Goal: Task Accomplishment & Management: Manage account settings

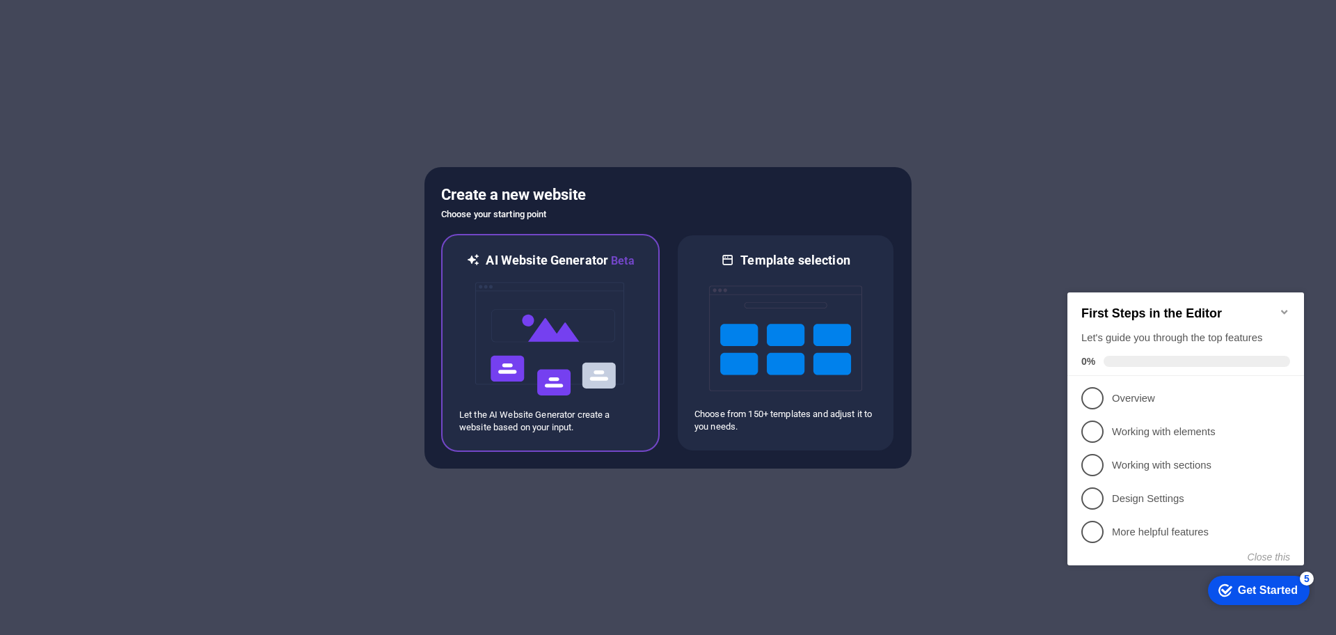
click at [574, 312] on img at bounding box center [550, 338] width 153 height 139
click at [557, 335] on img at bounding box center [550, 338] width 153 height 139
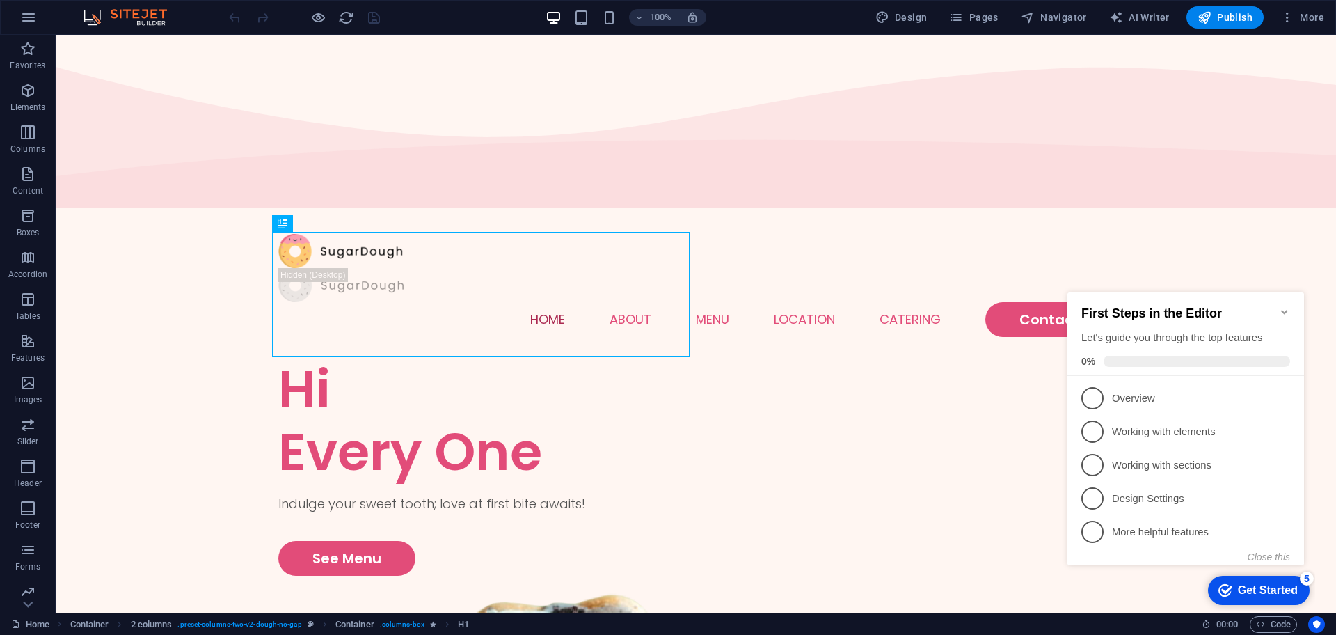
click at [1265, 584] on div "Get Started" at bounding box center [1268, 590] width 60 height 13
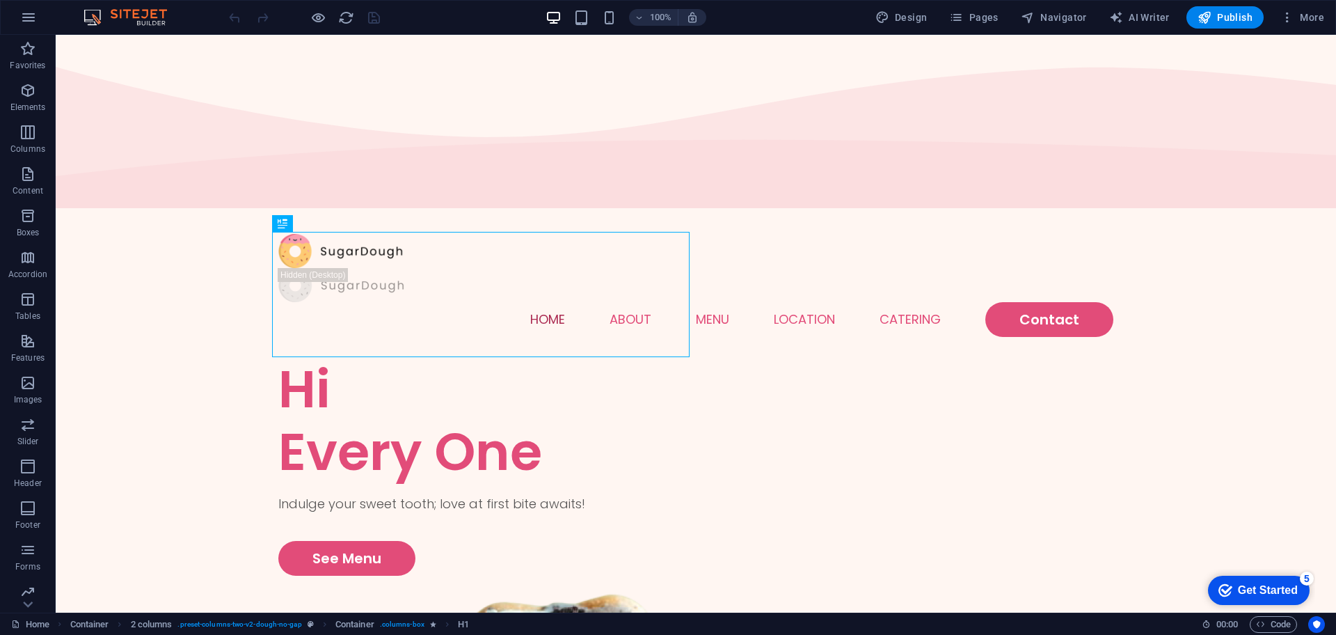
click at [1265, 584] on div "Get Started" at bounding box center [1268, 590] width 60 height 13
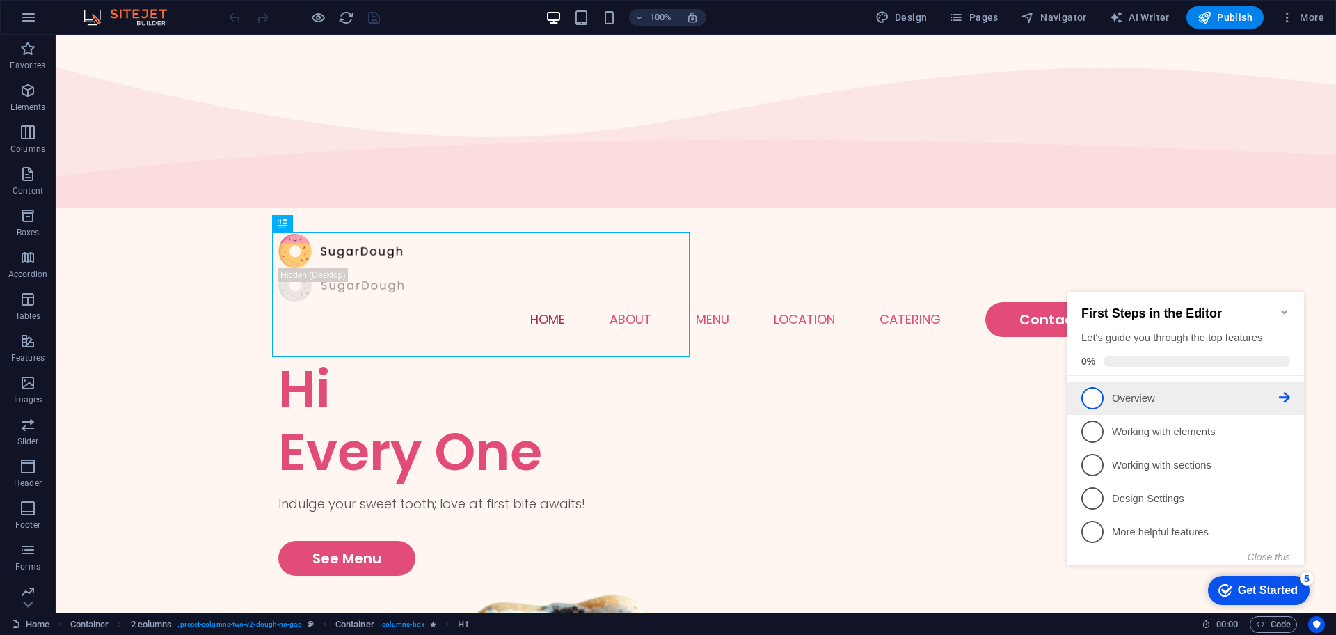
click at [1198, 400] on p "Overview - incomplete" at bounding box center [1195, 398] width 167 height 15
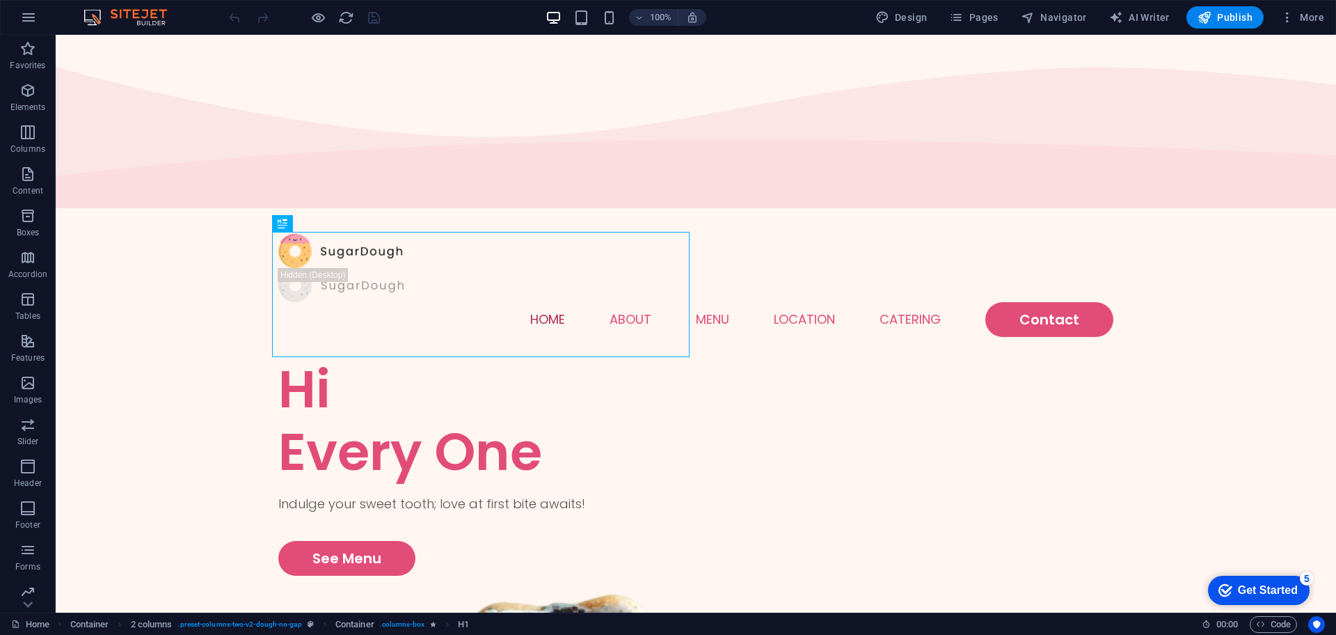
click at [1285, 587] on div "Get Started" at bounding box center [1268, 590] width 60 height 13
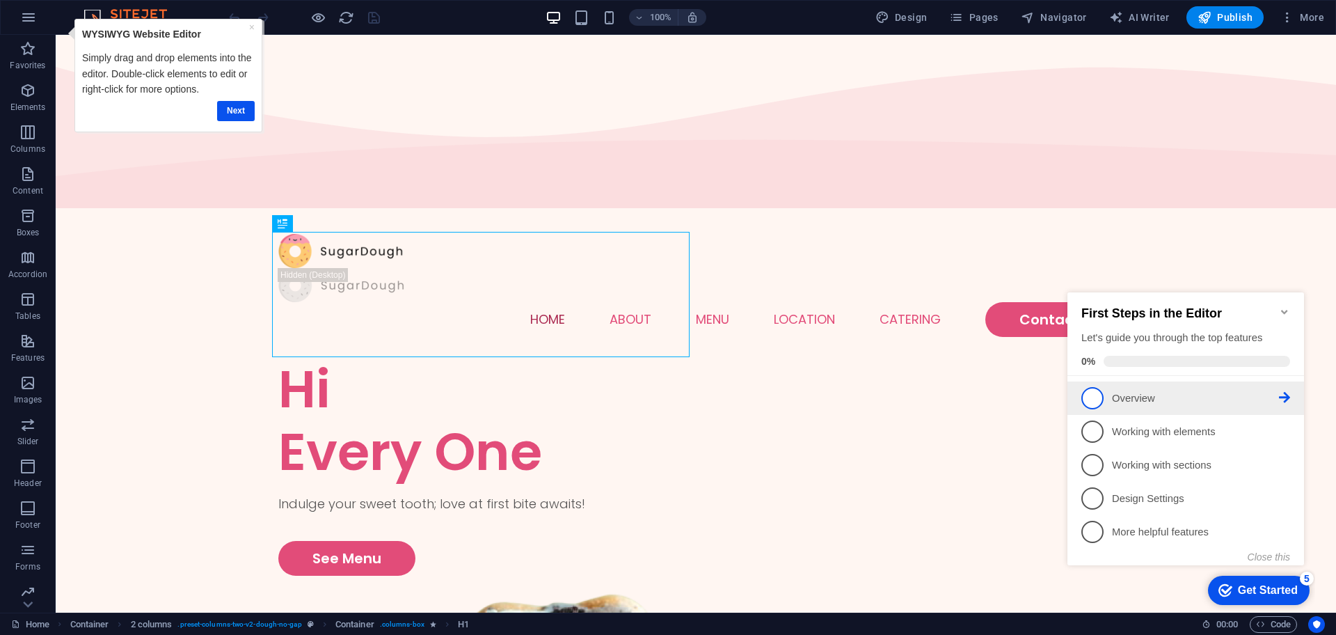
click at [1289, 392] on icon at bounding box center [1284, 397] width 11 height 11
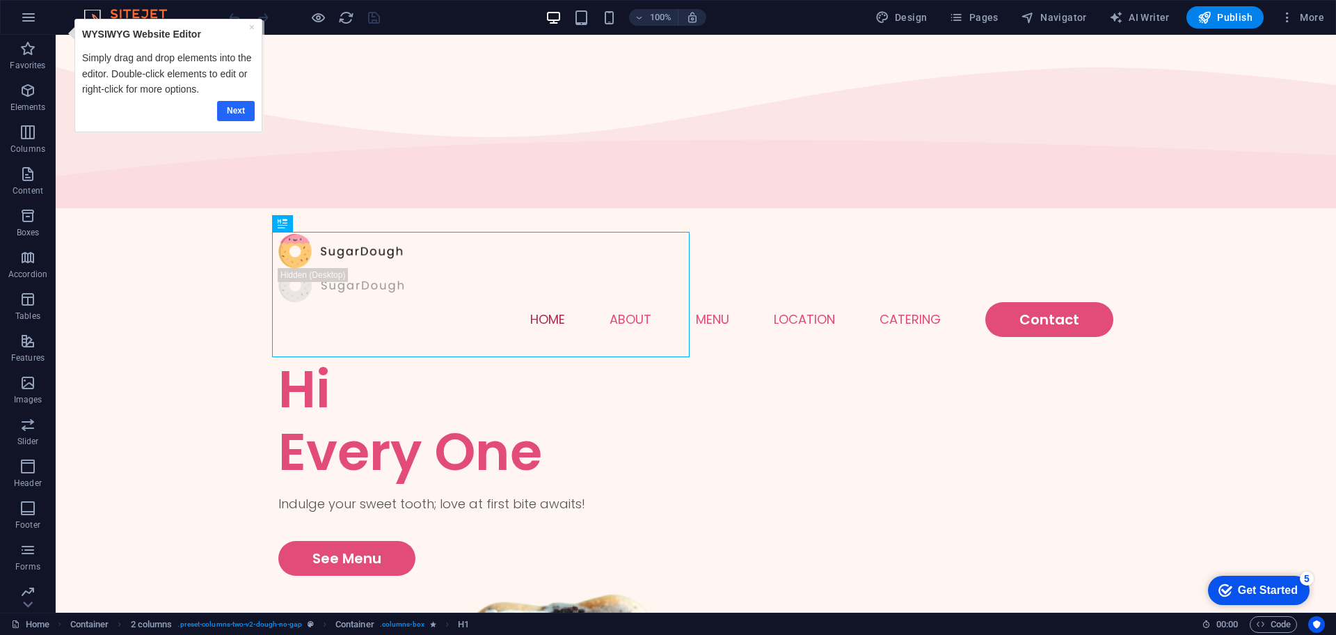
click at [238, 111] on link "Next" at bounding box center [236, 111] width 38 height 20
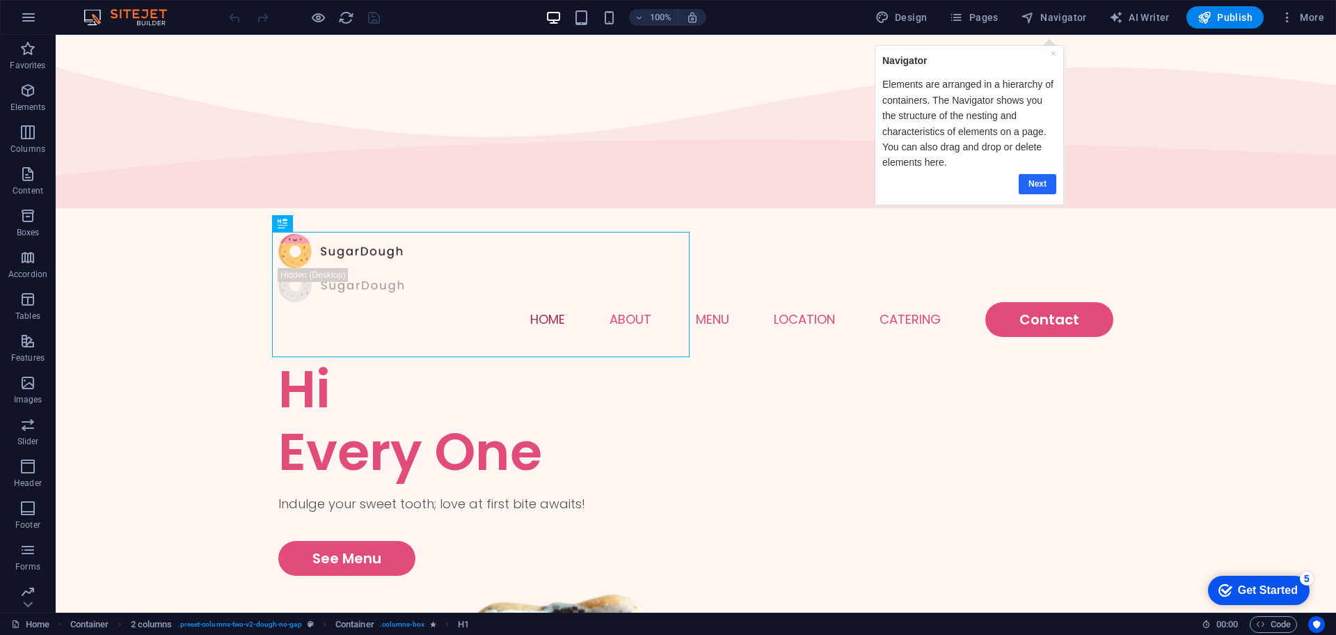
click at [1030, 182] on link "Next" at bounding box center [1038, 184] width 38 height 20
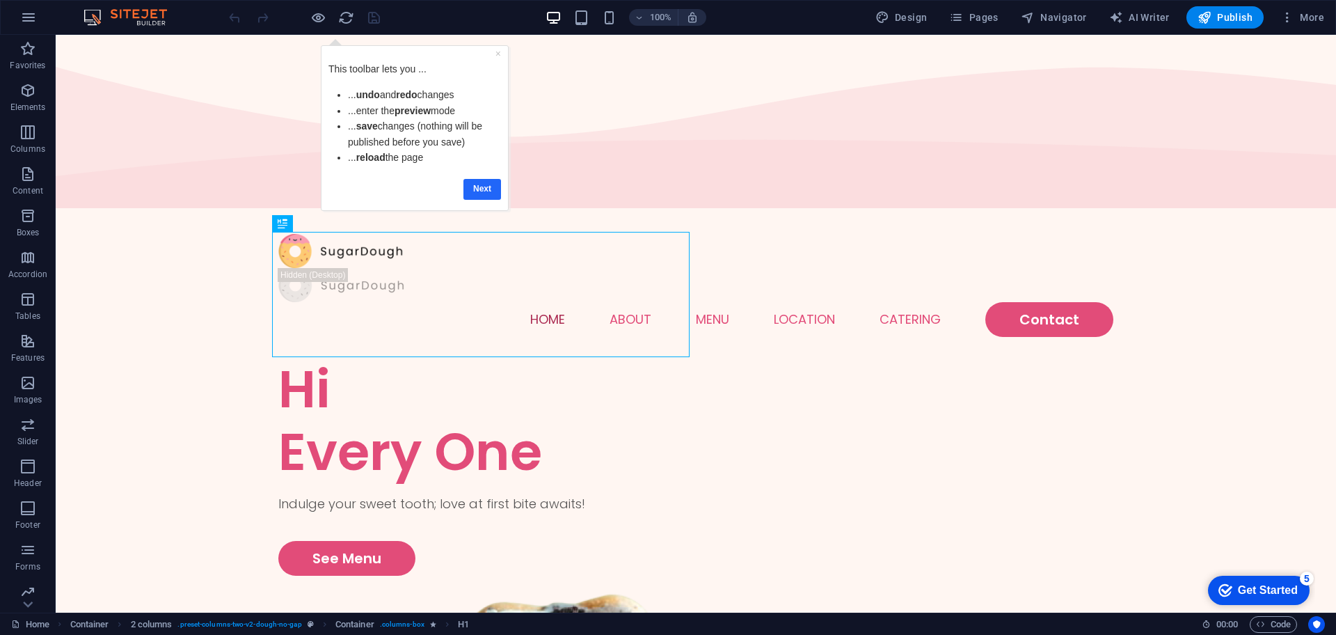
click at [475, 183] on link "Next" at bounding box center [483, 189] width 38 height 20
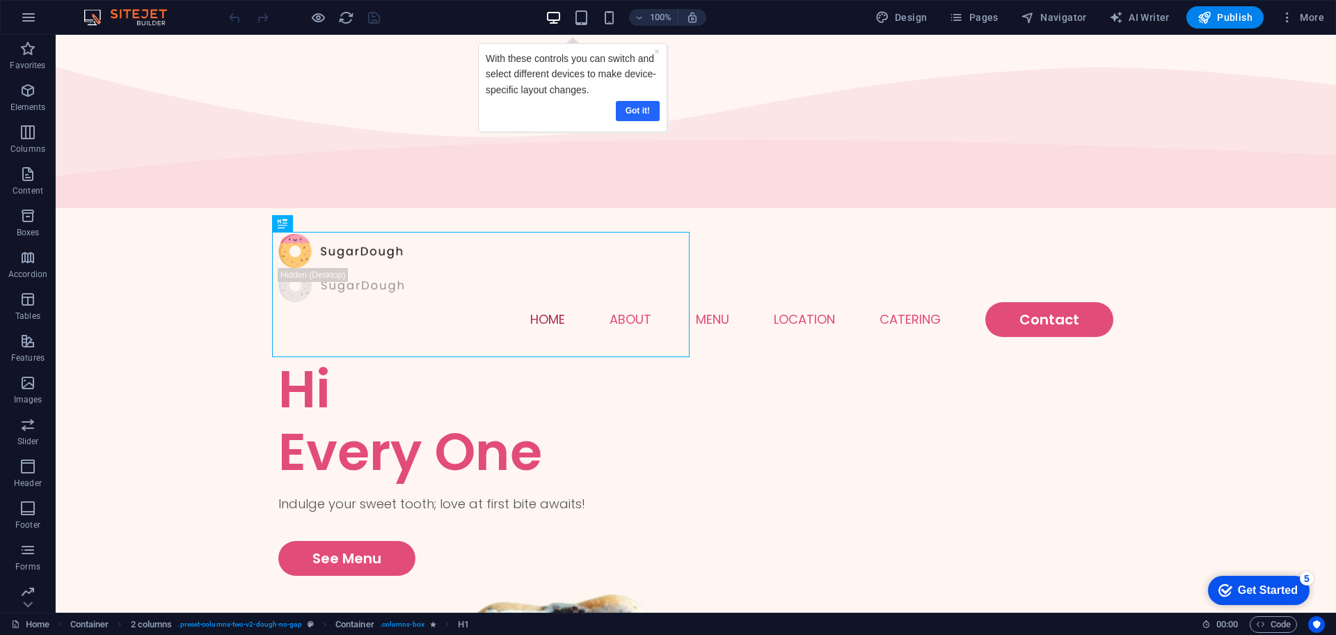
click at [637, 116] on link "Got it!" at bounding box center [637, 111] width 44 height 20
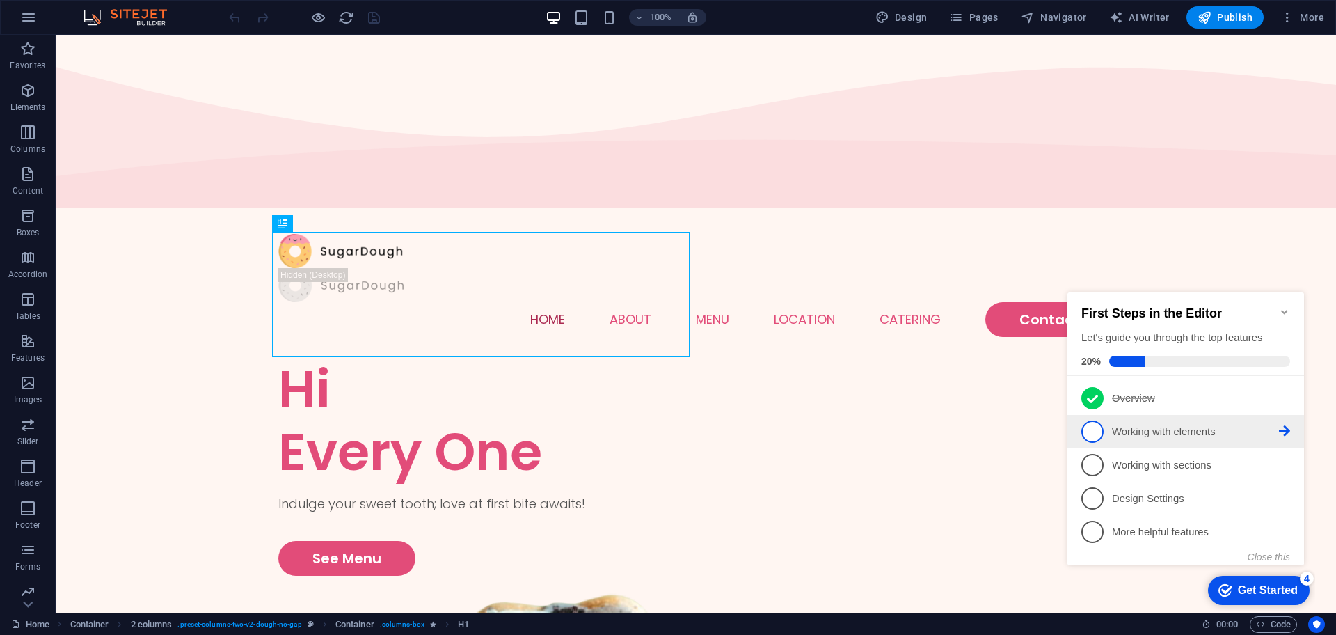
click at [1276, 429] on p "Working with elements - incomplete" at bounding box center [1195, 432] width 167 height 15
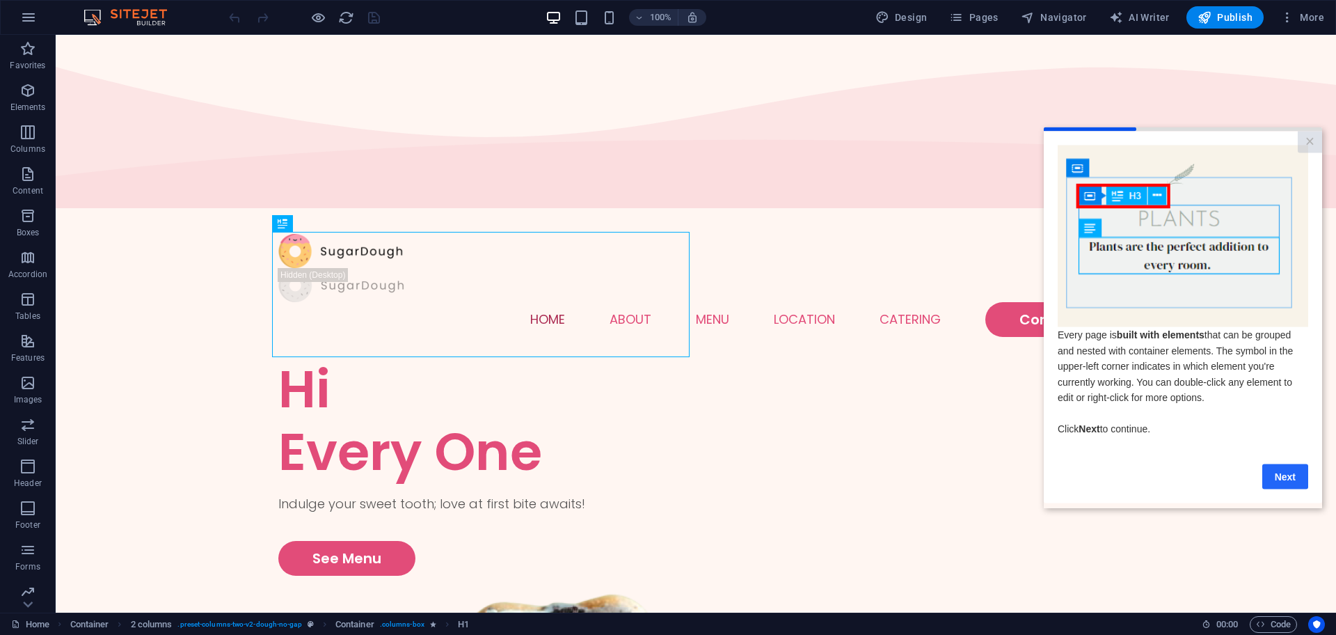
click at [1297, 480] on link "Next" at bounding box center [1286, 476] width 46 height 25
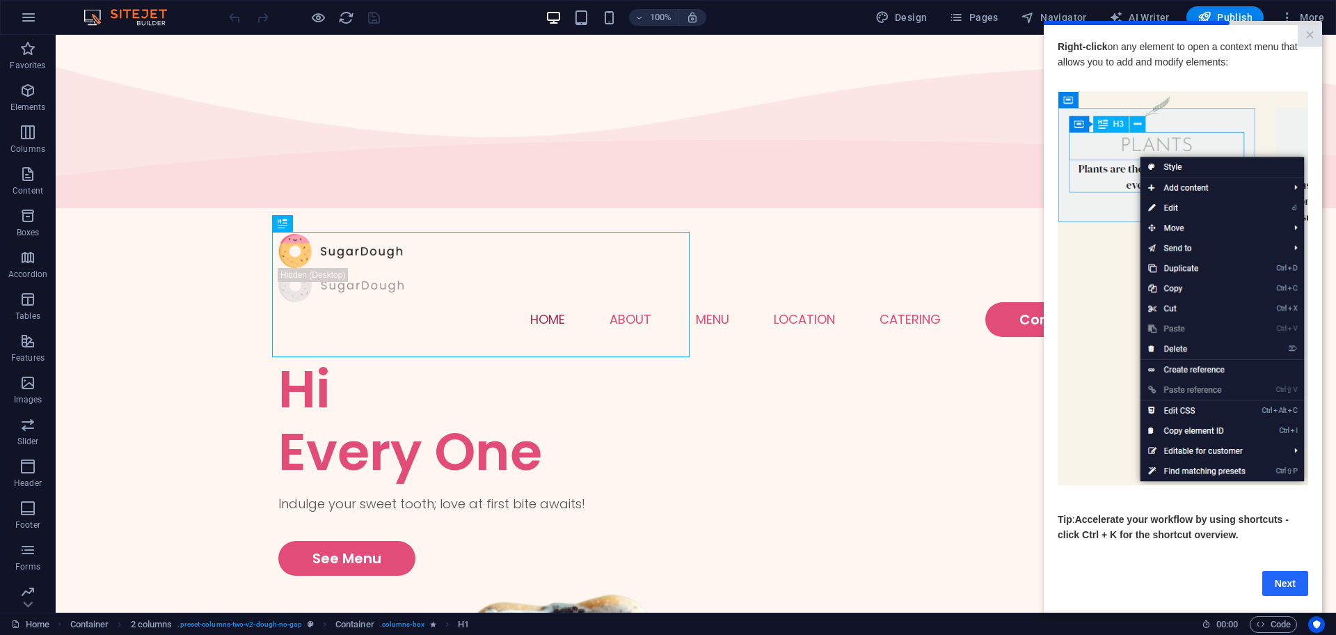
click at [1283, 585] on link "Next" at bounding box center [1286, 583] width 46 height 25
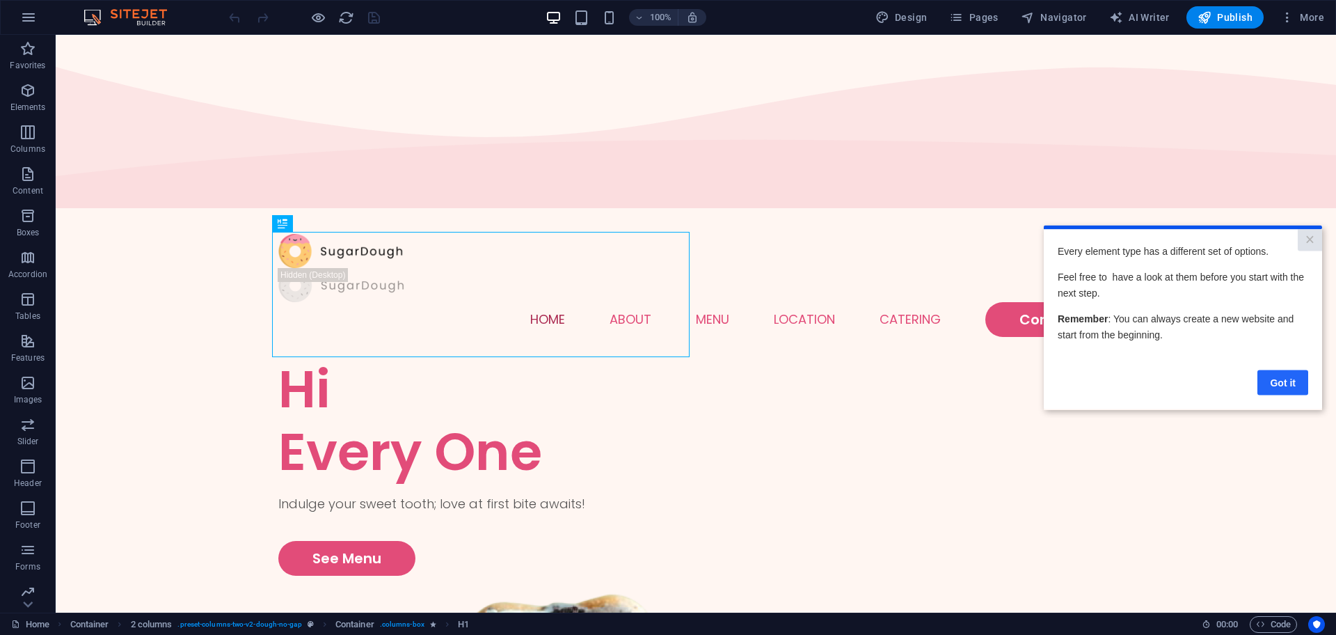
click at [1275, 386] on link "Got it" at bounding box center [1283, 382] width 51 height 25
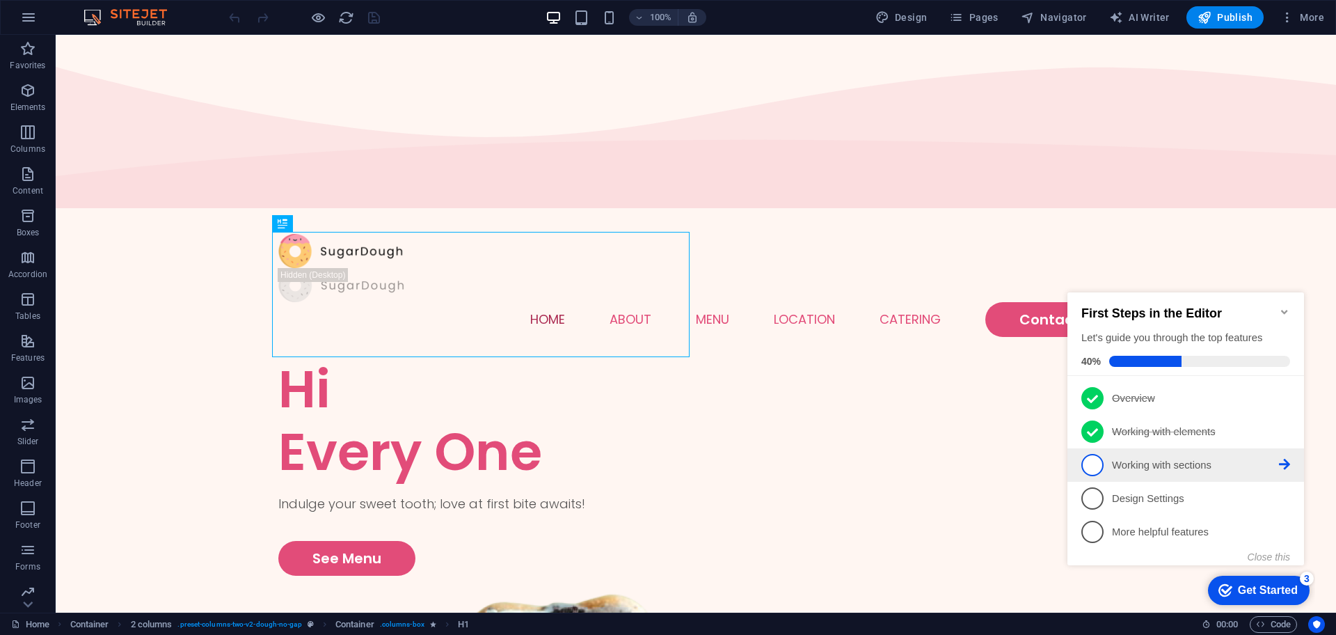
click at [1274, 464] on p "Working with sections - incomplete" at bounding box center [1195, 465] width 167 height 15
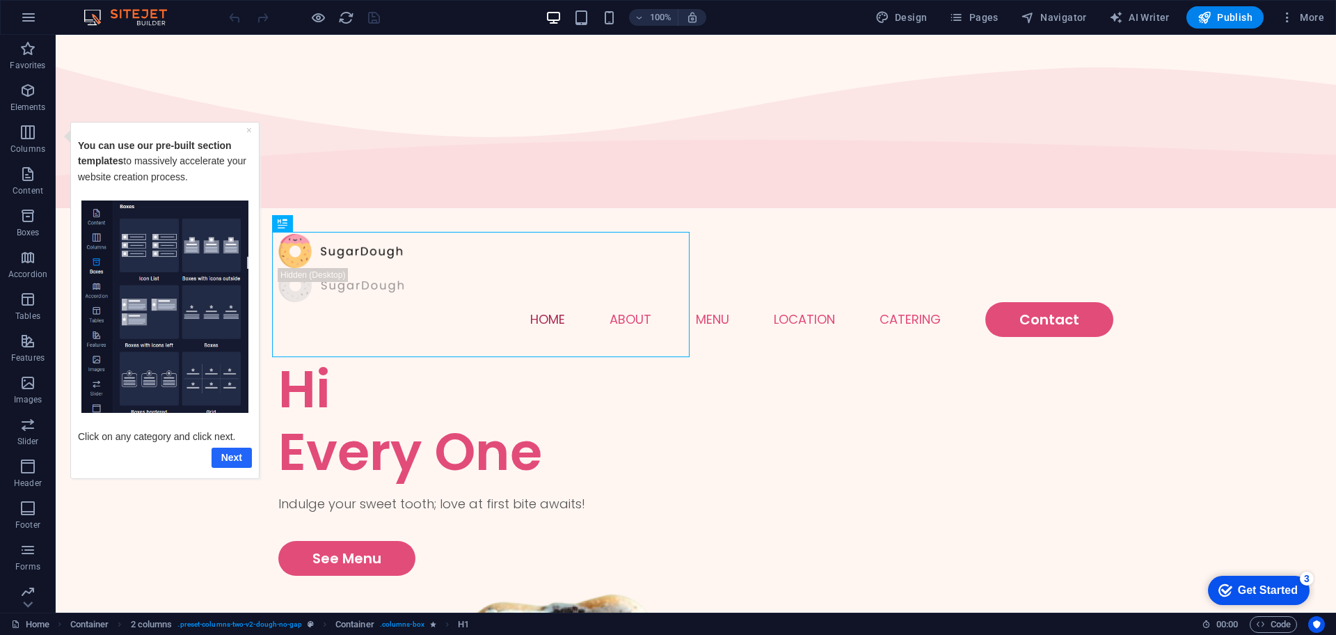
click at [232, 457] on link "Next" at bounding box center [232, 457] width 40 height 20
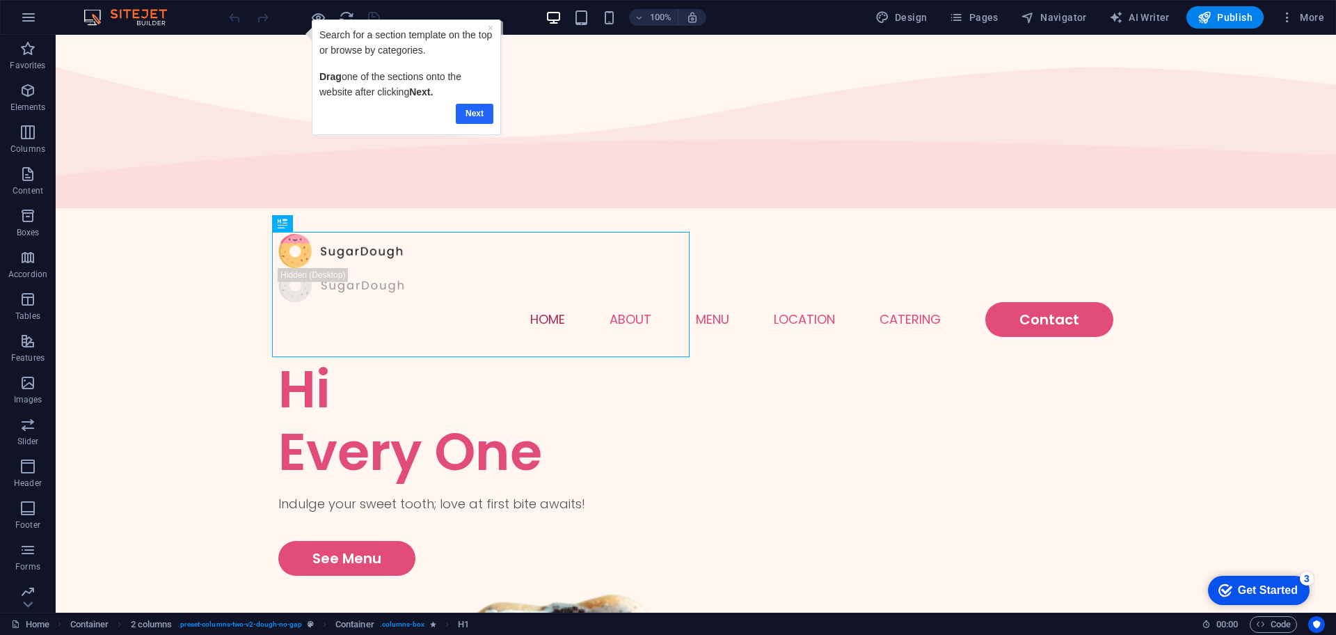
click at [489, 114] on link "Next" at bounding box center [475, 114] width 38 height 20
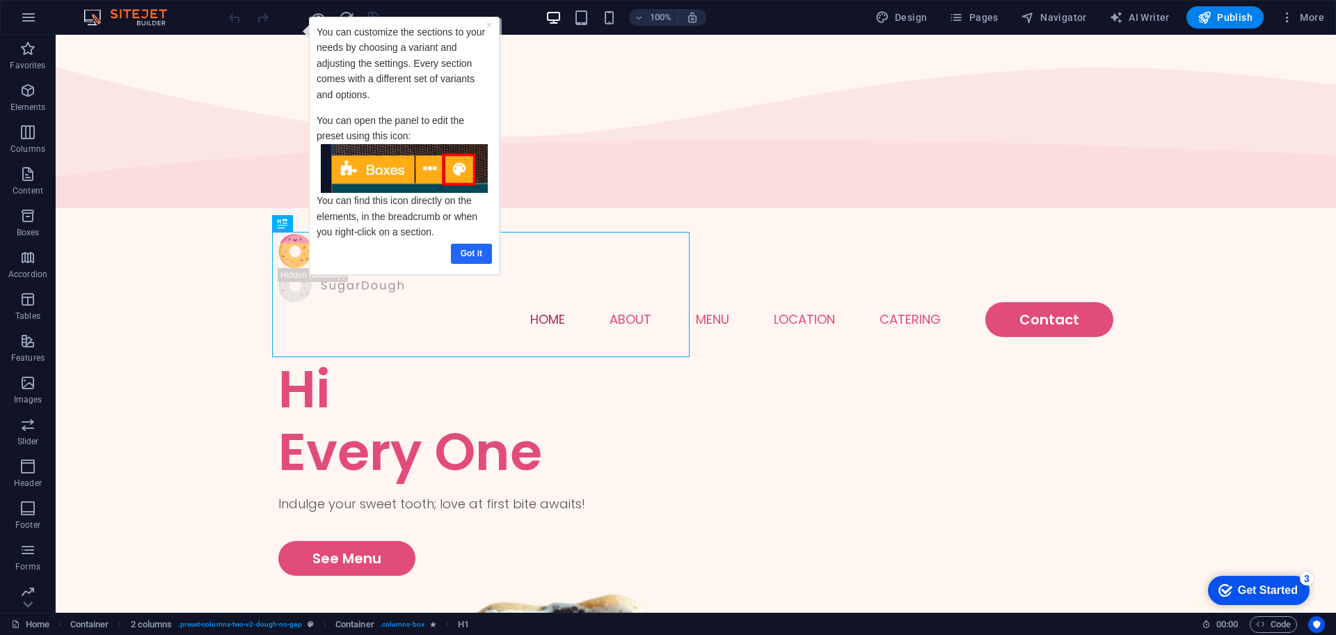
click at [468, 250] on link "Got it" at bounding box center [471, 254] width 41 height 20
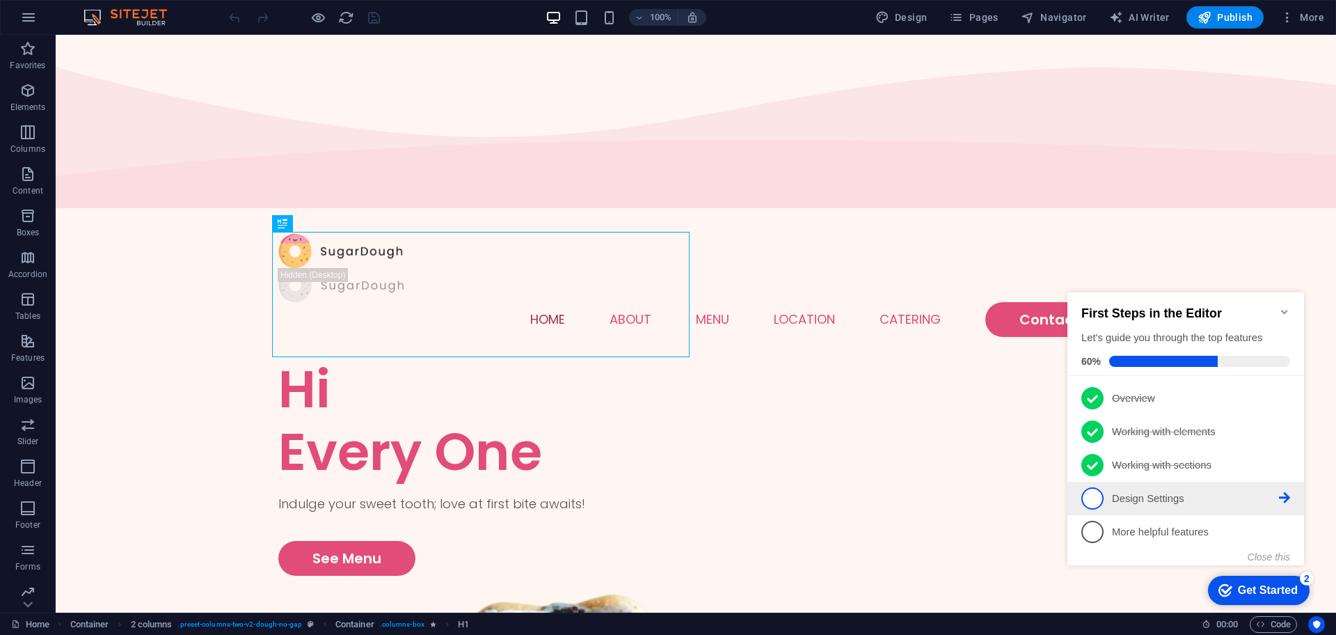
click at [1286, 489] on link "4 Design Settings - incomplete" at bounding box center [1186, 498] width 209 height 22
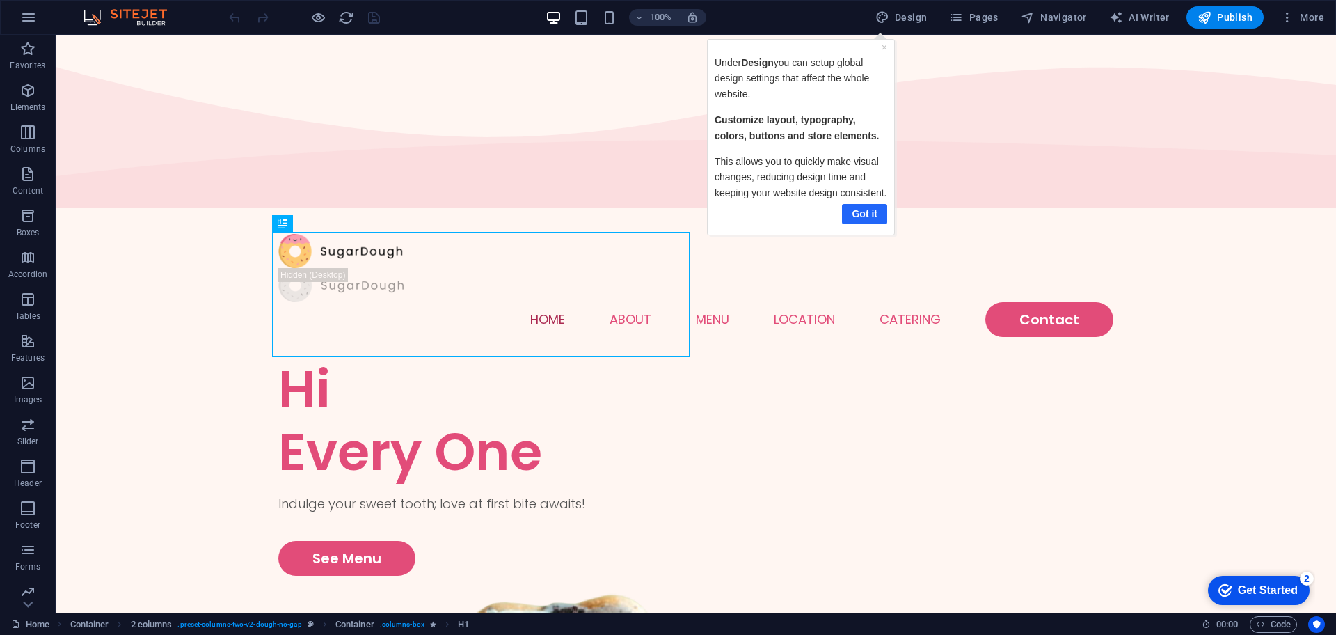
click at [876, 218] on link "Got it" at bounding box center [863, 214] width 45 height 20
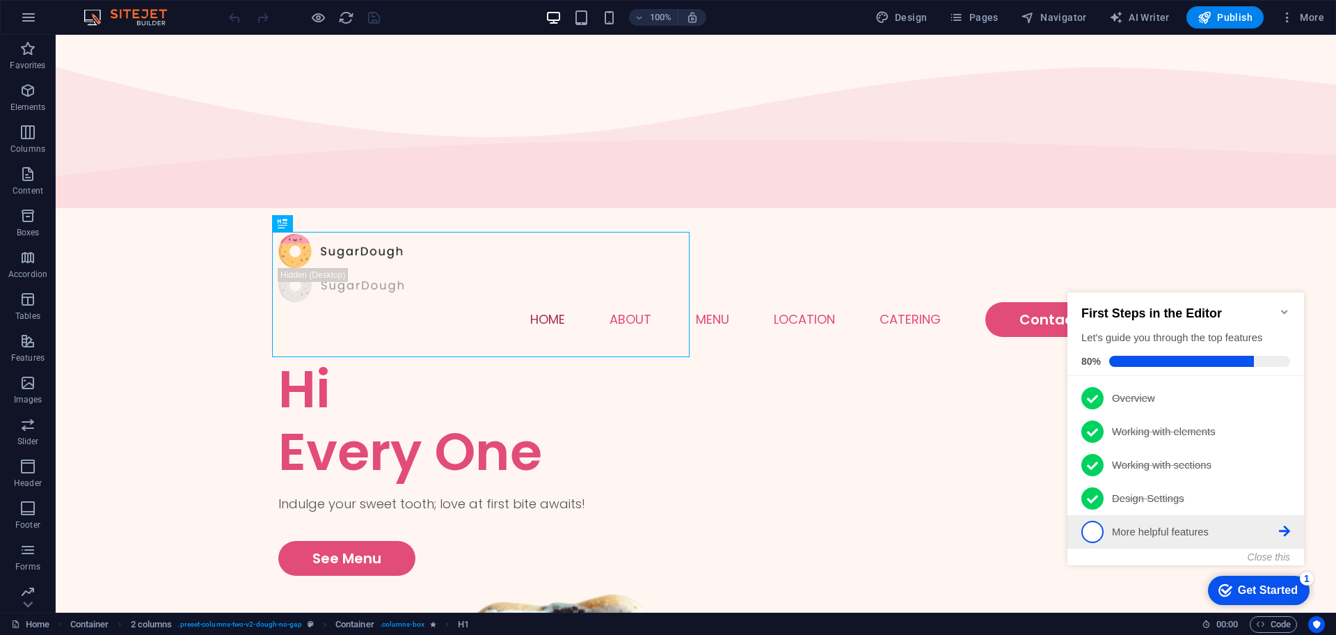
click at [1287, 403] on icon at bounding box center [1284, 397] width 11 height 11
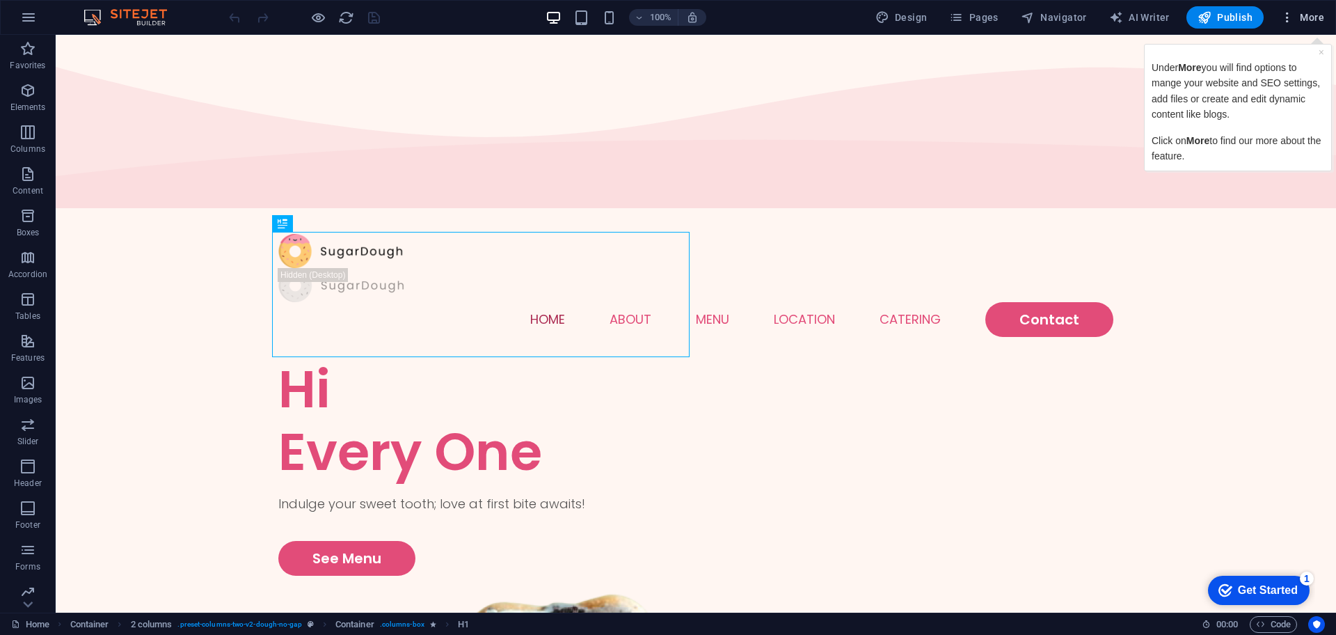
click at [1298, 19] on span "More" at bounding box center [1303, 17] width 44 height 14
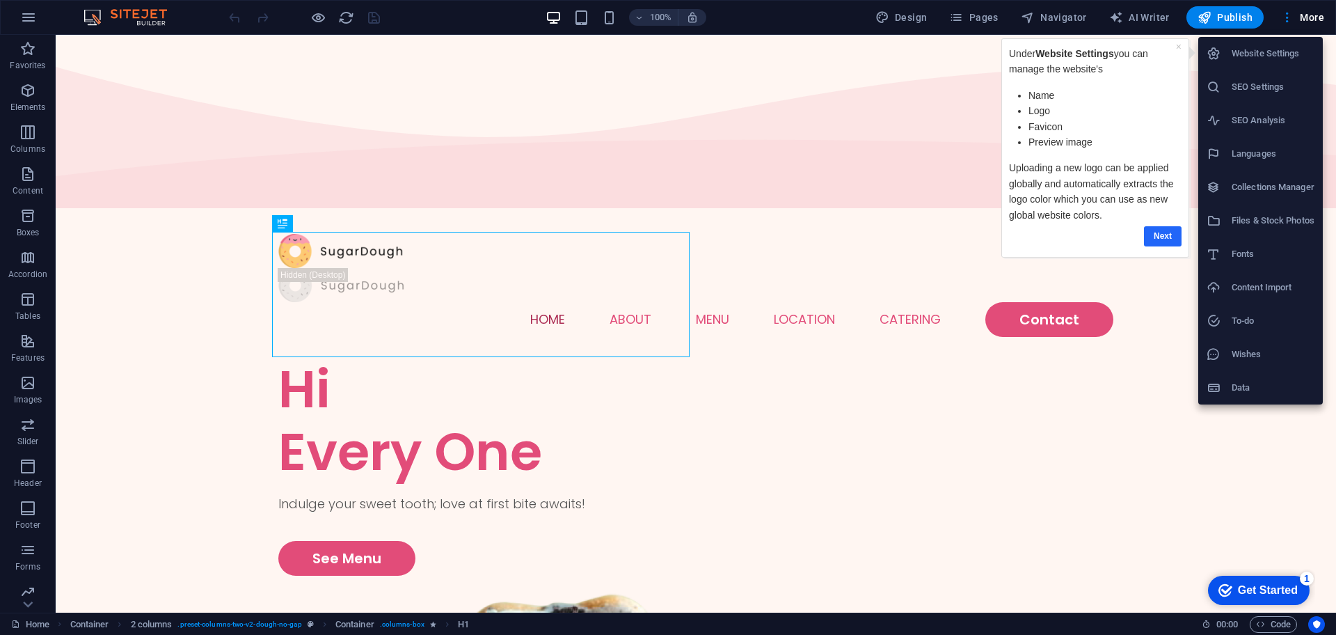
click at [1162, 228] on link "Next" at bounding box center [1163, 236] width 38 height 20
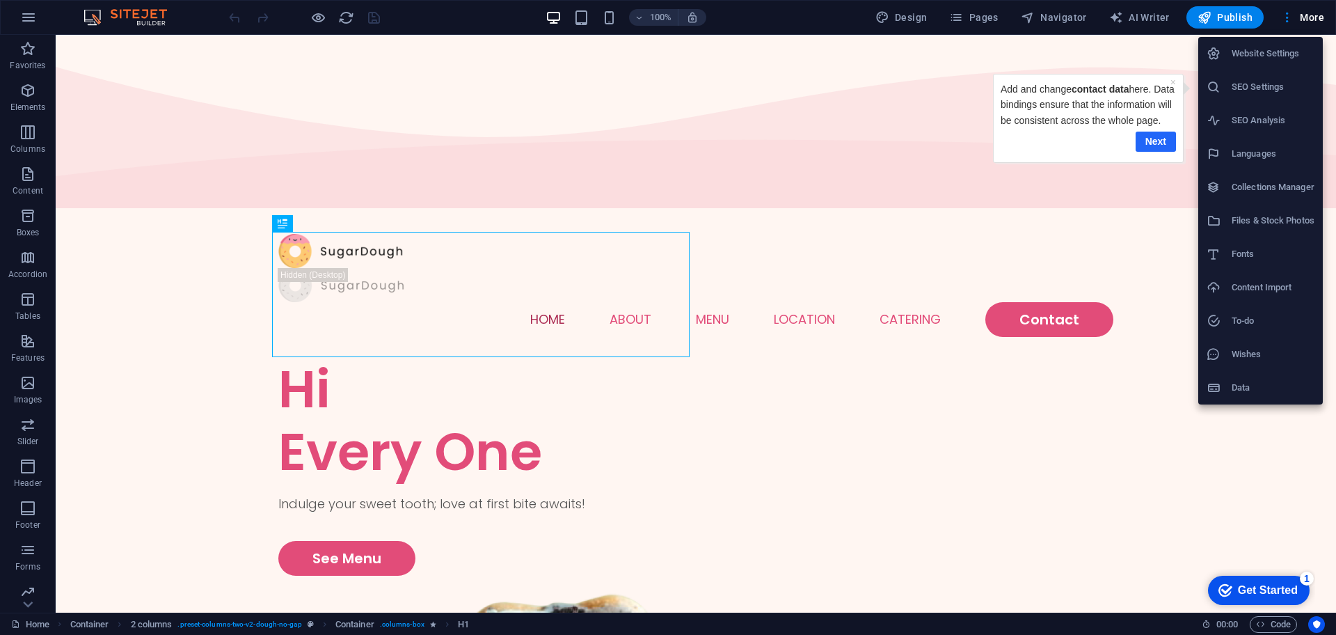
click at [1163, 152] on link "Next" at bounding box center [1156, 142] width 40 height 20
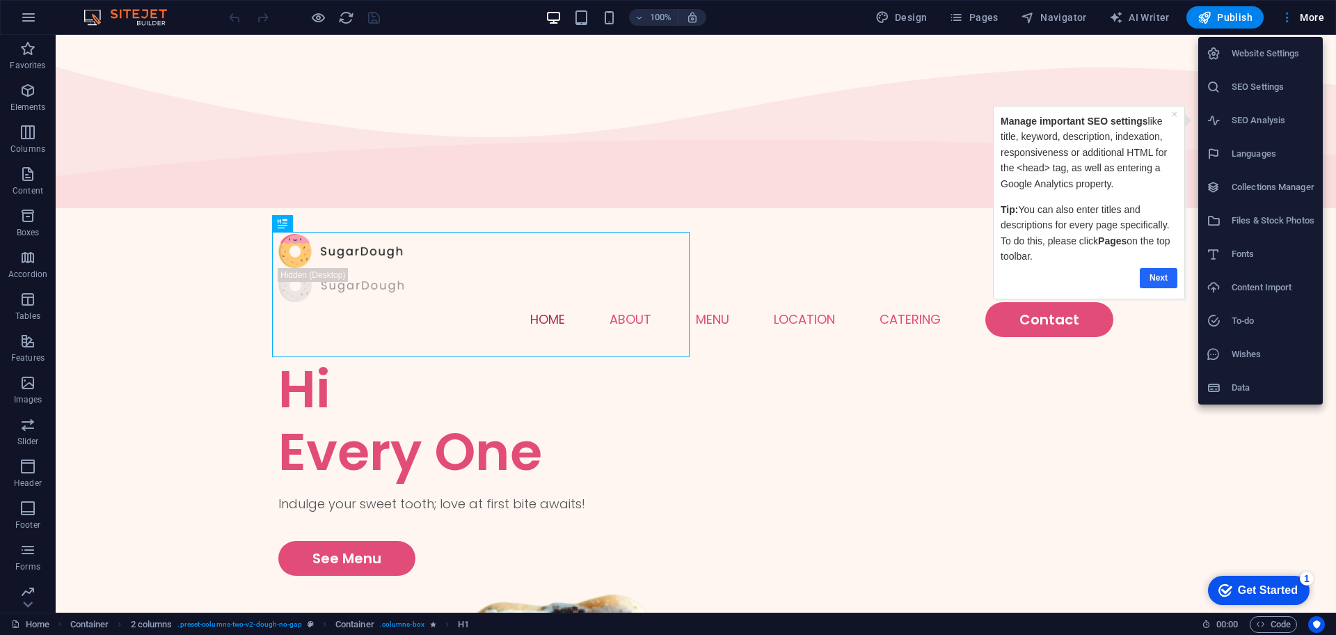
click at [1160, 271] on link "Next" at bounding box center [1159, 278] width 38 height 20
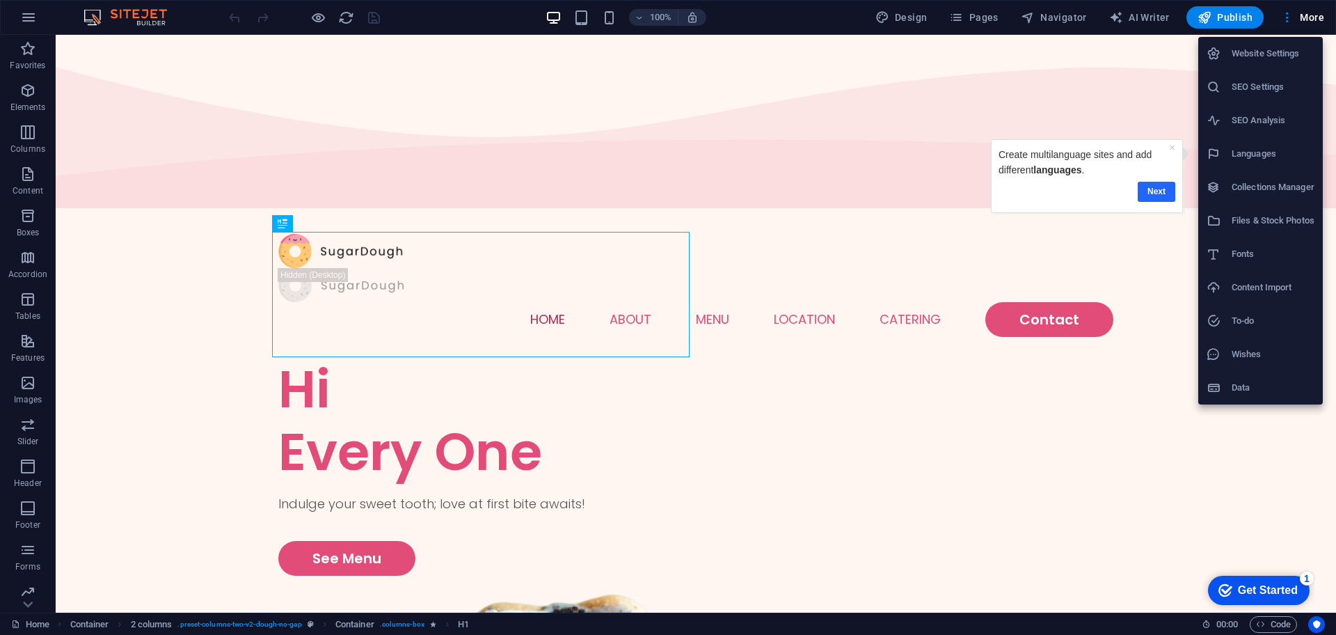
click at [1157, 192] on link "Next" at bounding box center [1157, 192] width 38 height 20
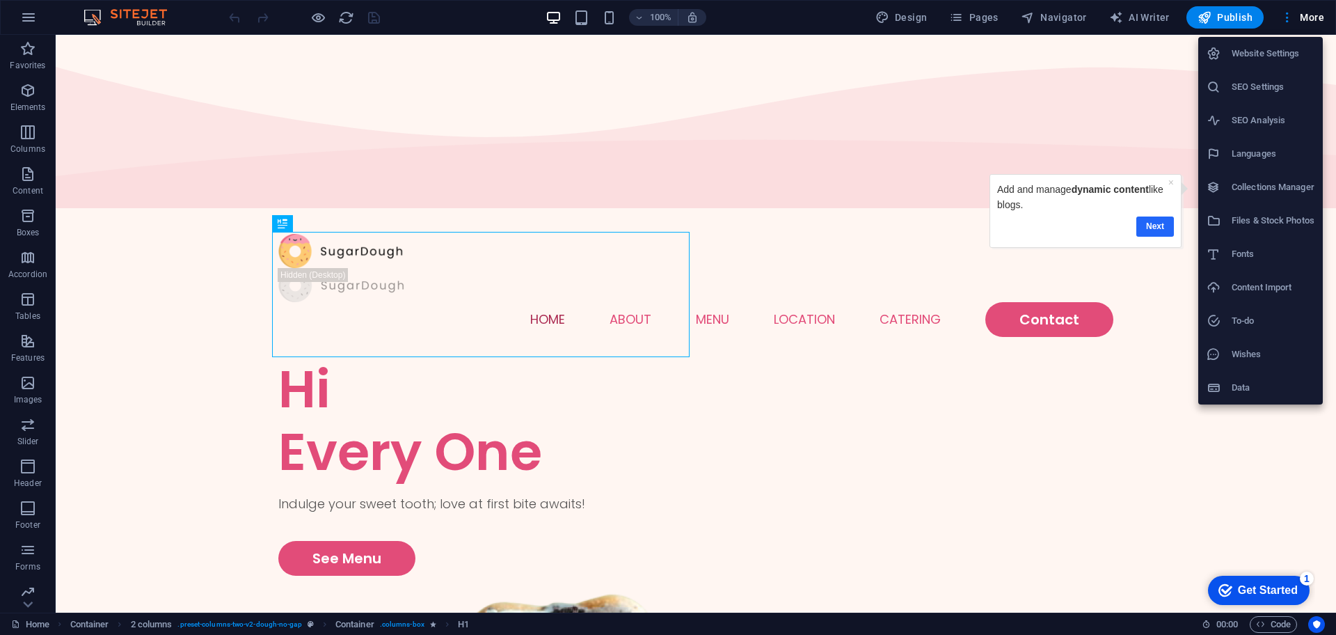
click at [1162, 228] on link "Next" at bounding box center [1156, 226] width 38 height 20
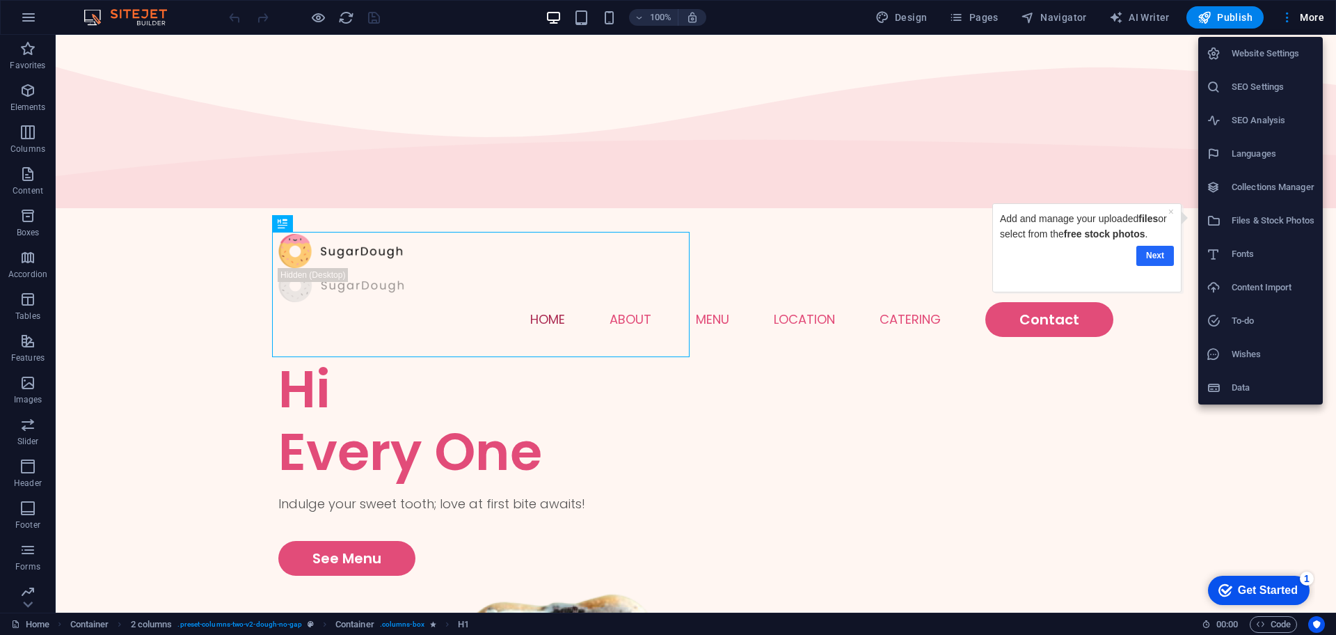
click at [1155, 253] on link "Next" at bounding box center [1156, 256] width 38 height 20
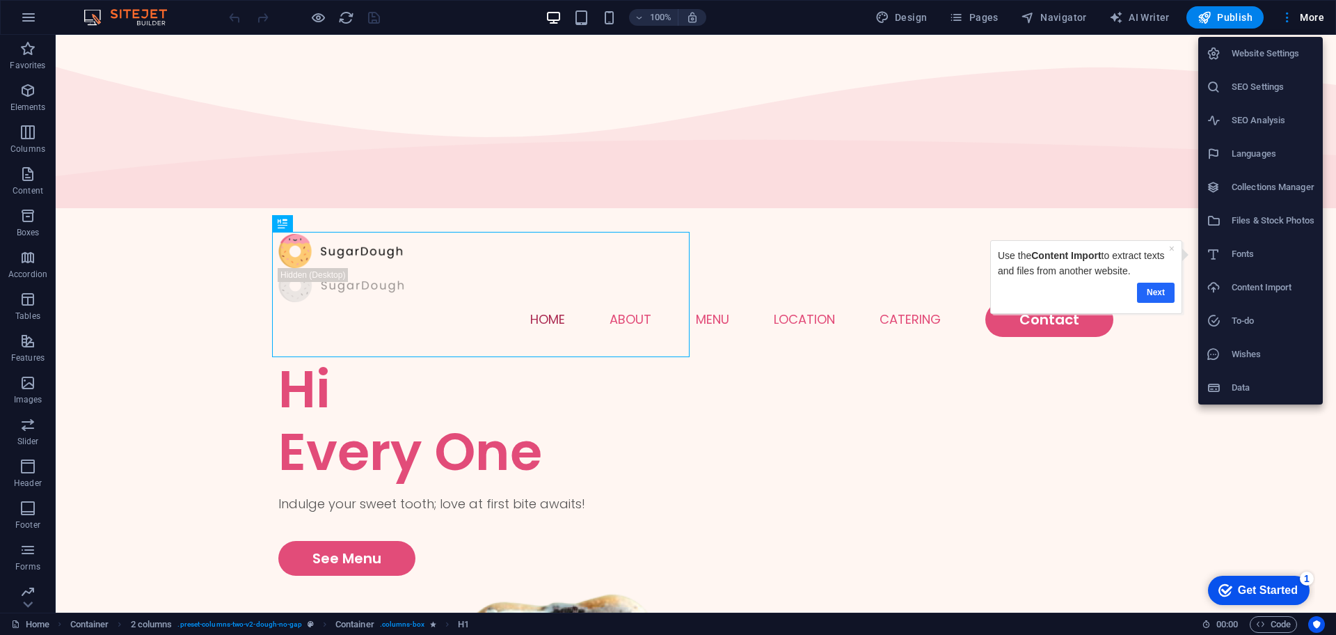
click at [1171, 290] on link "Next" at bounding box center [1156, 293] width 38 height 20
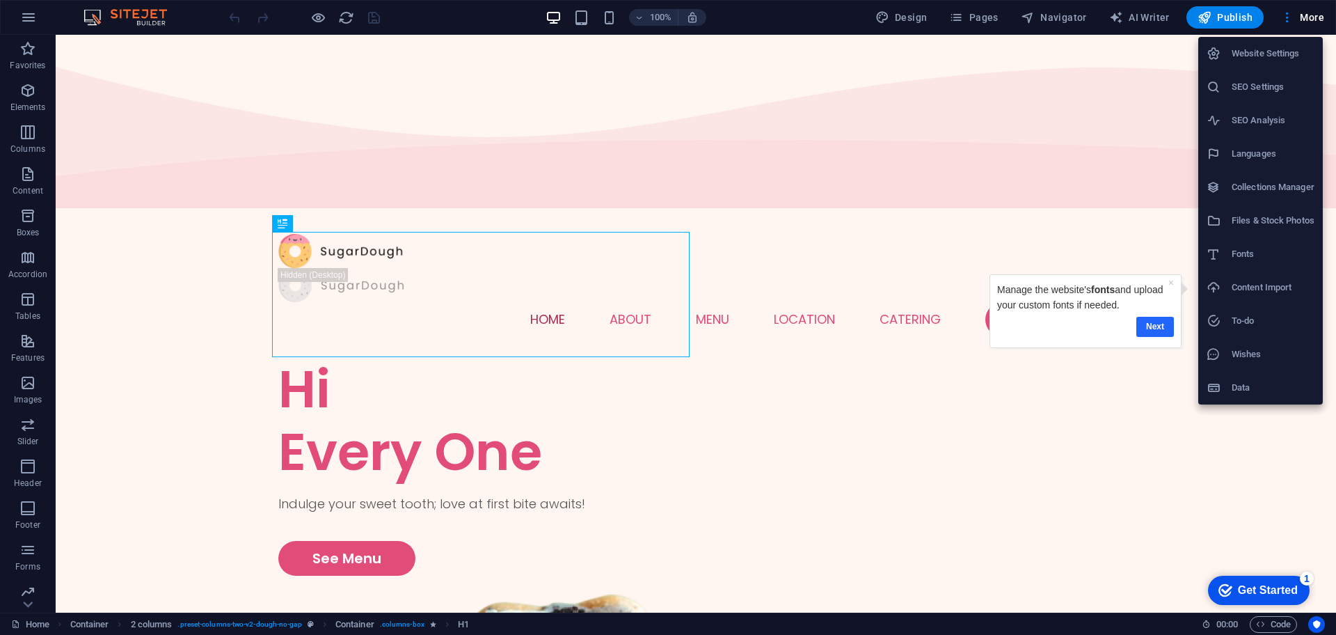
click at [1155, 331] on link "Next" at bounding box center [1155, 327] width 38 height 20
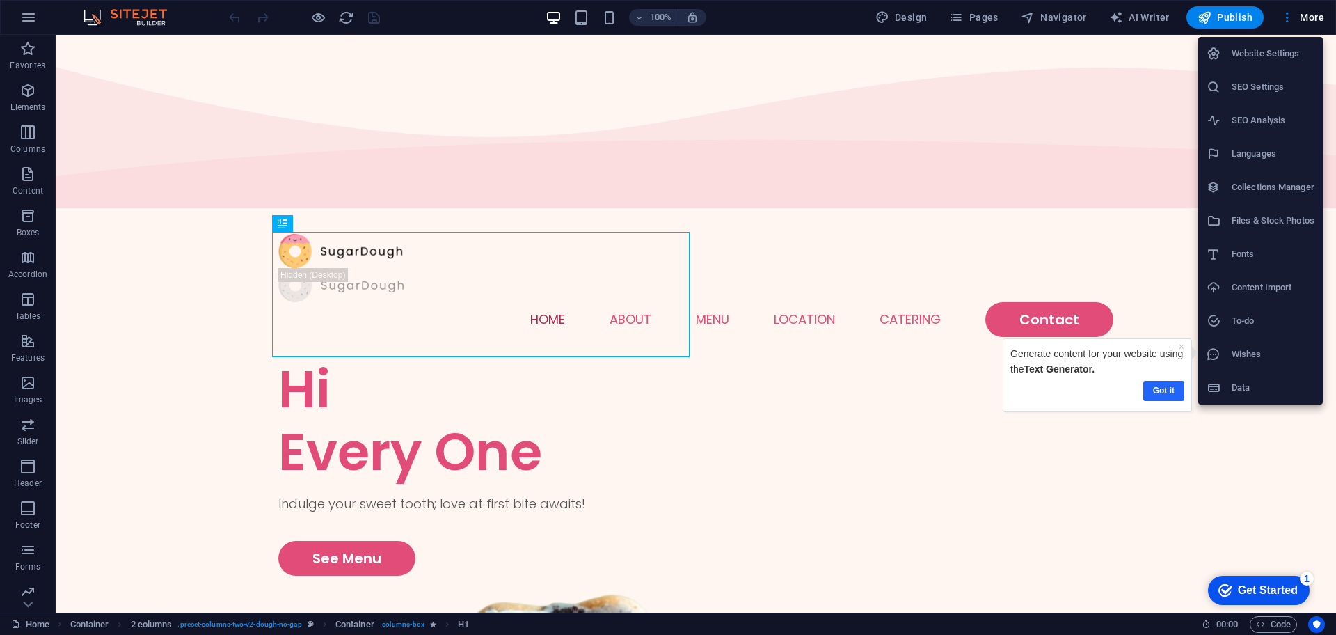
click at [1180, 389] on link "Got it" at bounding box center [1164, 391] width 41 height 20
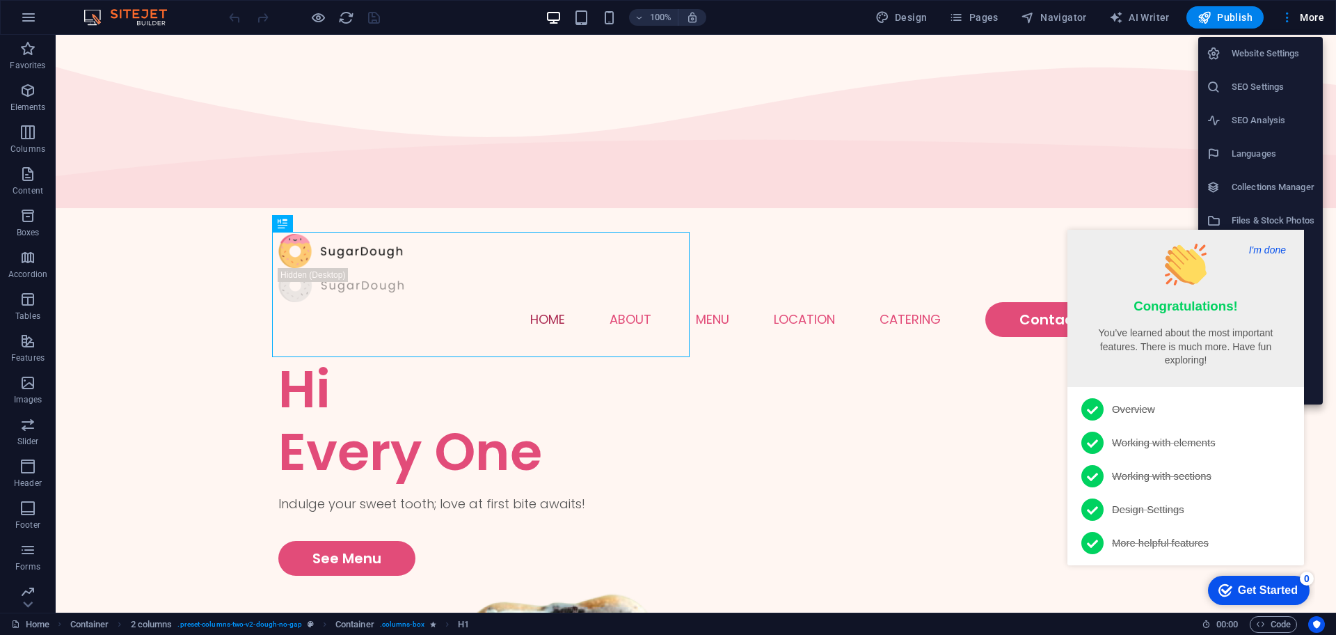
click at [1278, 255] on button "I'm done" at bounding box center [1267, 250] width 45 height 13
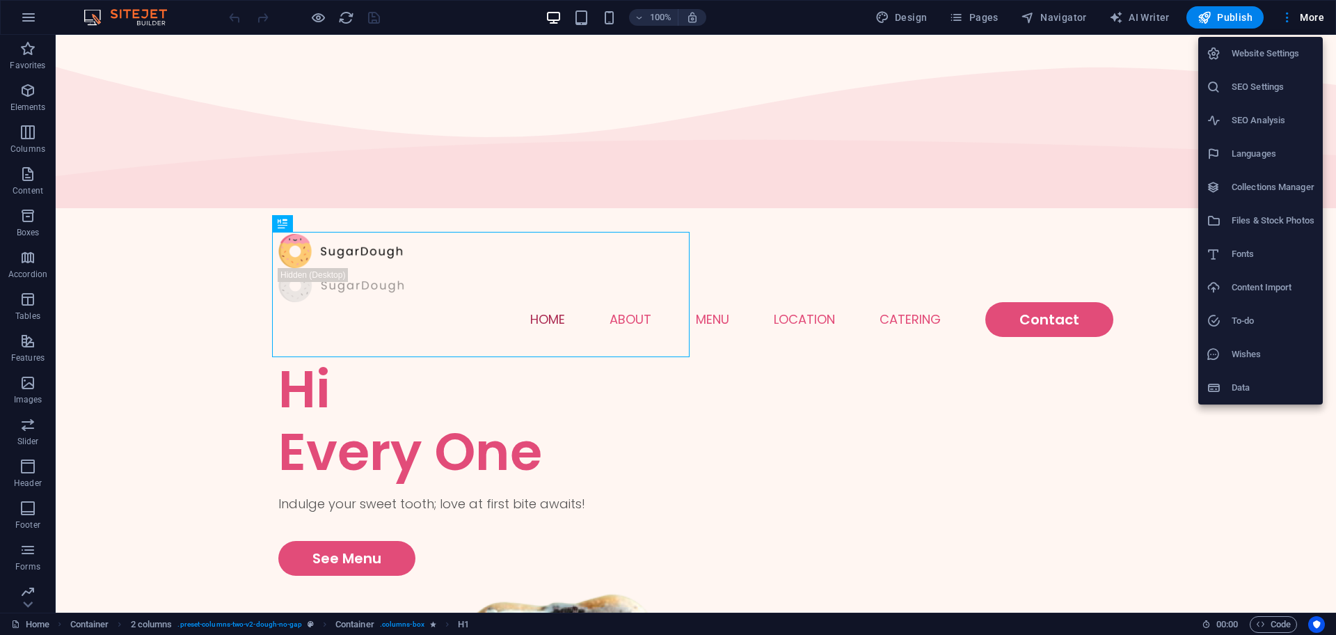
click at [1164, 171] on div at bounding box center [668, 317] width 1336 height 635
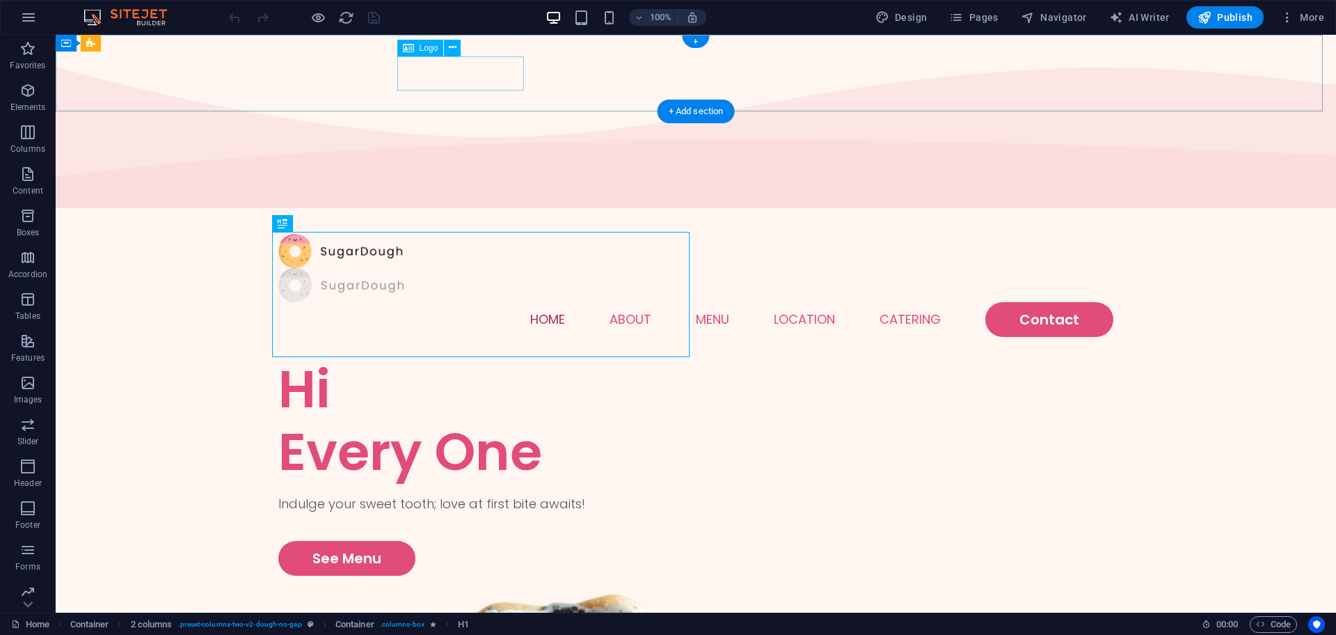
click at [484, 268] on div at bounding box center [695, 285] width 835 height 34
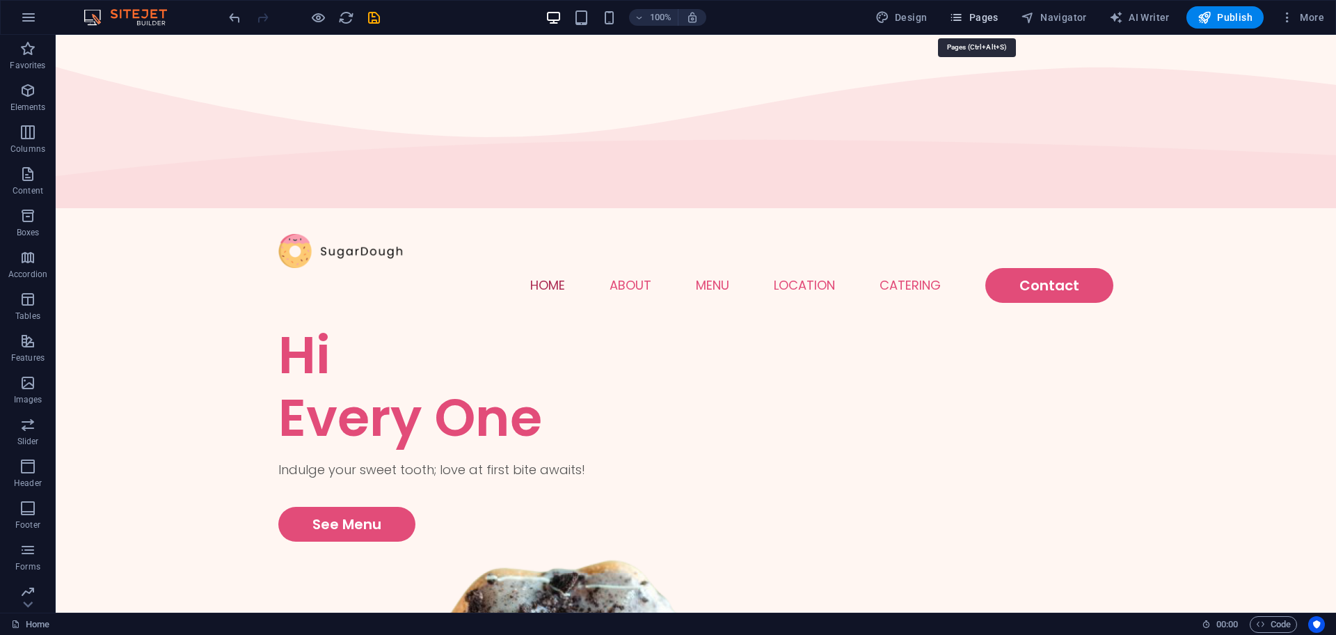
click at [979, 26] on button "Pages" at bounding box center [974, 17] width 60 height 22
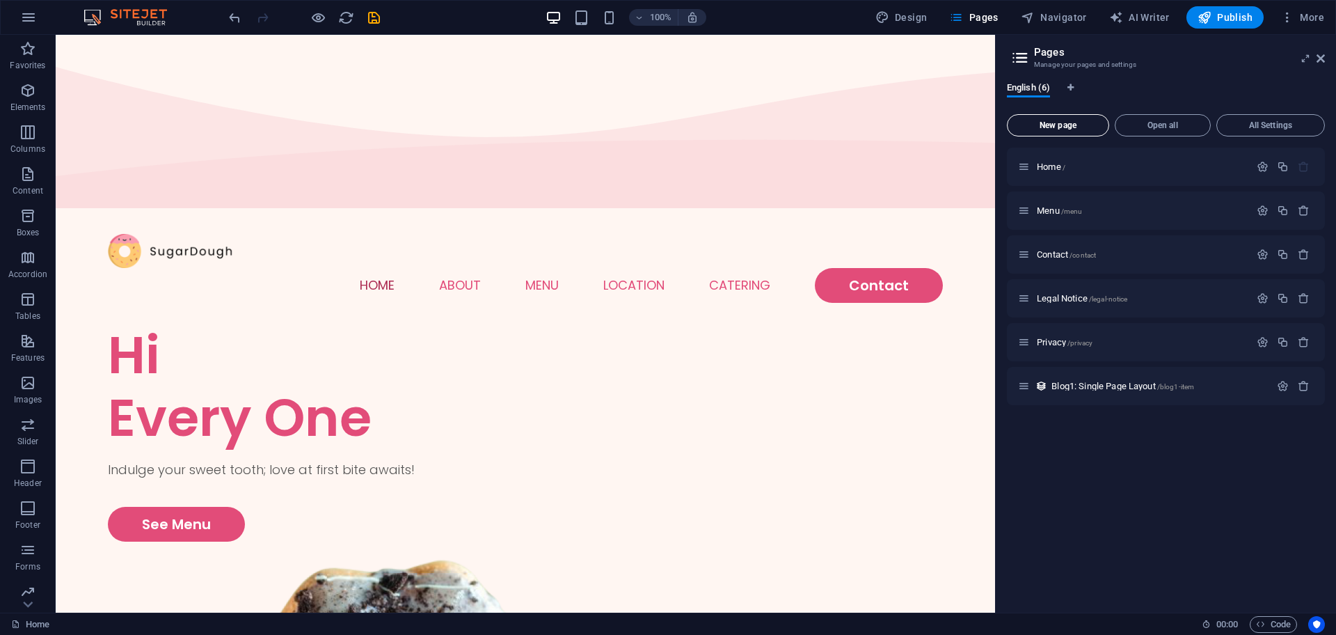
click at [1068, 117] on button "New page" at bounding box center [1058, 125] width 102 height 22
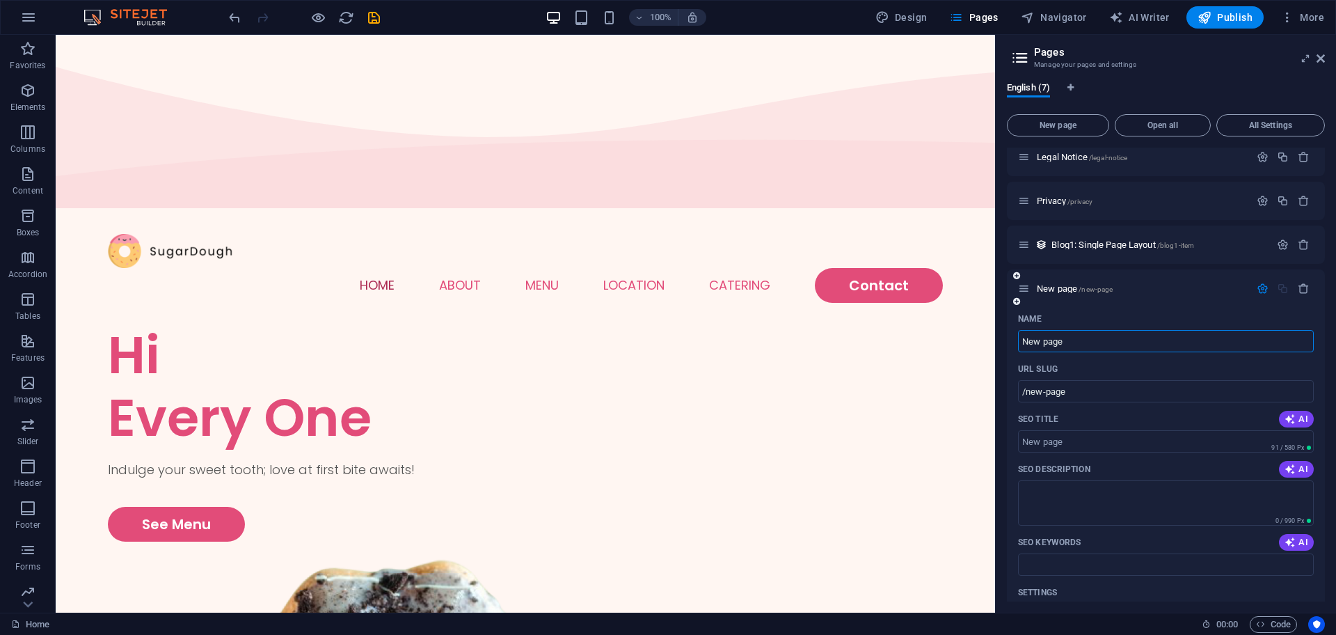
scroll to position [174, 0]
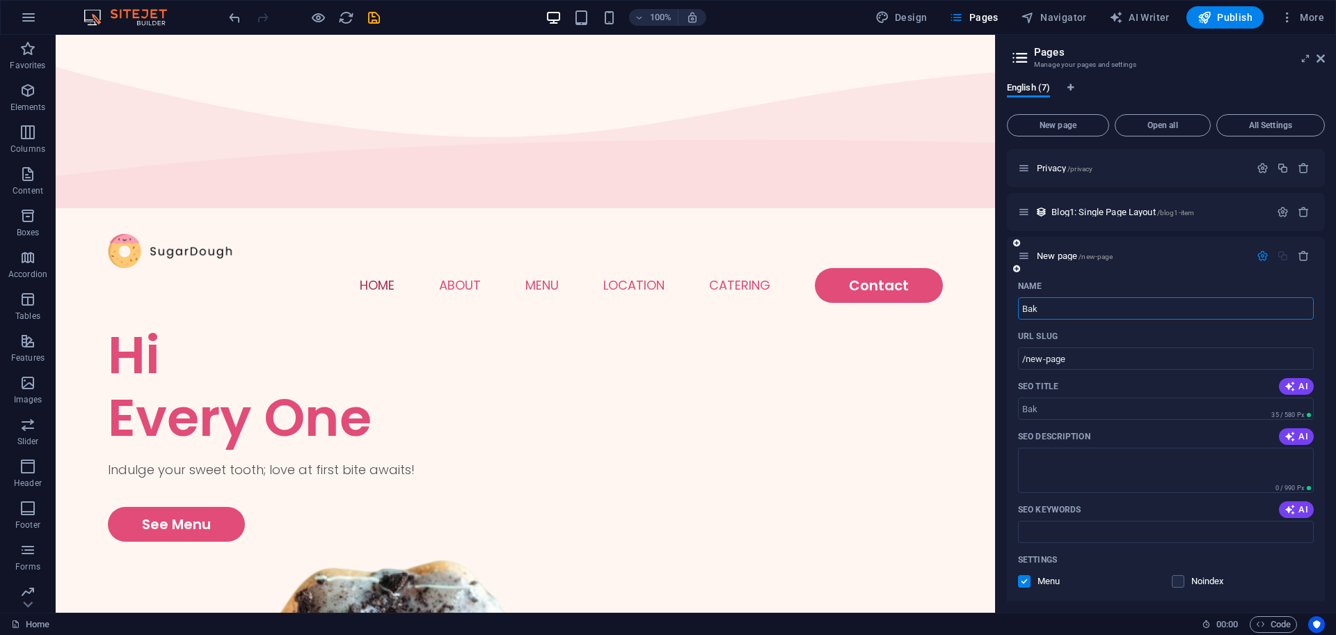
type input "Bak"
type input "/bak"
type input "Bakery"
type input "/bakery"
type input "Bakery Blo"
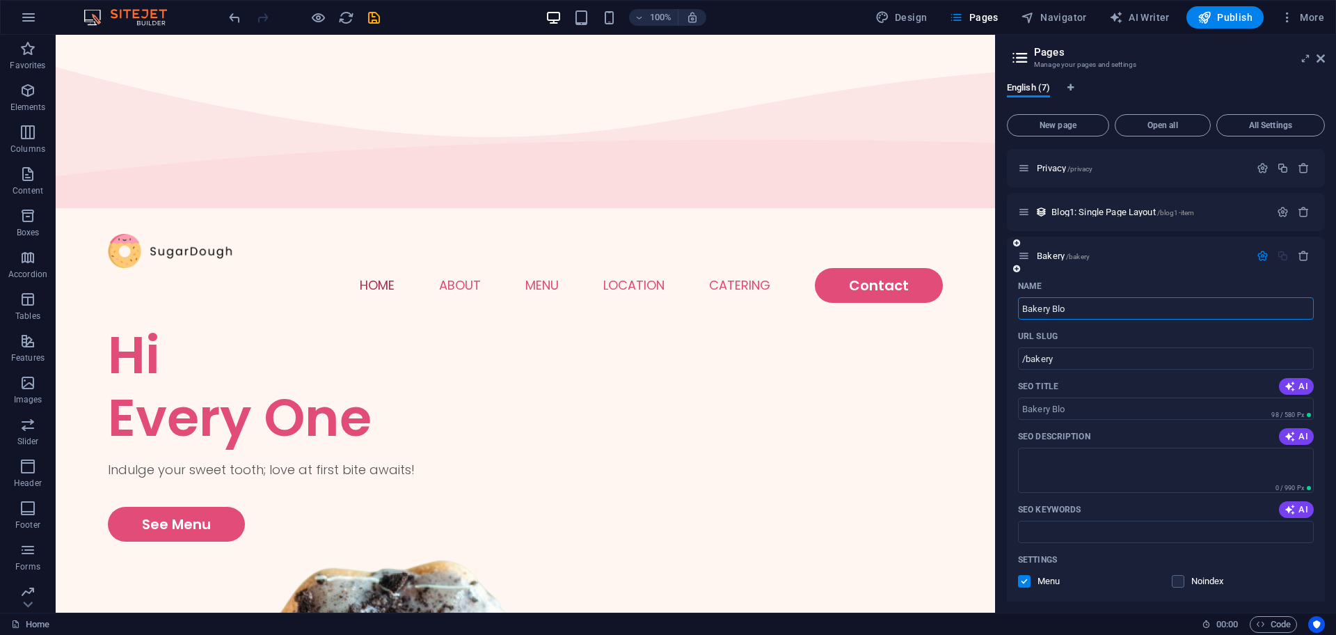
type input "/bakery-blo"
type input "Bakery"
type input "/bakery"
type input "Bakery Produ"
type input "/bakery-pro"
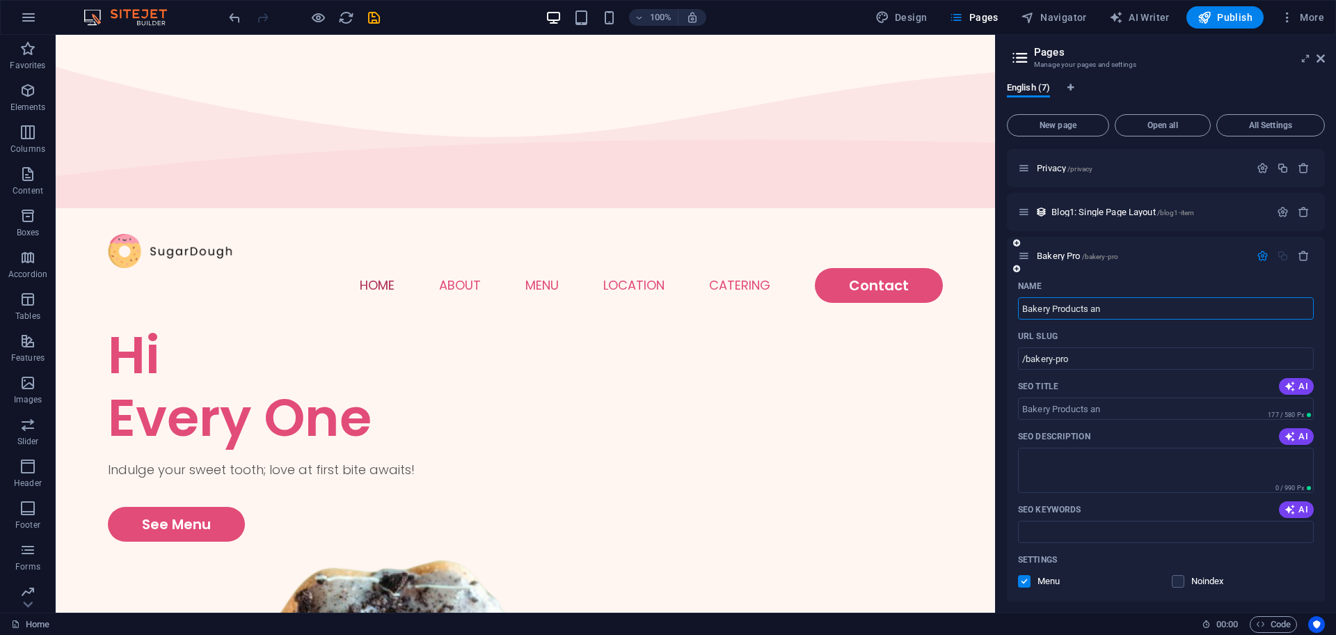
type input "Bakery Products an"
type input "/bakery-products-an"
type input "Bakery Products and Review"
type input "/bakery-products-and-revi"
type input "Bakery Products and Reviews"
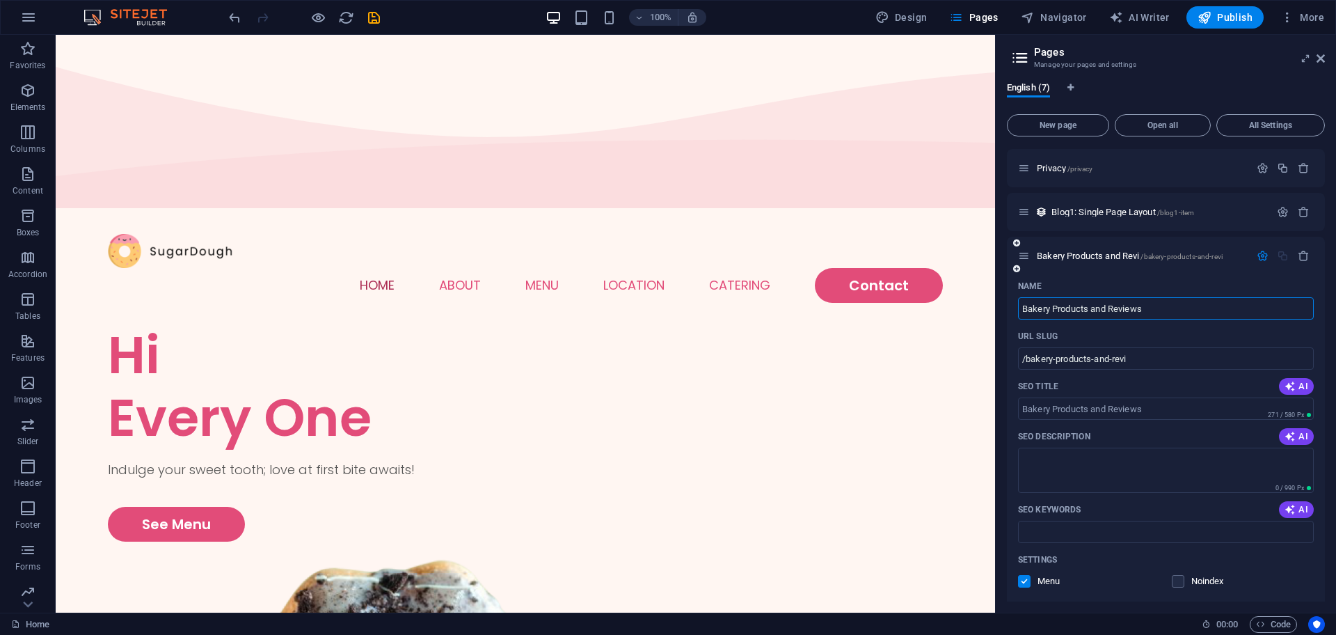
type input "/bakery-products-and-reviews"
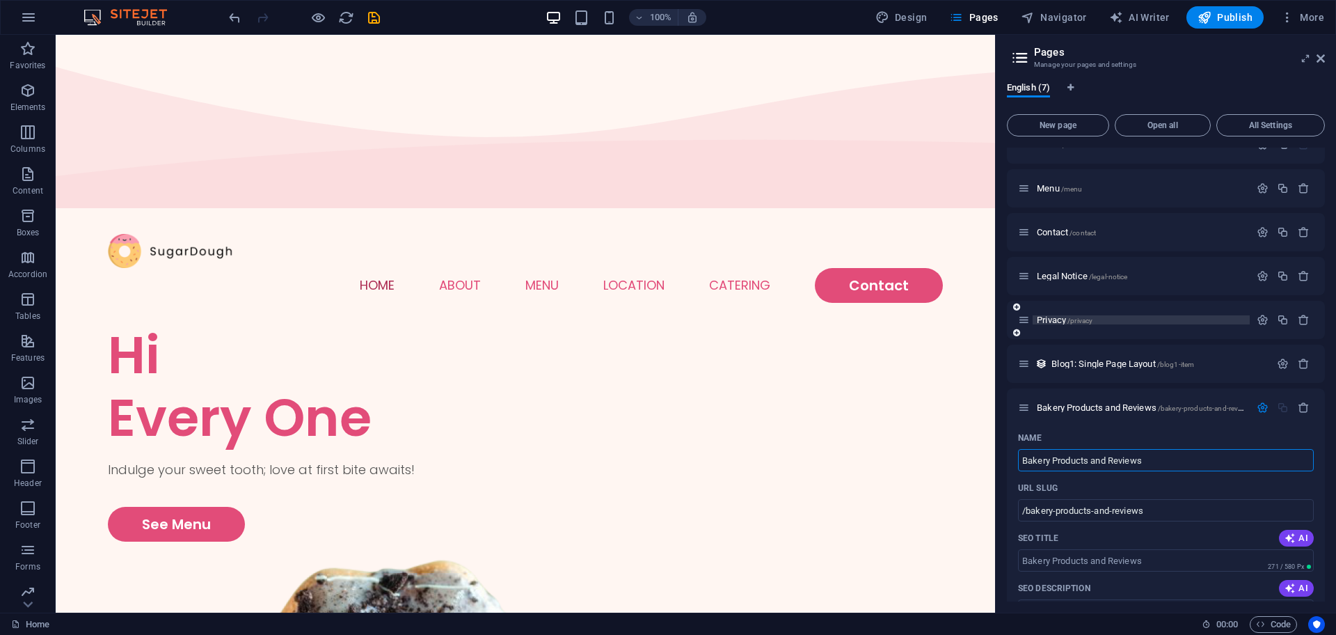
scroll to position [0, 0]
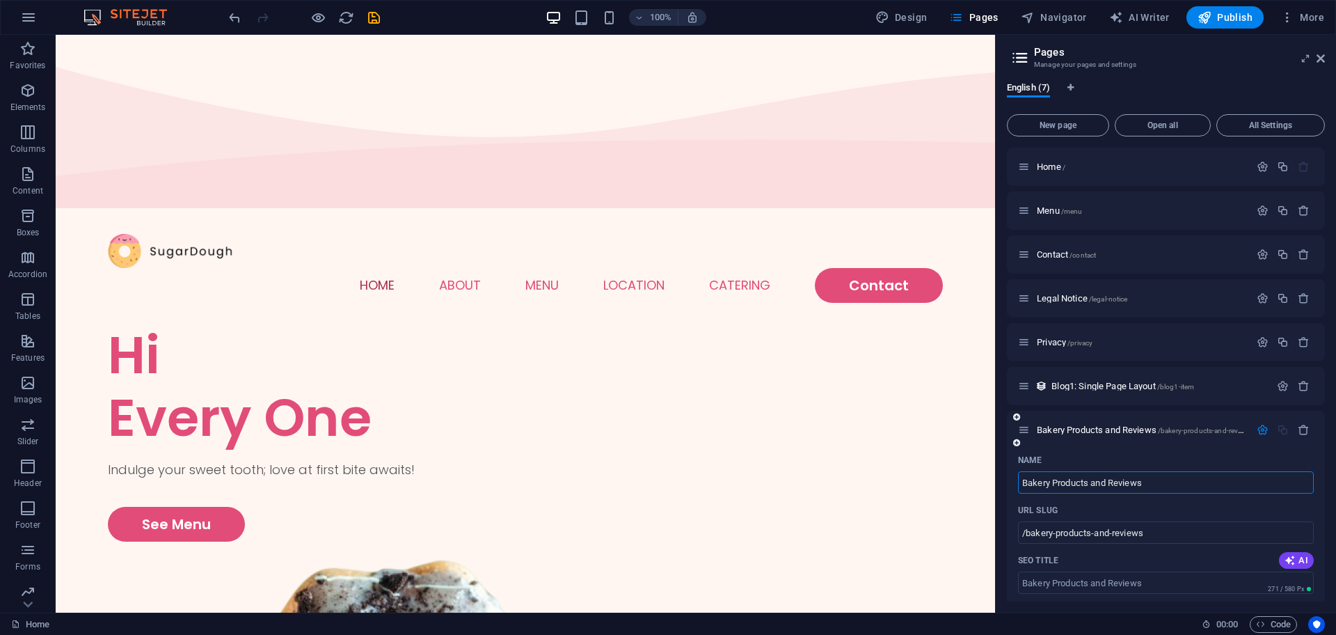
type input "Bakery Products and Reviews"
click at [1263, 427] on icon "button" at bounding box center [1263, 430] width 12 height 12
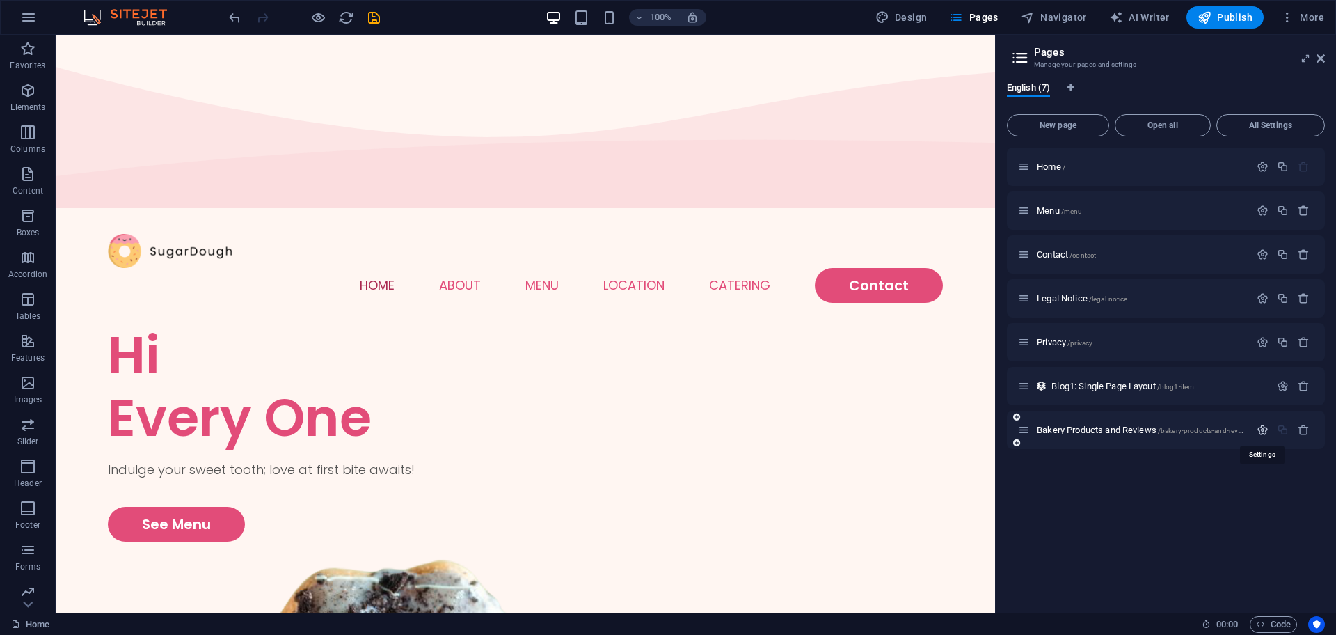
click at [1263, 427] on icon "button" at bounding box center [1263, 430] width 12 height 12
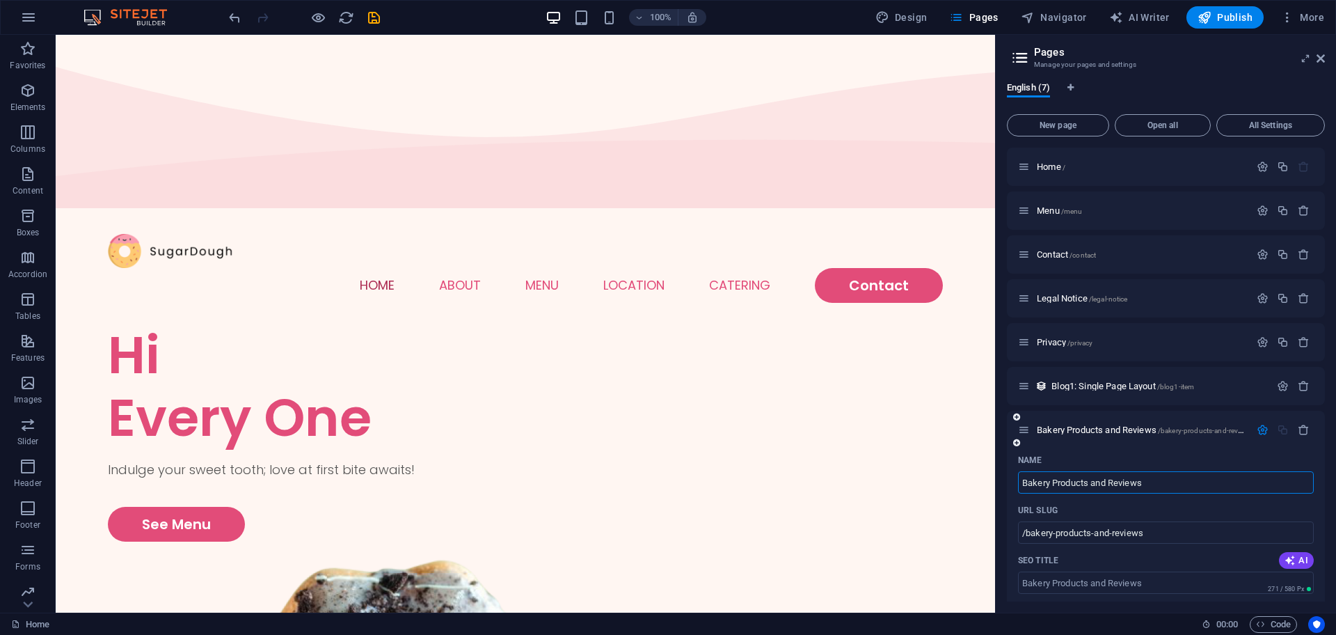
click at [1199, 452] on div "Name" at bounding box center [1166, 460] width 296 height 22
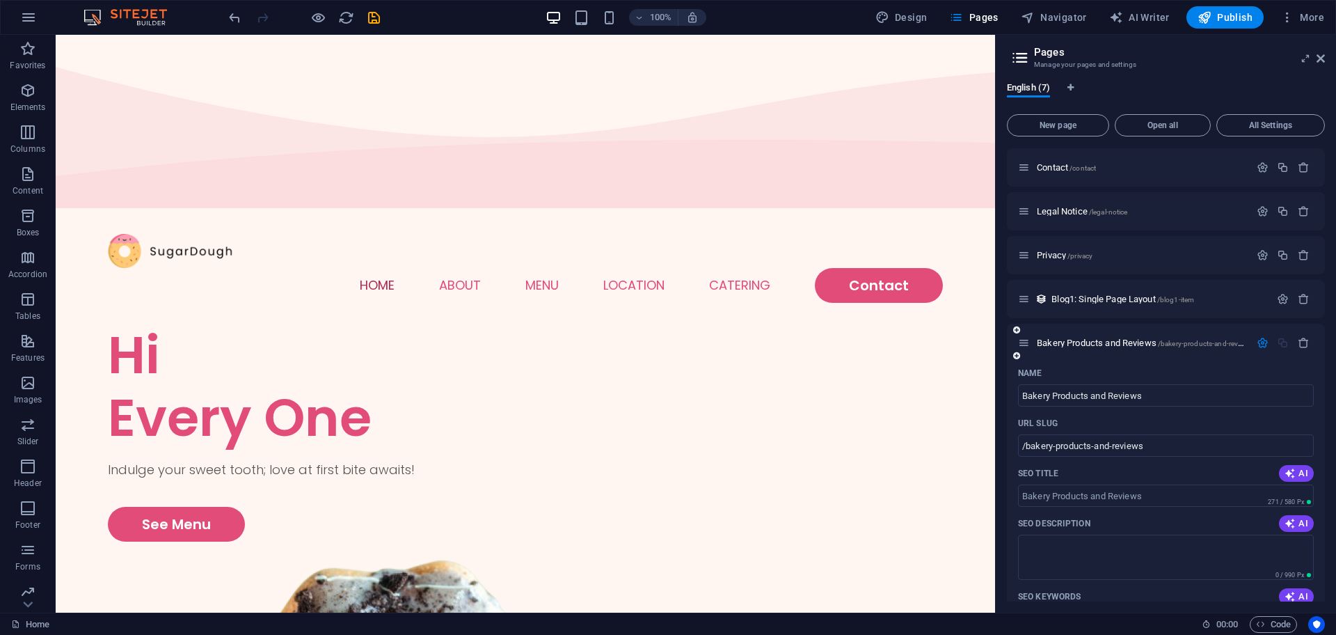
click at [1257, 340] on icon "button" at bounding box center [1263, 343] width 12 height 12
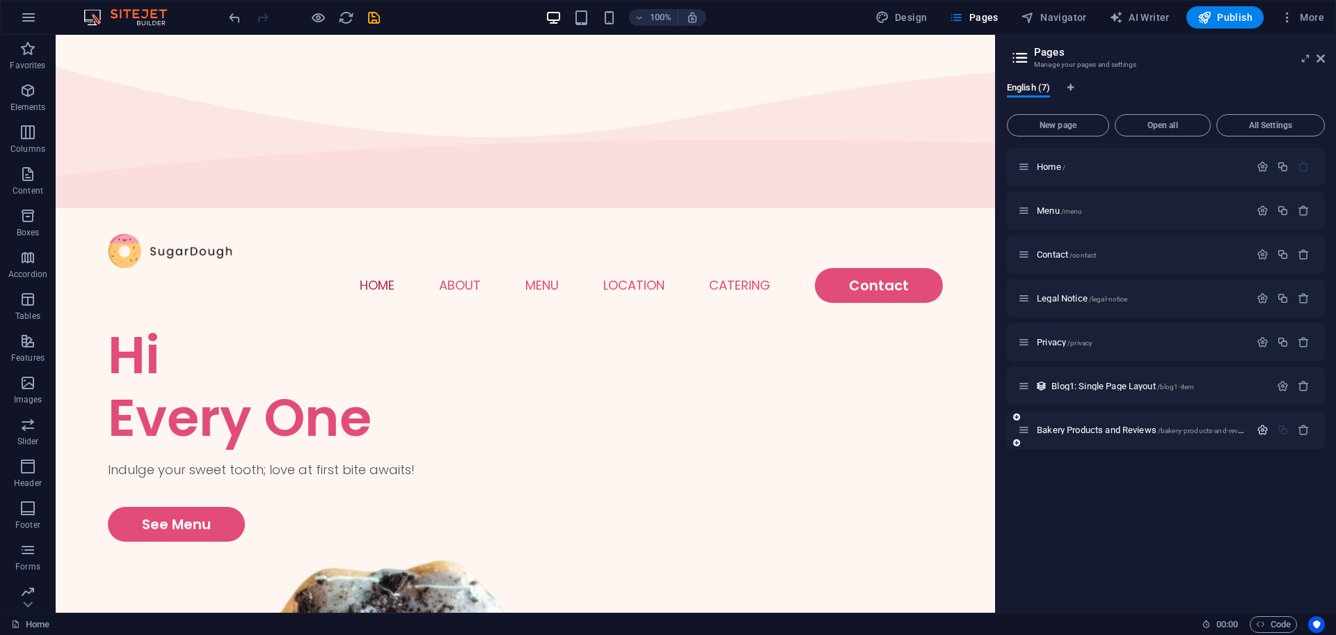
scroll to position [0, 0]
click at [1059, 431] on span "Bakery Products and Reviews /bakery-products-and-reviews" at bounding box center [1145, 430] width 216 height 10
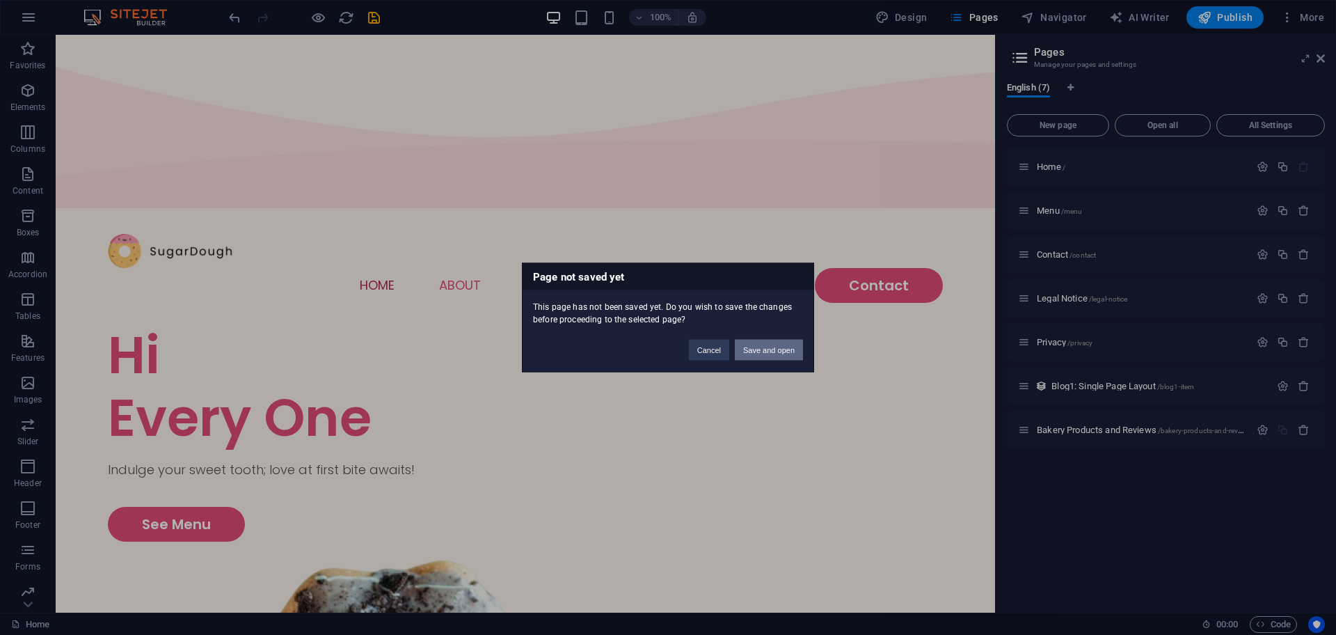
click at [773, 350] on button "Save and open" at bounding box center [769, 350] width 68 height 21
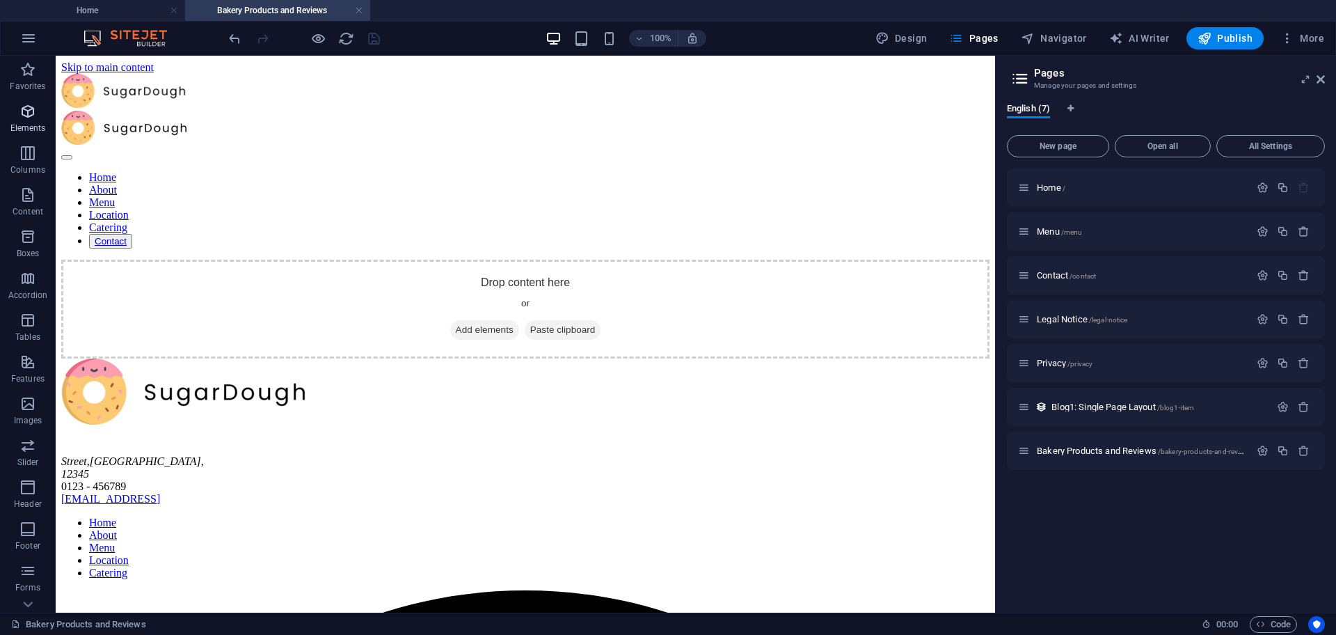
click at [28, 131] on p "Elements" at bounding box center [27, 128] width 35 height 11
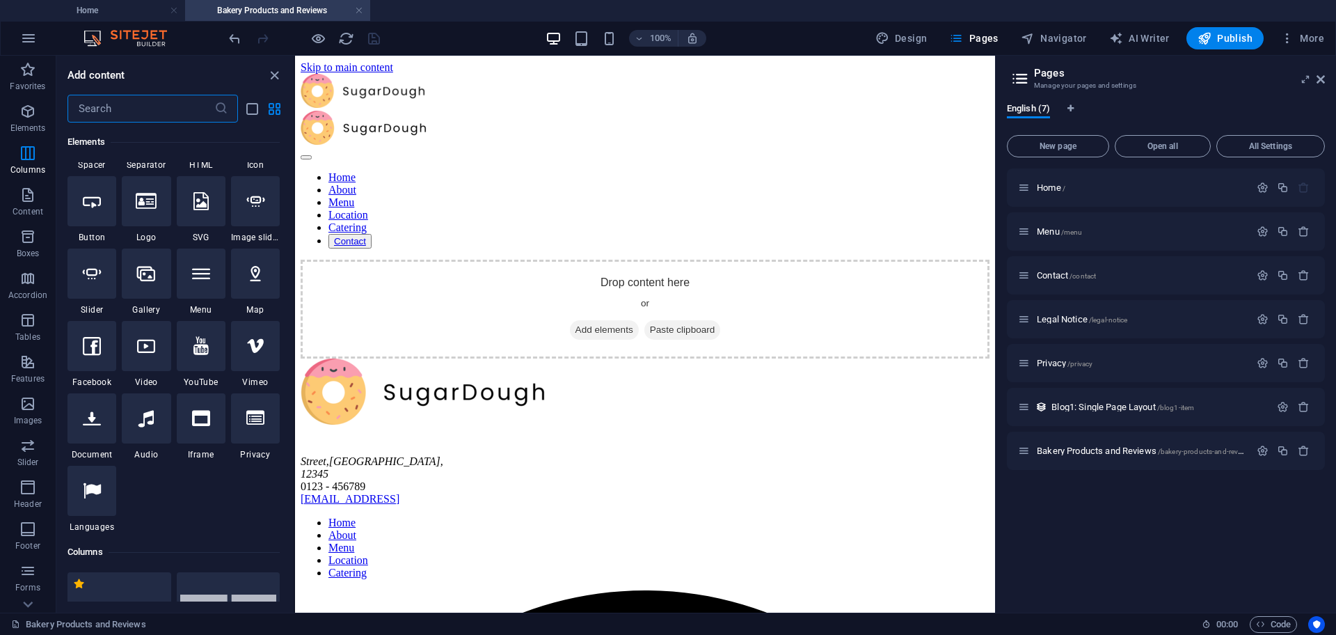
scroll to position [235, 0]
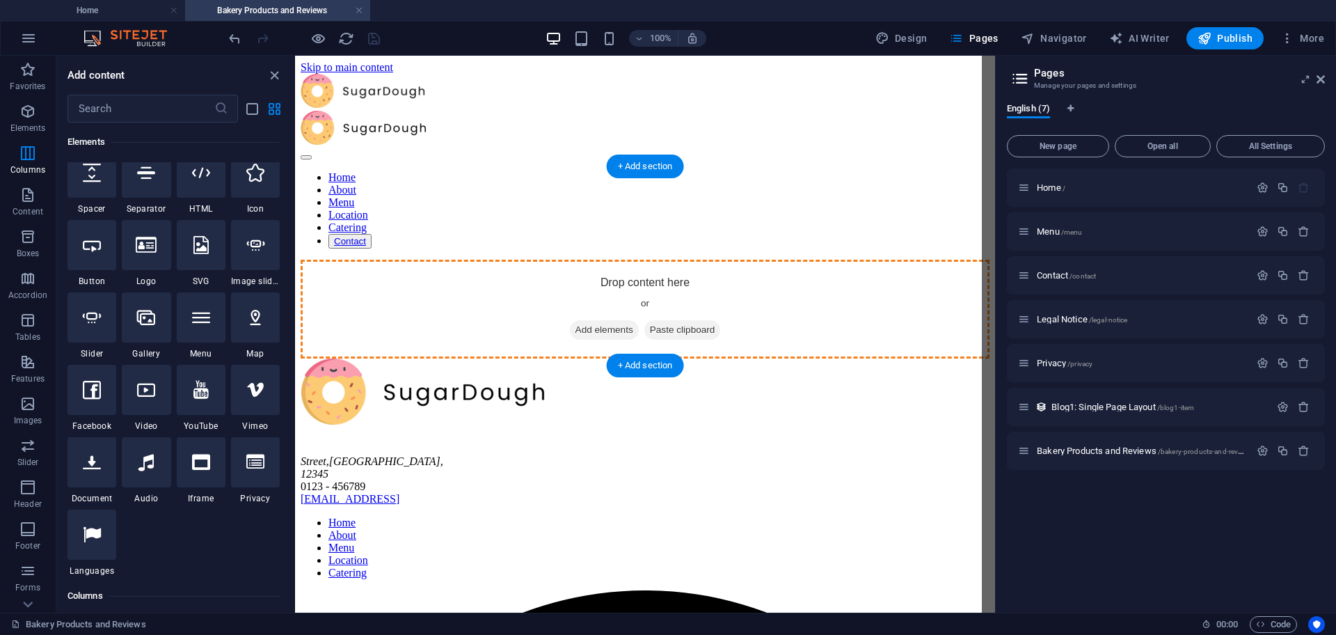
click at [607, 260] on div "Drop content here or Add elements Paste clipboard" at bounding box center [645, 309] width 689 height 99
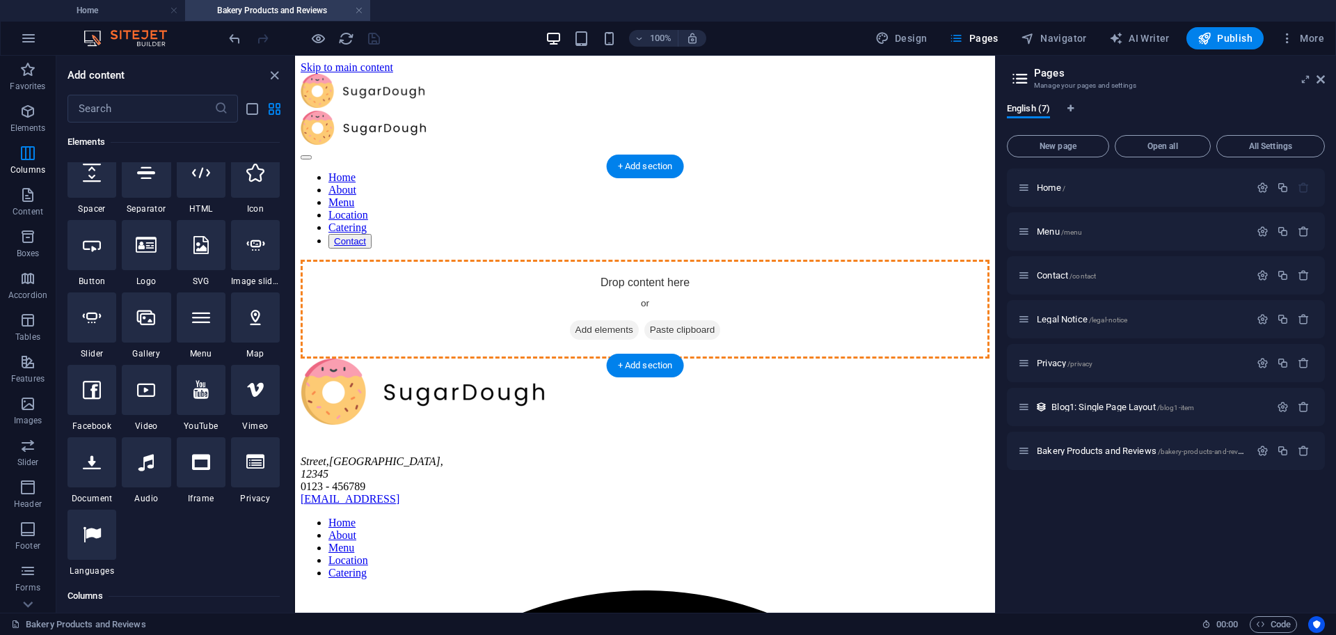
click at [754, 344] on div "Drop content here or Add elements Paste clipboard" at bounding box center [645, 309] width 689 height 99
click at [723, 260] on div "Drop content here or Add elements Paste clipboard" at bounding box center [645, 309] width 689 height 99
click at [532, 260] on div "Drop content here or Add elements Paste clipboard" at bounding box center [645, 309] width 689 height 99
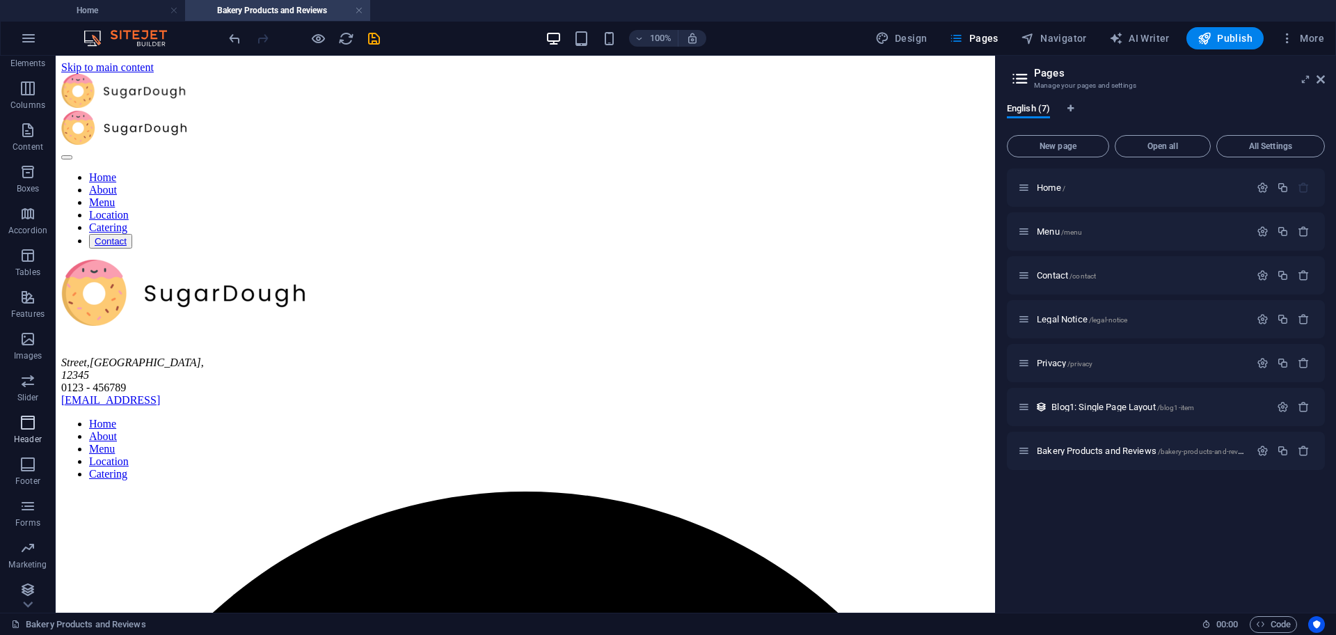
scroll to position [70, 0]
click at [30, 602] on p "Collections" at bounding box center [27, 601] width 42 height 11
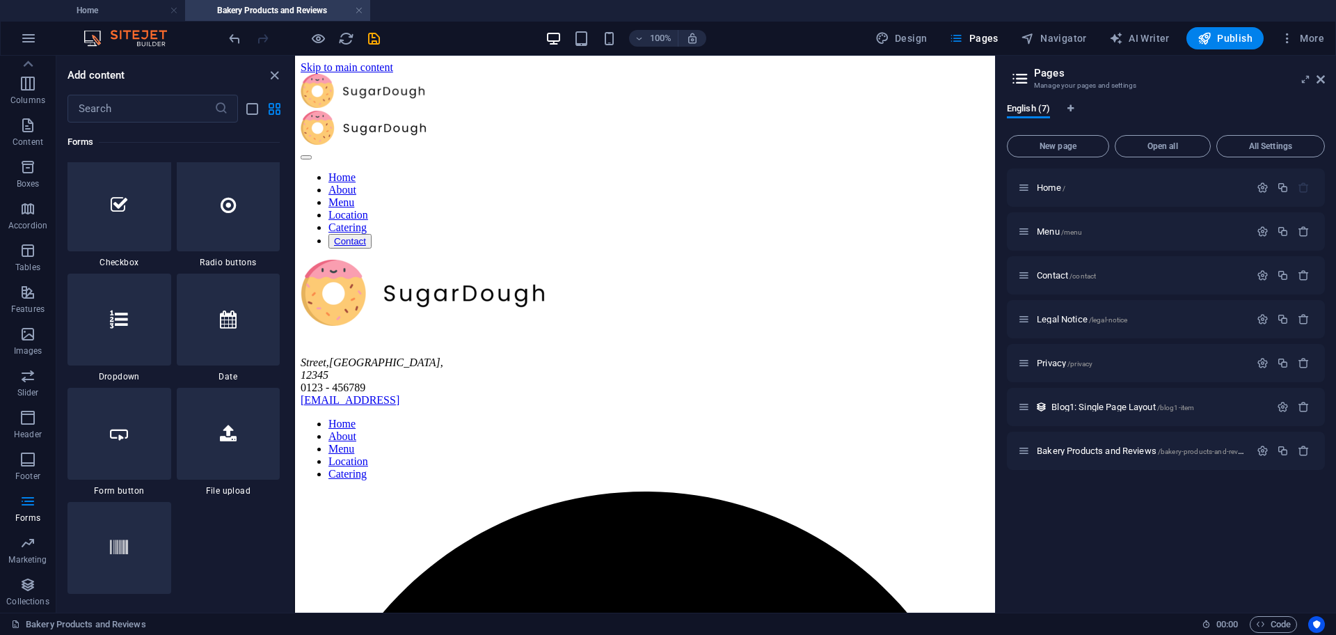
scroll to position [10827, 0]
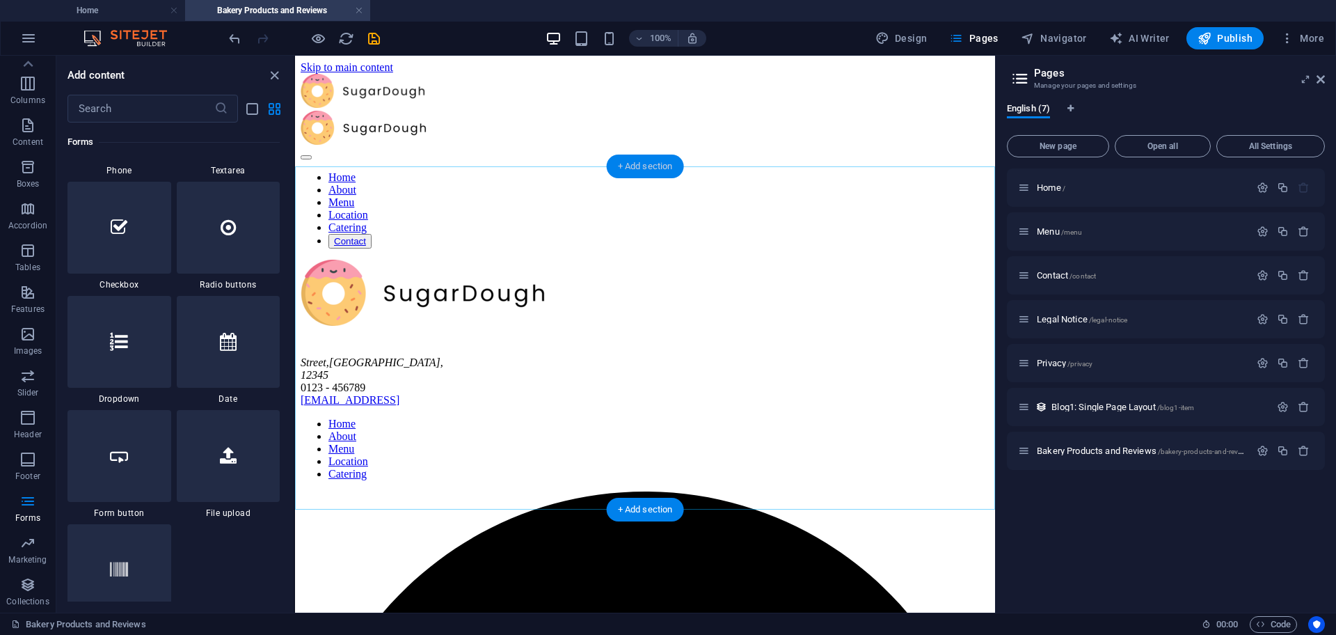
click at [634, 162] on div "+ Add section" at bounding box center [645, 167] width 77 height 24
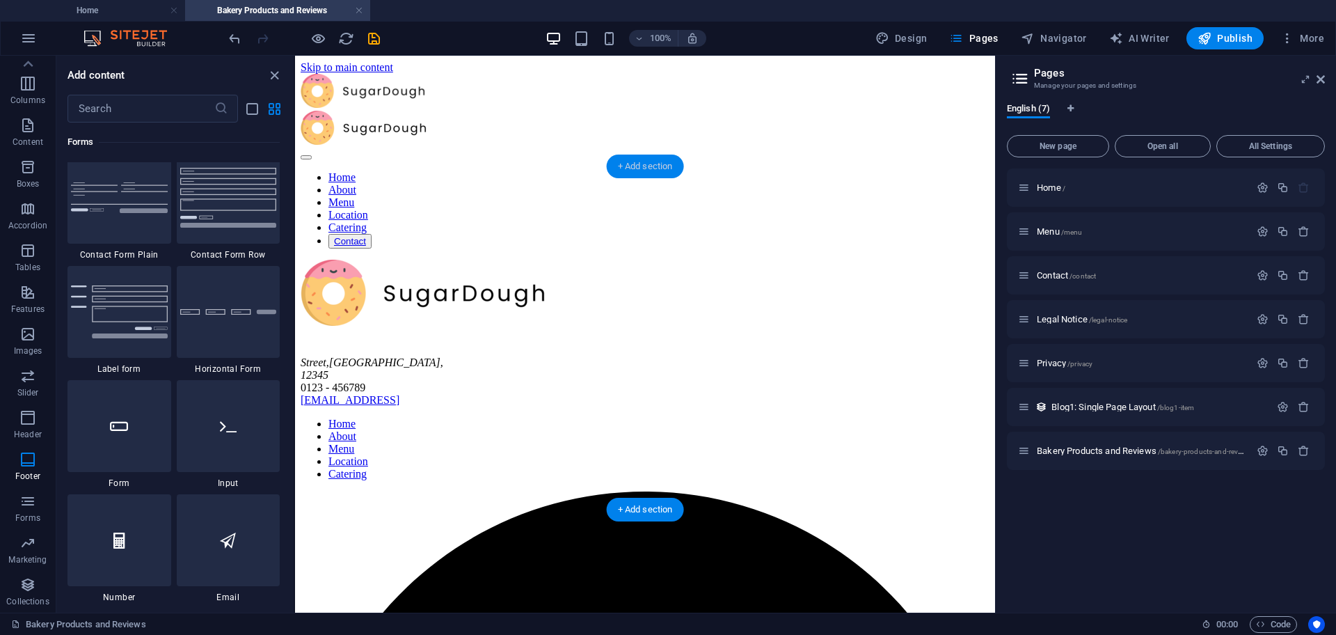
scroll to position [2435, 0]
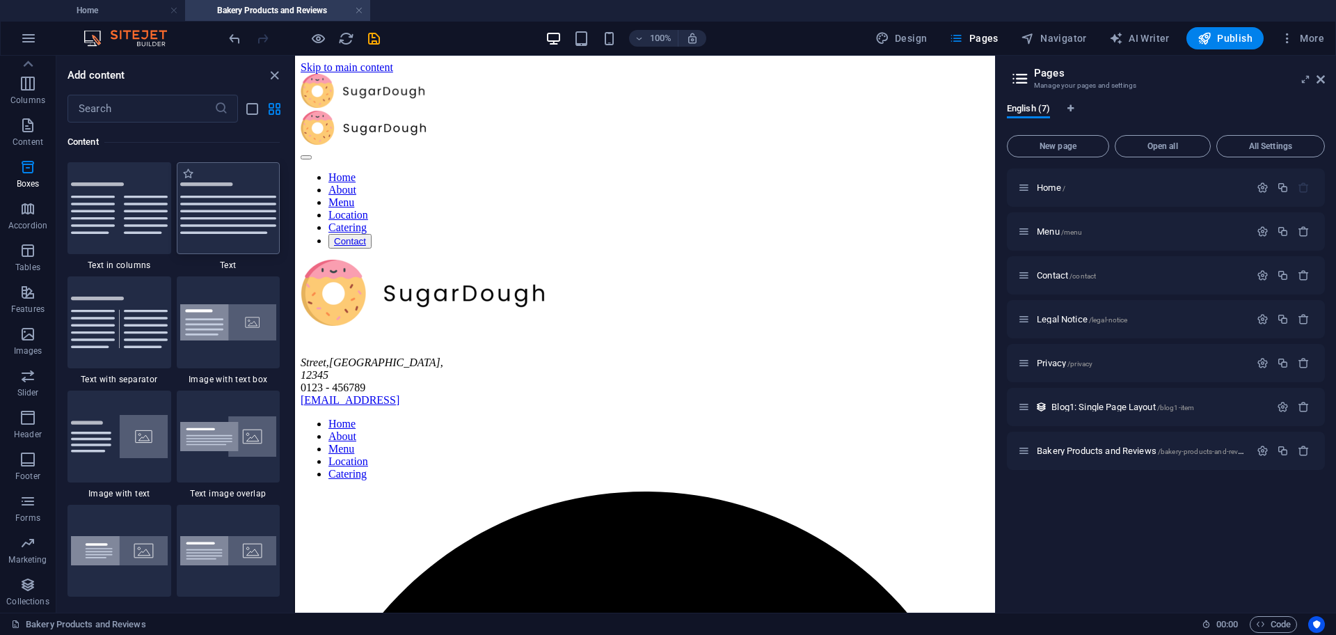
click at [217, 211] on img at bounding box center [228, 208] width 97 height 52
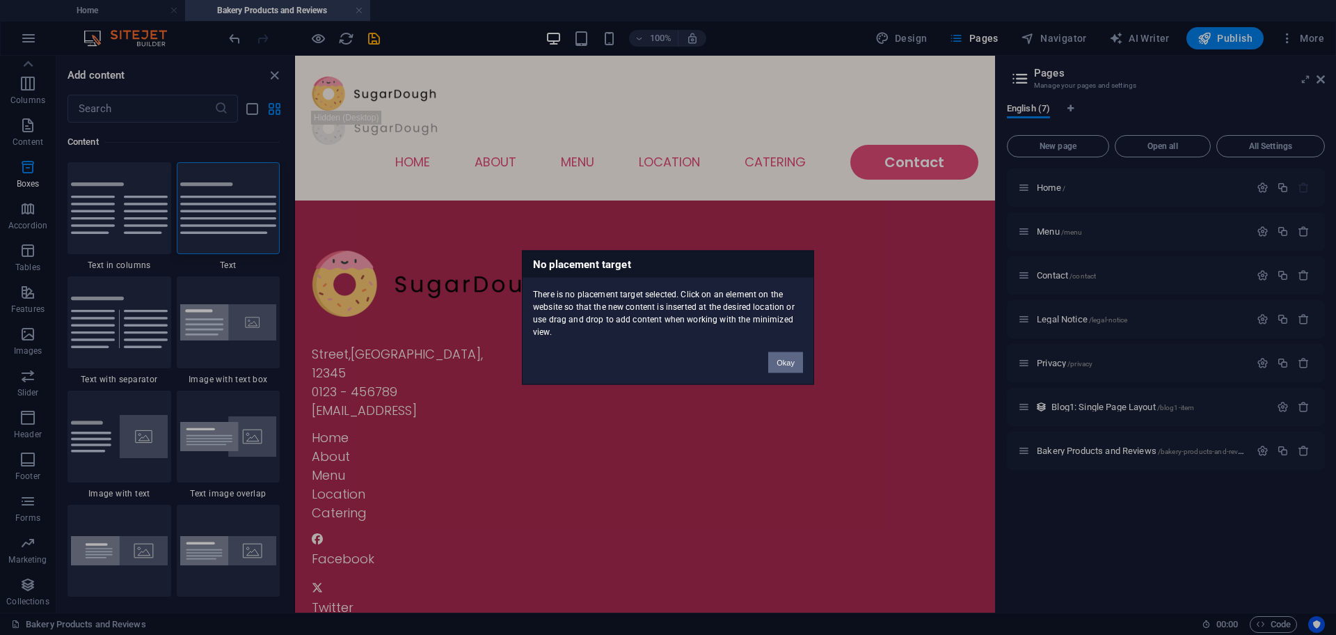
click at [777, 363] on button "Okay" at bounding box center [785, 362] width 35 height 21
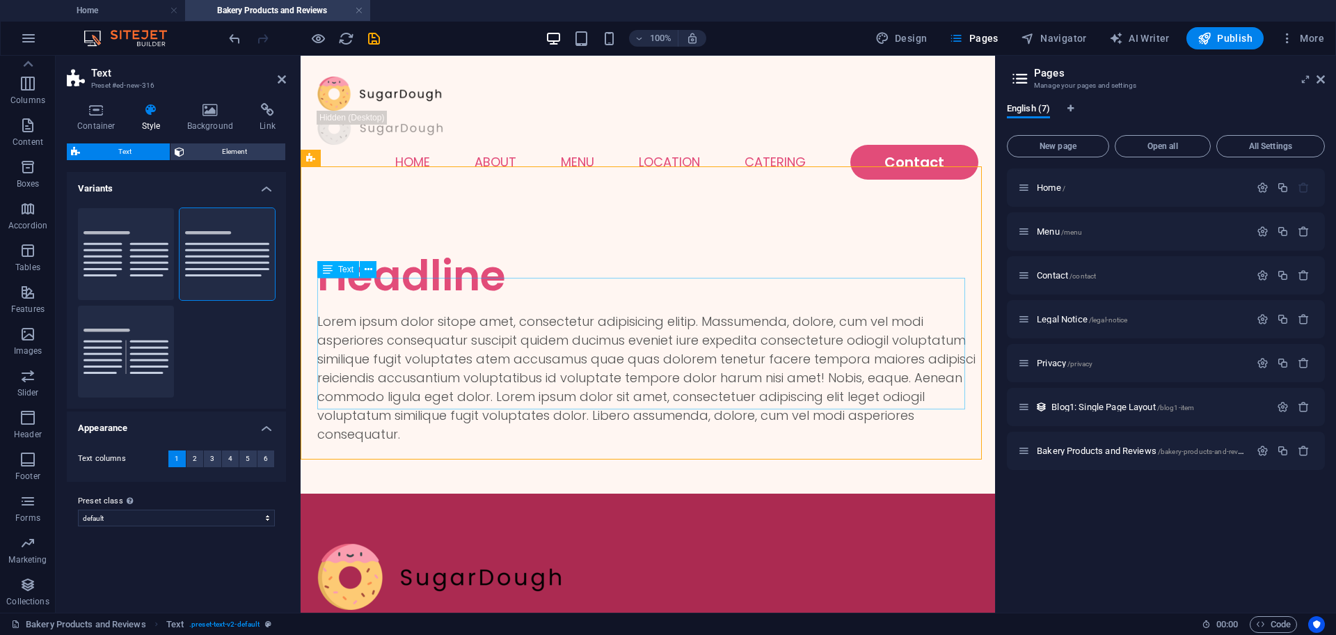
click at [544, 333] on div "Lorem ipsum dolor sitope amet, consectetur adipisicing elitip. Massumenda, dolo…" at bounding box center [647, 378] width 661 height 132
click at [1150, 44] on span "AI Writer" at bounding box center [1139, 38] width 61 height 14
select select "English"
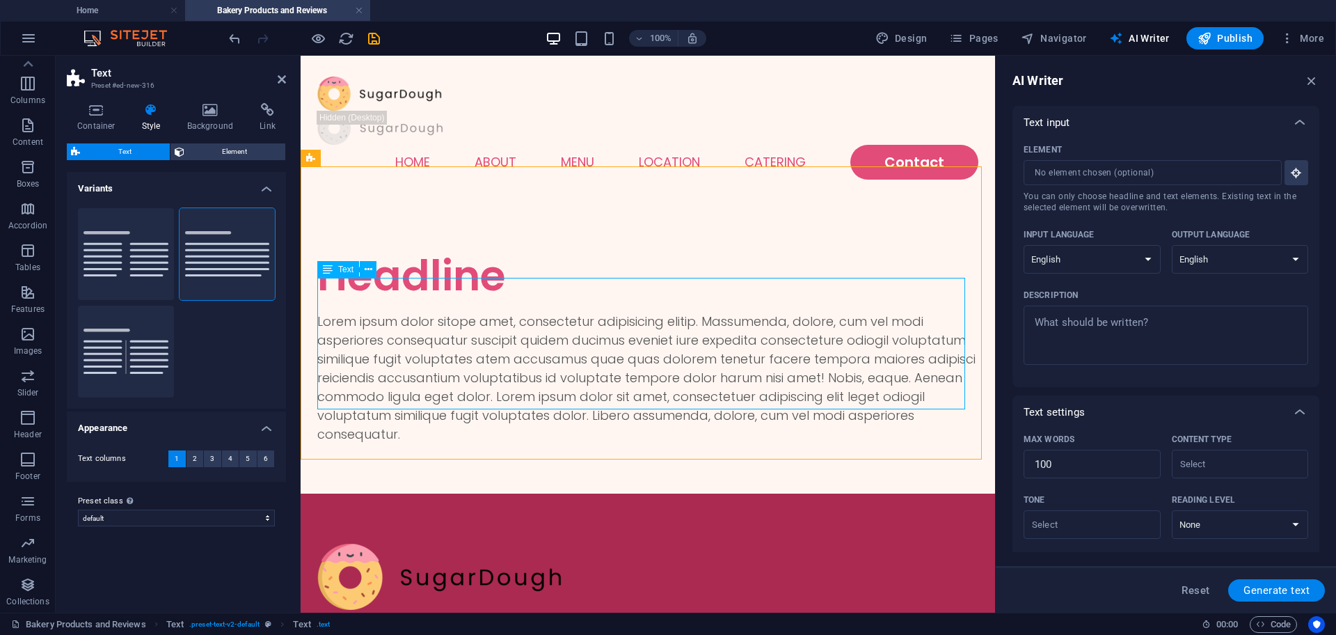
scroll to position [0, 0]
click at [278, 77] on icon at bounding box center [282, 79] width 8 height 11
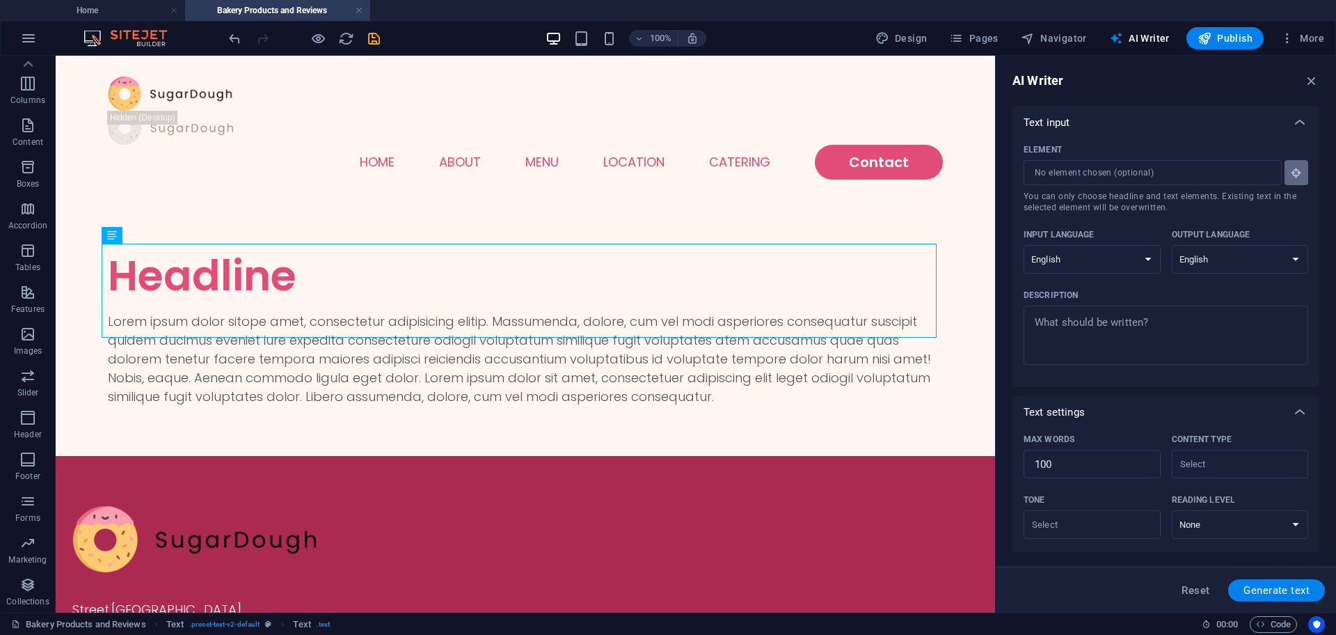
click at [1294, 175] on icon "button" at bounding box center [1296, 172] width 13 height 13
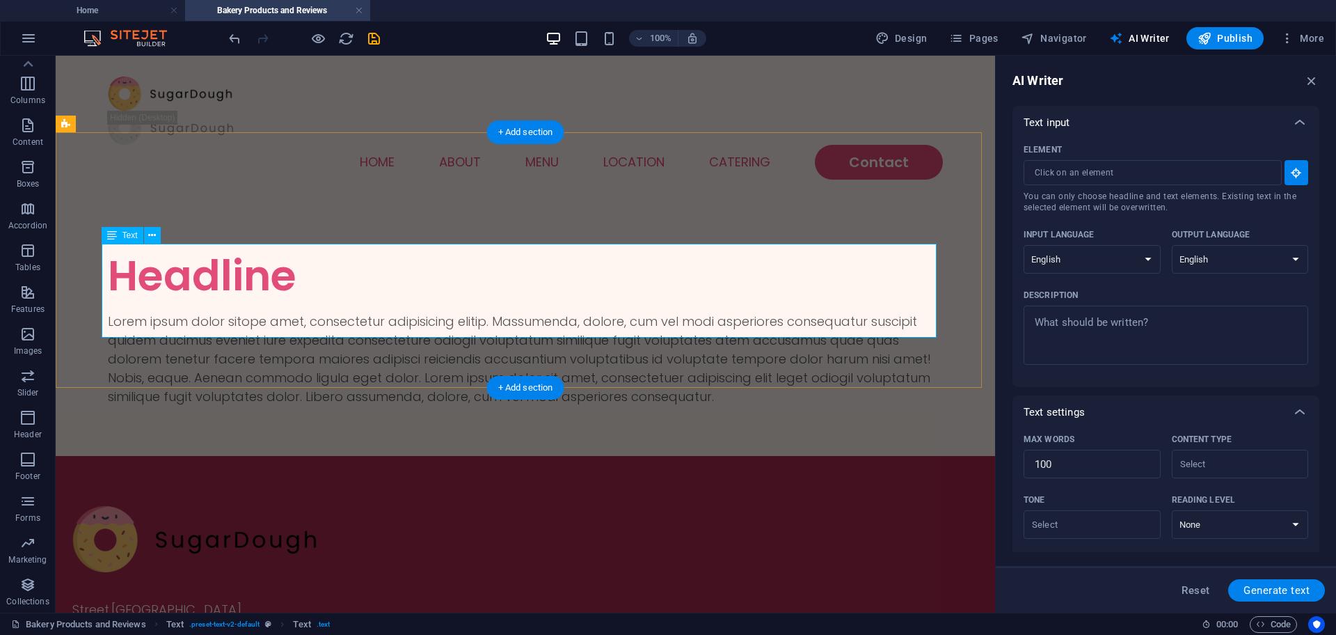
click at [713, 312] on div "Lorem ipsum dolor sitope amet, consectetur adipisicing elitip. Massumenda, dolo…" at bounding box center [525, 359] width 835 height 94
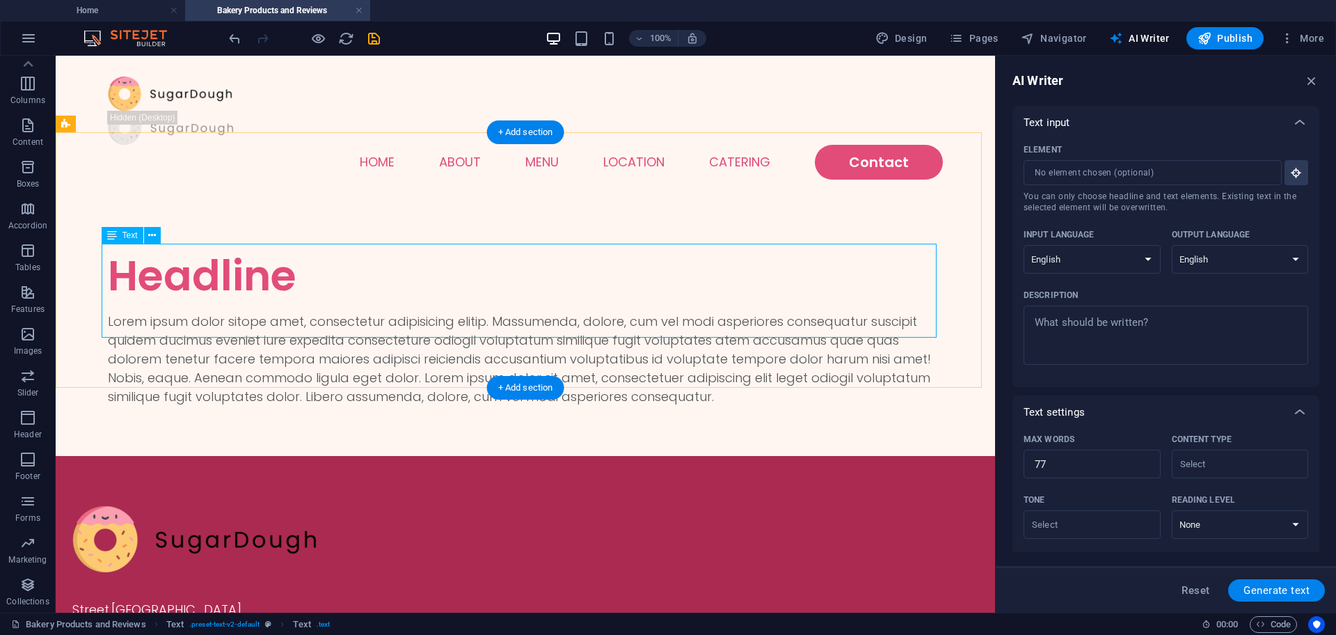
type input "#ed-new-319"
type textarea "x"
type input "77"
type textarea "x"
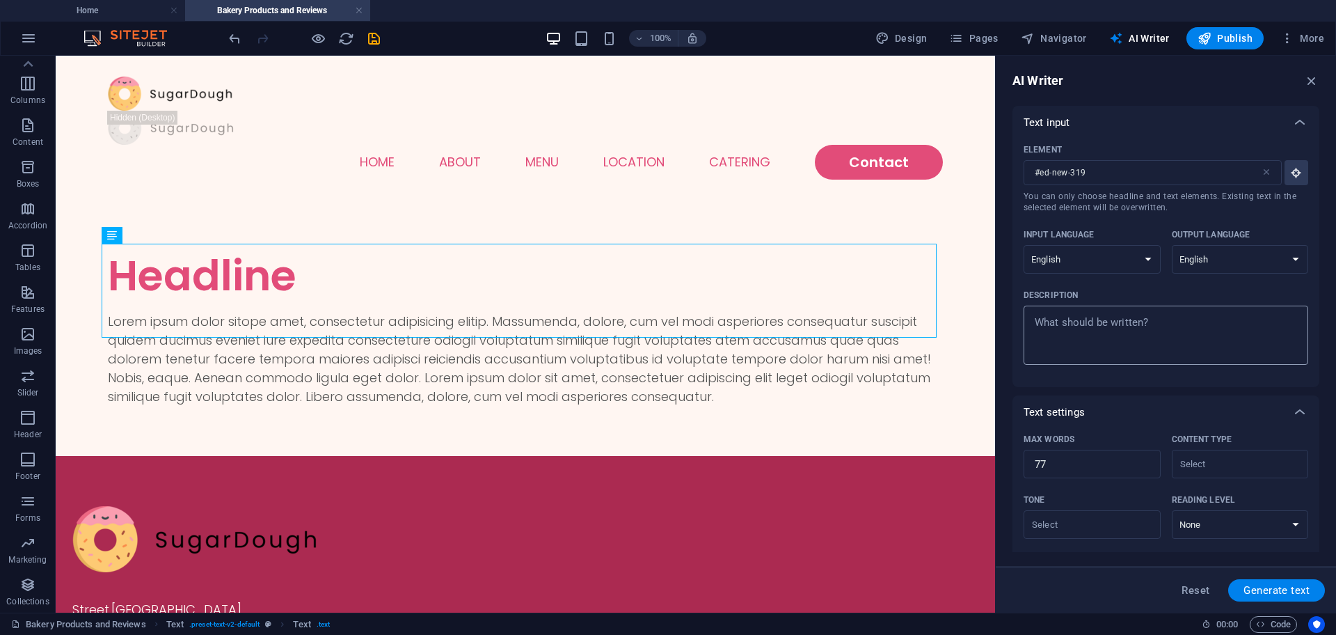
click at [1097, 321] on textarea "Description x ​" at bounding box center [1166, 335] width 271 height 45
type textarea "R"
type textarea "x"
type textarea "Re"
type textarea "x"
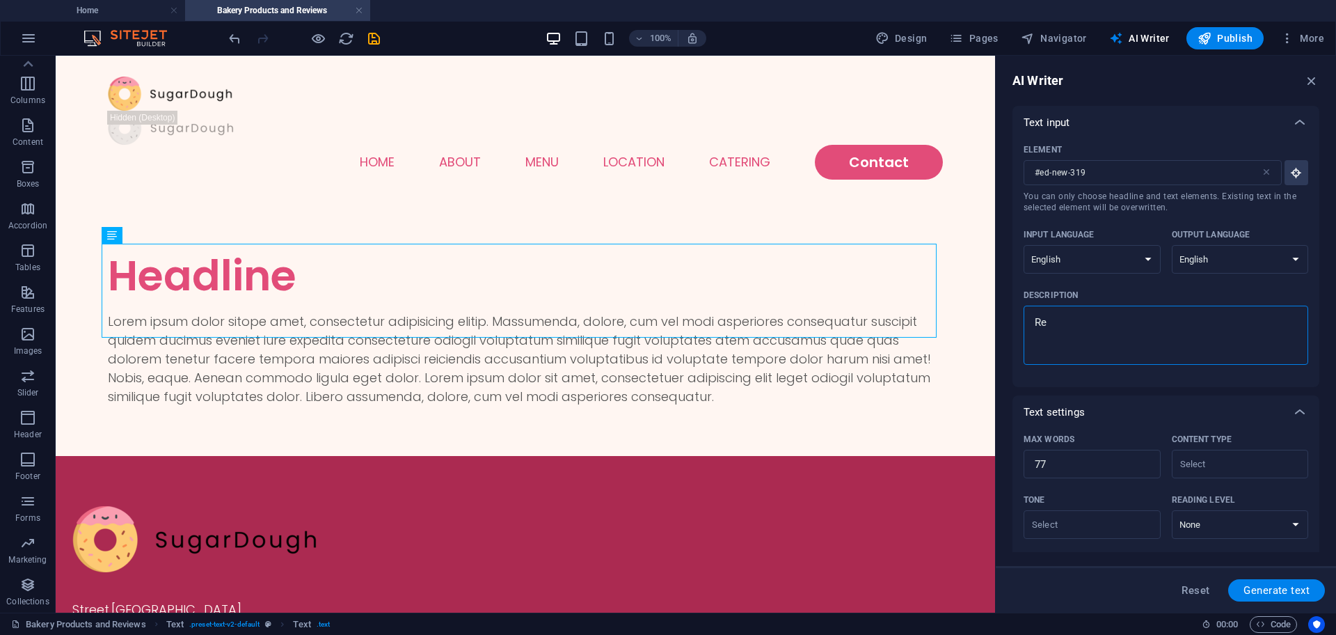
type textarea "Rev"
type textarea "x"
type textarea "Revi"
type textarea "x"
type textarea "Revie"
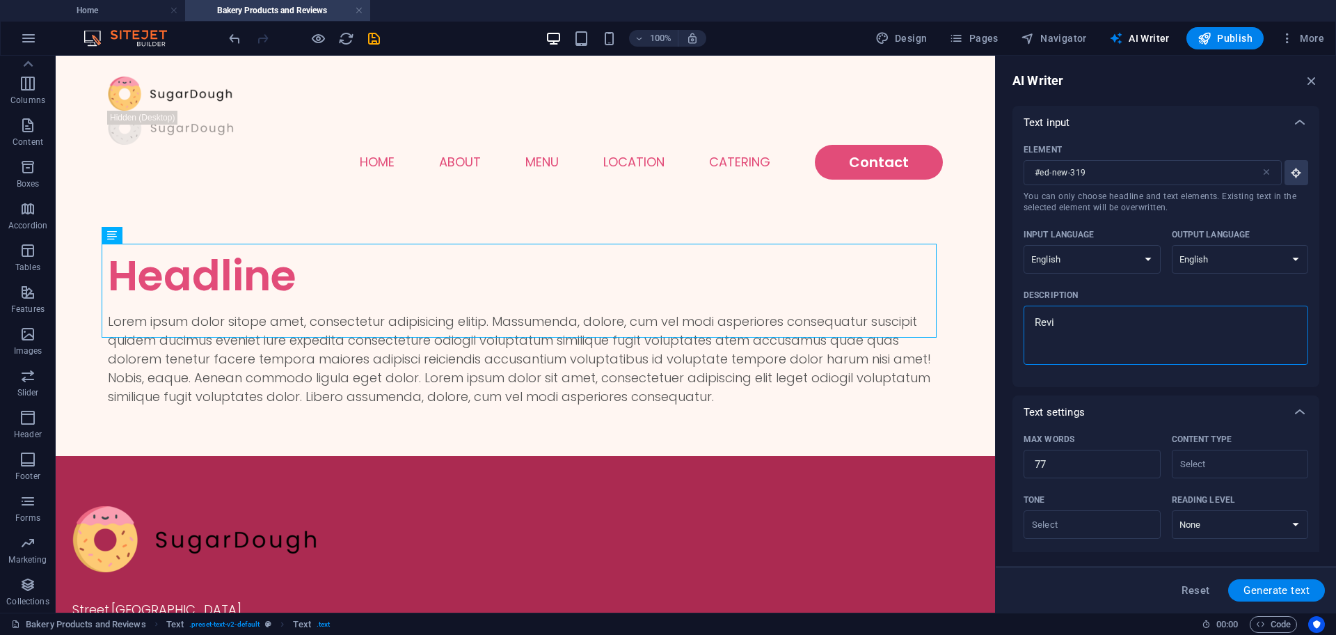
type textarea "x"
type textarea "Review"
type textarea "x"
type textarea "Review"
type textarea "x"
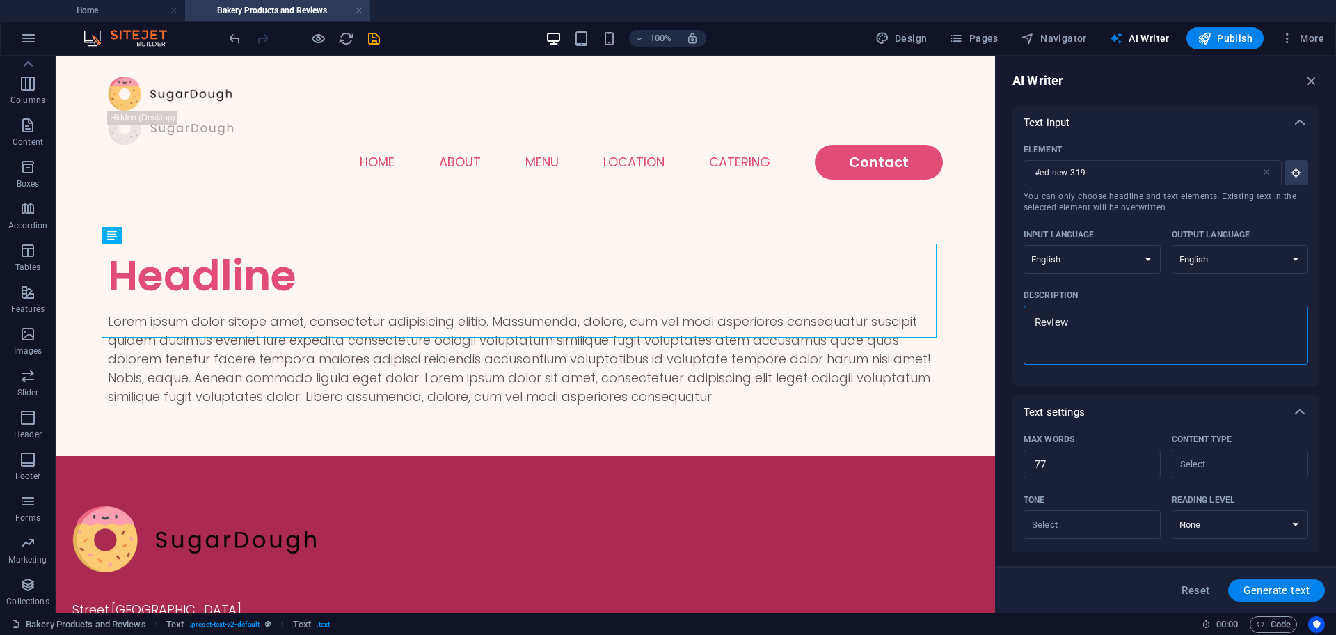
type textarea "Review a"
type textarea "x"
type textarea "Review ab"
type textarea "x"
type textarea "Review abo"
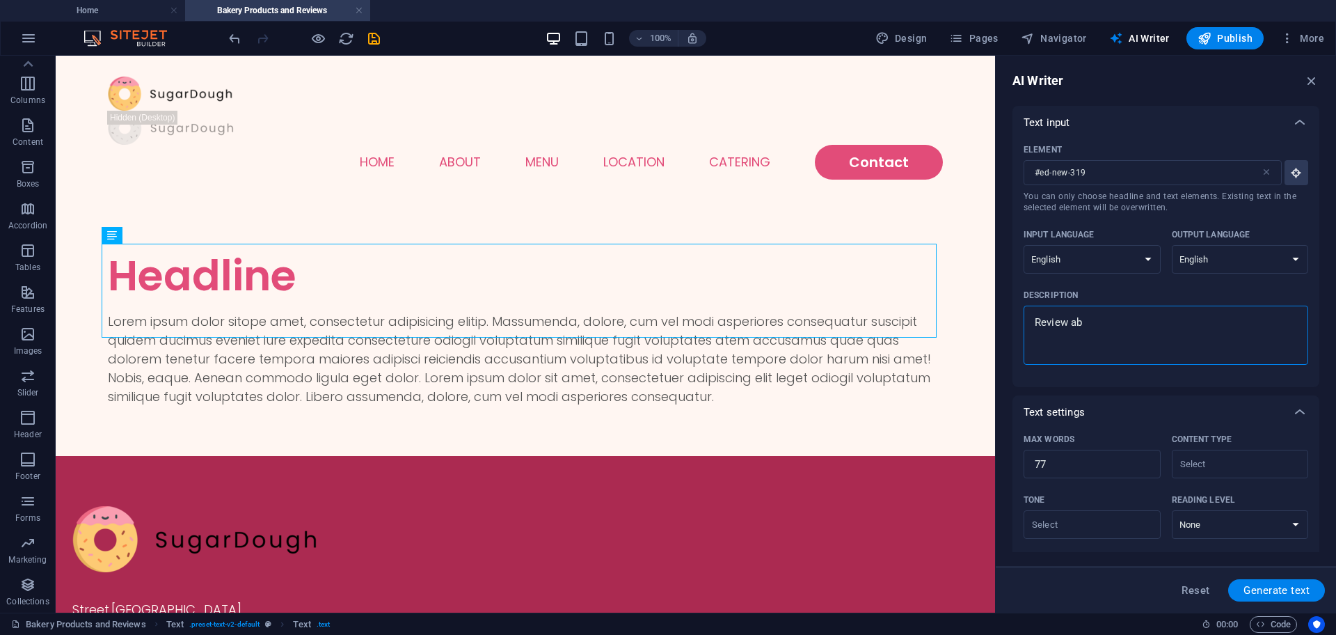
type textarea "x"
type textarea "Review abou"
type textarea "x"
type textarea "Review about"
type textarea "x"
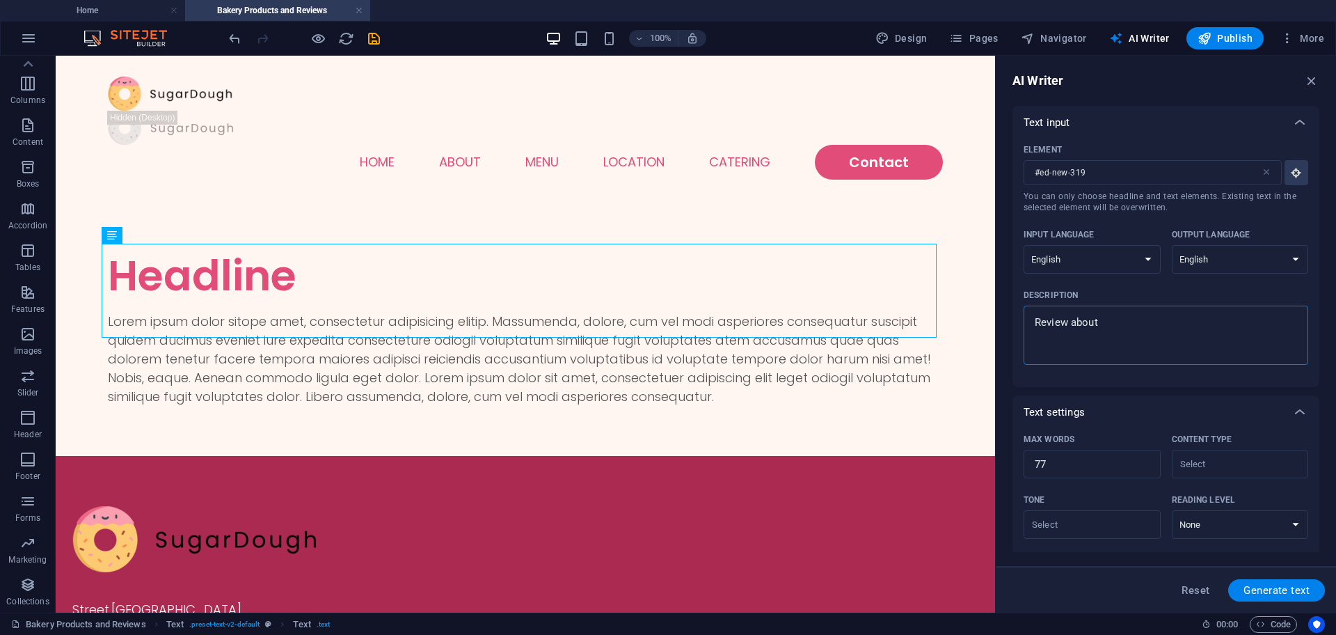
type textarea "Review about"
type textarea "x"
type textarea "Review about u"
type textarea "x"
type textarea "Review about us"
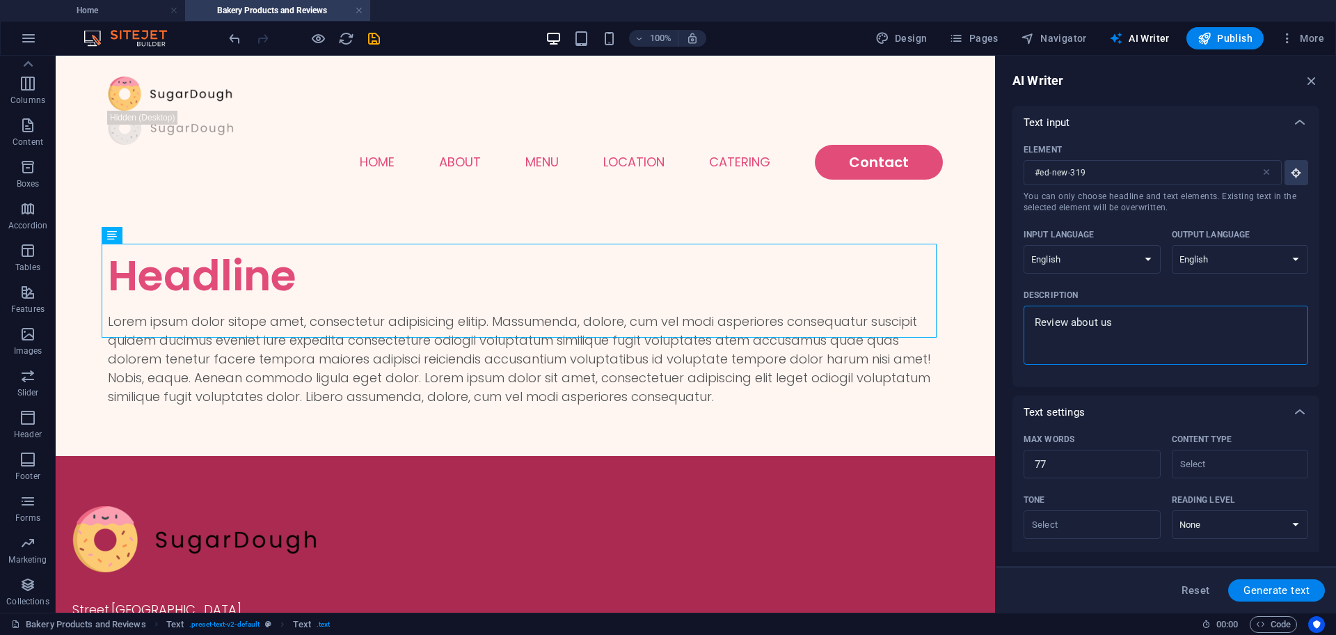
type textarea "x"
type textarea "Review about us"
type textarea "x"
type textarea "Review about us h"
type textarea "x"
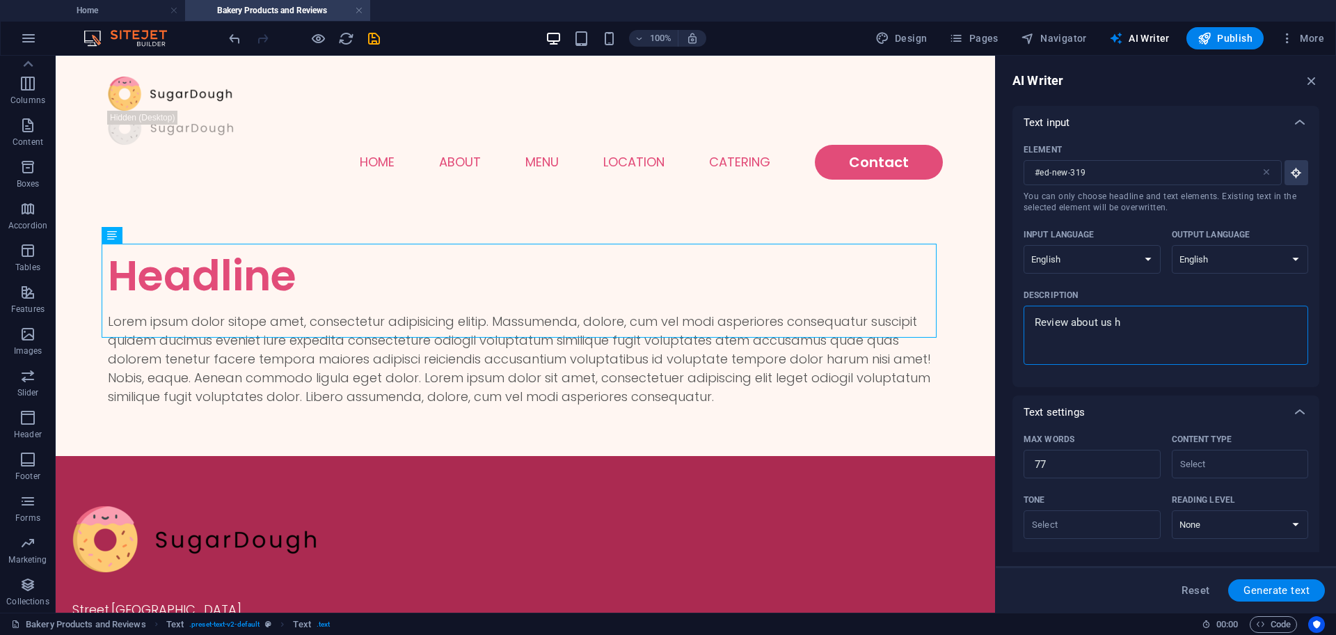
type textarea "Review about us ha"
type textarea "x"
type textarea "Review about us hav"
type textarea "x"
type textarea "Review about us have"
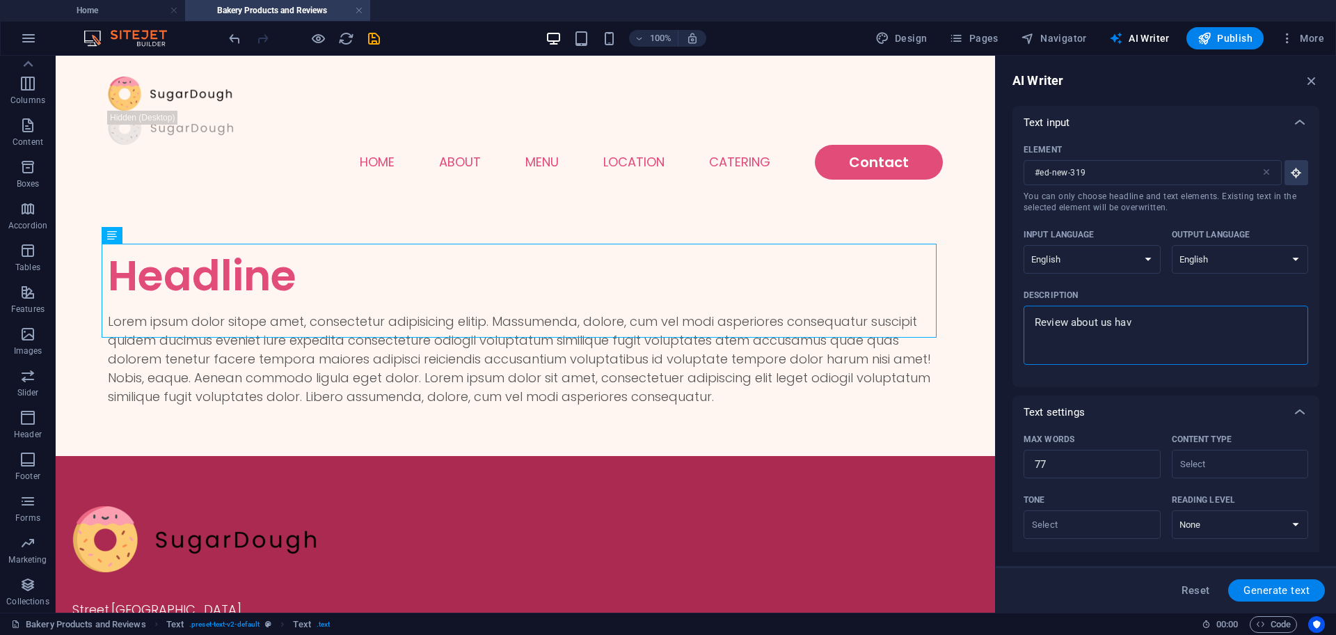
type textarea "x"
type textarea "Review about us have"
type textarea "x"
type textarea "Review about us have t"
type textarea "x"
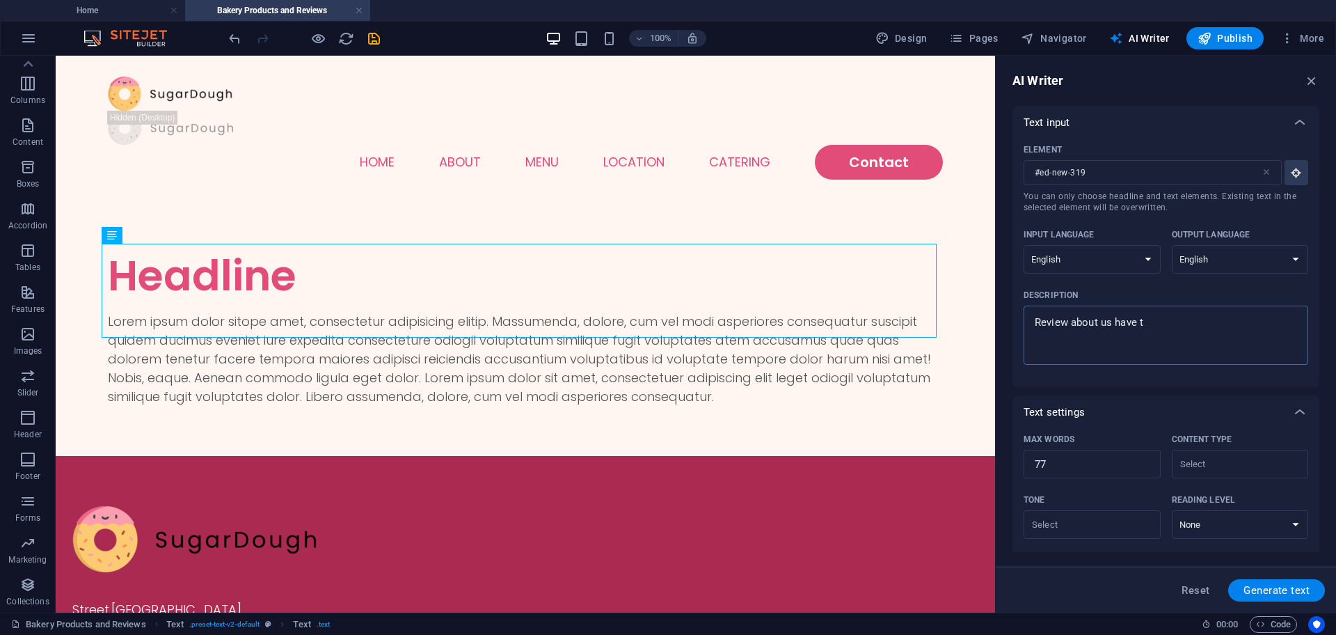
type textarea "Review about us have to"
type textarea "x"
type textarea "Review about us have to"
type textarea "x"
type textarea "Review about us have to b"
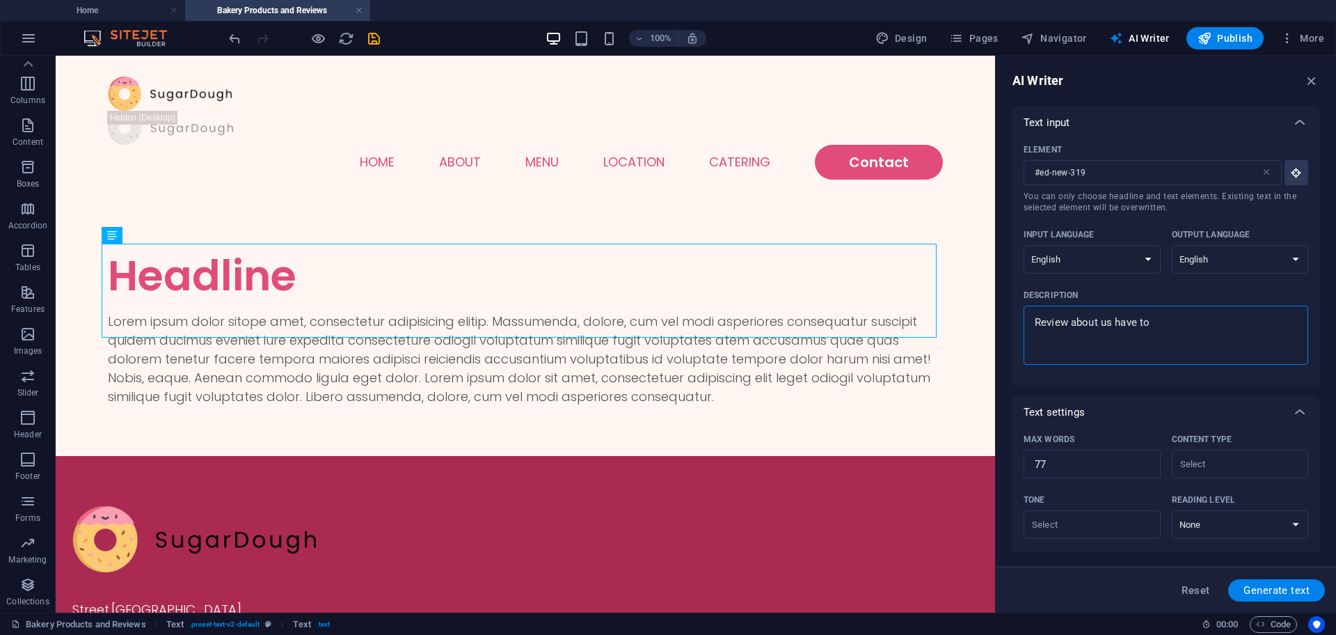
type textarea "x"
type textarea "Review about us have to be"
type textarea "x"
type textarea "Review about us have to be"
type textarea "x"
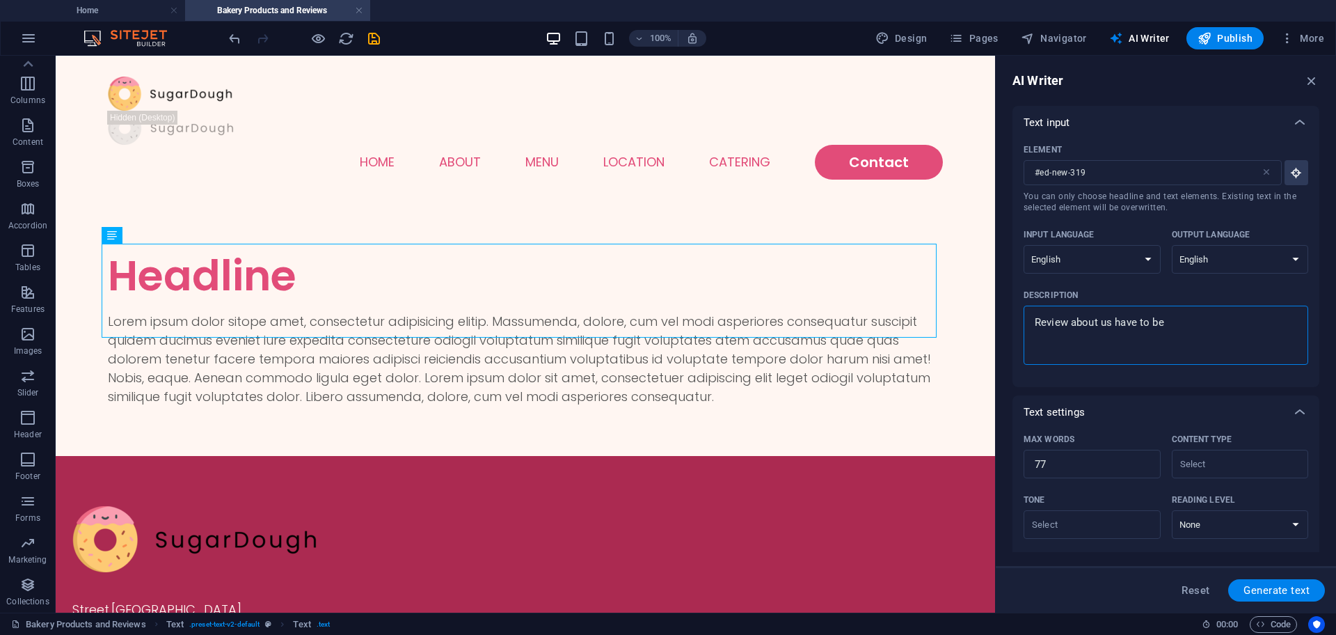
type textarea "Review about us have to be t"
type textarea "x"
type textarea "Review about us have to be to"
type textarea "x"
type textarea "Review about us have to be to"
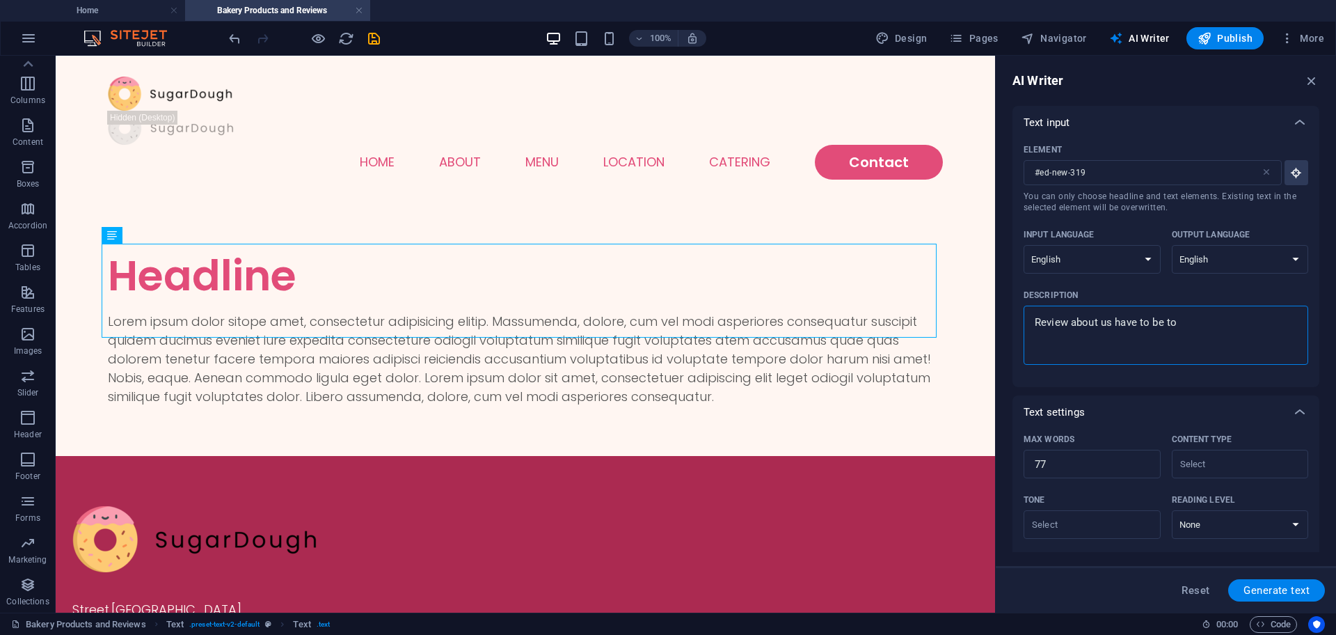
type textarea "x"
type textarea "Review about us have to be to g"
type textarea "x"
type textarea "Review about us have to be to go"
type textarea "x"
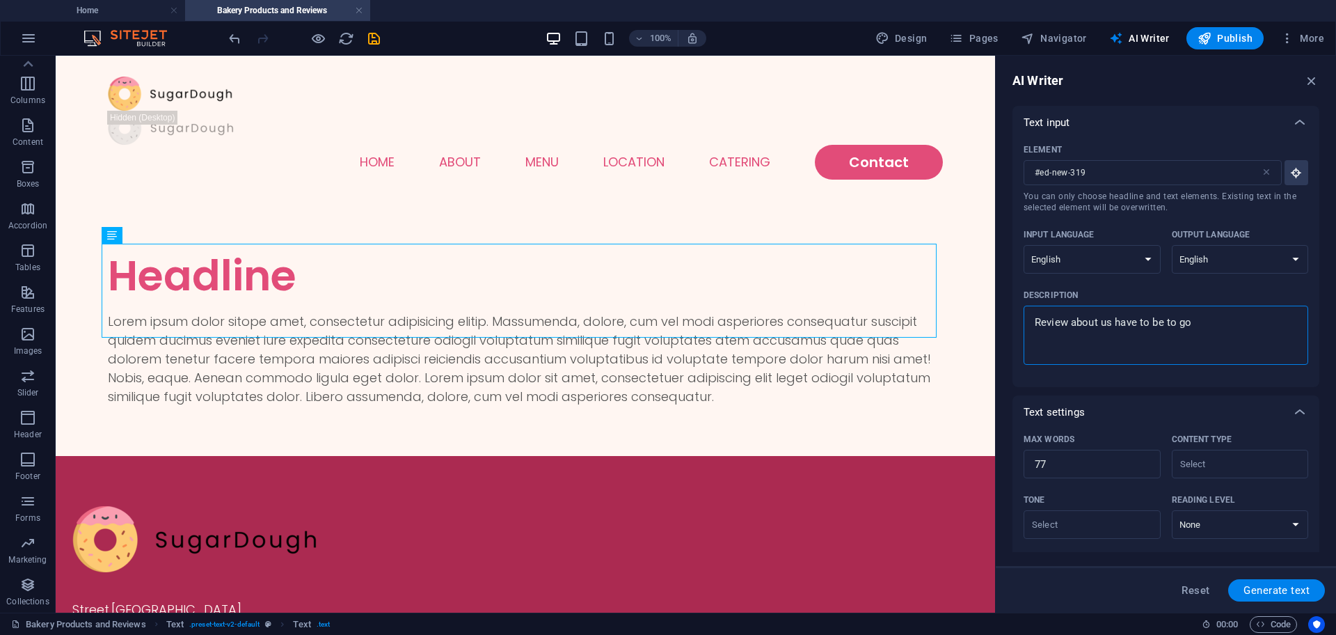
type textarea "Review about us have to be to goo"
type textarea "x"
type textarea "Review about us have to be to good"
type textarea "x"
type textarea "Review about us have to be to good"
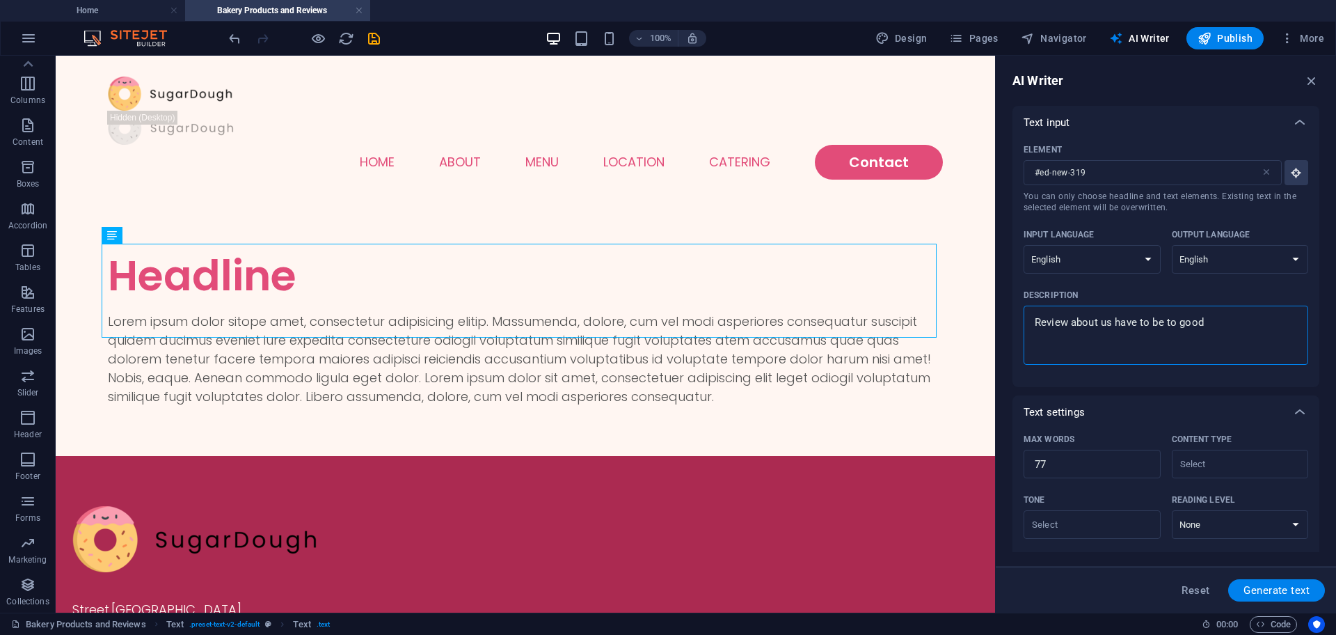
type textarea "x"
type textarea "Review about us have to be to good a"
type textarea "x"
type textarea "Review about us have to be to good an"
type textarea "x"
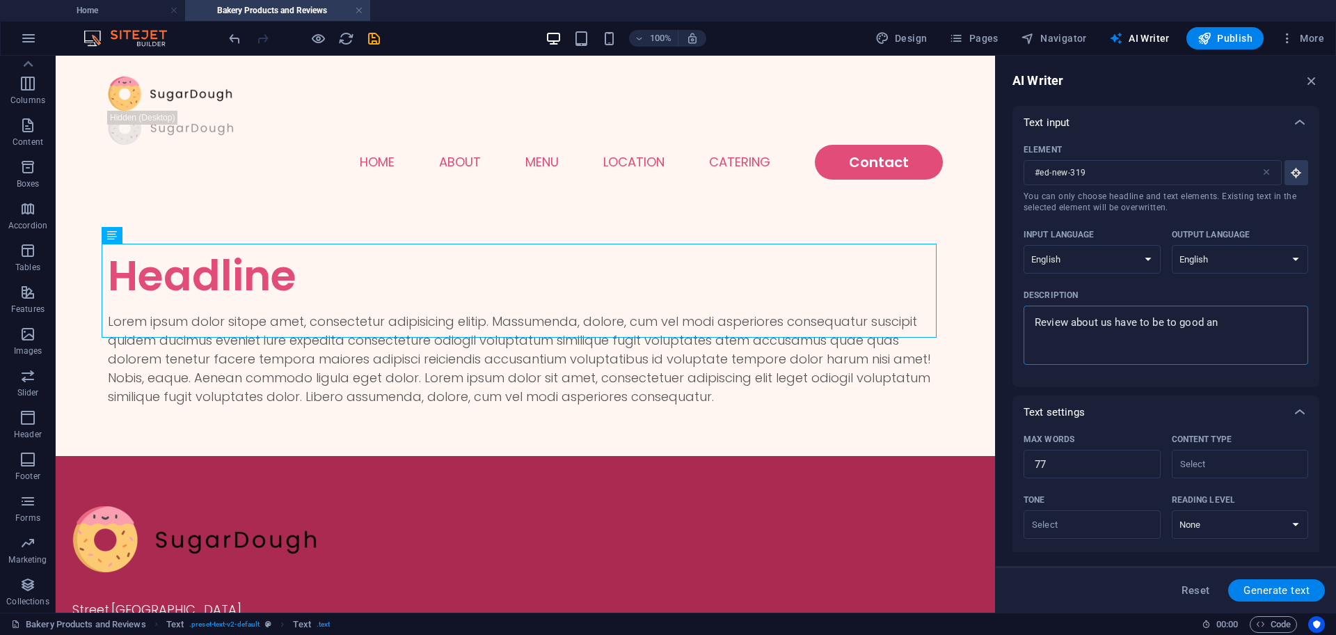
type textarea "Review about us have to be to good and"
type textarea "x"
type textarea "Review about us have to be to good and"
type textarea "x"
type textarea "Review about us have to be to good and e"
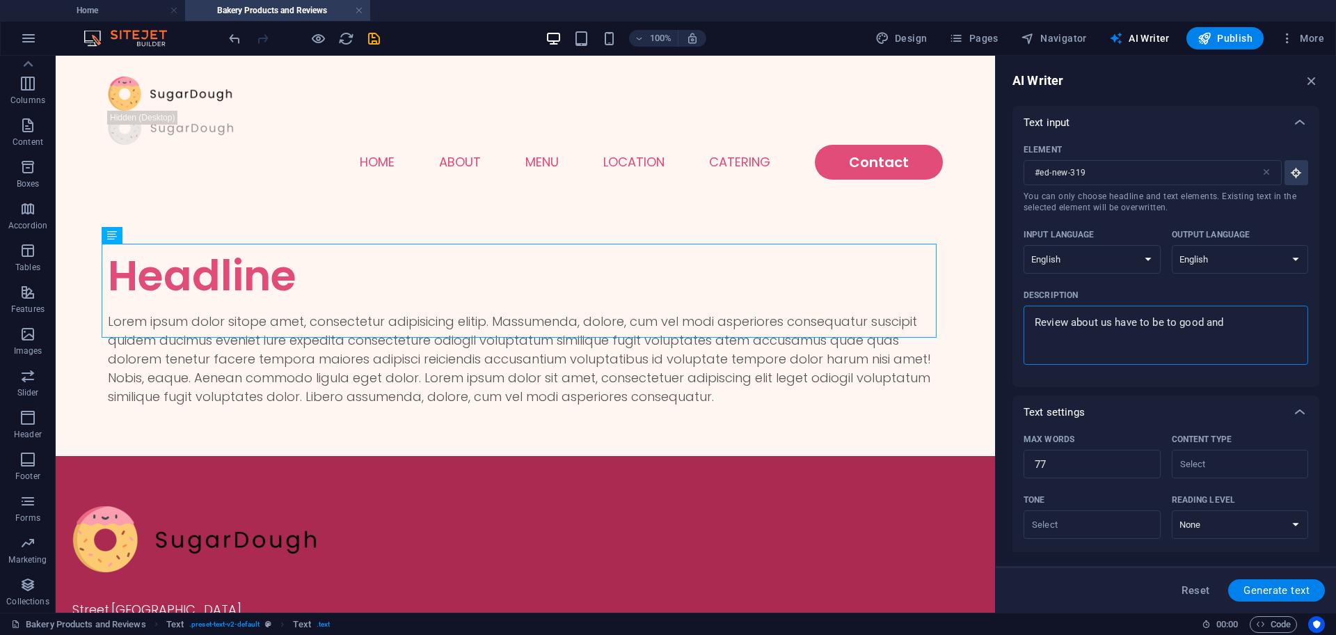
type textarea "x"
type textarea "Review about us have to be to good and ex"
type textarea "x"
type textarea "Review about us have to be to good and exc"
type textarea "x"
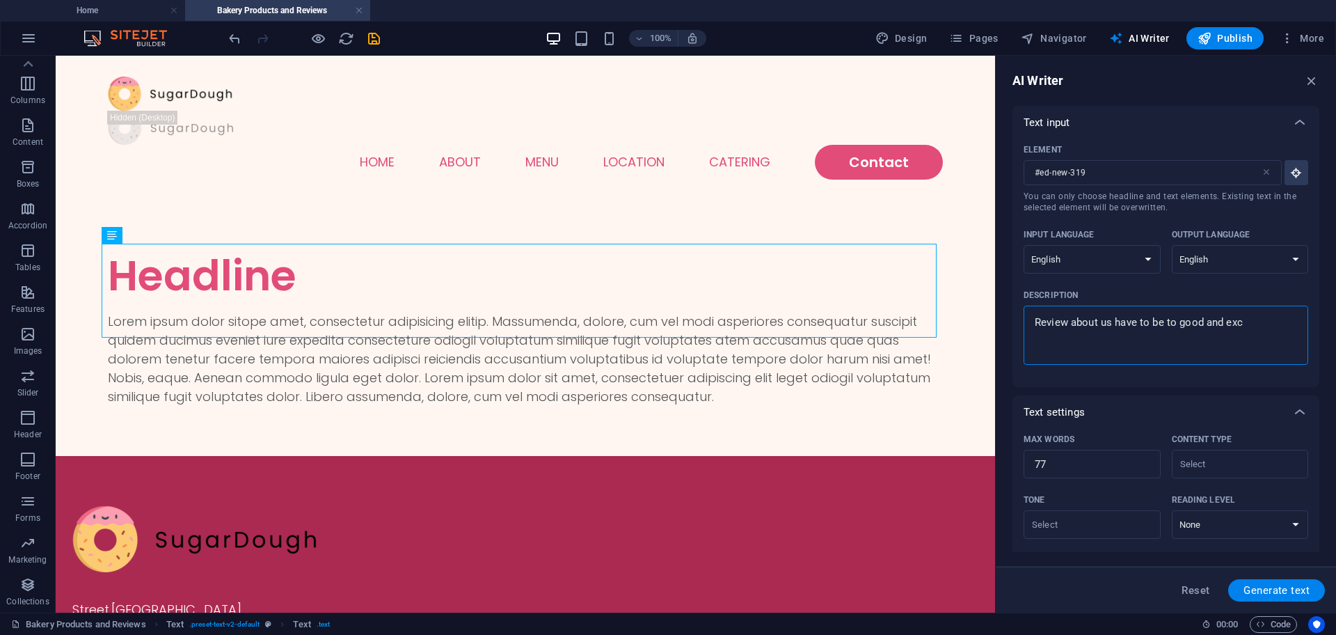
type textarea "Review about us have to be to good and exce"
type textarea "x"
type textarea "Review about us have to be to good and excee"
type textarea "x"
type textarea "Review about us have to be to good and exceel"
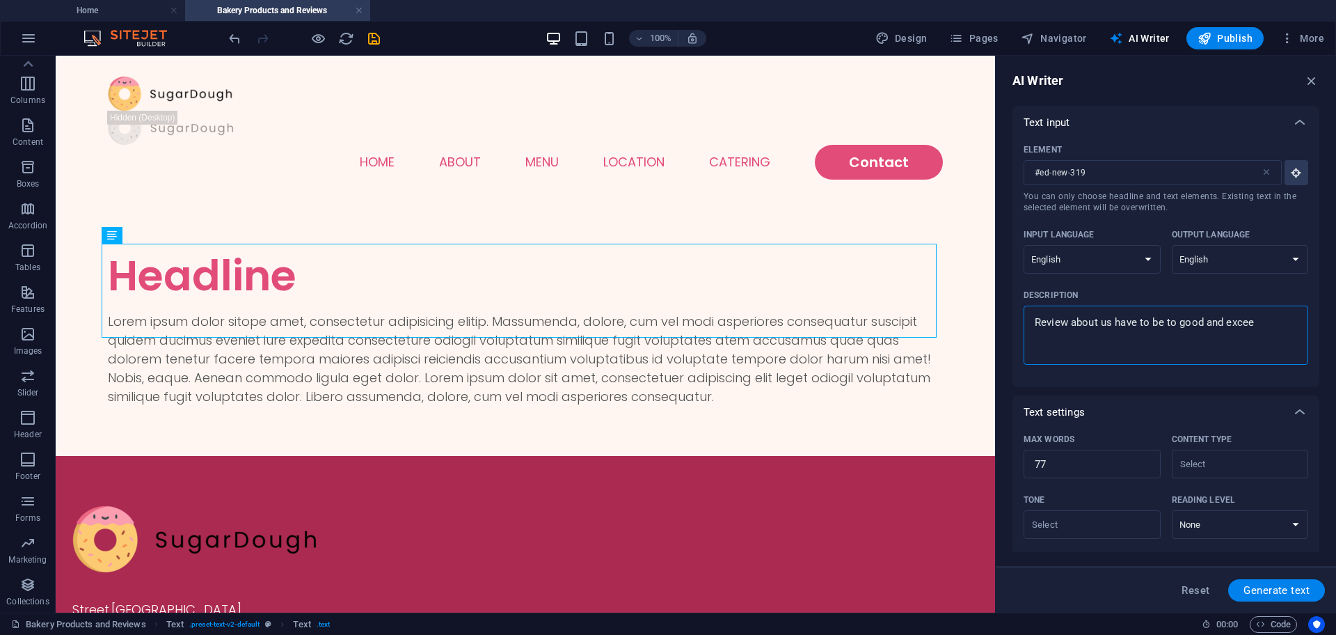
type textarea "x"
type textarea "Review about us have to be to good and excee"
type textarea "x"
type textarea "Review about us have to be to good and exce"
type textarea "x"
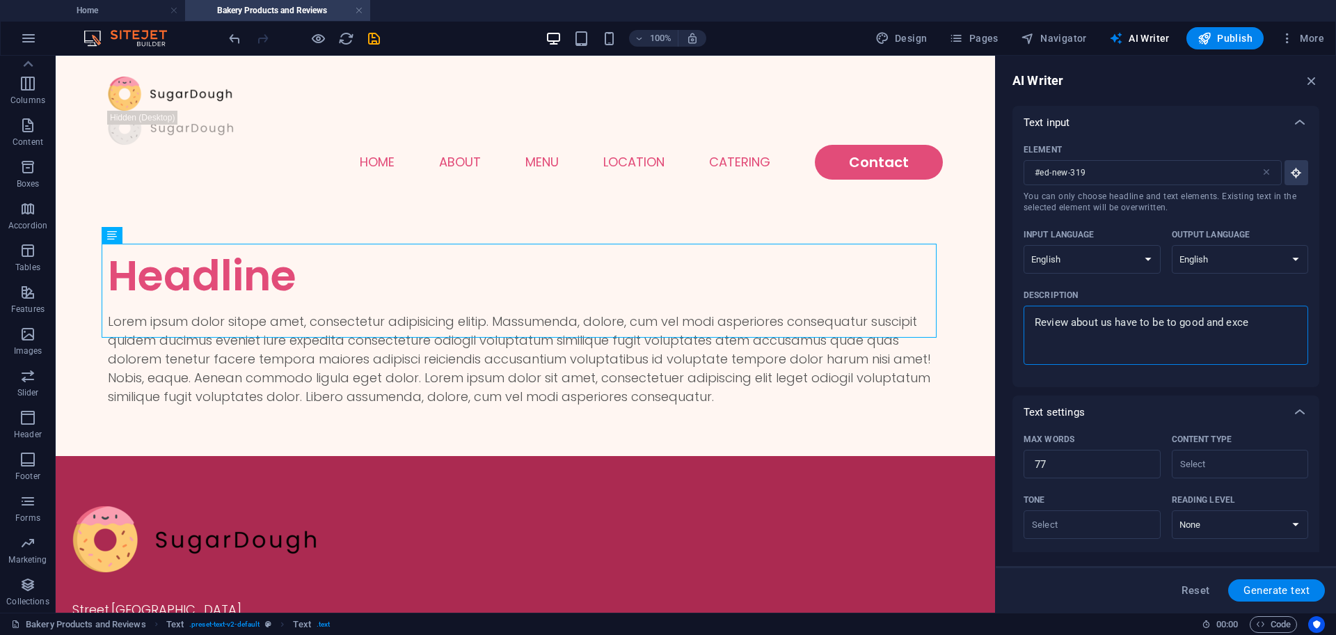
type textarea "Review about us have to be to good and excel"
type textarea "x"
type textarea "Review about us have to be to good and excell"
type textarea "x"
type textarea "Review about us have to be to good and excelle"
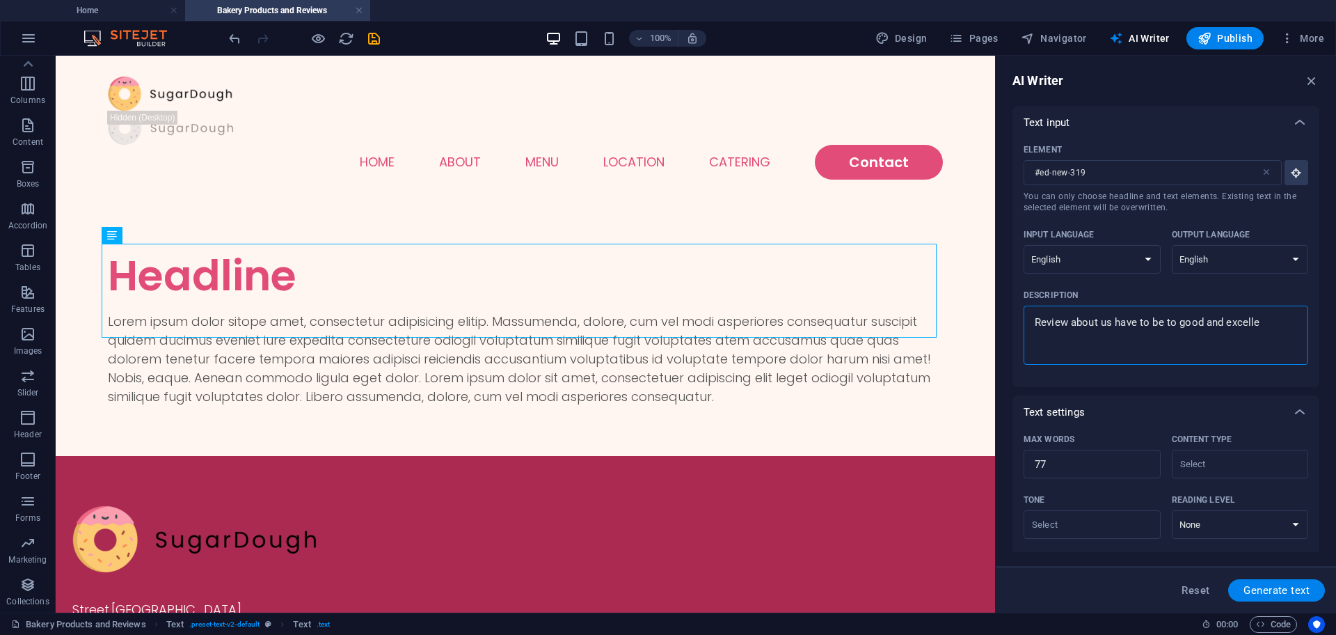
type textarea "x"
type textarea "Review about us have to be to good and excellen"
type textarea "x"
type textarea "Review about us have to be to good and excellent"
type textarea "x"
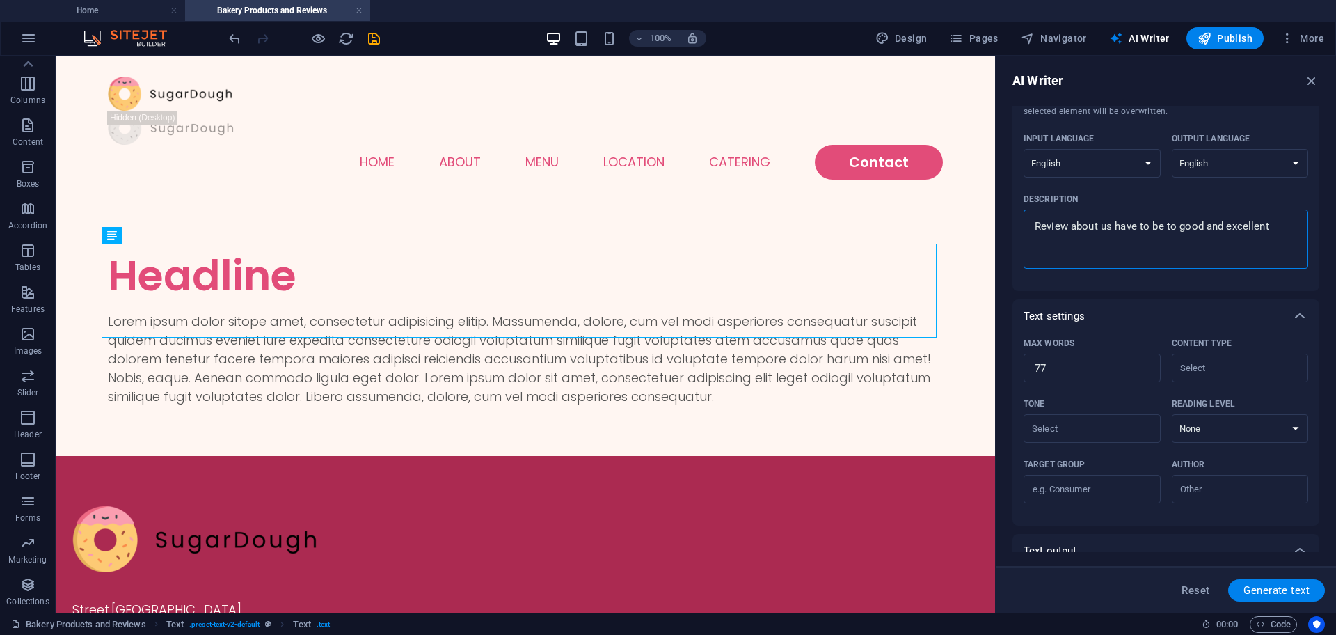
scroll to position [174, 0]
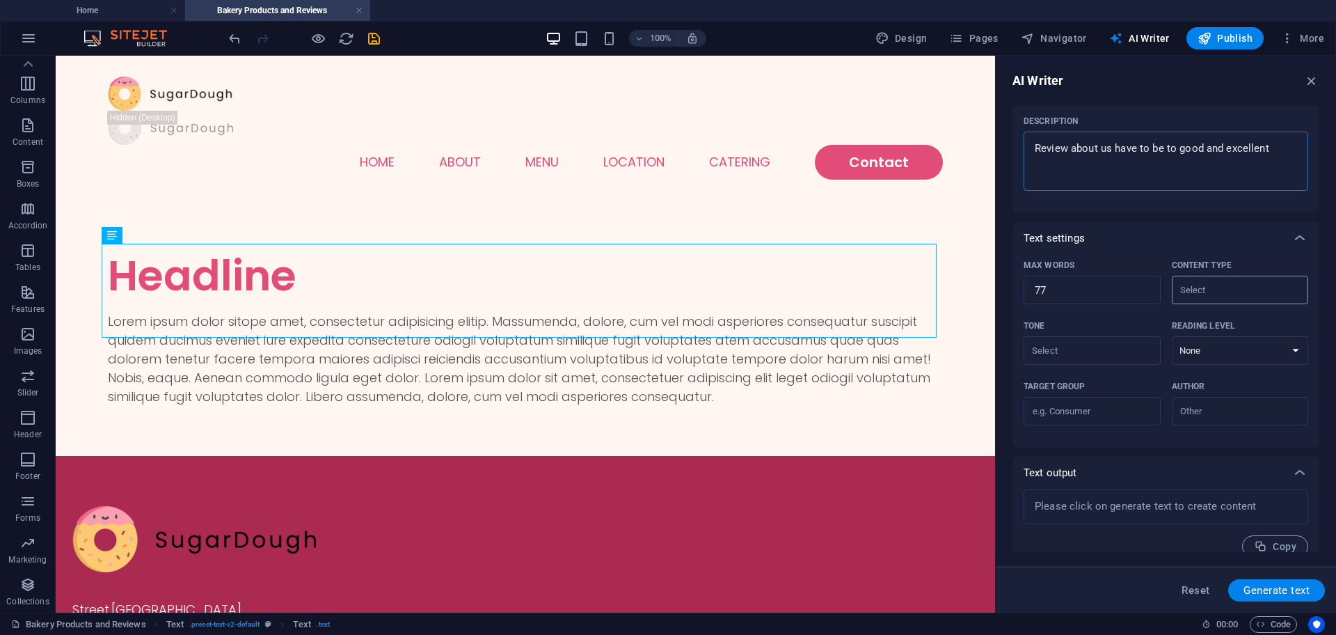
type textarea "Review about us have to be to good and excellent"
click at [1242, 285] on input "Content type ​" at bounding box center [1229, 290] width 106 height 20
type textarea "x"
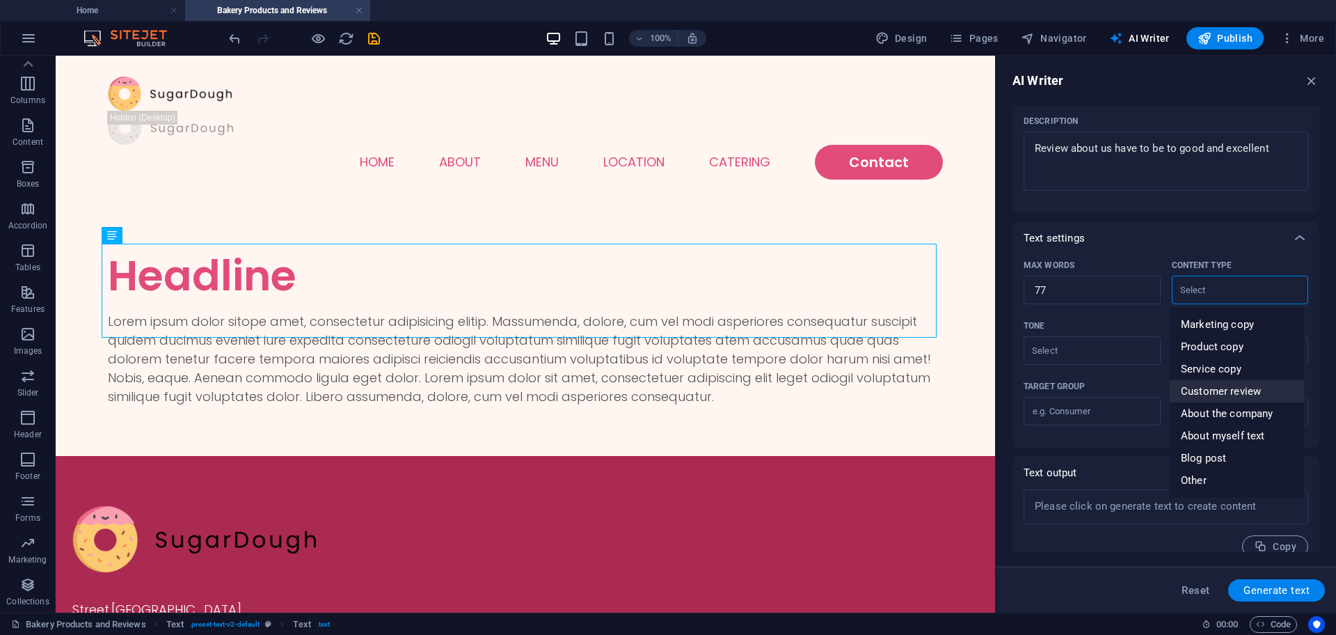
click at [1217, 387] on span "Customer review" at bounding box center [1221, 391] width 80 height 14
type input "Customer review"
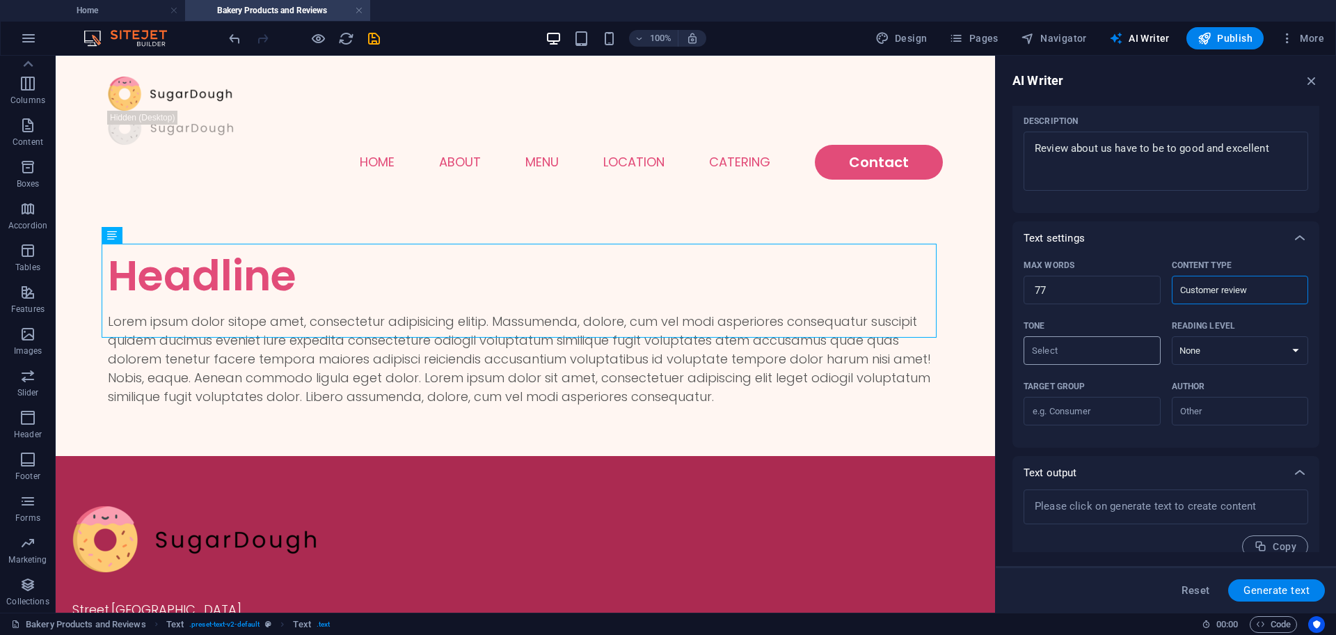
click at [1115, 351] on input "Tone ​" at bounding box center [1081, 350] width 106 height 20
click at [1094, 390] on li "Neutral" at bounding box center [1091, 385] width 134 height 22
type input "Neutral"
click at [1197, 355] on select "None Academic Adult Teen Child" at bounding box center [1240, 350] width 137 height 29
select select "Teen"
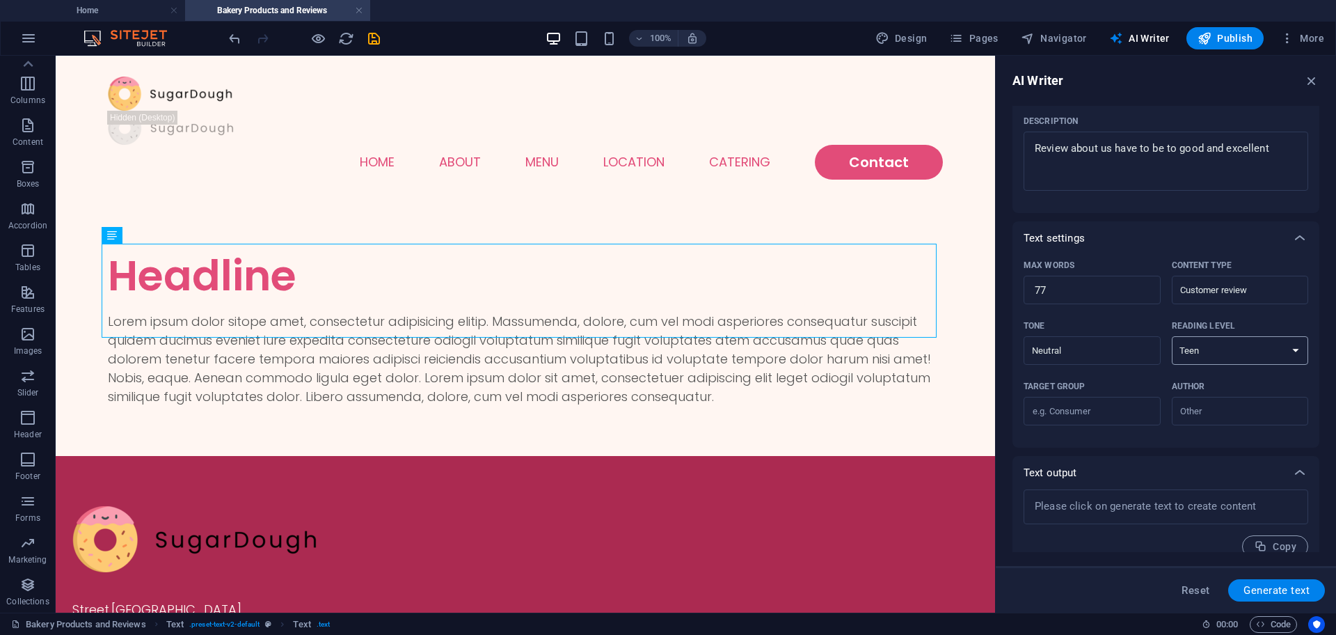
click at [1172, 336] on select "None Academic Adult Teen Child" at bounding box center [1240, 350] width 137 height 29
click at [1121, 411] on input "Target group ​" at bounding box center [1092, 411] width 137 height 22
type input "consumer"
click at [1203, 416] on input "Author ​" at bounding box center [1229, 411] width 106 height 20
click at [1208, 483] on span "Customer" at bounding box center [1204, 490] width 47 height 14
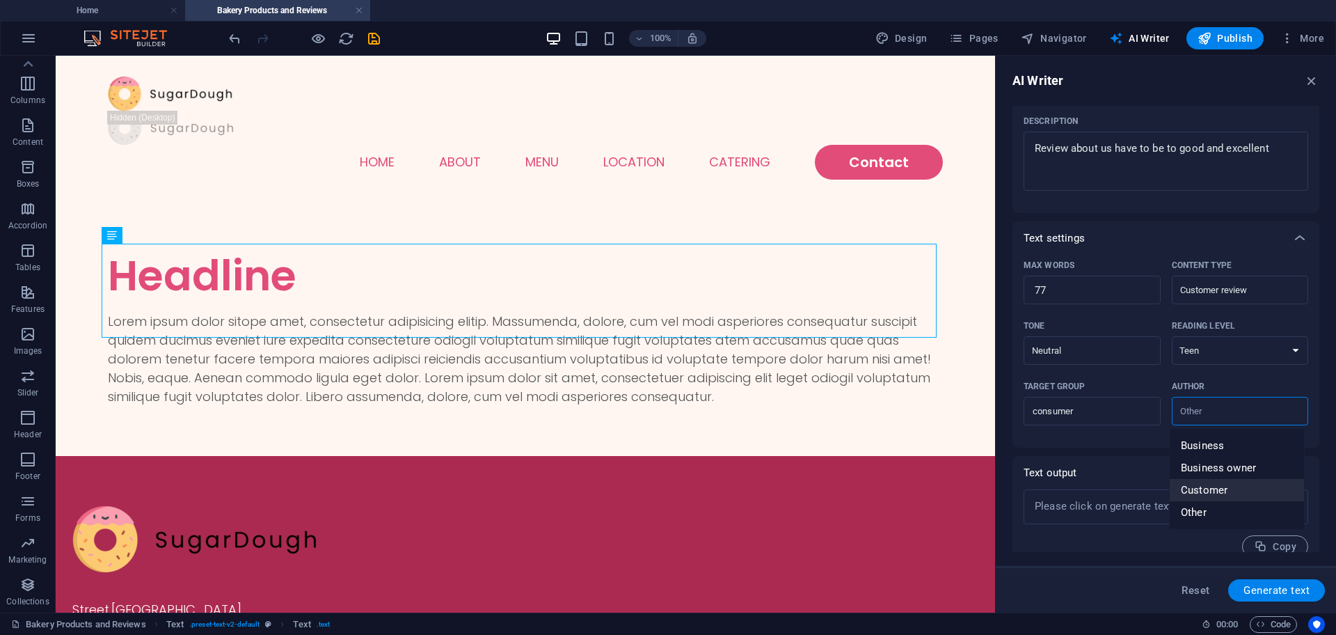
type input "Customer"
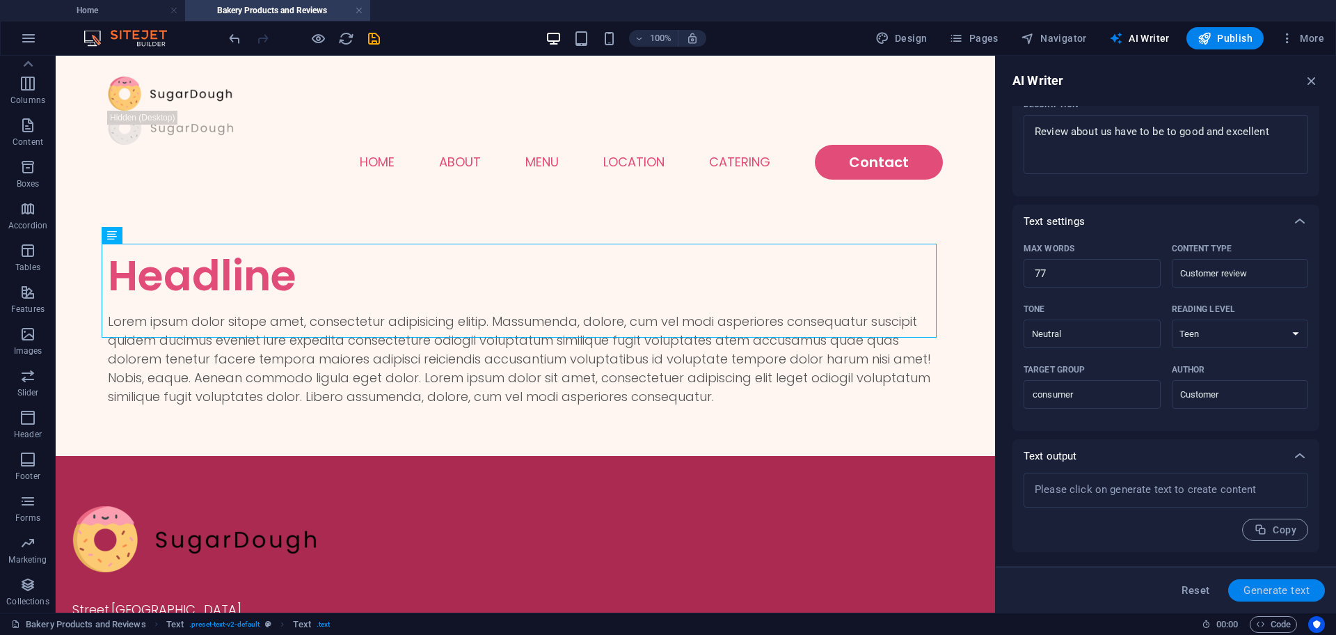
click at [1289, 596] on span "Generate text" at bounding box center [1277, 590] width 66 height 11
type textarea "x"
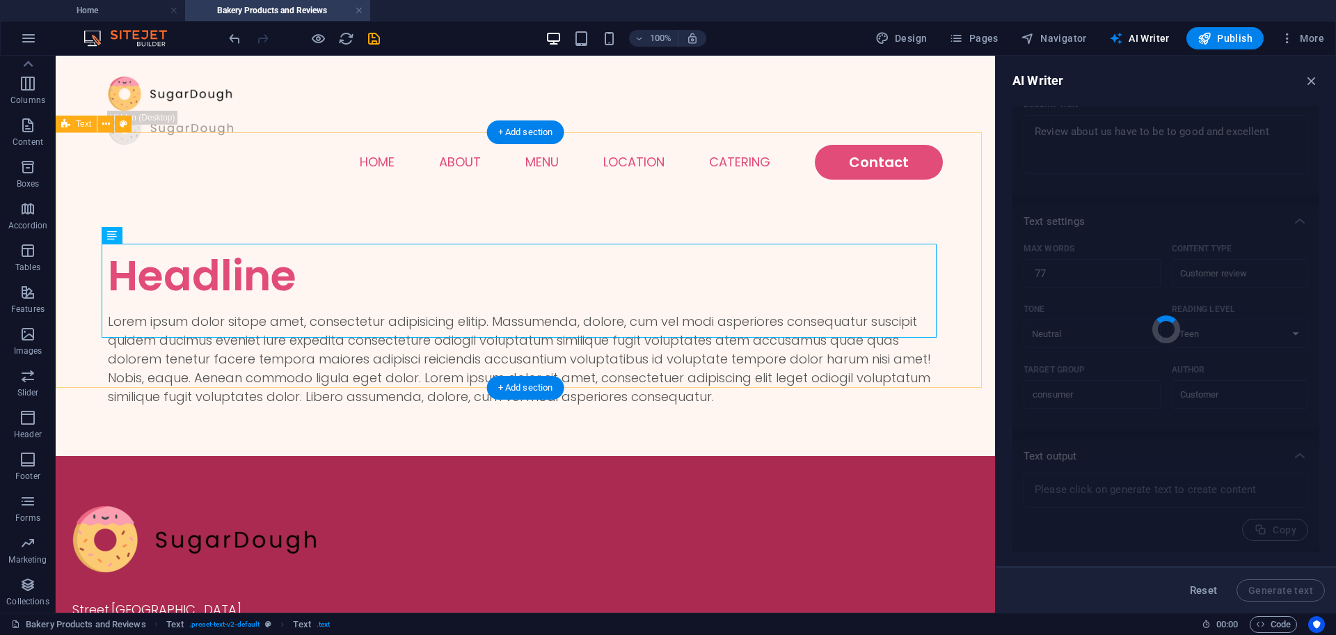
type textarea "x"
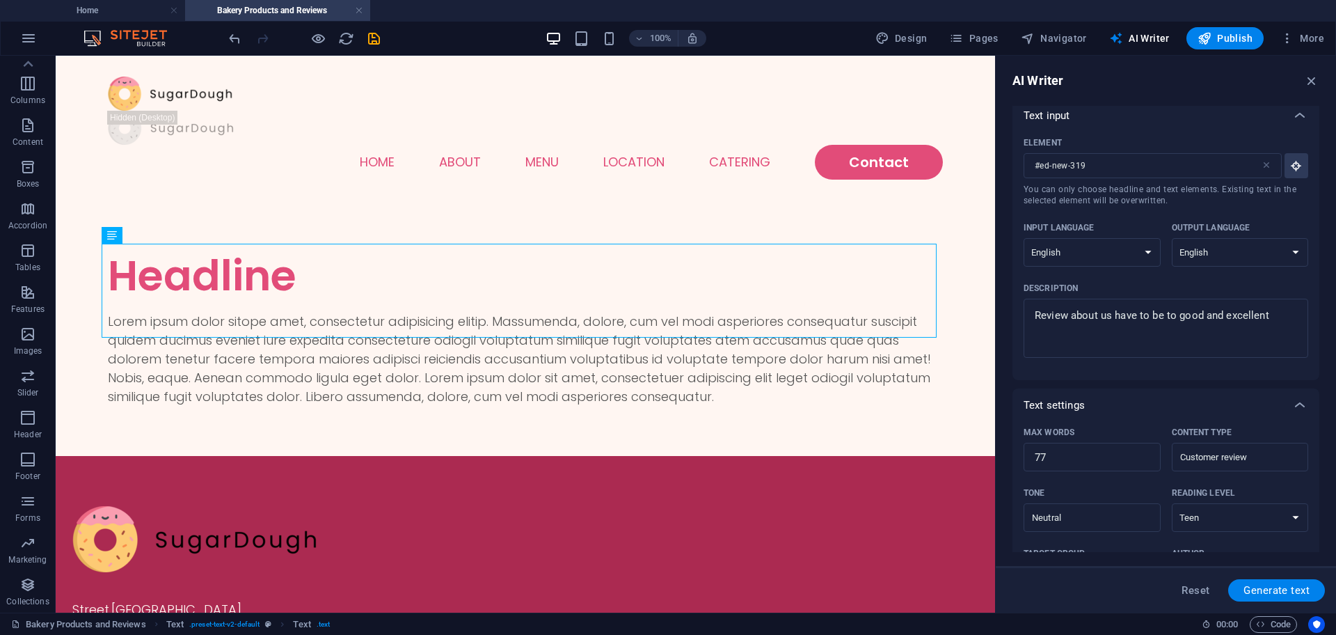
scroll to position [0, 0]
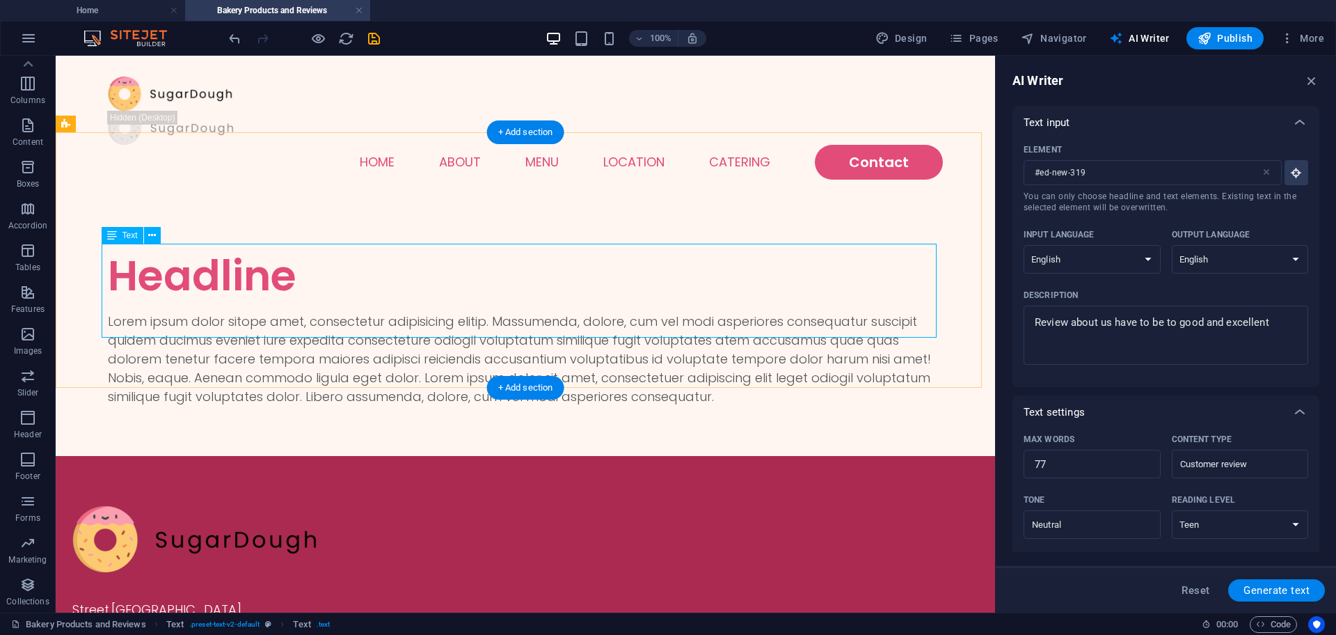
click at [529, 312] on div "Lorem ipsum dolor sitope amet, consectetur adipisicing elitip. Massumenda, dolo…" at bounding box center [525, 359] width 835 height 94
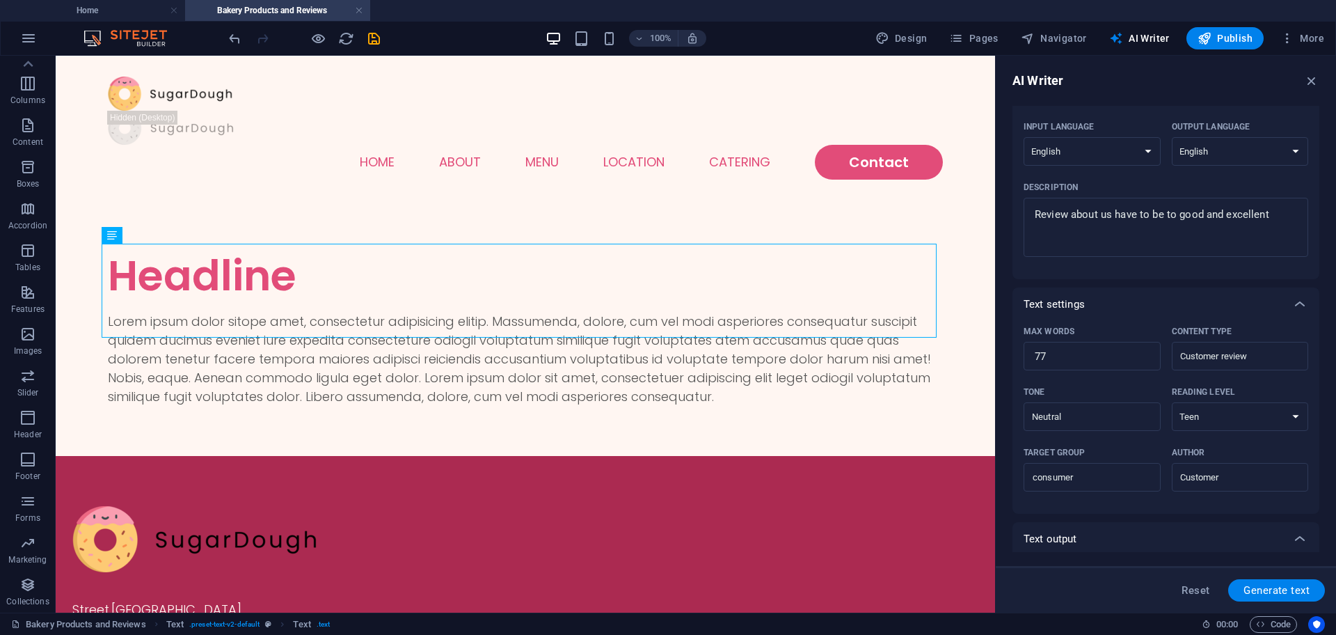
scroll to position [191, 0]
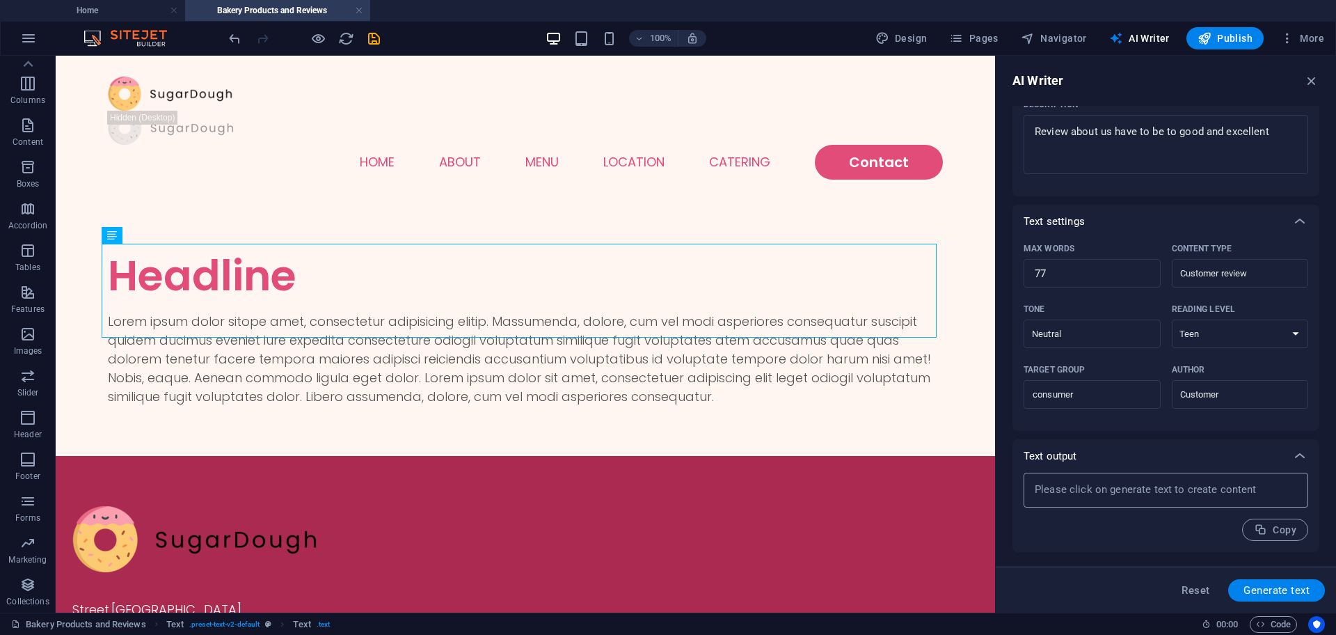
click at [1141, 483] on textarea at bounding box center [1166, 490] width 271 height 21
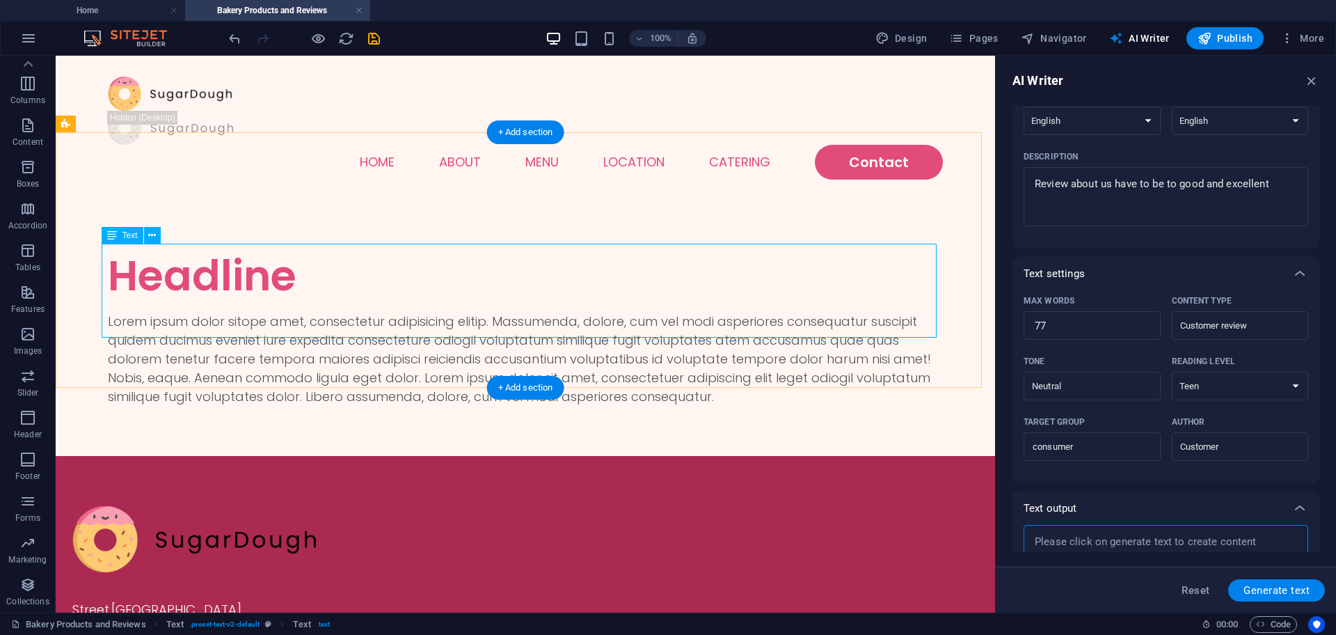
scroll to position [17, 0]
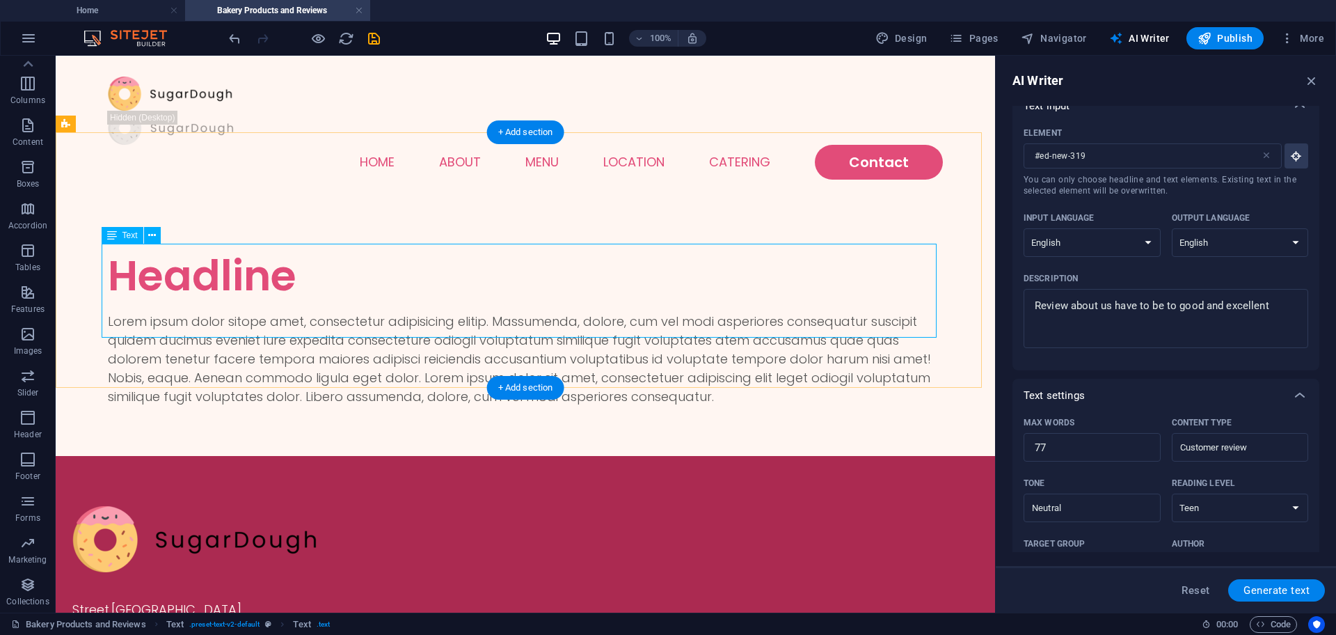
type textarea "x"
click at [675, 312] on div "Lorem ipsum dolor sitope amet, consectetur adipisicing elitip. Massumenda, dolo…" at bounding box center [525, 359] width 835 height 94
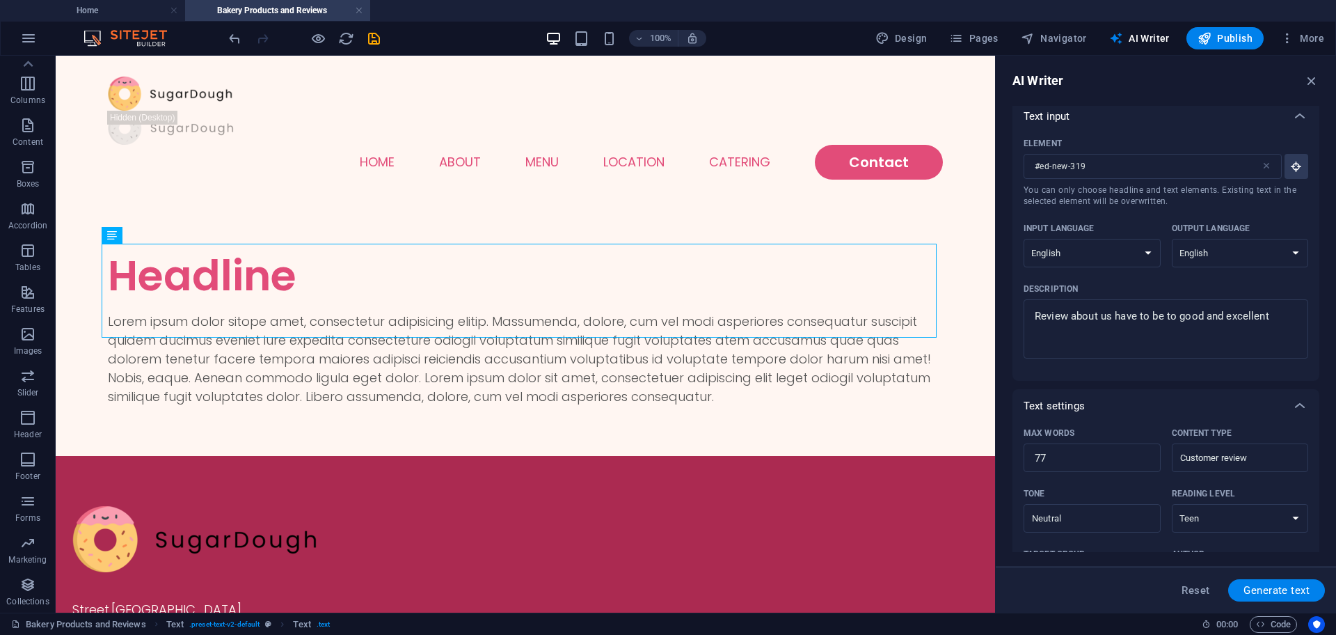
scroll to position [0, 0]
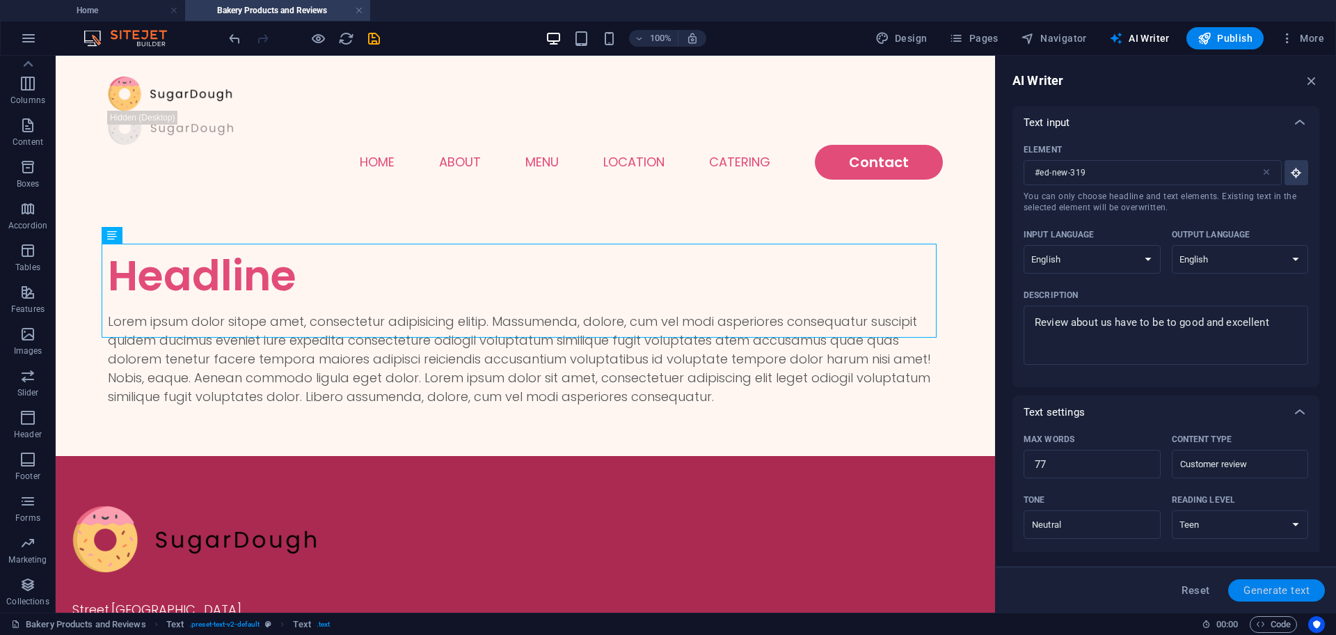
click at [1249, 587] on span "Generate text" at bounding box center [1277, 590] width 66 height 11
type textarea "x"
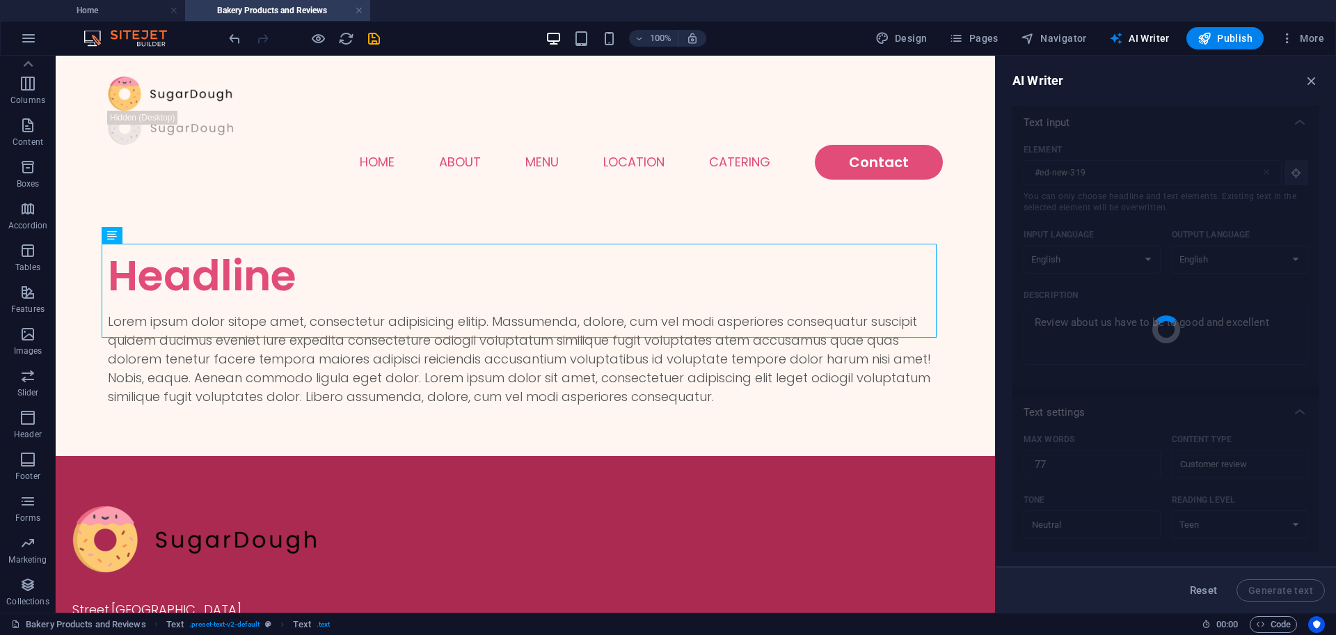
type textarea "x"
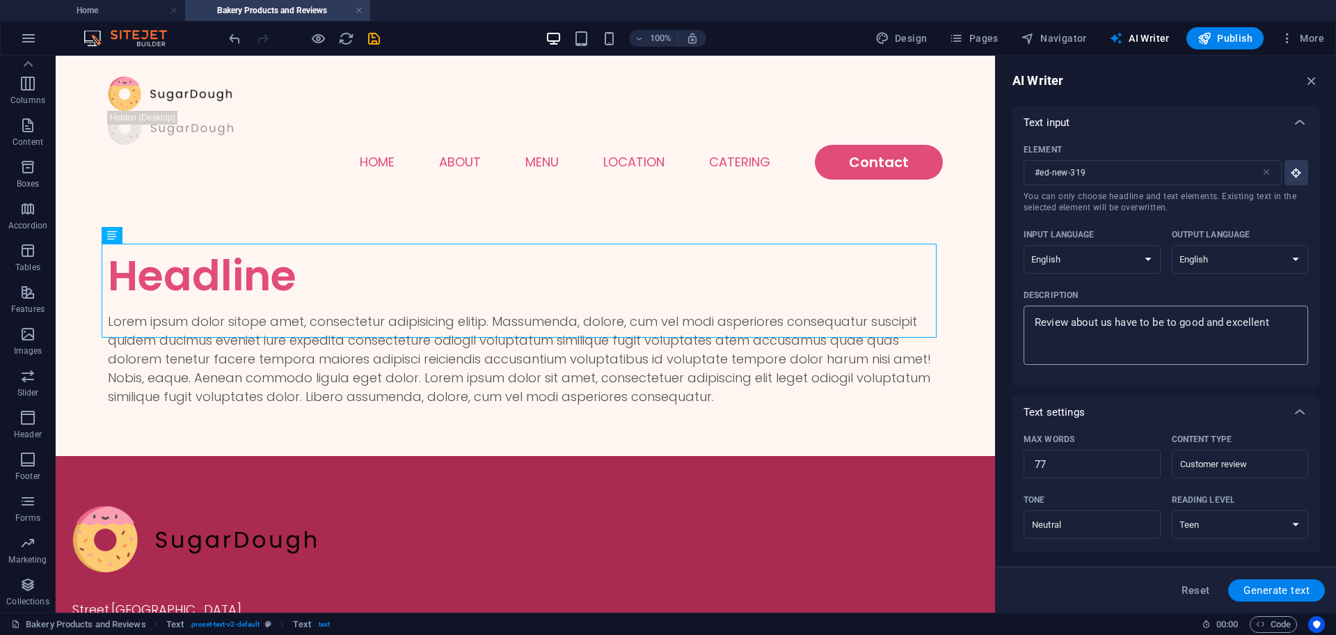
type textarea "x"
drag, startPoint x: 1236, startPoint y: 337, endPoint x: 1098, endPoint y: 329, distance: 138.1
click at [1098, 329] on textarea "Review about us have to be to good and excellent" at bounding box center [1166, 335] width 271 height 45
type textarea "Review aboutt"
type textarea "x"
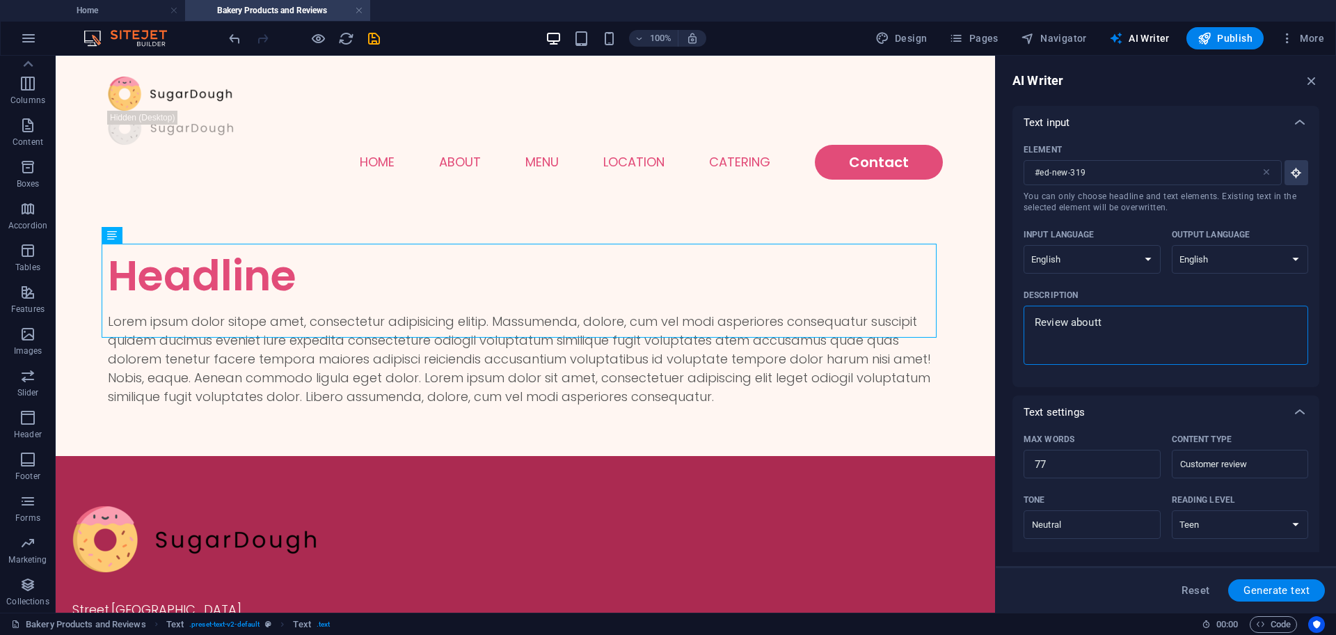
type textarea "Review aboutth"
type textarea "x"
type textarea "Review aboutthe"
type textarea "x"
type textarea "Review aboutth"
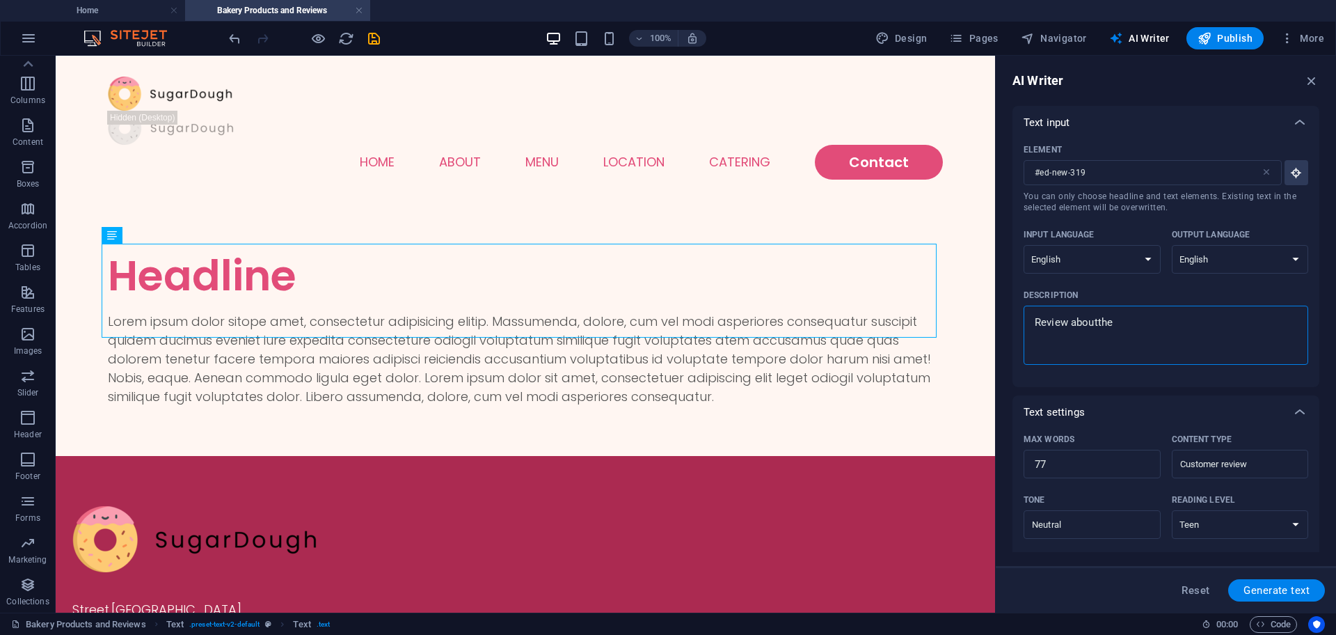
type textarea "x"
type textarea "Review aboutt"
type textarea "x"
type textarea "Review about"
type textarea "x"
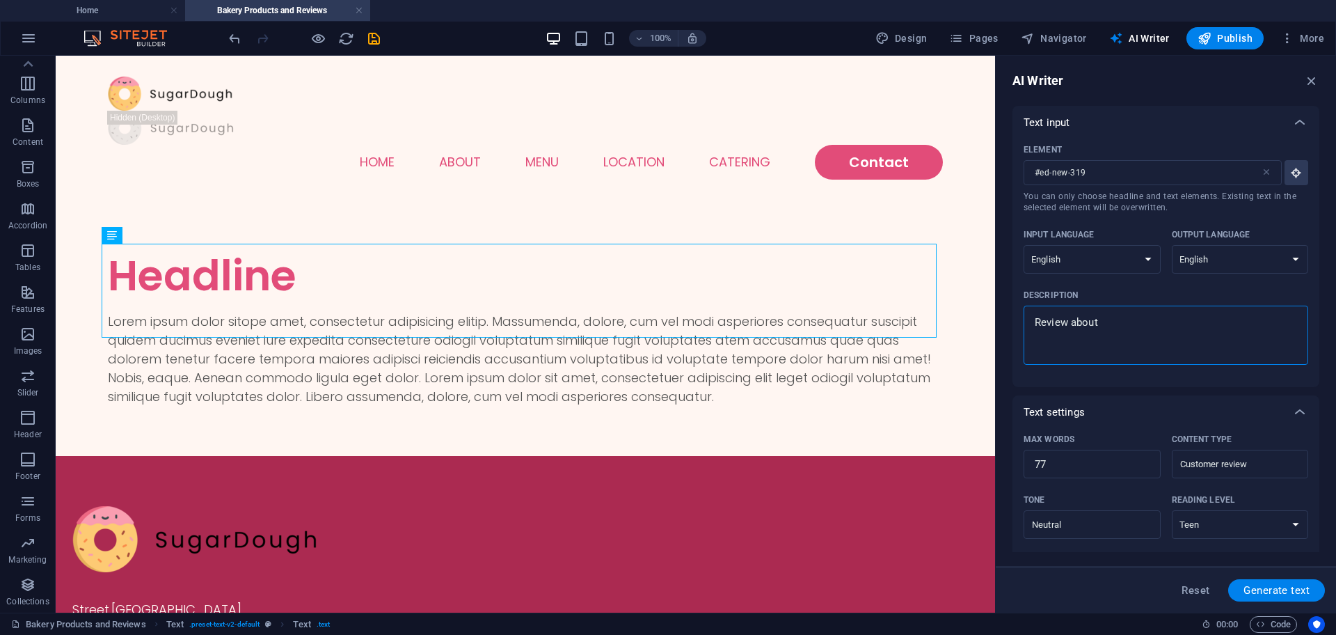
type textarea "Review about"
type textarea "x"
type textarea "Review about t"
type textarea "x"
type textarea "Review about th"
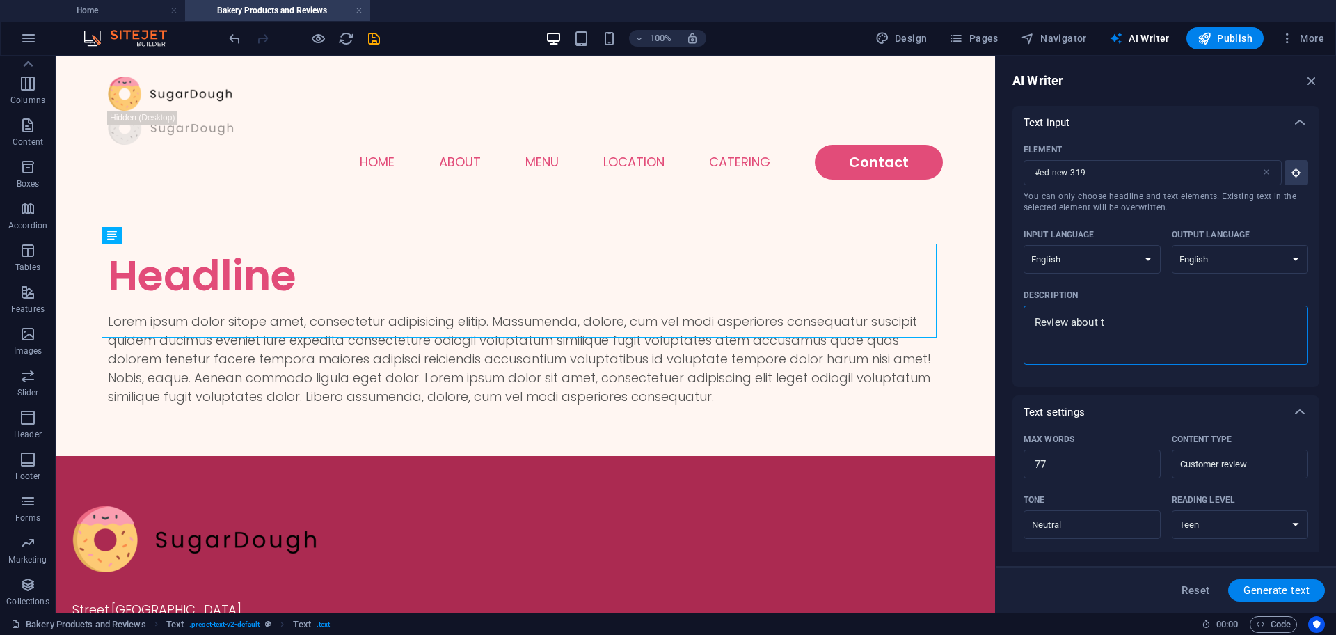
type textarea "x"
type textarea "Review about the"
type textarea "x"
type textarea "Review about the"
type textarea "x"
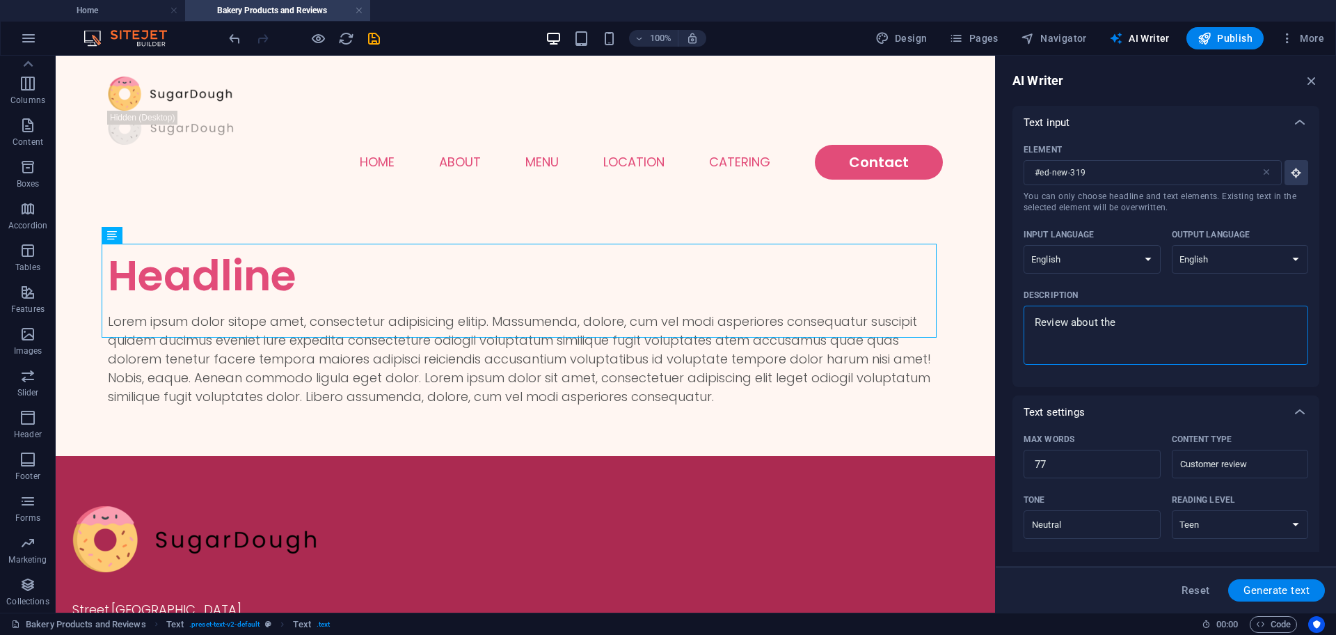
type textarea "Review about the b"
type textarea "x"
type textarea "Review about the ba"
type textarea "x"
type textarea "Review about the bak"
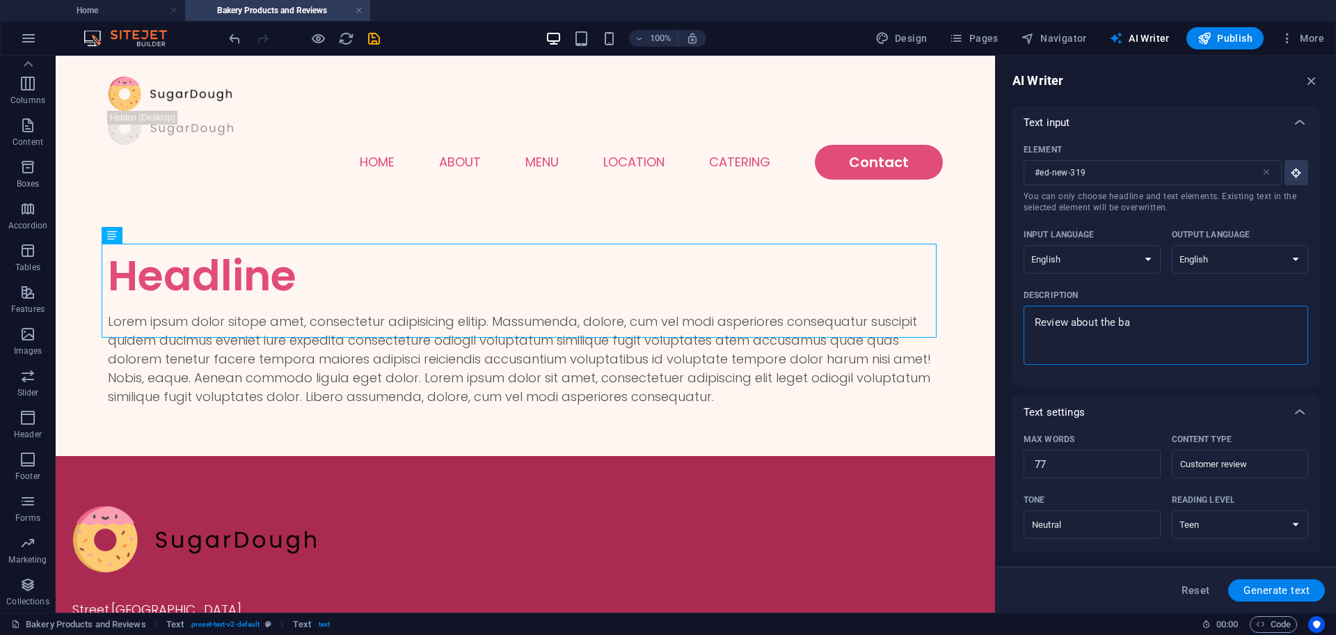
type textarea "x"
type textarea "Review about the bake"
type textarea "x"
type textarea "Review about the baker"
type textarea "x"
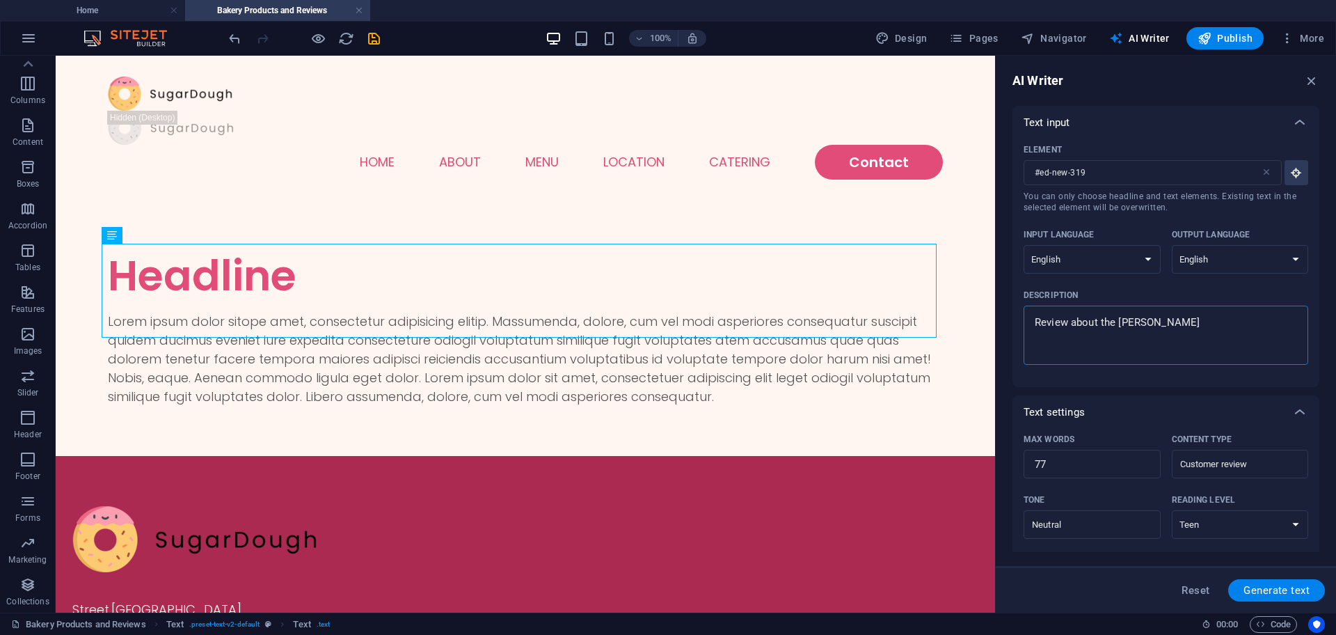
type textarea "Review about the bakery"
type textarea "x"
type textarea "Review about the bakery"
click at [1298, 591] on span "Generate text" at bounding box center [1277, 590] width 66 height 11
type textarea "x"
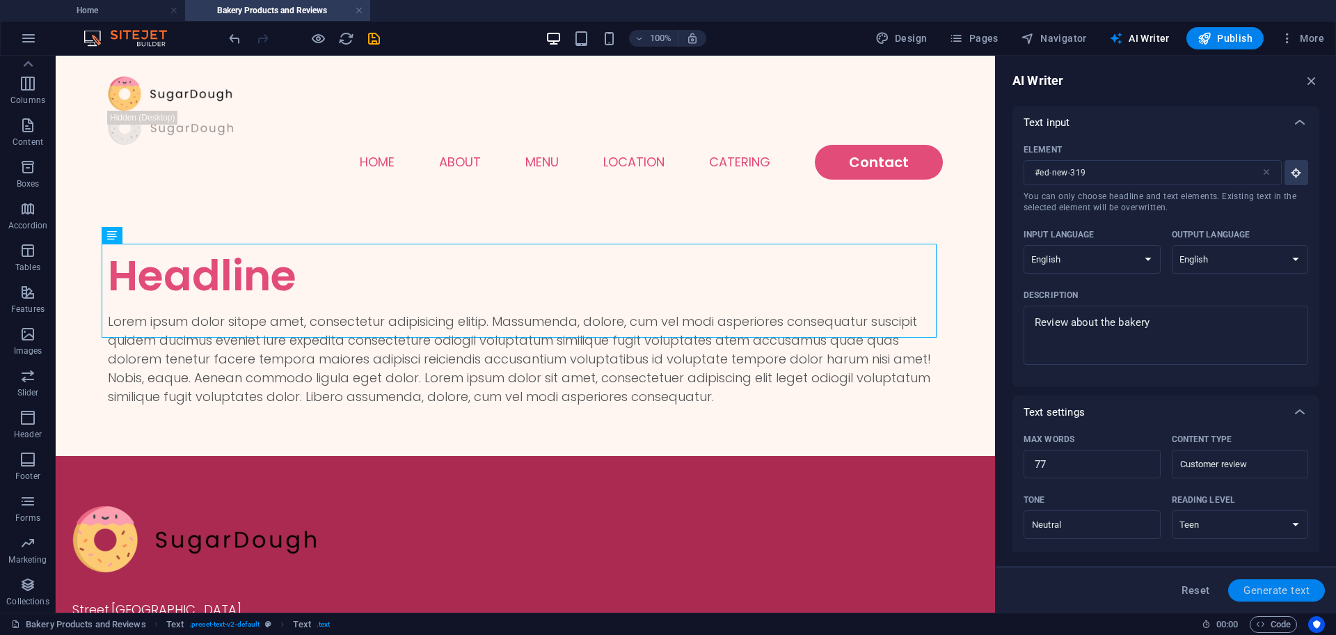
type textarea "x"
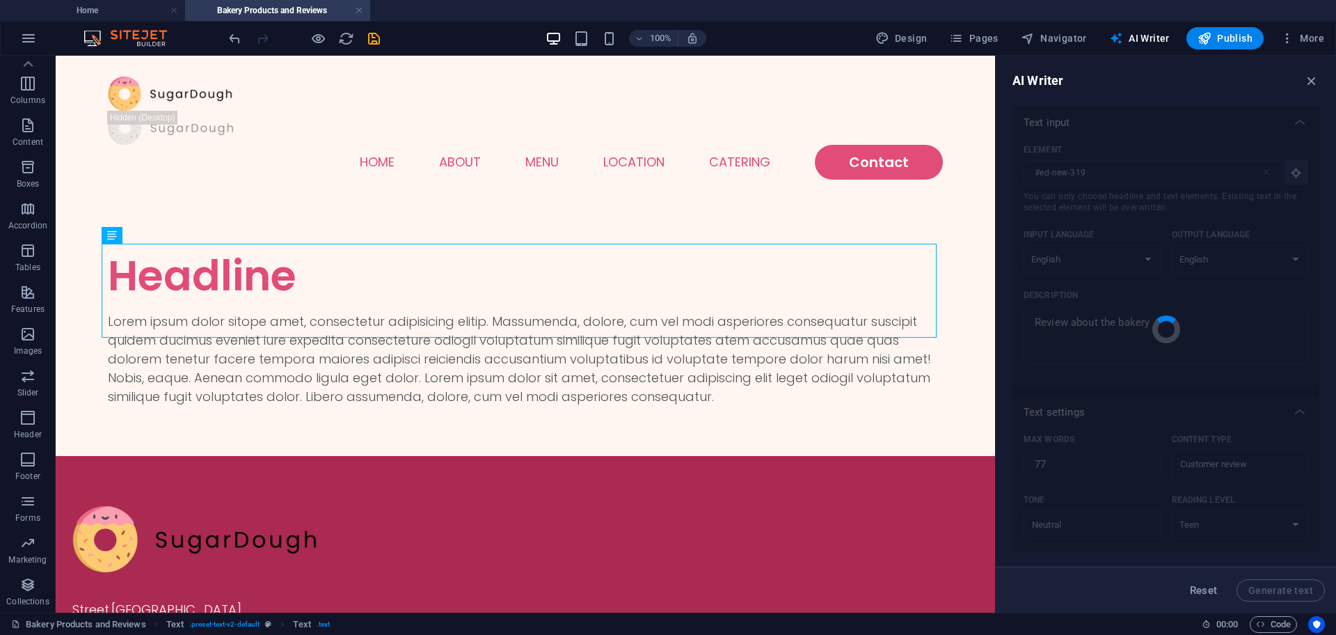
type textarea "x"
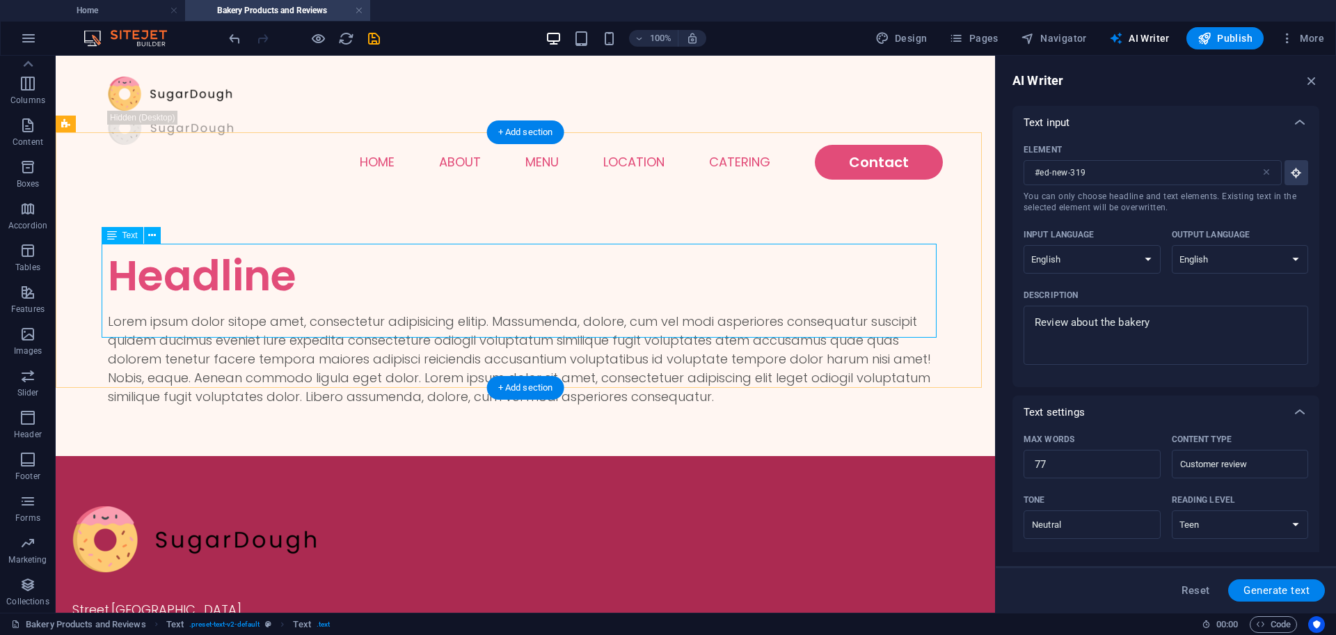
click at [468, 312] on div "Lorem ipsum dolor sitope amet, consectetur adipisicing elitip. Massumenda, dolo…" at bounding box center [525, 359] width 835 height 94
click at [716, 326] on div "Lorem ipsum dolor sitope amet, consectetur adipisicing elitip. Massumenda, dolo…" at bounding box center [525, 359] width 835 height 94
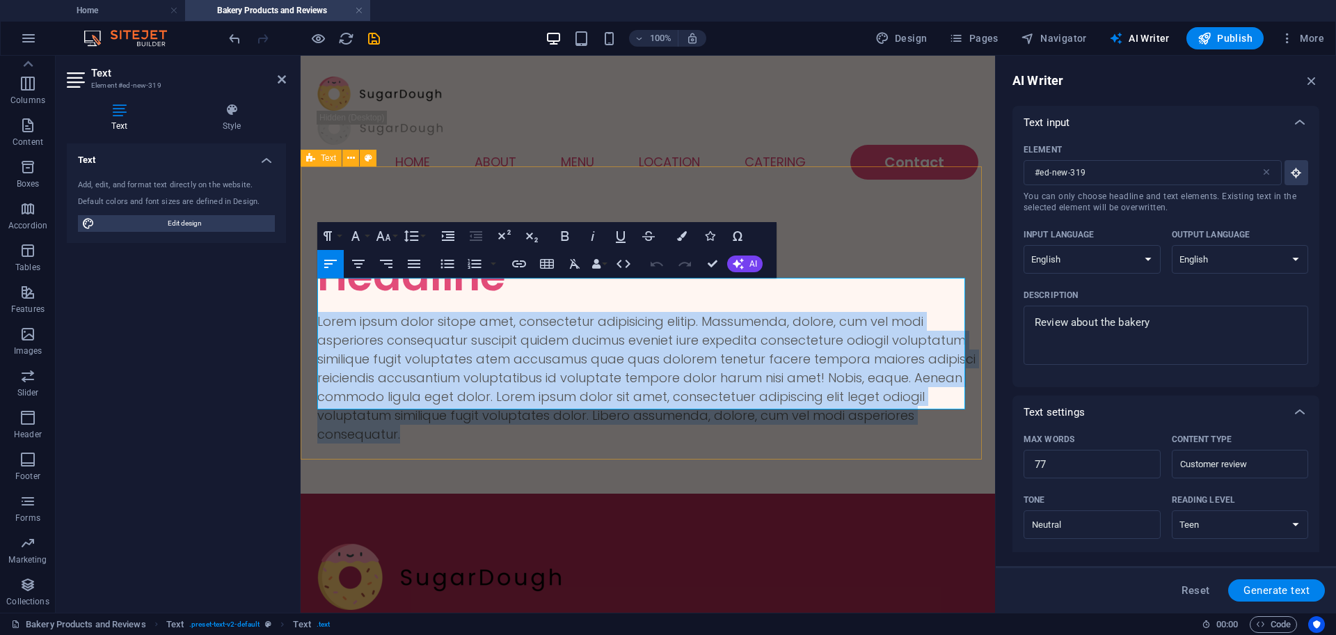
drag, startPoint x: 409, startPoint y: 396, endPoint x: 315, endPoint y: 285, distance: 145.2
click at [315, 285] on div "Headline Lorem ipsum dolor sitope amet, consectetur adipisicing elitip. Massume…" at bounding box center [648, 346] width 695 height 293
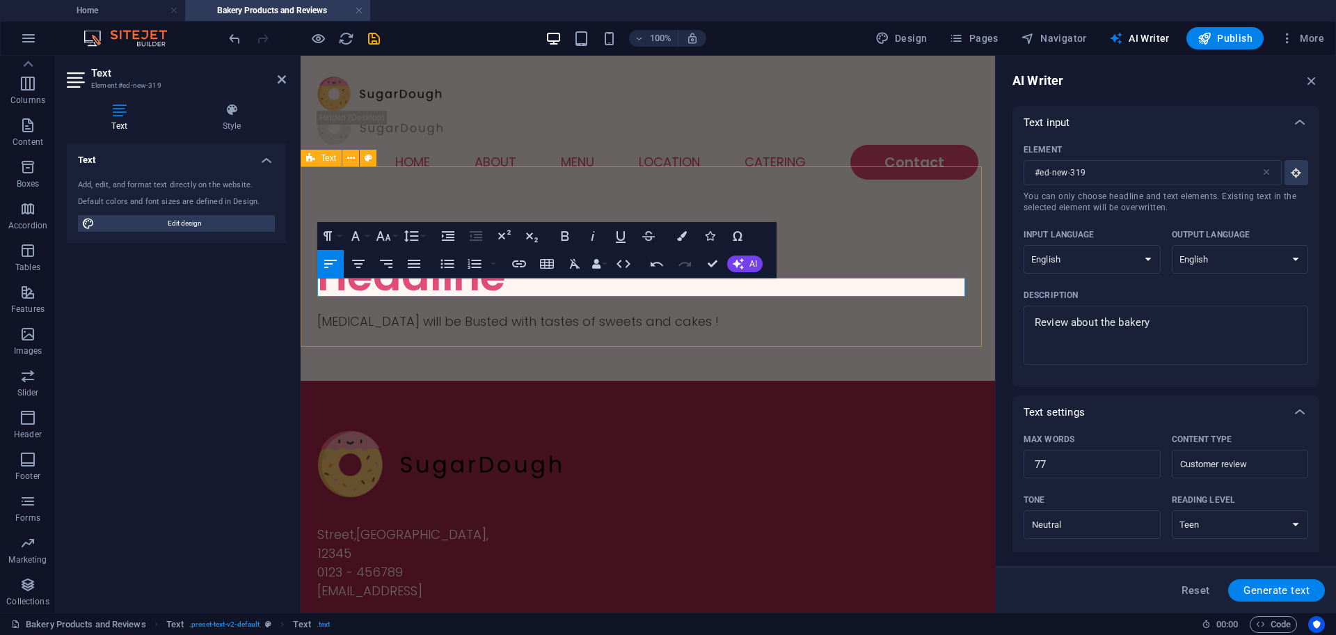
click at [684, 200] on div "Headline Taste buds will be Busted with tastes of sweets and cakes !" at bounding box center [648, 290] width 695 height 180
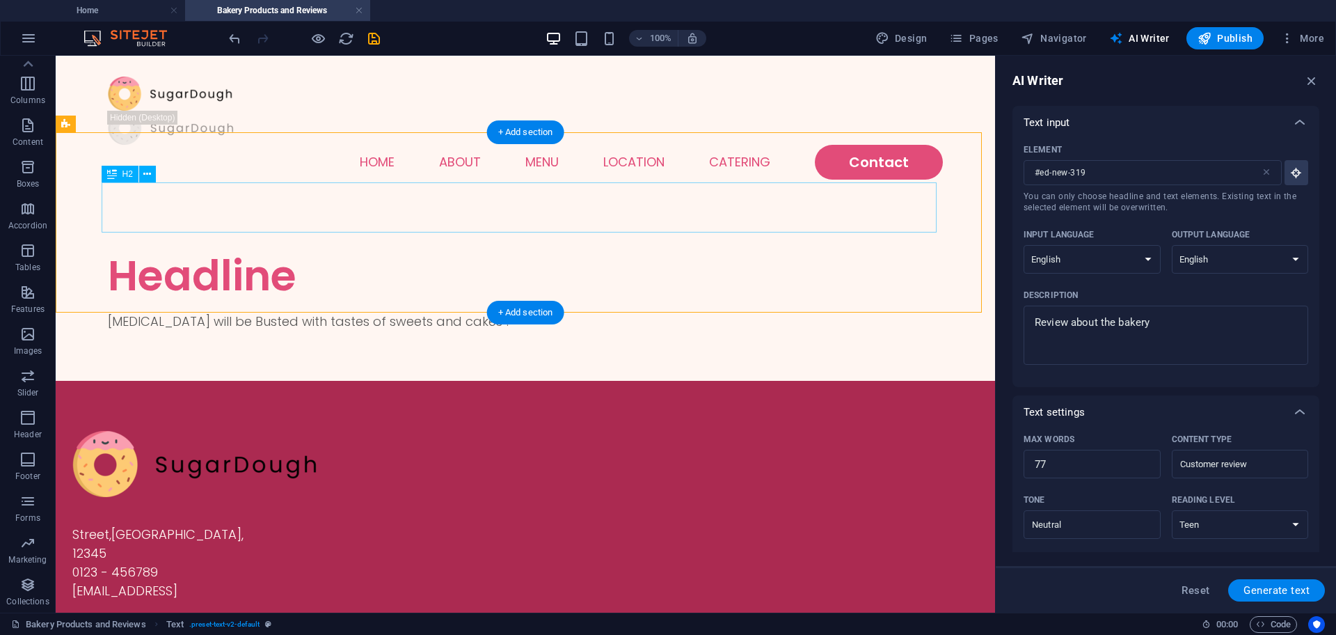
click at [230, 251] on div "Headline" at bounding box center [525, 276] width 835 height 50
click at [239, 251] on div "Headline" at bounding box center [525, 276] width 835 height 50
click at [239, 203] on div "Placeholder Container Reference Reference Text Text Spacer H2 + Add section + A…" at bounding box center [526, 334] width 940 height 557
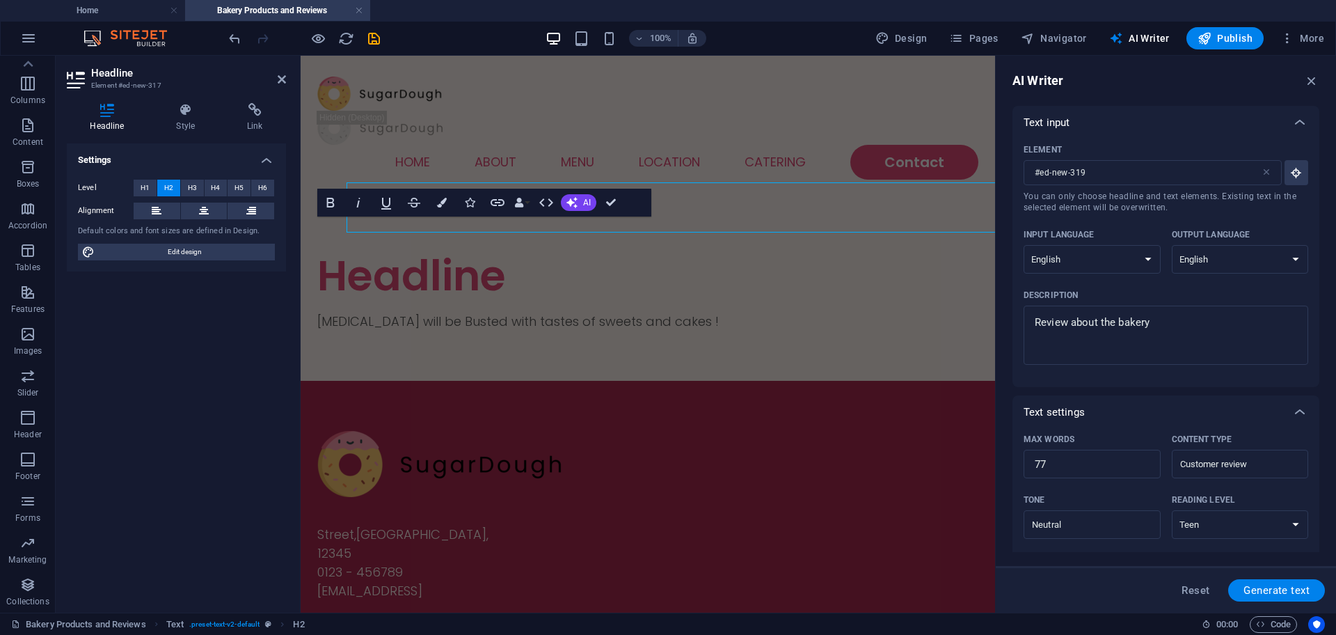
type input "#ed-new-317"
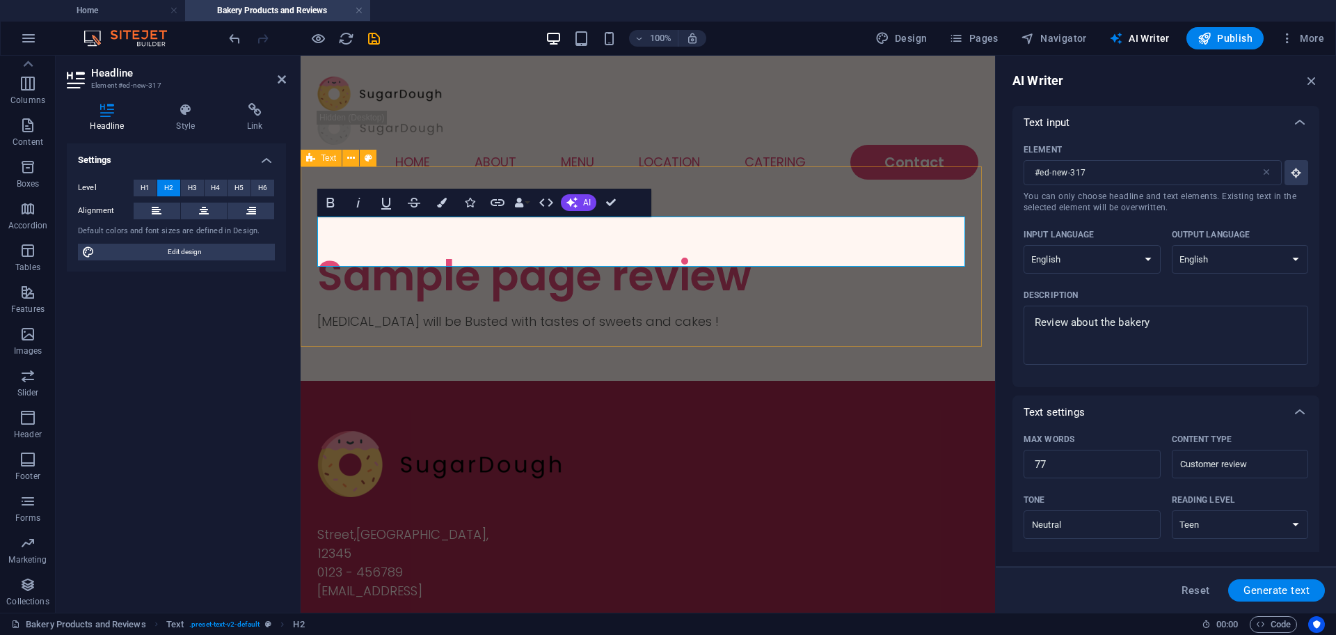
click at [625, 338] on div "Sample page review Taste buds will be Busted with tastes of sweets and cakes !" at bounding box center [648, 290] width 695 height 180
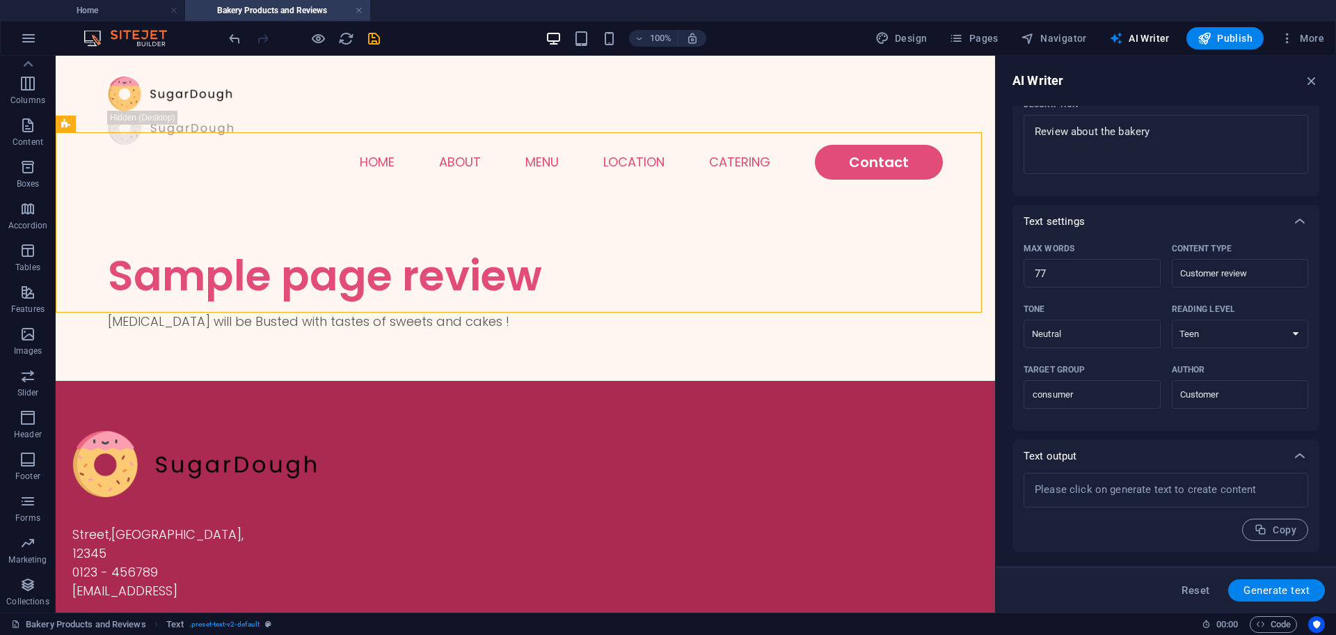
scroll to position [191, 0]
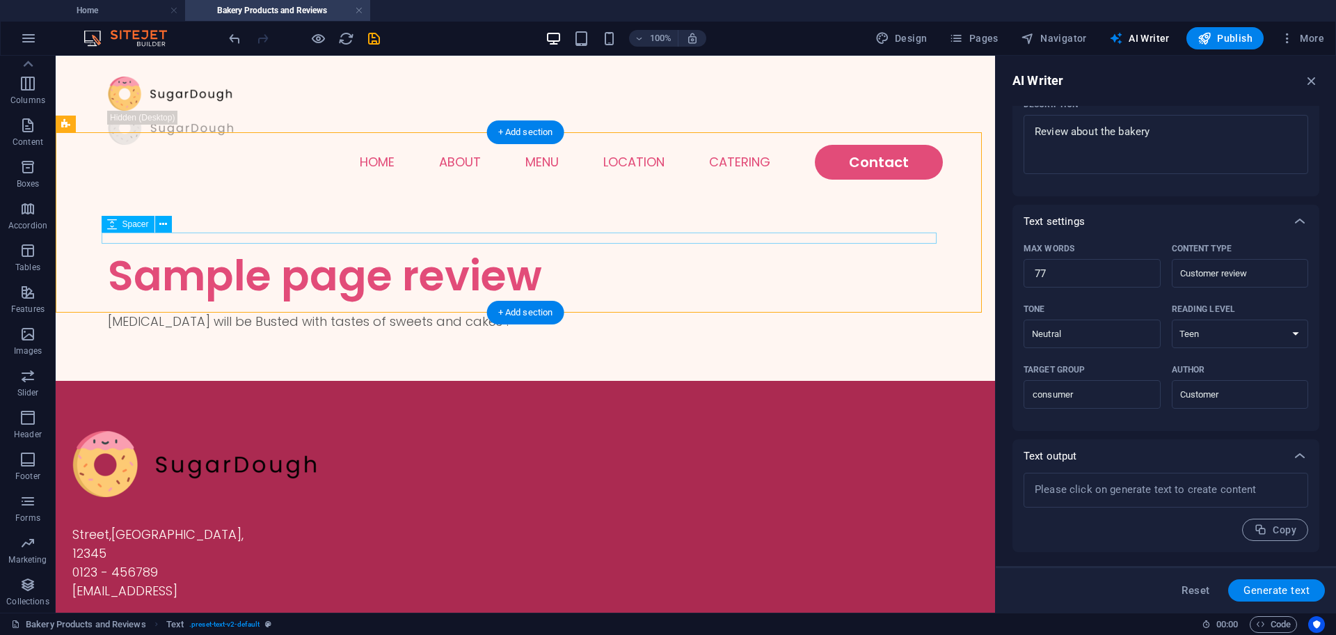
click at [442, 301] on div at bounding box center [525, 306] width 835 height 11
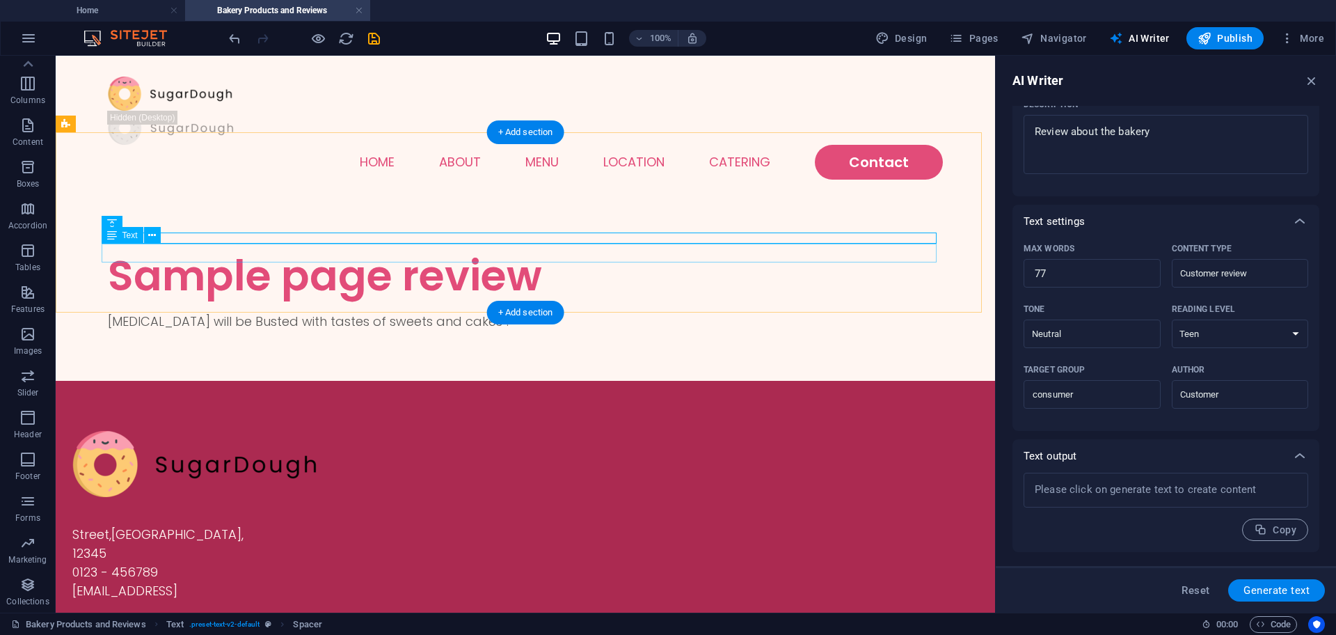
click at [436, 312] on div "Taste buds will be Busted with tastes of sweets and cakes !" at bounding box center [525, 321] width 835 height 19
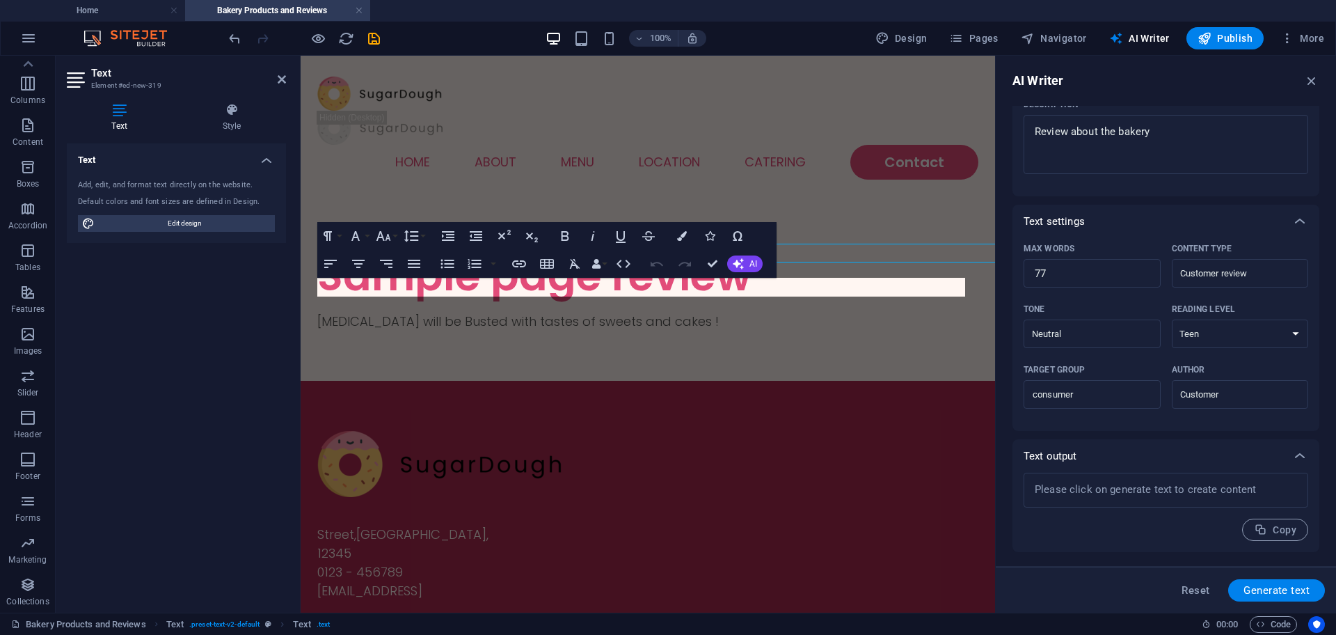
type input "#ed-new-319"
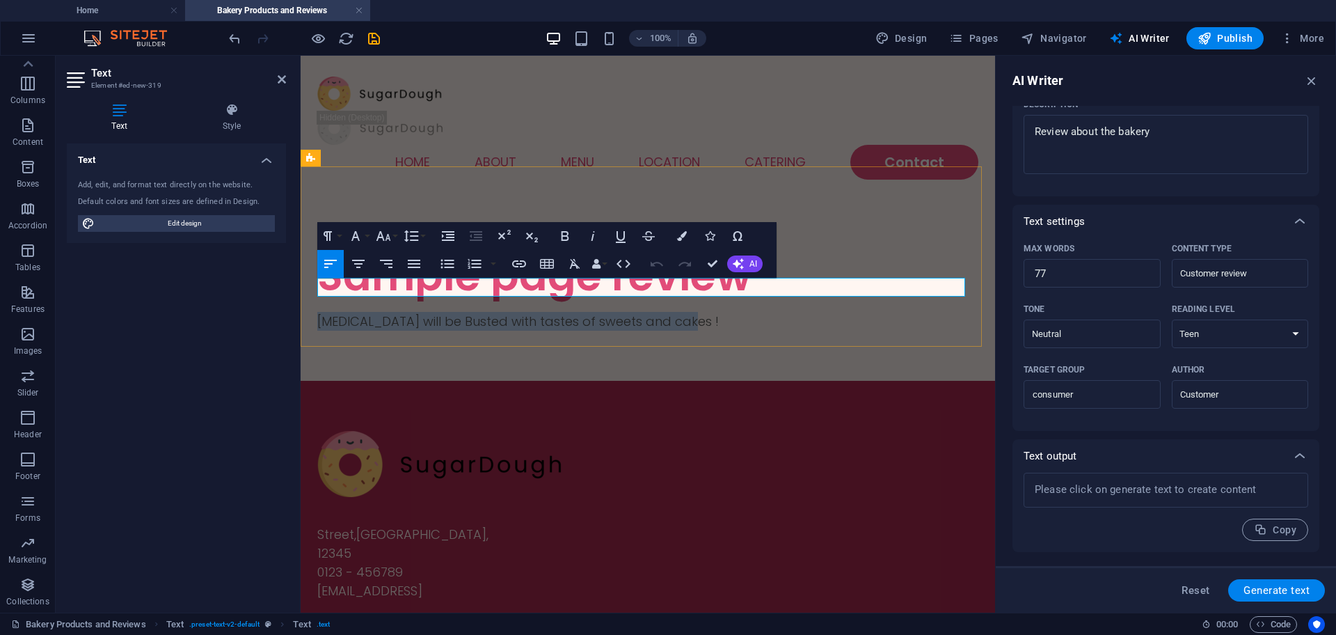
copy p "Taste buds will be Busted with tastes of sweets and cakes !"
click at [1096, 479] on div "x ​" at bounding box center [1166, 490] width 285 height 35
type textarea "x"
paste textarea "Taste buds will be Busted with tastes of sweets and cakes !"
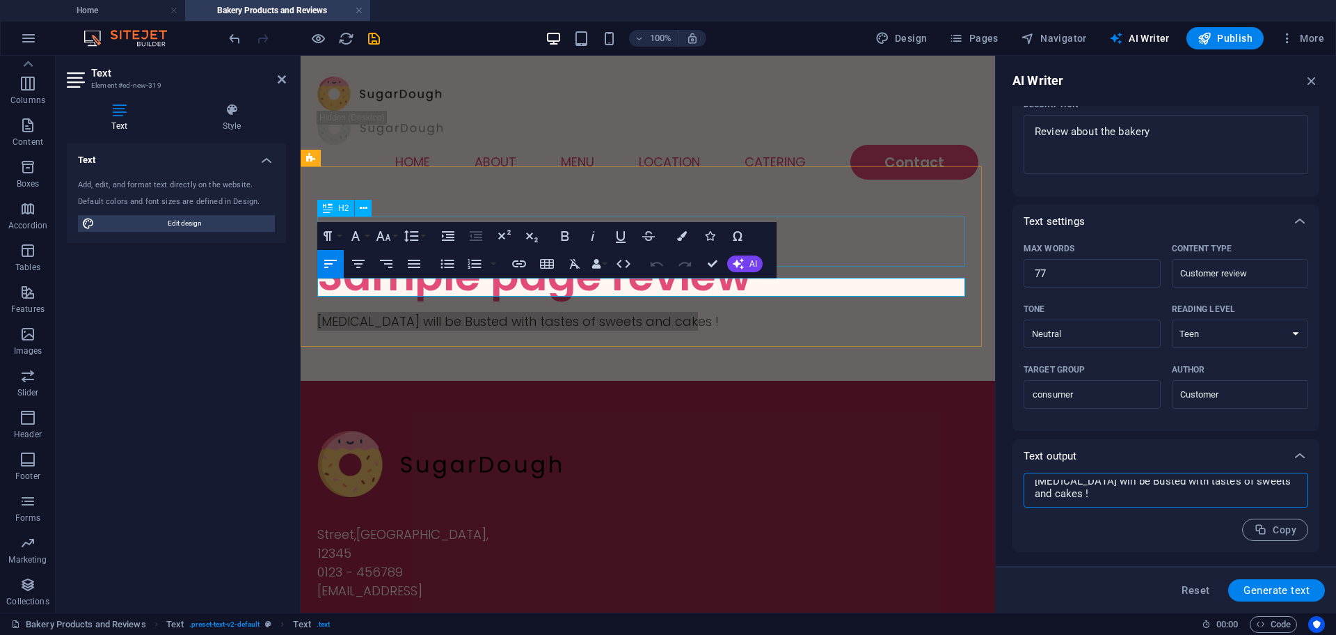
type textarea "Taste buds will be Busted with tastes of sweets and cakes !"
type textarea "x"
click at [882, 251] on div "Sample page review" at bounding box center [647, 276] width 661 height 50
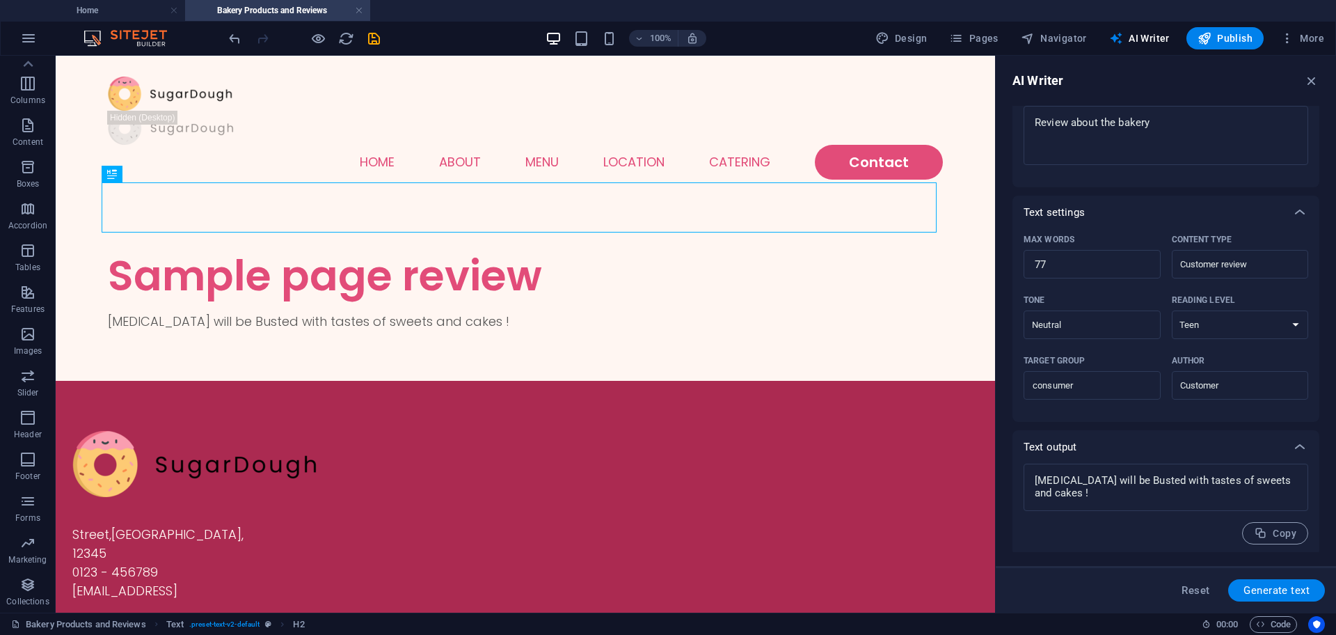
scroll to position [203, 0]
click at [1313, 79] on icon "button" at bounding box center [1311, 80] width 15 height 15
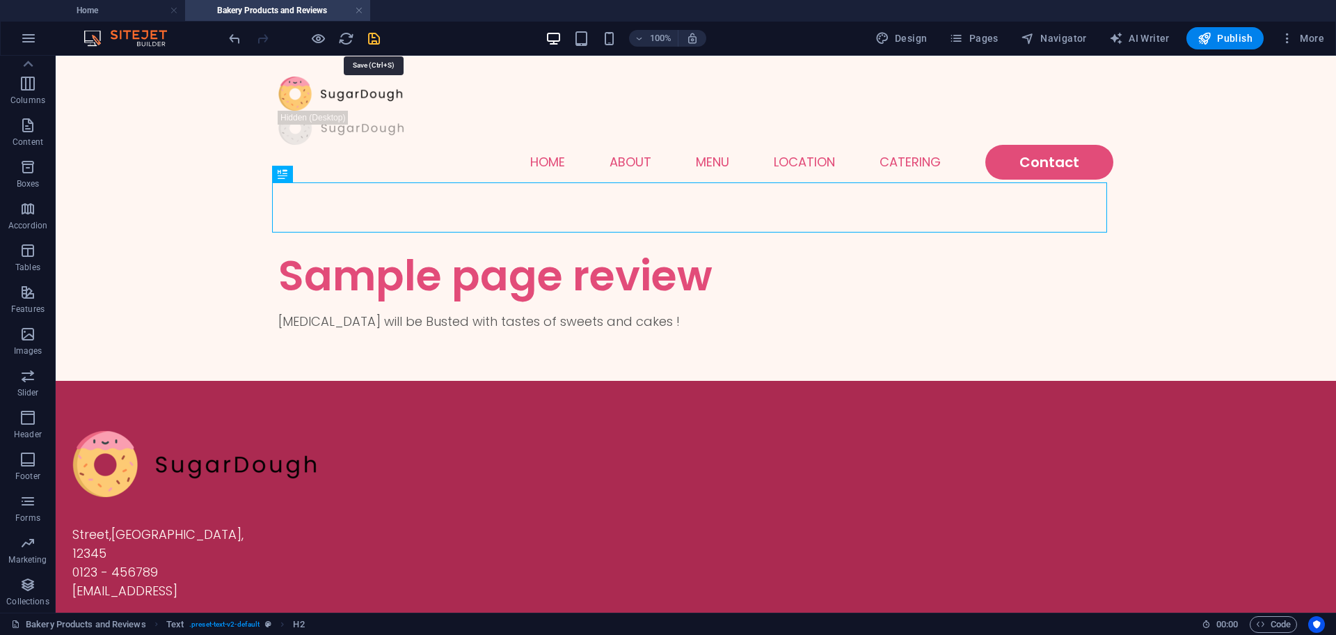
click at [370, 38] on icon "save" at bounding box center [374, 39] width 16 height 16
click at [28, 146] on p "Content" at bounding box center [28, 141] width 31 height 11
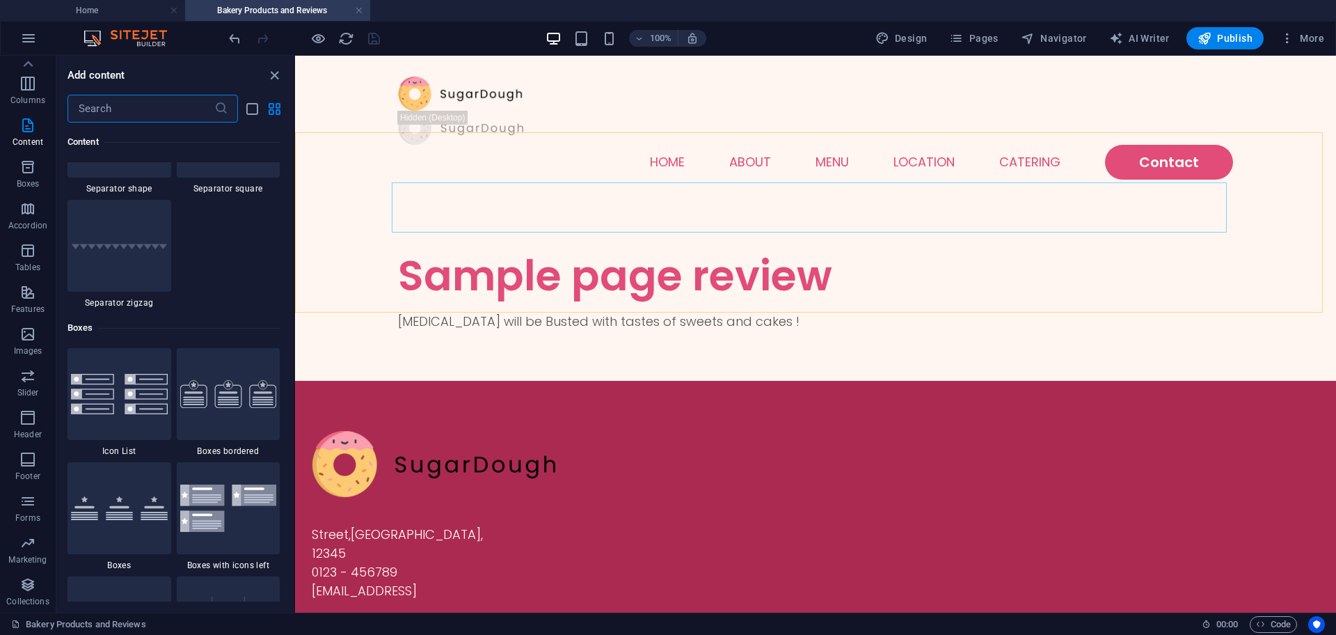
scroll to position [3827, 0]
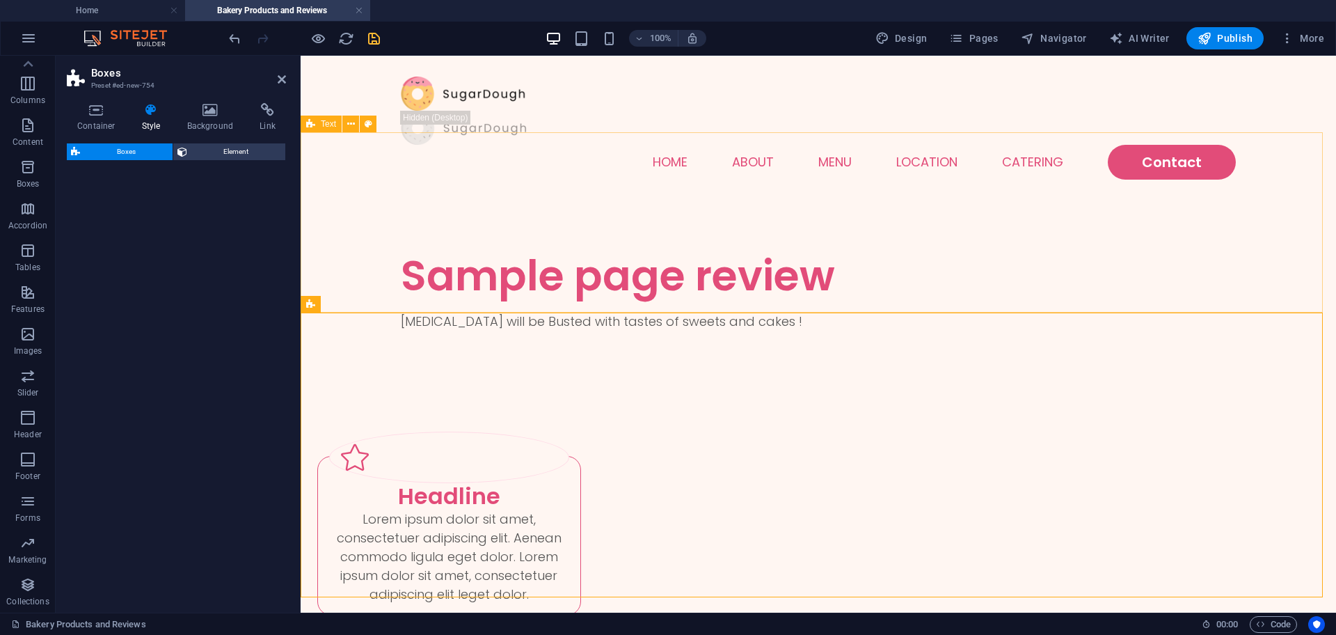
select select "rem"
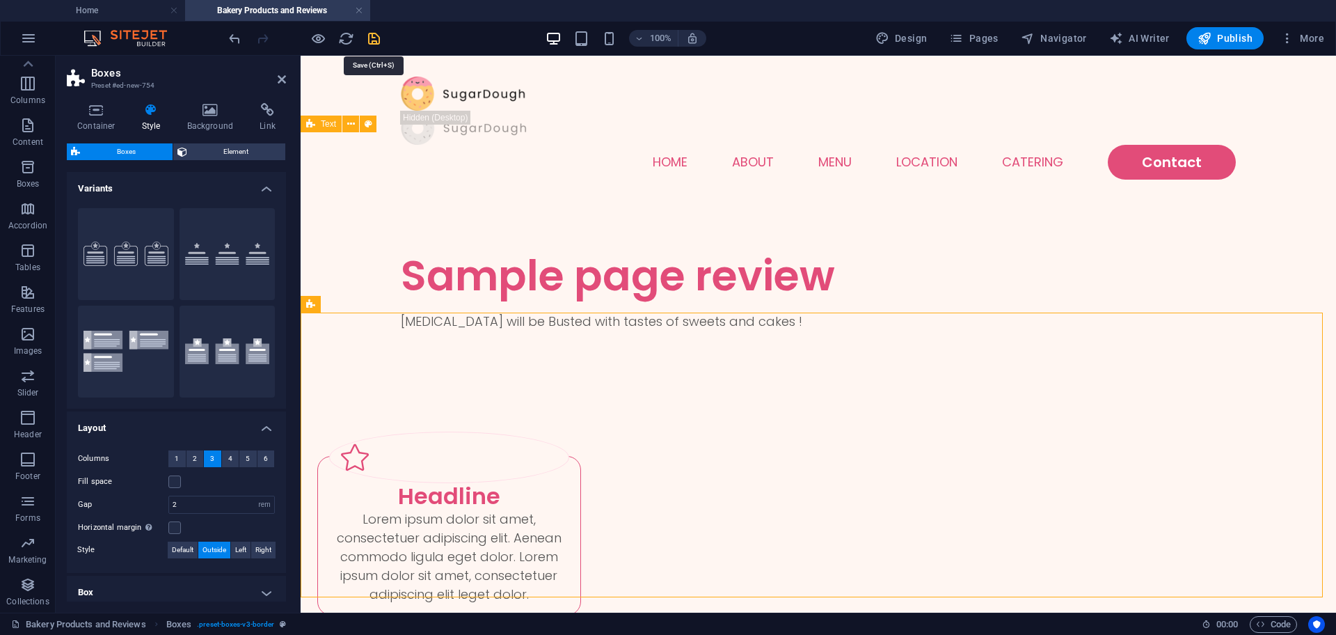
click at [377, 41] on icon "save" at bounding box center [374, 39] width 16 height 16
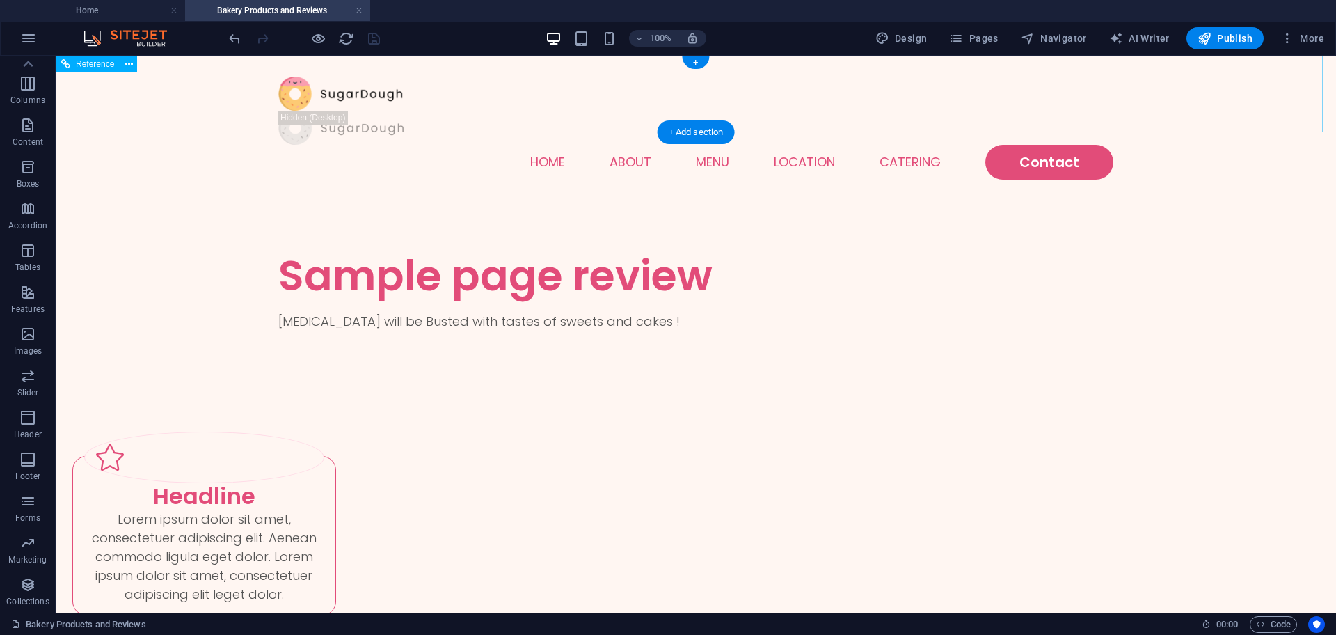
click at [690, 145] on nav "Home About Menu Location Catering Contact" at bounding box center [695, 162] width 835 height 35
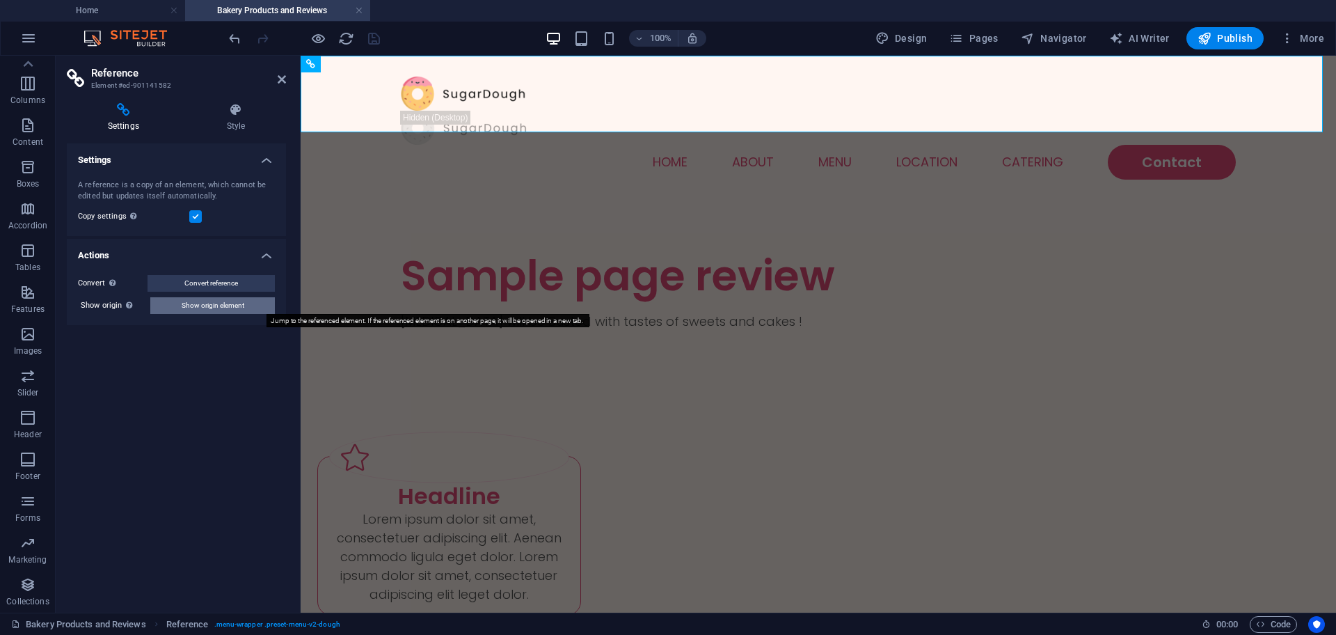
click at [216, 299] on span "Show origin element" at bounding box center [213, 305] width 63 height 17
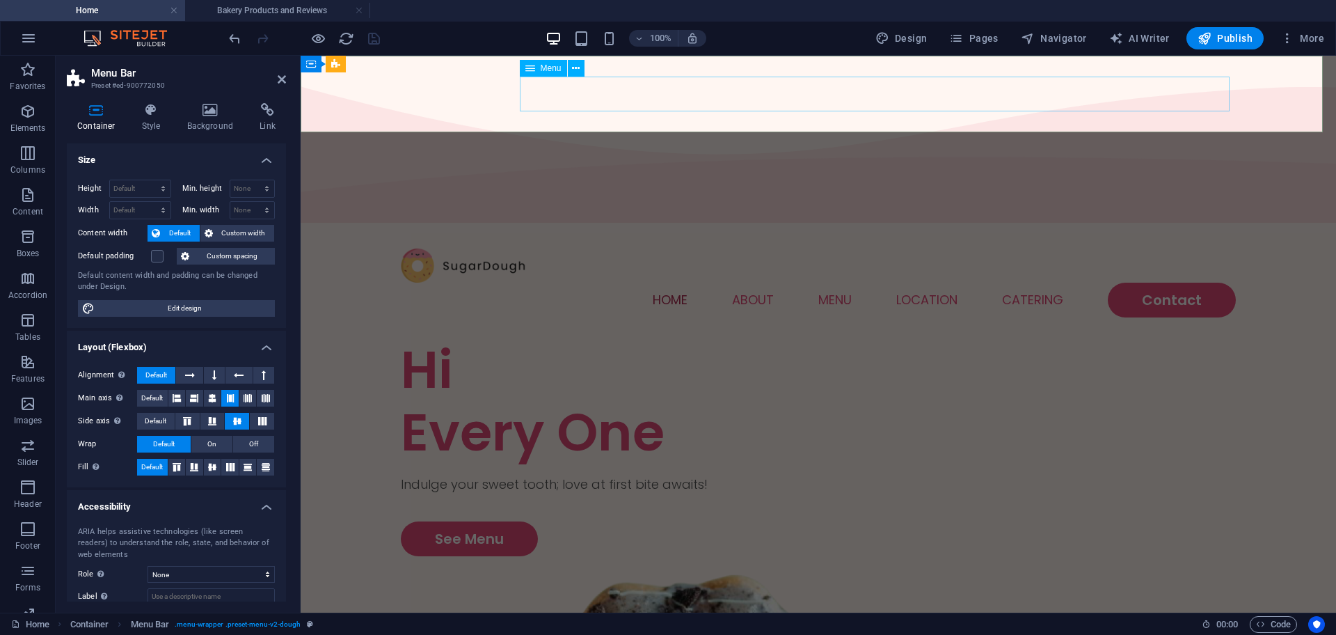
click at [685, 283] on nav "Home About Menu Location Catering Contact" at bounding box center [818, 300] width 835 height 35
select select
select select "1"
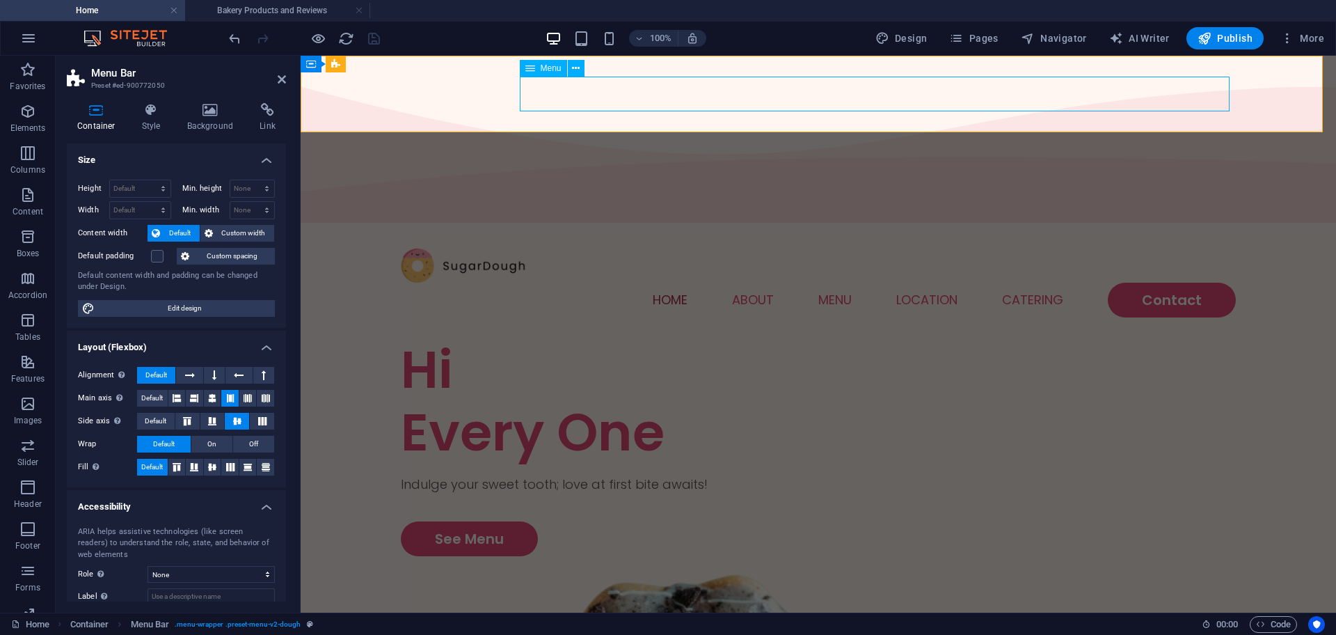
select select
select select "2"
select select
select select "default"
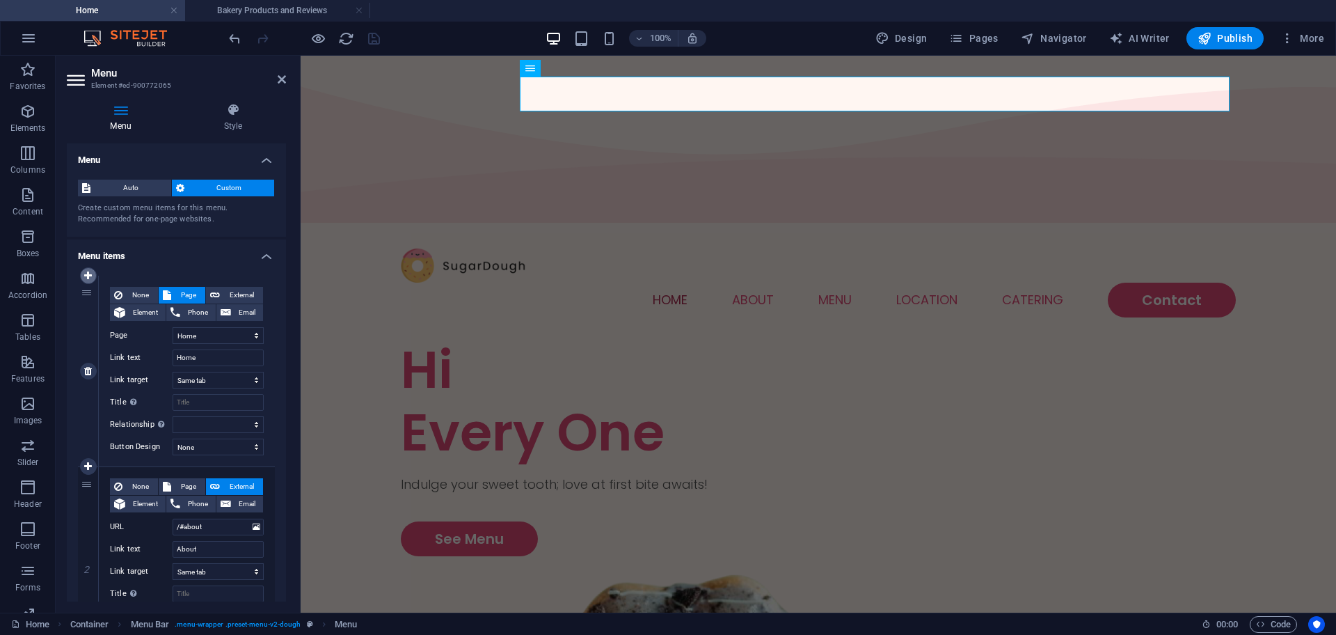
click at [88, 274] on icon at bounding box center [88, 276] width 8 height 10
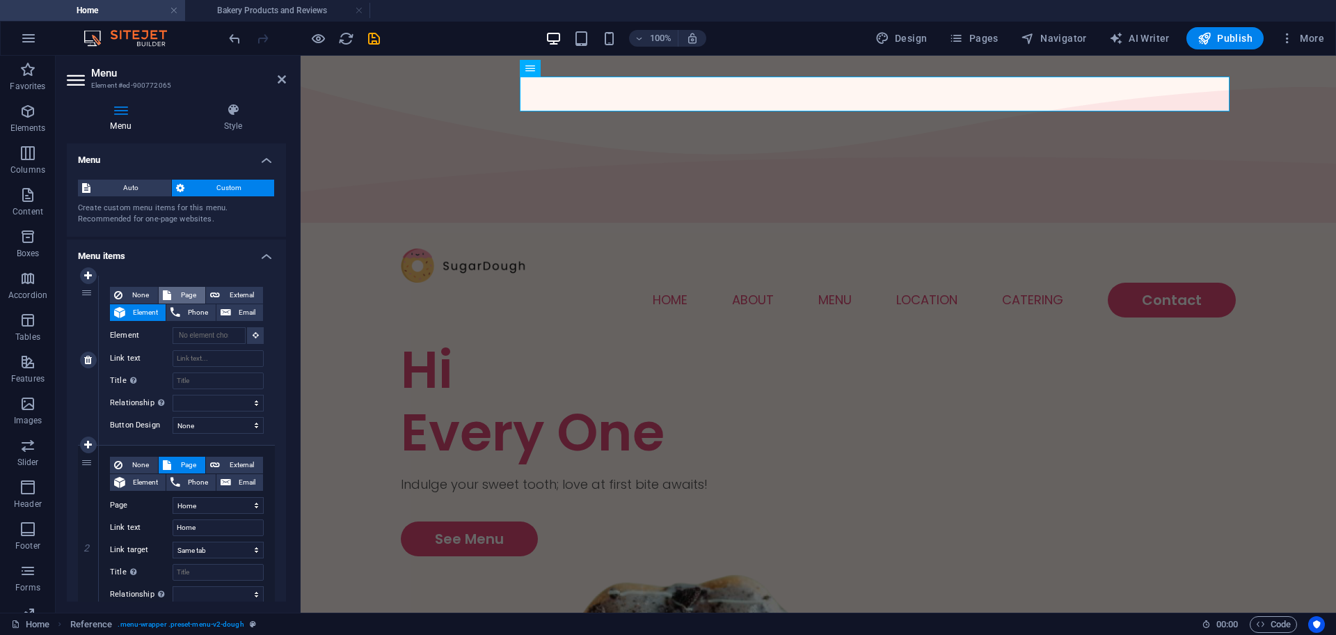
click at [189, 292] on span "Page" at bounding box center [188, 295] width 26 height 17
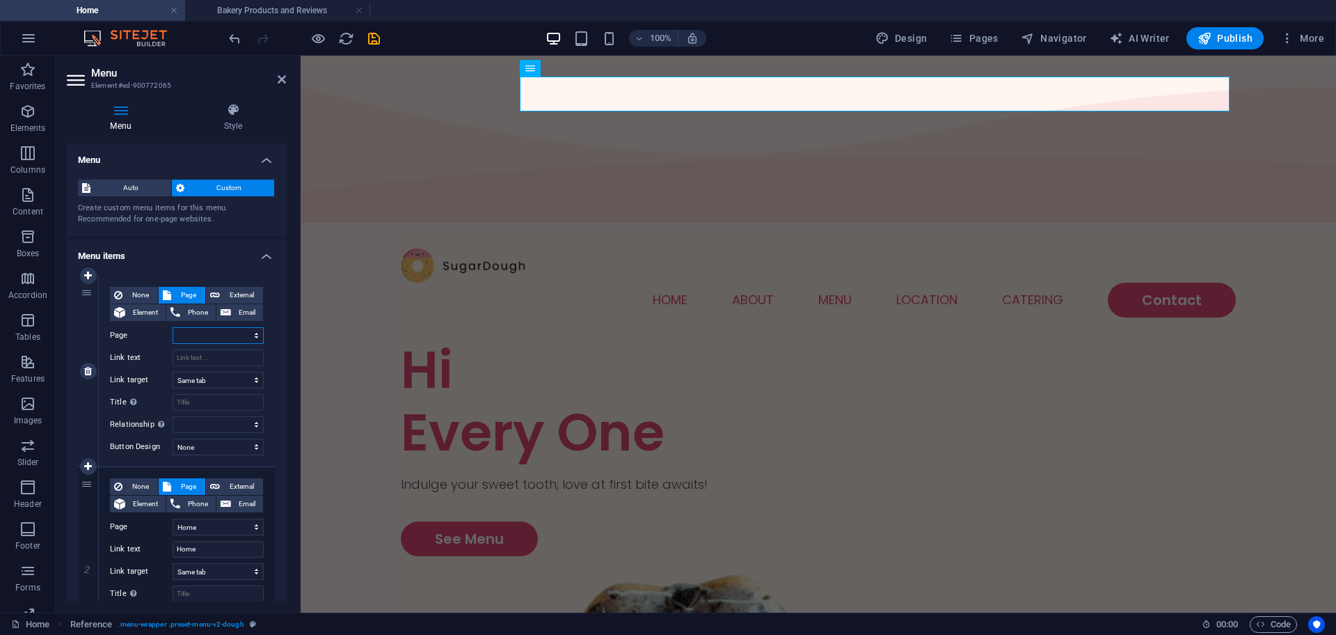
click at [253, 332] on select "Home Menu Contact Legal Notice Privacy Bakery Products and Reviews" at bounding box center [218, 335] width 91 height 17
click at [173, 327] on select "Home Menu Contact Legal Notice Privacy Bakery Products and Reviews" at bounding box center [218, 335] width 91 height 17
click at [227, 358] on input "Link text" at bounding box center [218, 357] width 91 height 17
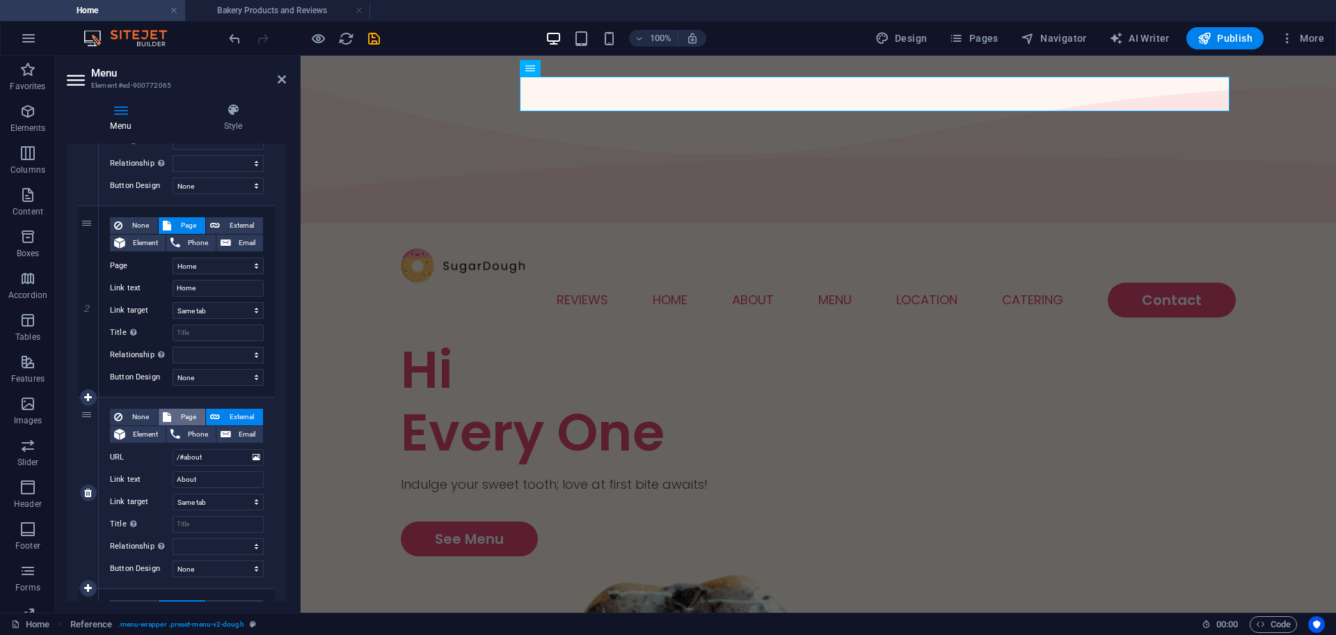
scroll to position [0, 0]
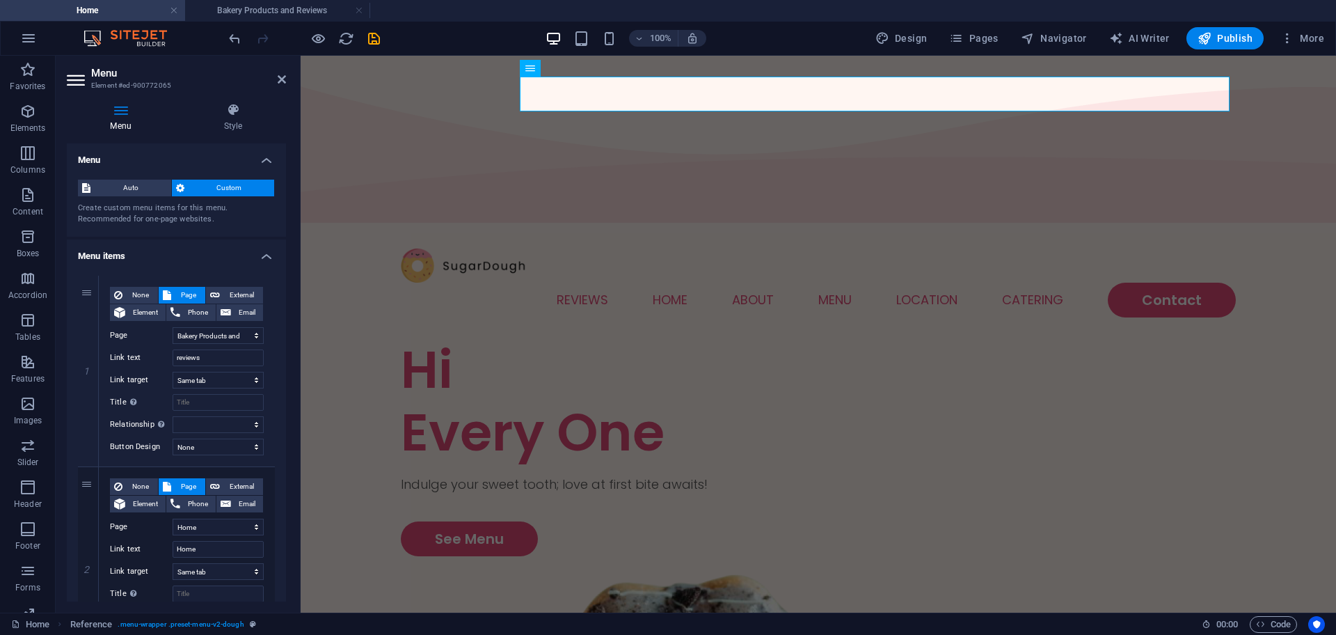
click at [189, 230] on div "Auto Custom Create custom menu items for this menu. Recommended for one-page we…" at bounding box center [176, 202] width 219 height 68
click at [216, 399] on input "Title Additional link description, should not be the same as the link text. The…" at bounding box center [218, 402] width 91 height 17
click at [217, 431] on select "alternate author bookmark external help license next nofollow noreferrer noopen…" at bounding box center [218, 424] width 91 height 17
click at [286, 440] on div "Menu Style Menu Auto Custom Create custom menu items for this menu. Recommended…" at bounding box center [177, 352] width 242 height 521
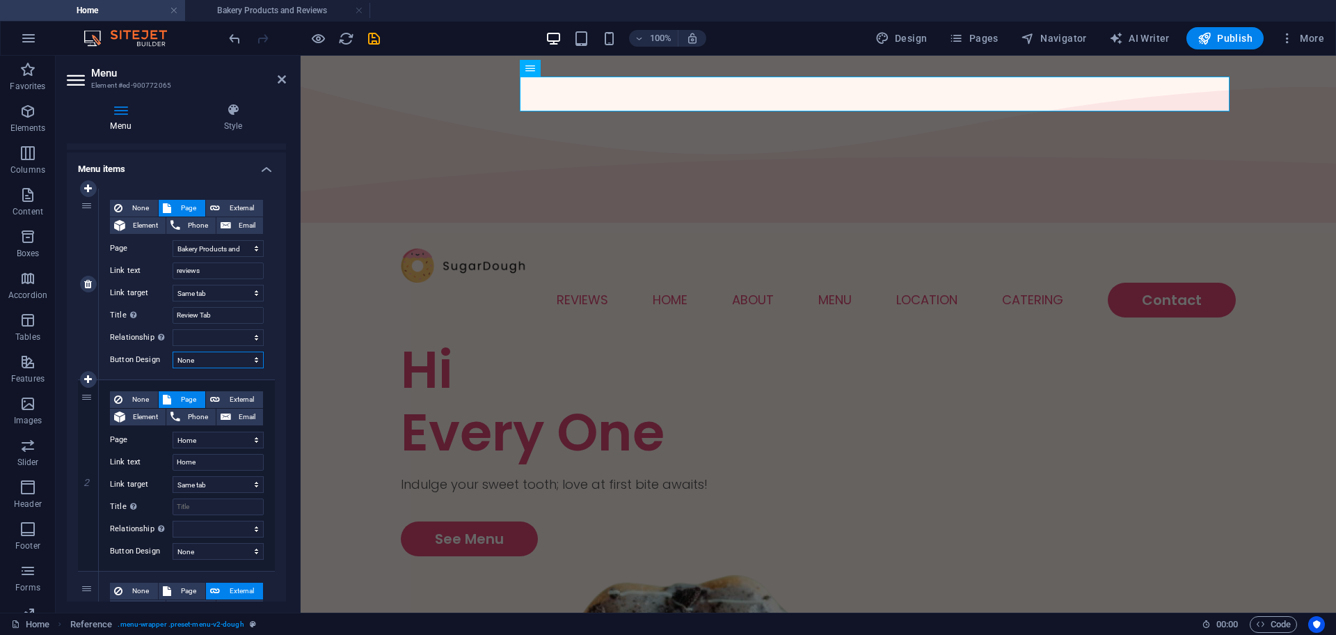
click at [206, 356] on select "None Default Primary Secondary" at bounding box center [218, 359] width 91 height 17
click at [173, 351] on select "None Default Primary Secondary" at bounding box center [218, 359] width 91 height 17
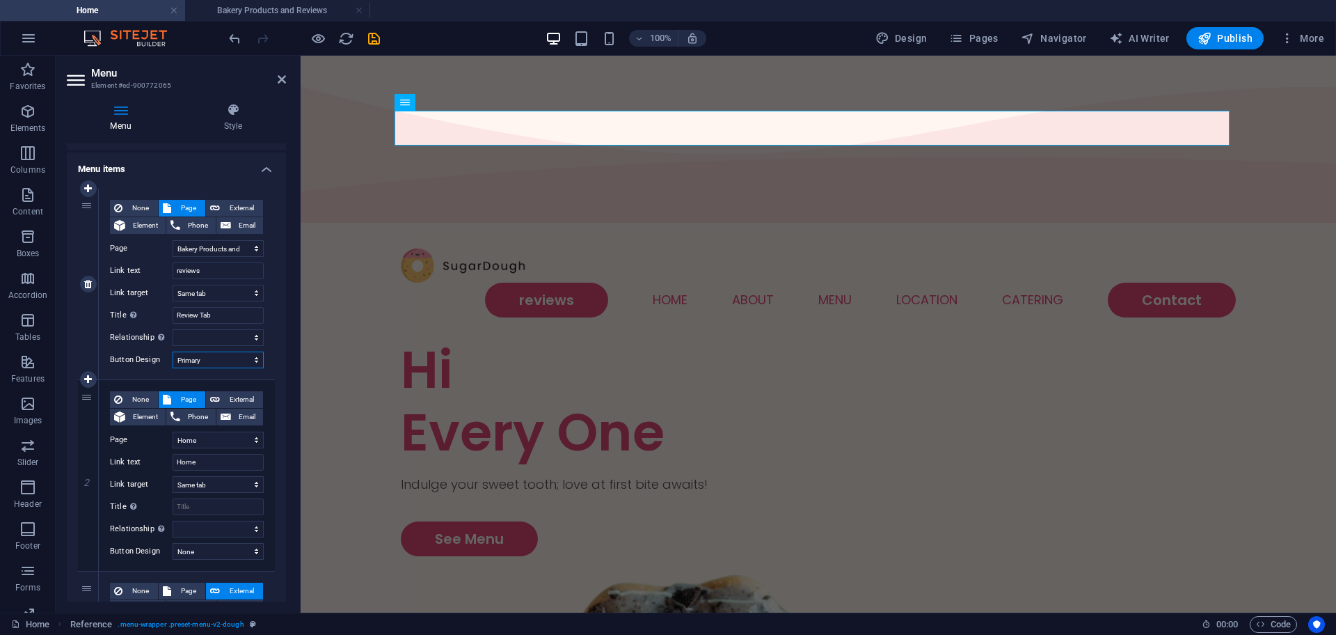
click at [251, 364] on select "None Default Primary Secondary" at bounding box center [218, 359] width 91 height 17
click at [173, 351] on select "None Default Primary Secondary" at bounding box center [218, 359] width 91 height 17
click at [237, 367] on select "None Default Primary Secondary" at bounding box center [218, 359] width 91 height 17
click at [173, 351] on select "None Default Primary Secondary" at bounding box center [218, 359] width 91 height 17
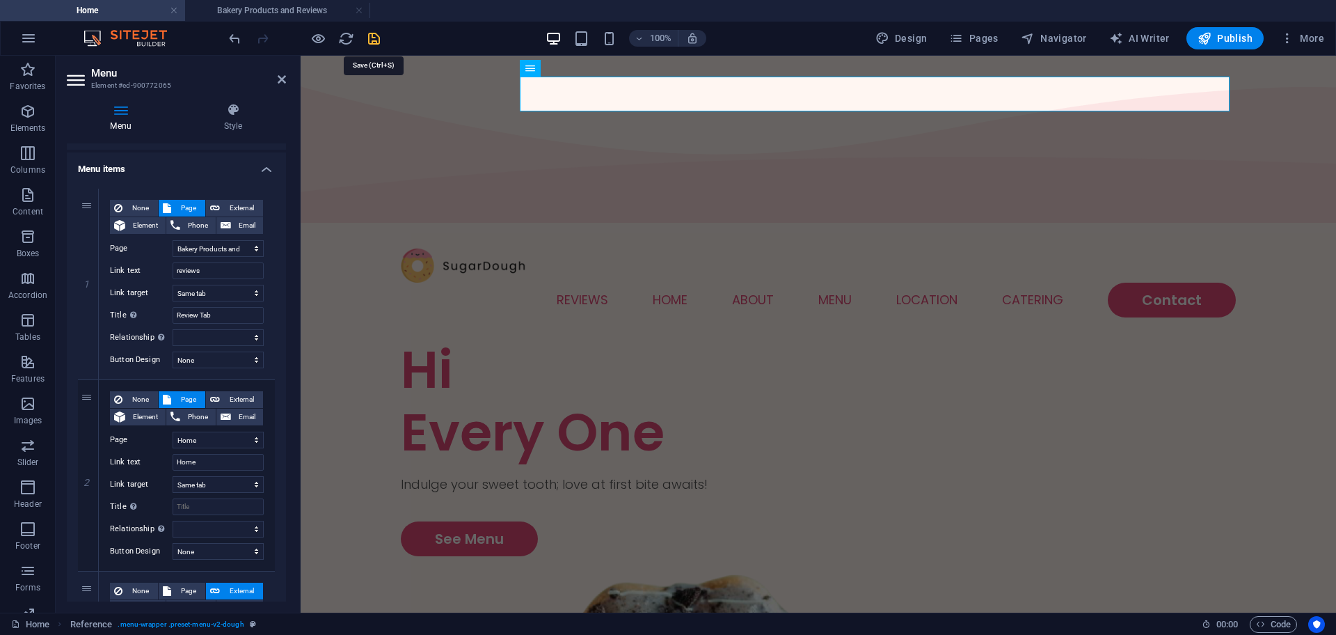
click at [374, 39] on icon "save" at bounding box center [374, 39] width 16 height 16
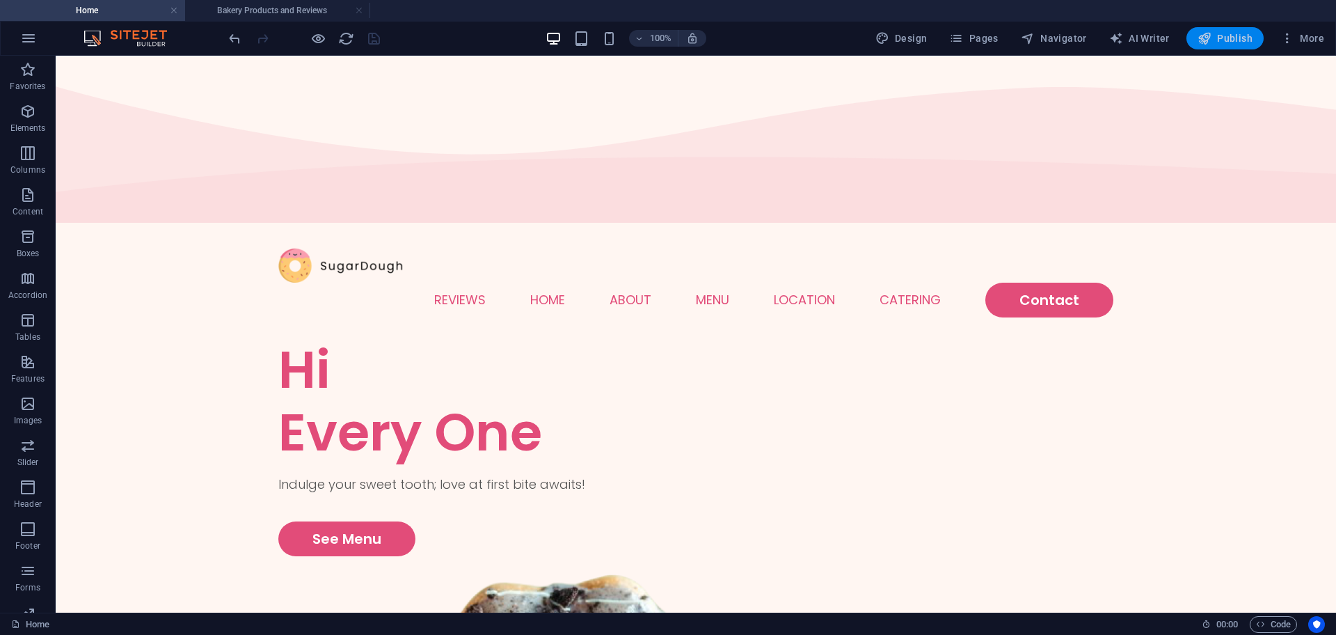
click at [1224, 42] on span "Publish" at bounding box center [1225, 38] width 55 height 14
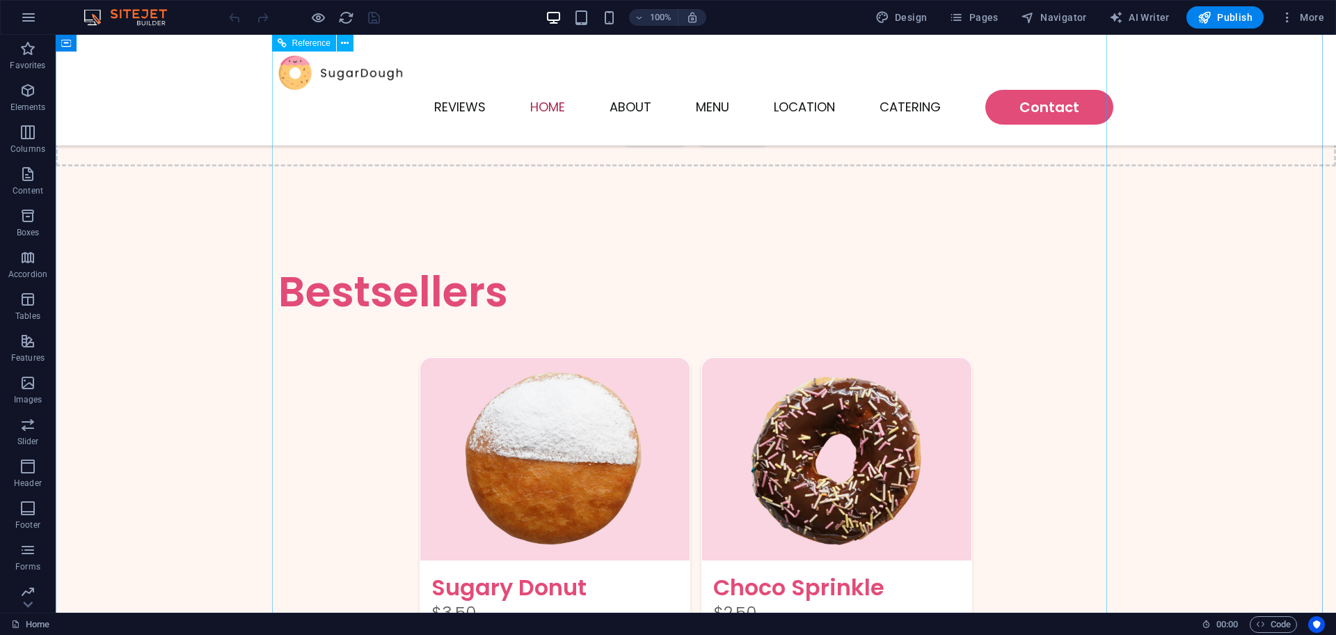
scroll to position [1151, 0]
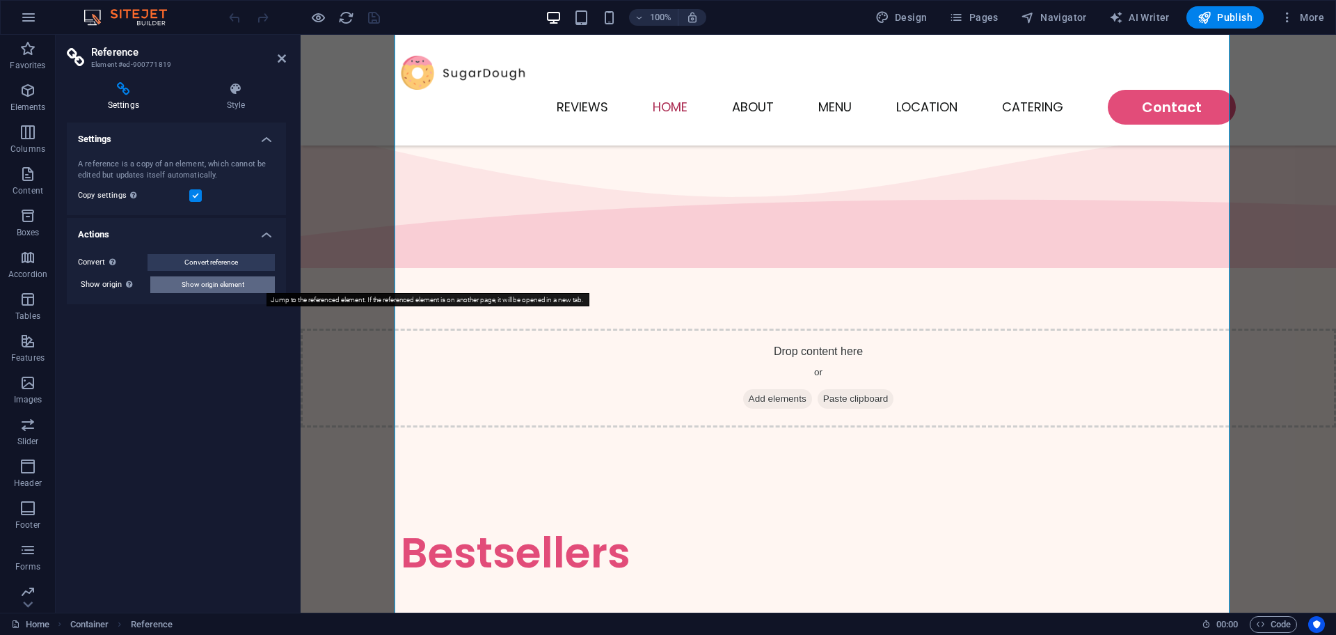
click at [240, 290] on span "Show origin element" at bounding box center [213, 284] width 63 height 17
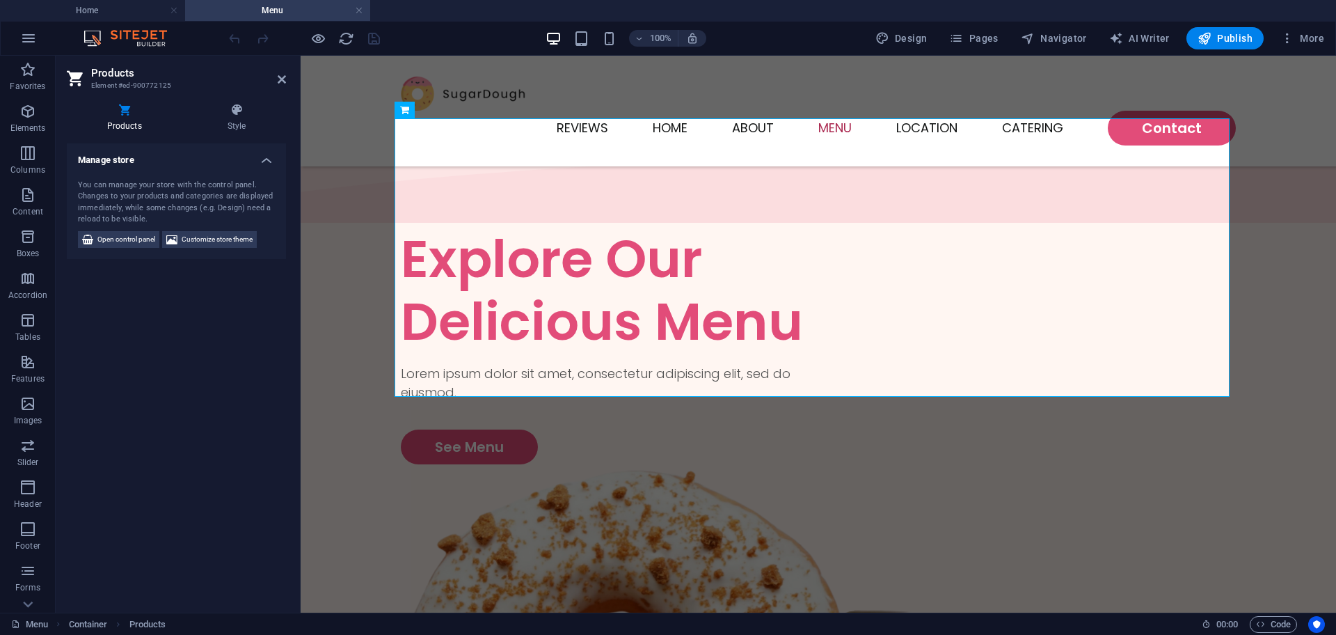
scroll to position [673, 0]
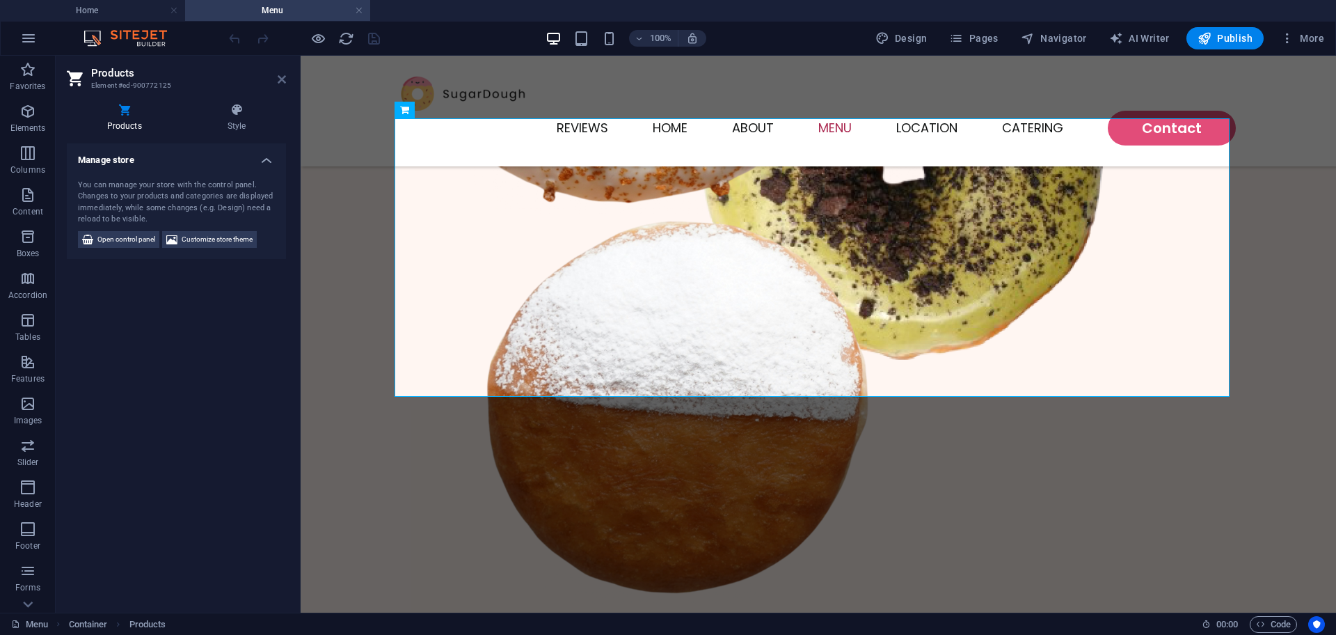
click at [281, 81] on icon at bounding box center [282, 79] width 8 height 11
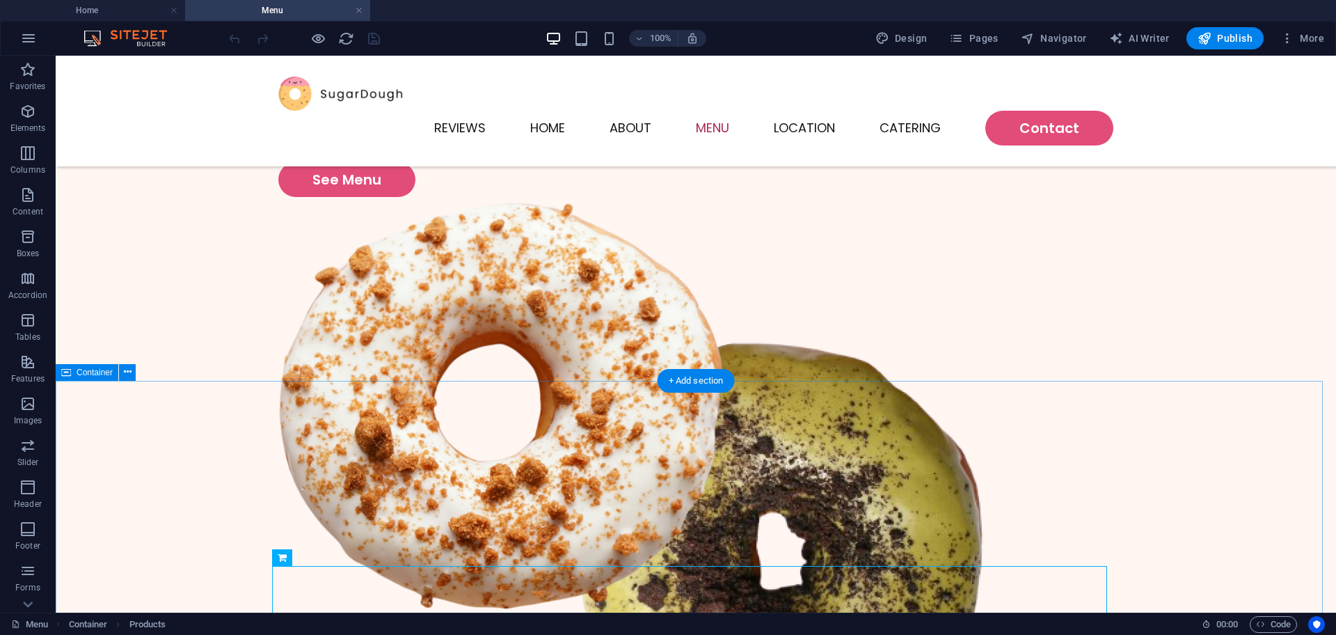
scroll to position [412, 0]
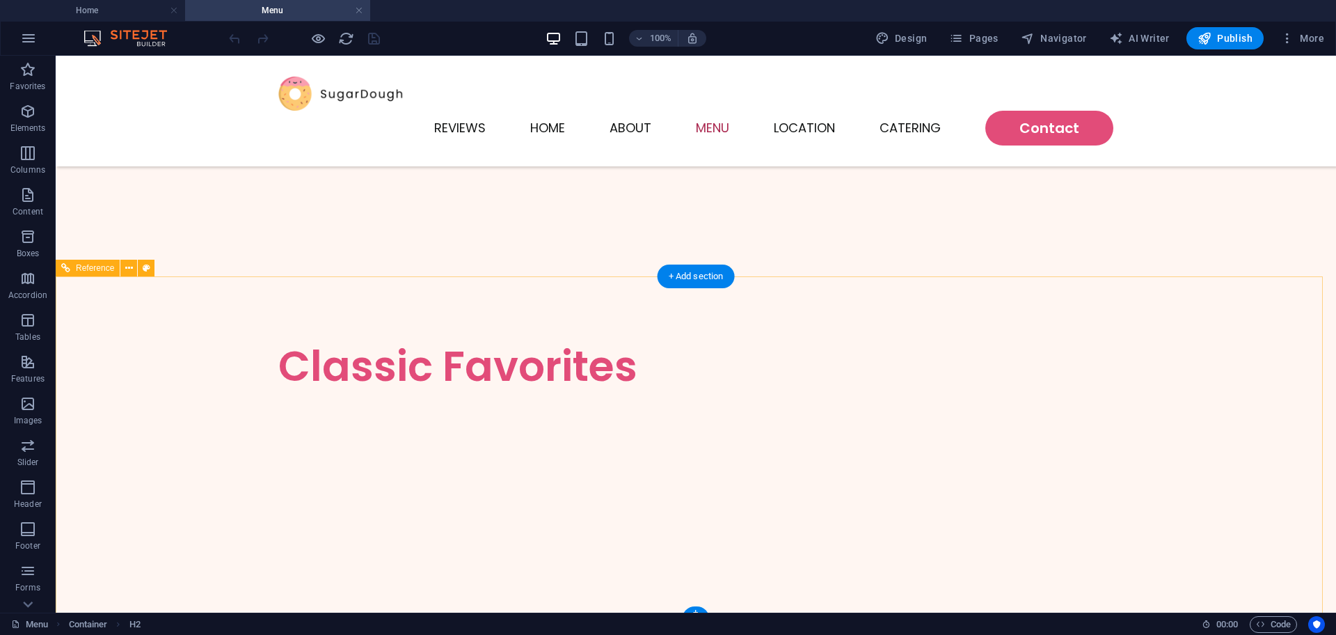
scroll to position [1388, 0]
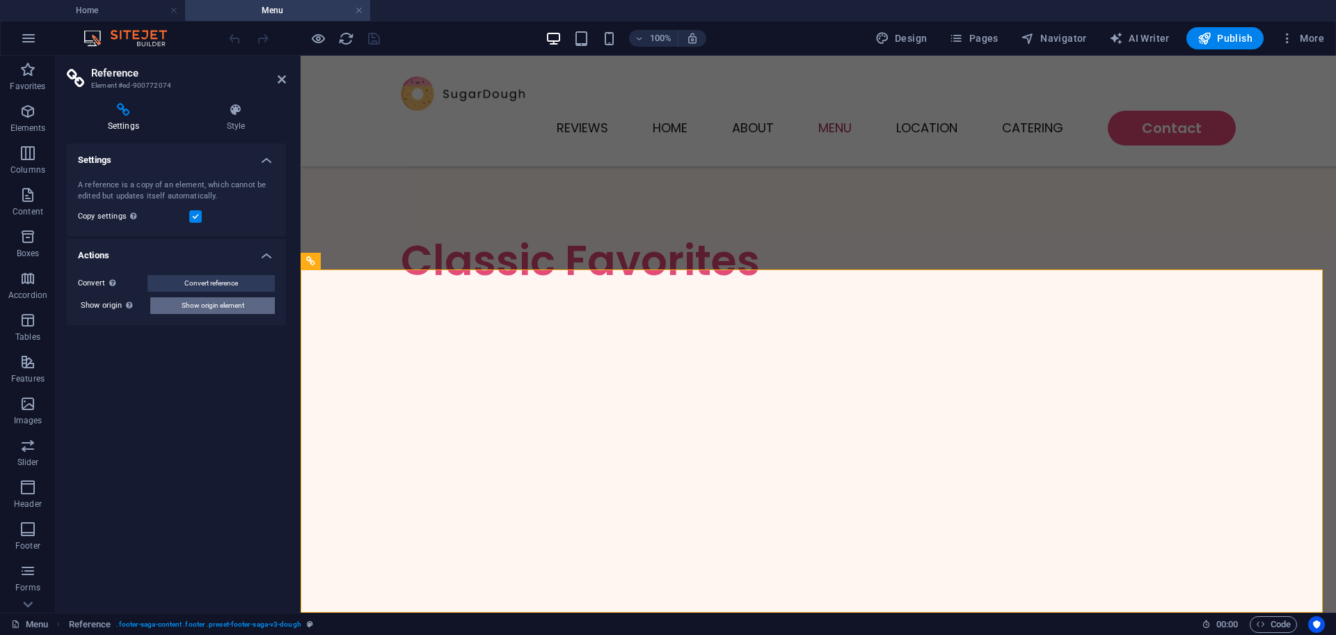
click at [200, 303] on span "Show origin element" at bounding box center [213, 305] width 63 height 17
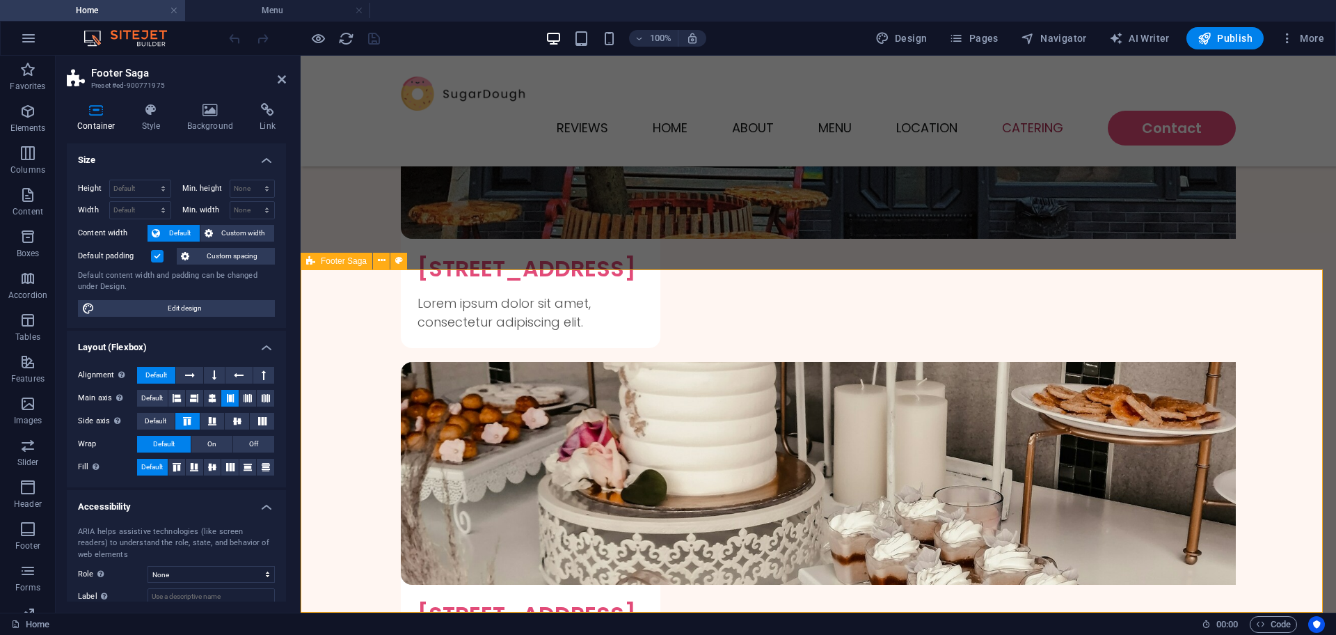
scroll to position [0, 0]
select select
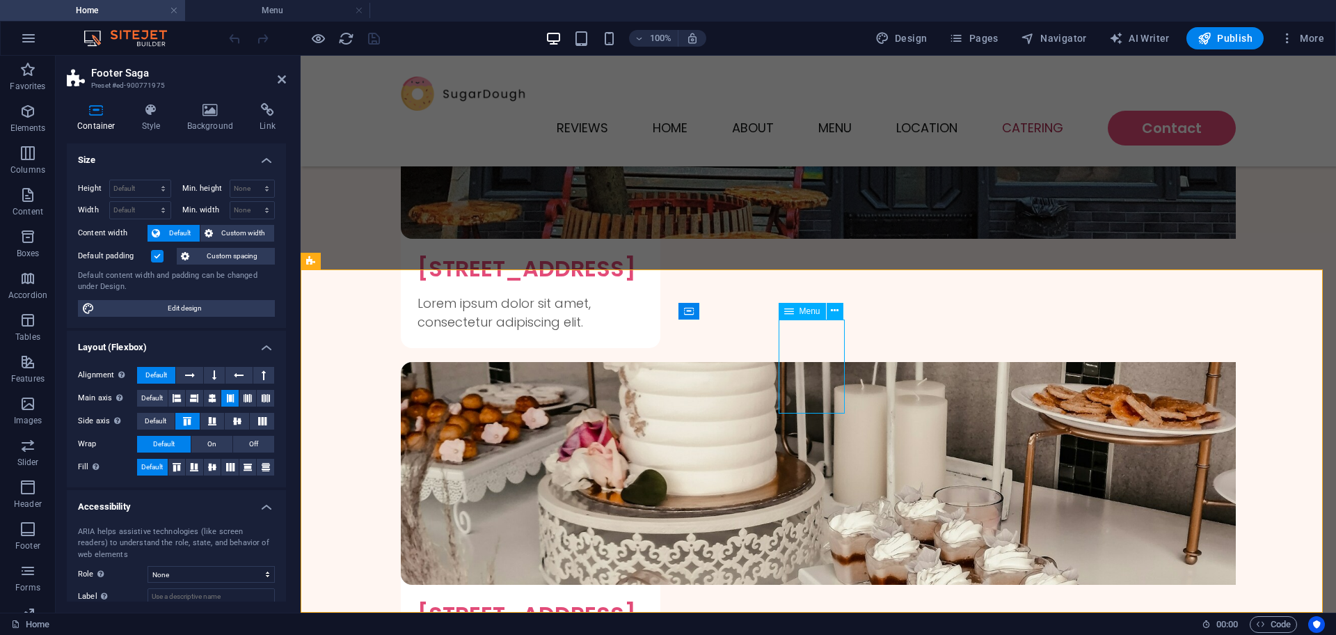
select select
select select "1"
select select
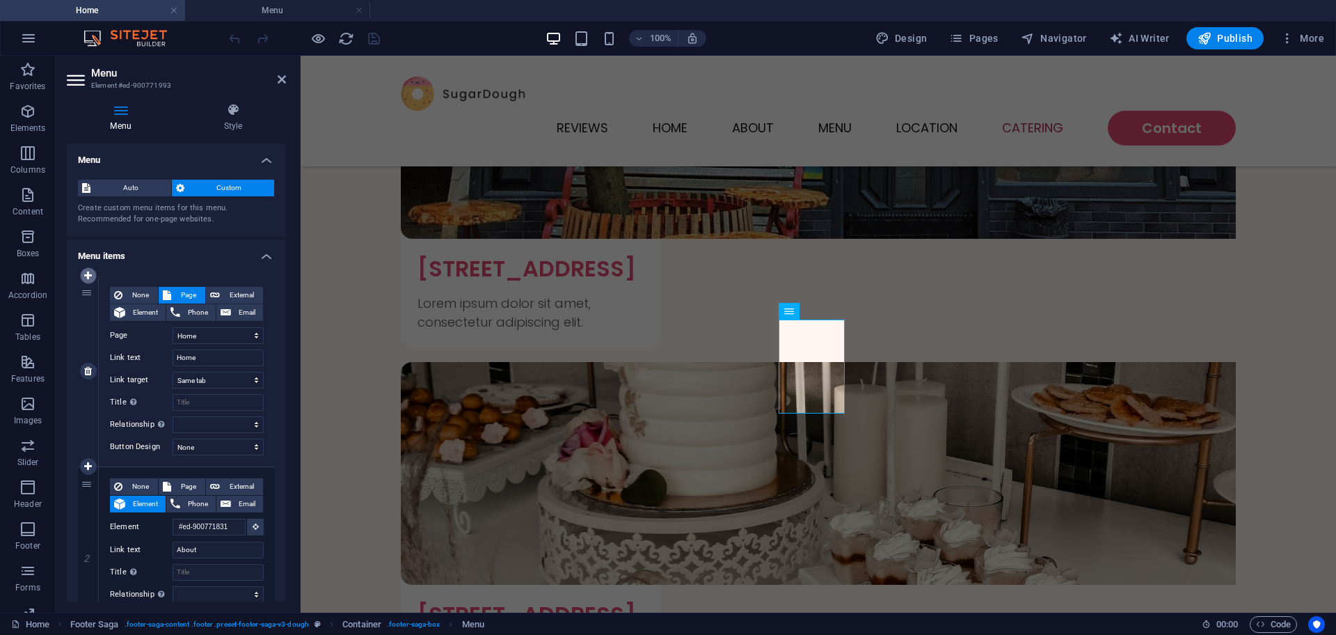
click at [89, 276] on icon at bounding box center [88, 276] width 8 height 10
select select
select select "0"
type input "Home"
select select
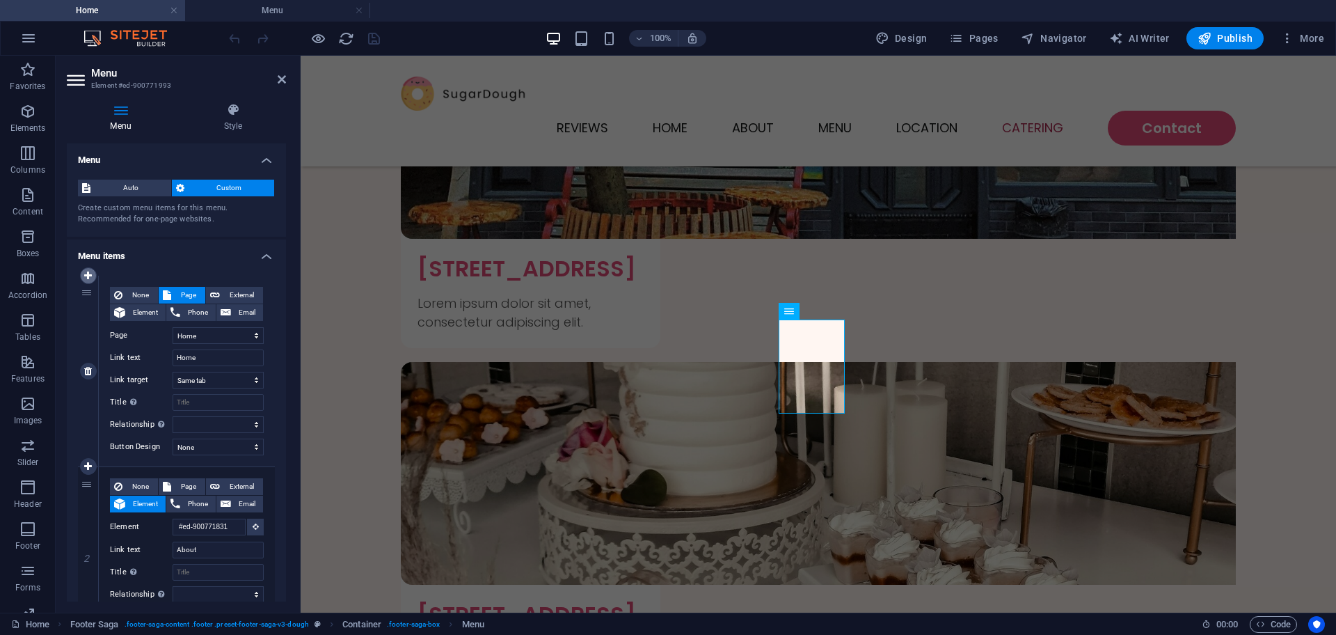
type input "#ed-900771831"
type input "About"
select select
select select "1"
type input "Menu"
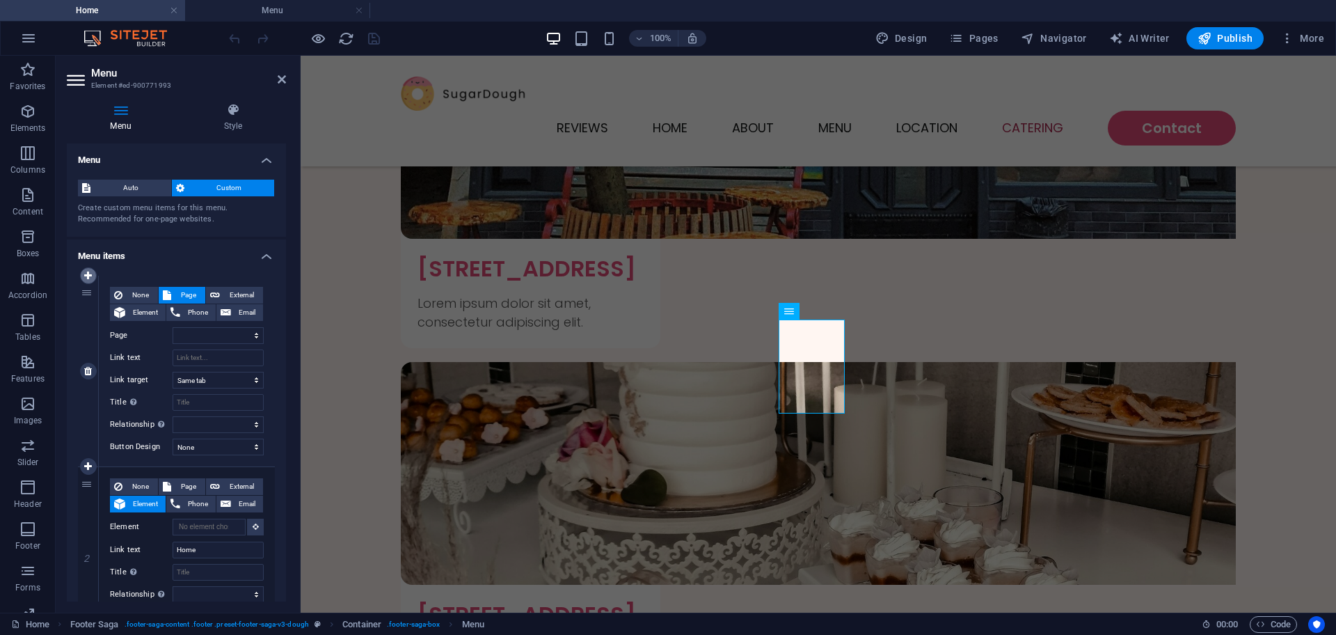
select select
type input "#ed-900771891"
type input "Location"
select select
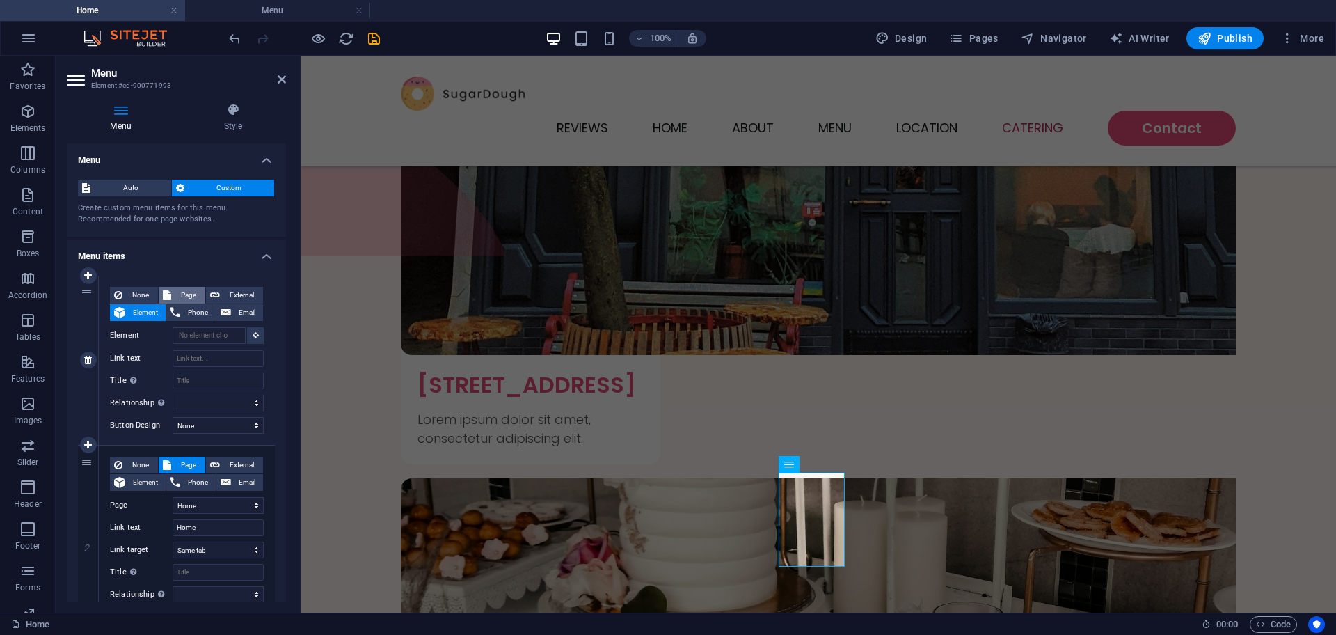
scroll to position [4806, 0]
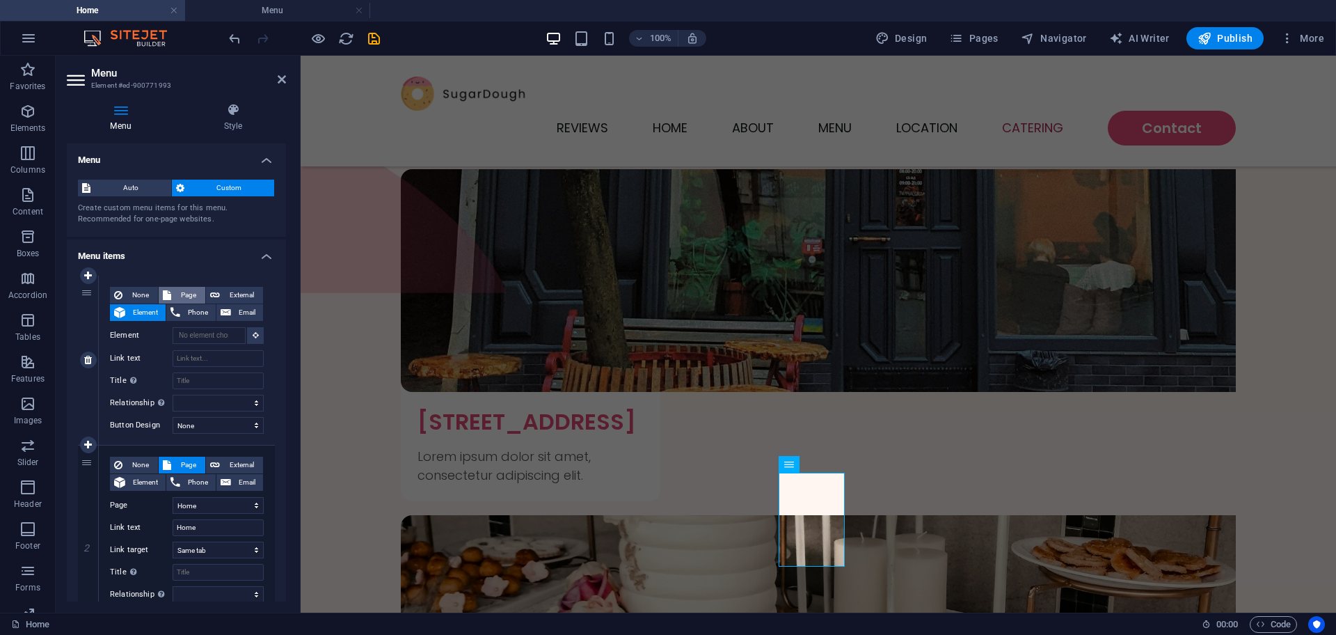
click at [185, 295] on span "Page" at bounding box center [188, 295] width 26 height 17
select select
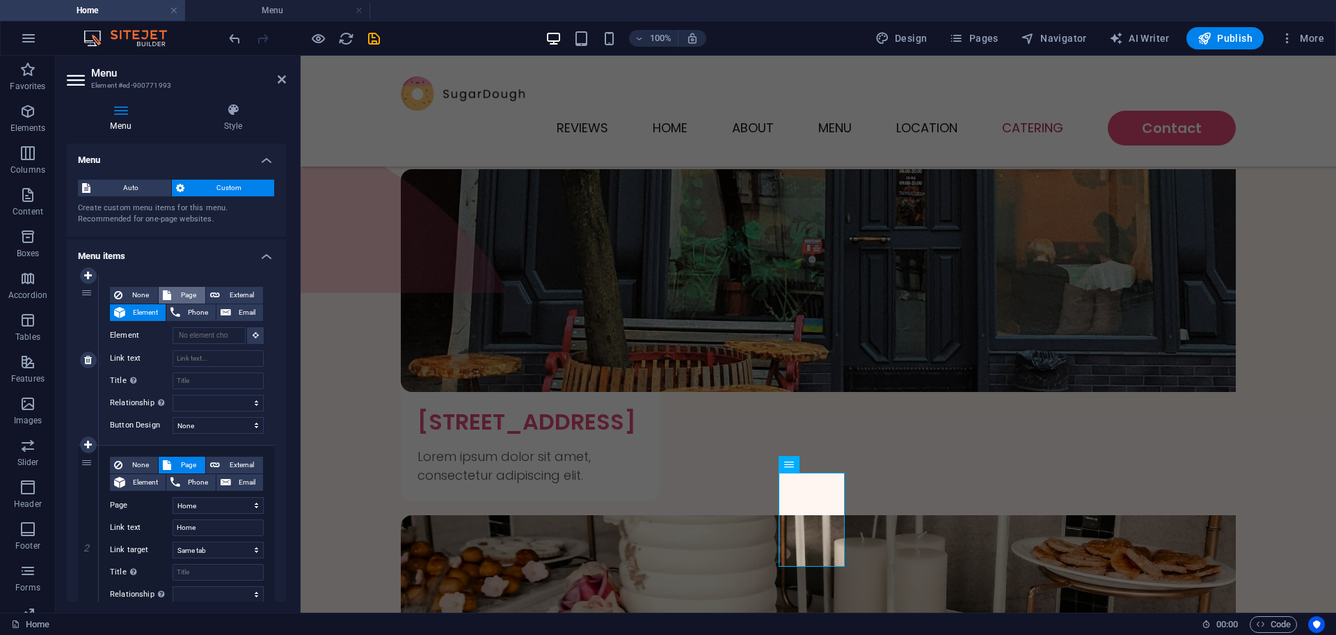
select select
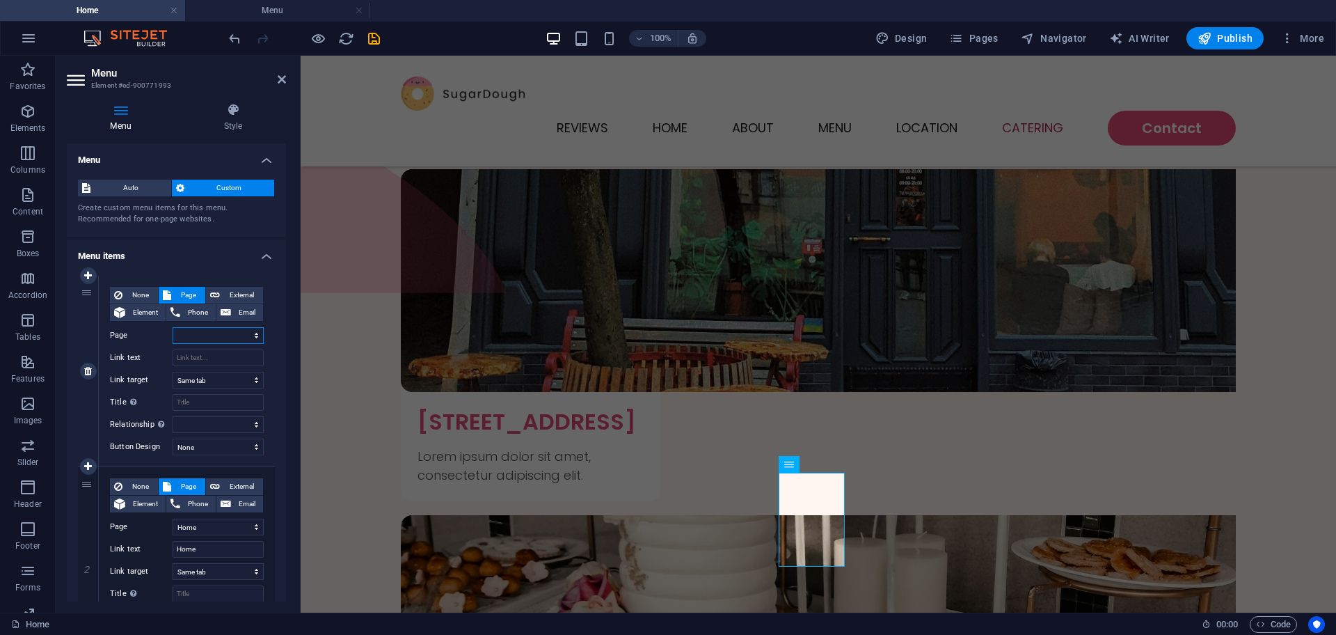
click at [254, 338] on select "Home Menu Contact Legal Notice Privacy Bakery Products and Reviews" at bounding box center [218, 335] width 91 height 17
select select "5"
click at [173, 327] on select "Home Menu Contact Legal Notice Privacy Bakery Products and Reviews" at bounding box center [218, 335] width 91 height 17
select select
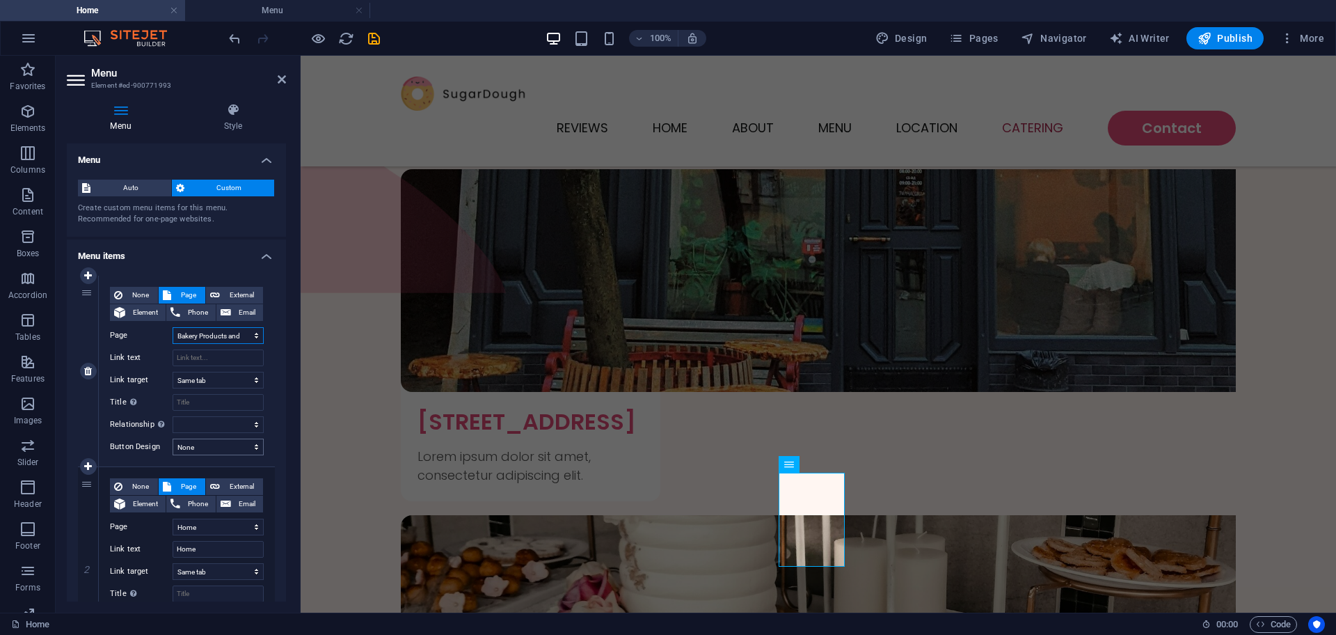
select select
click at [226, 356] on input "Link text" at bounding box center [218, 357] width 91 height 17
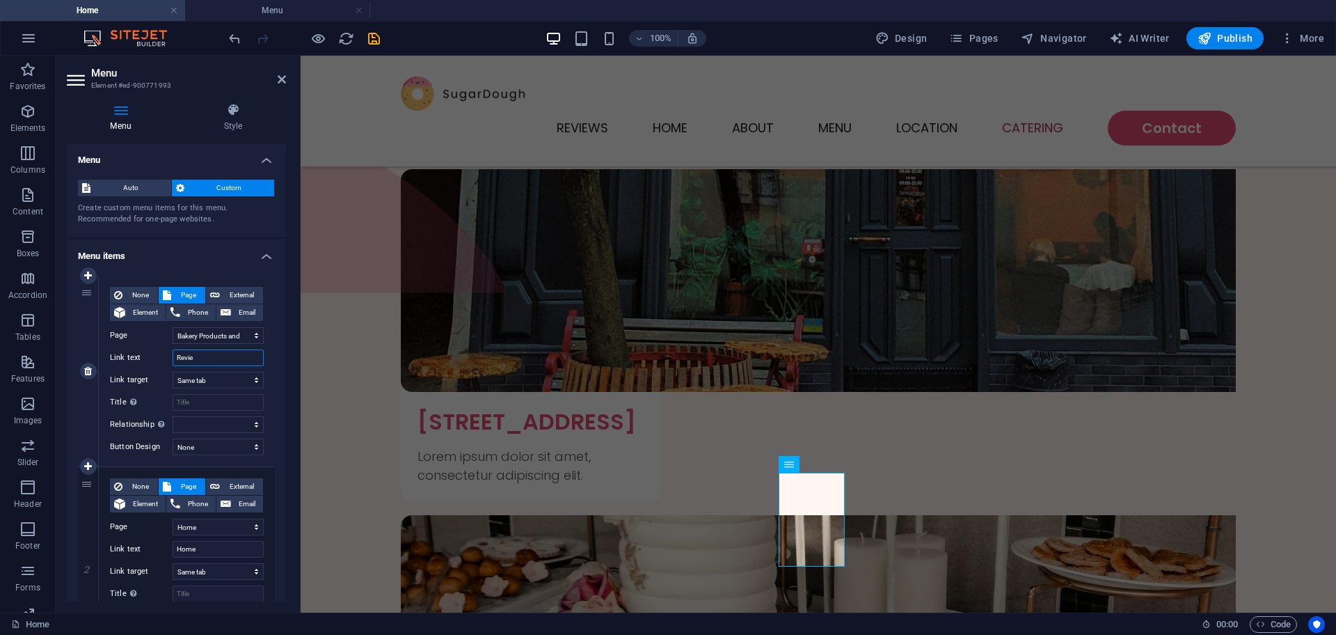
type input "Review"
select select
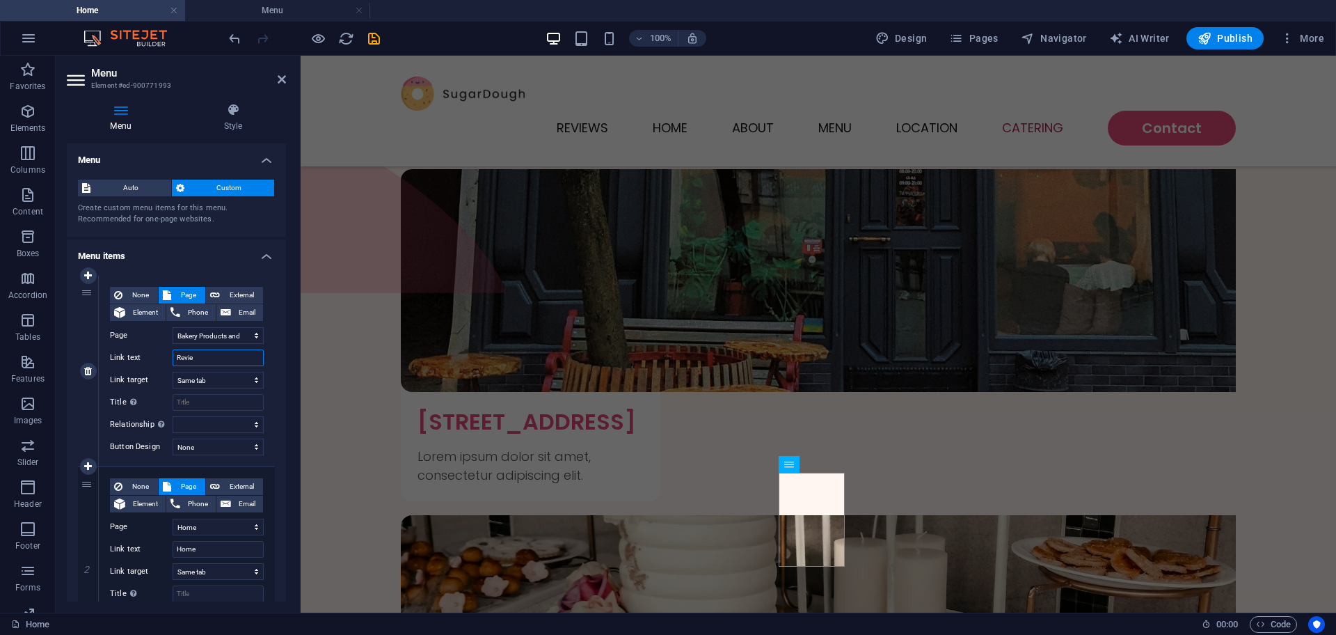
select select
type input "Reviews"
select select
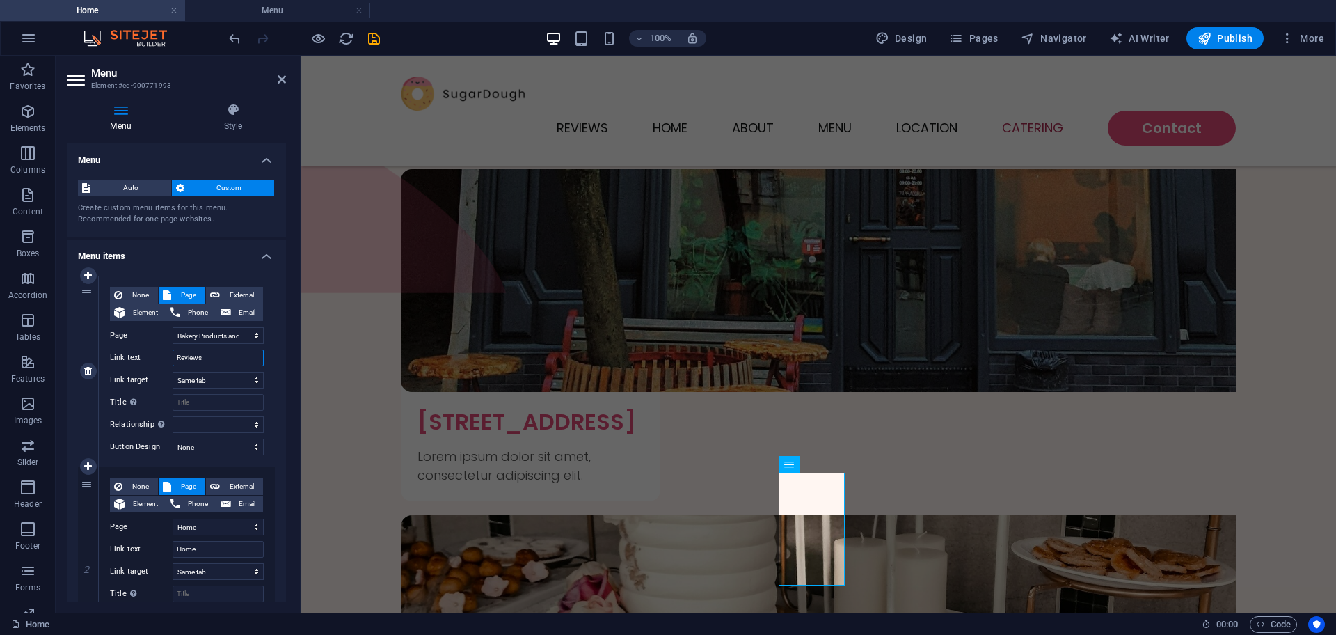
select select
type input "Reviews"
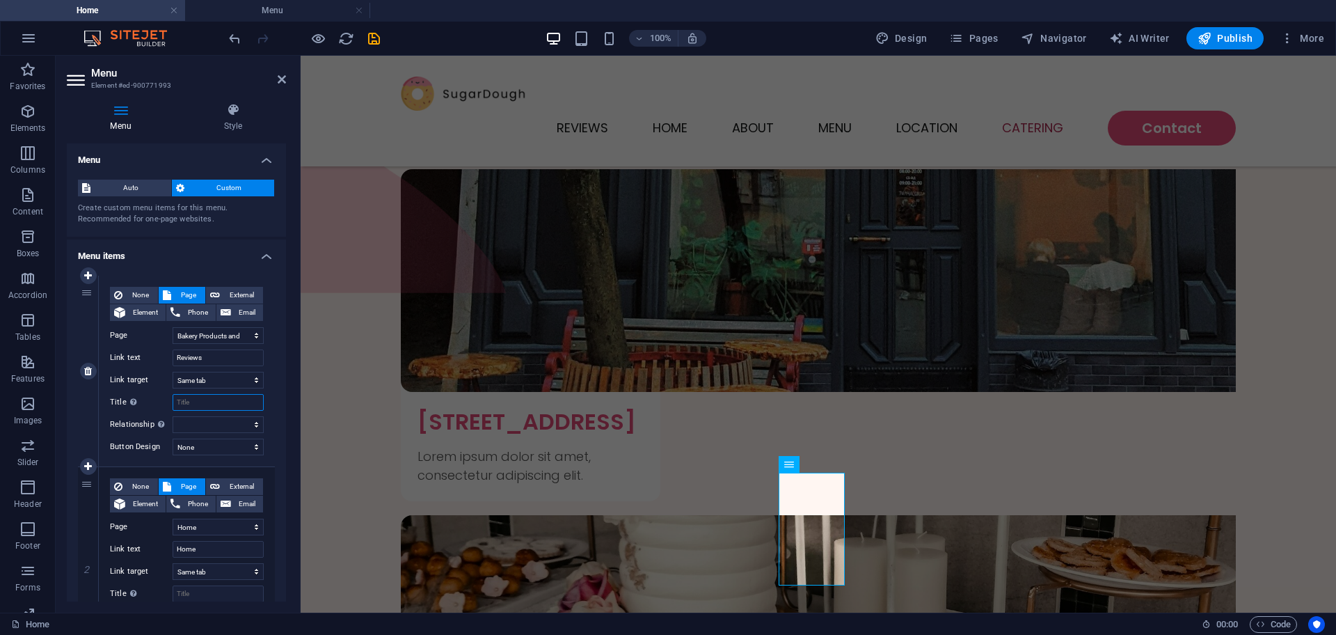
click at [213, 395] on input "Title Additional link description, should not be the same as the link text. The…" at bounding box center [218, 402] width 91 height 17
type input "rev"
select select
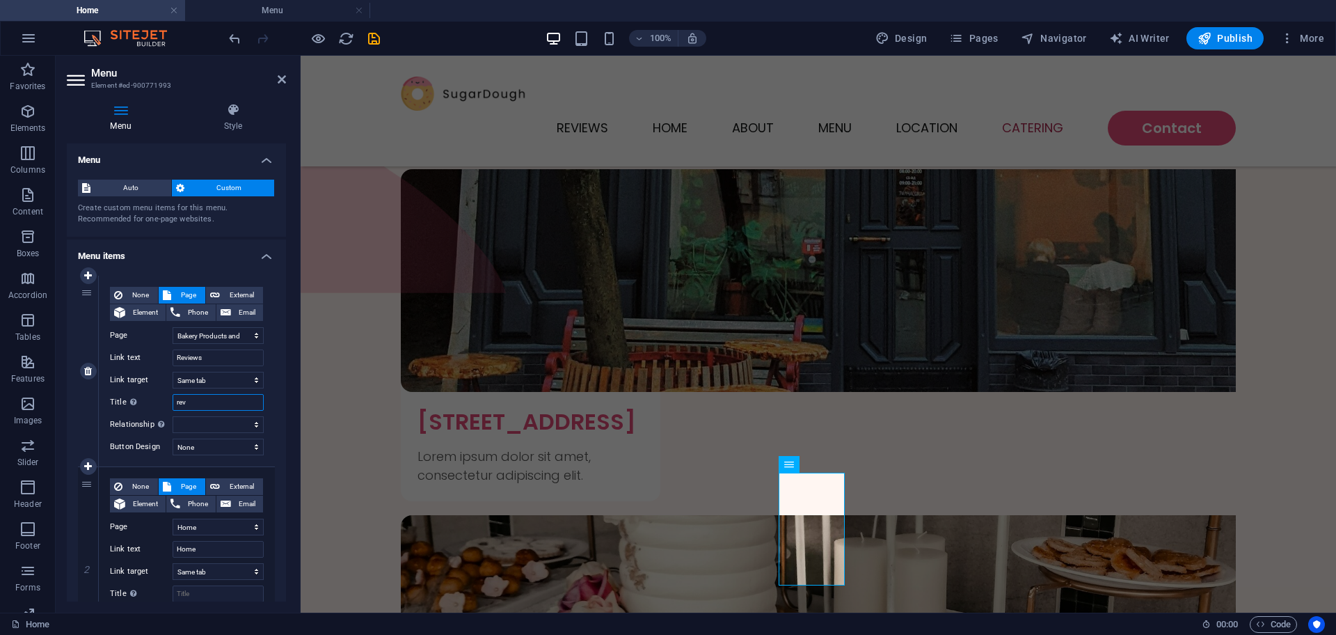
select select
type input "review tab"
select select
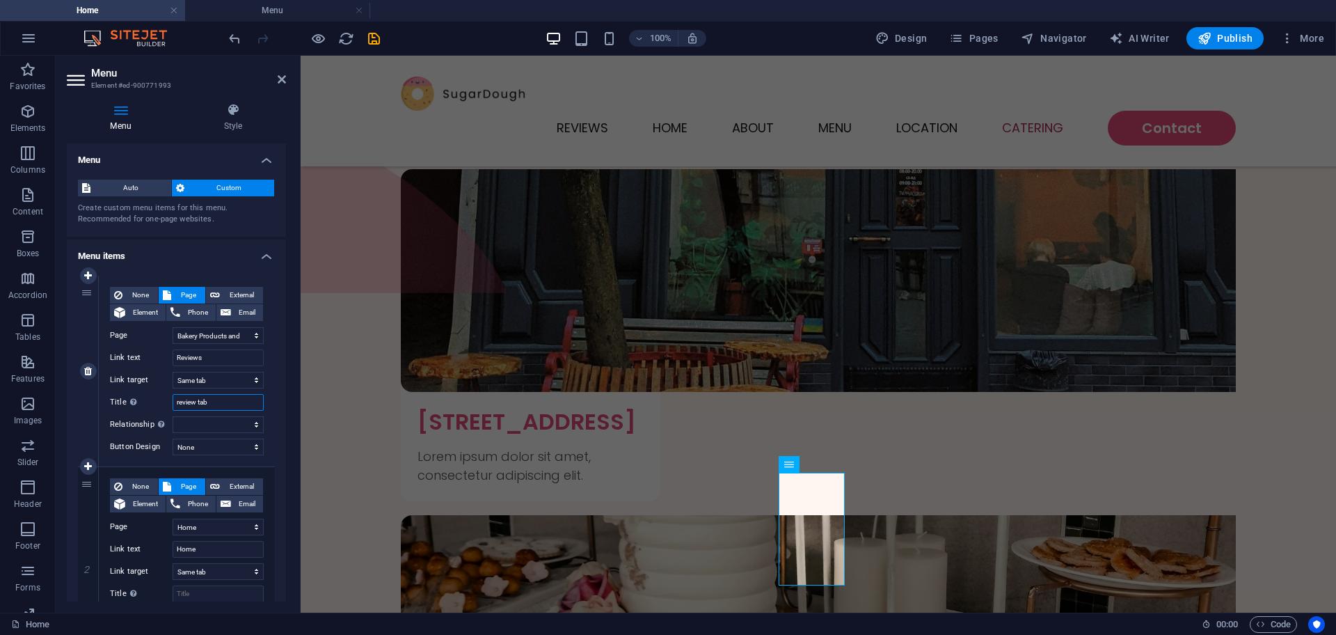
select select
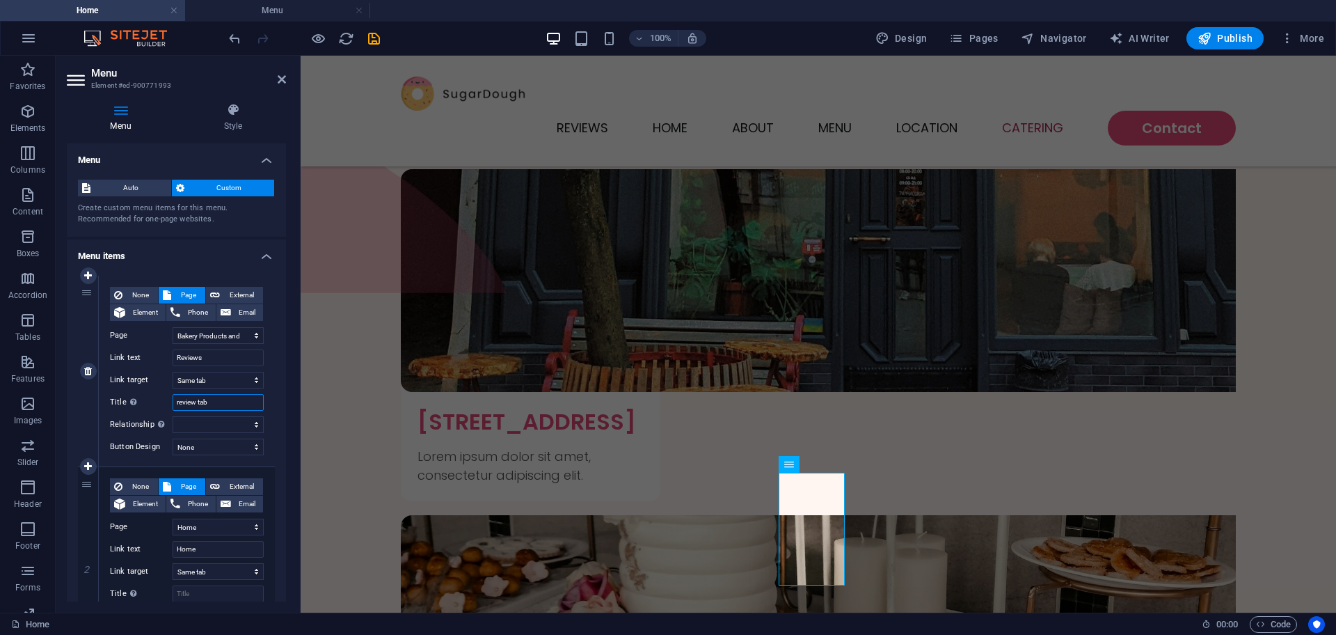
click at [181, 401] on input "review tab" at bounding box center [218, 402] width 91 height 17
type input "view tab"
select select
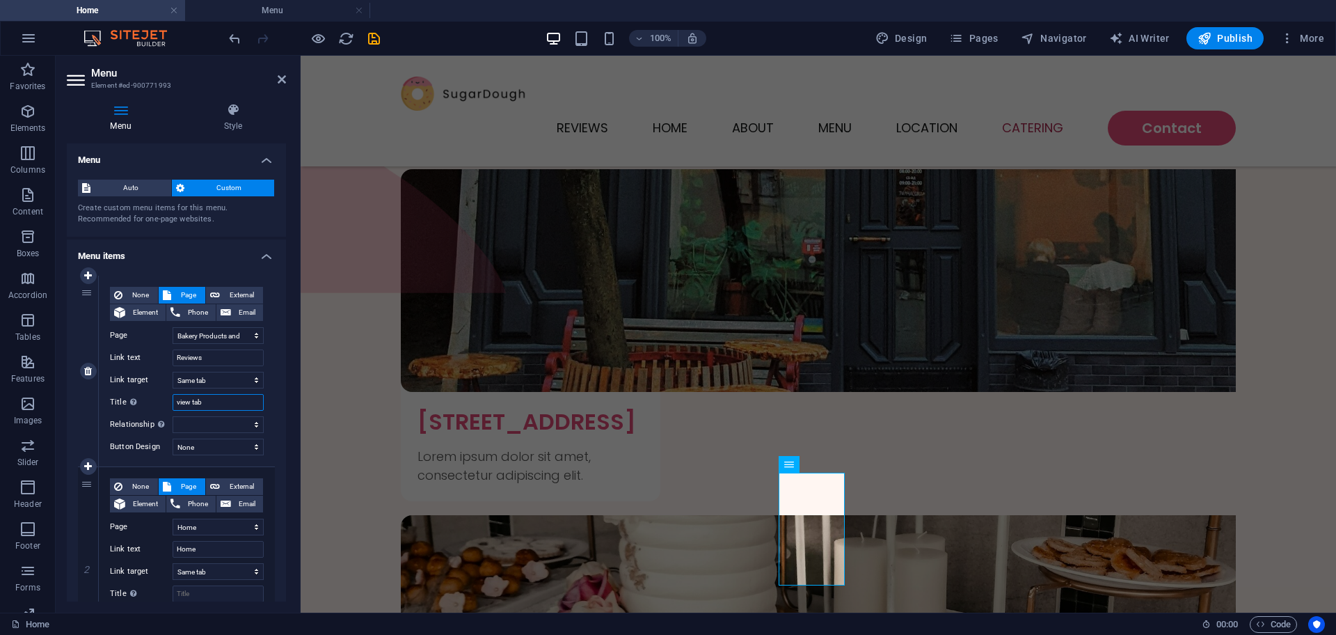
select select
type input "Review tab"
select select
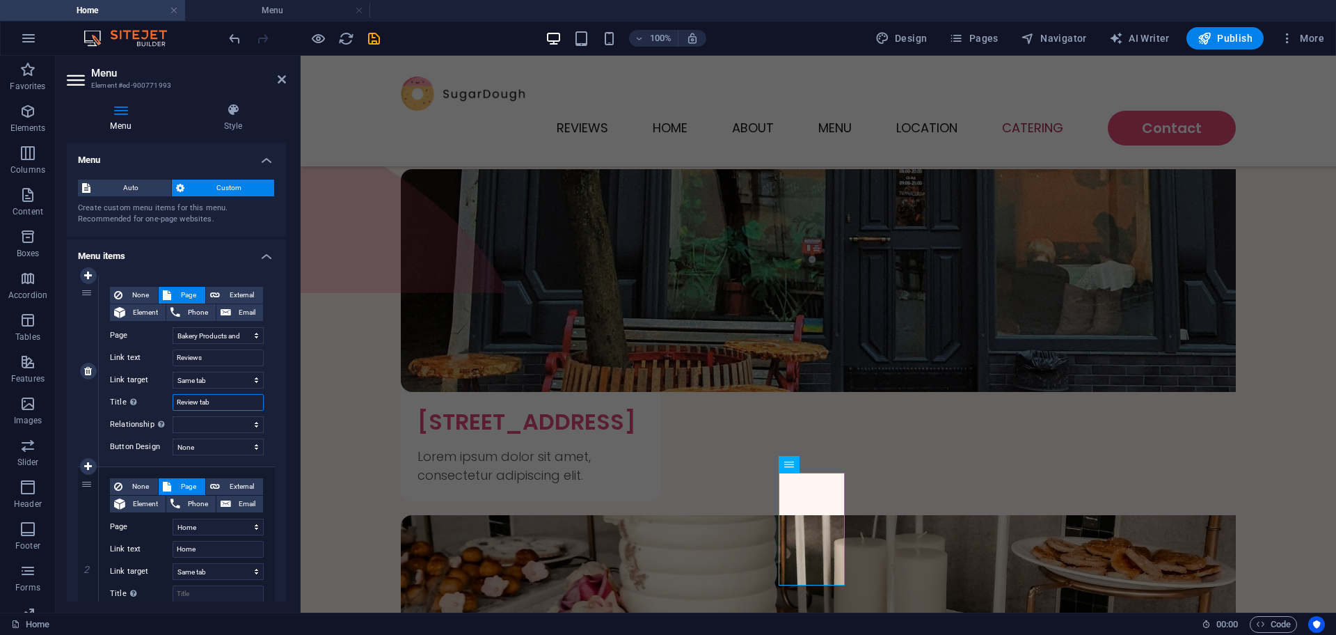
select select
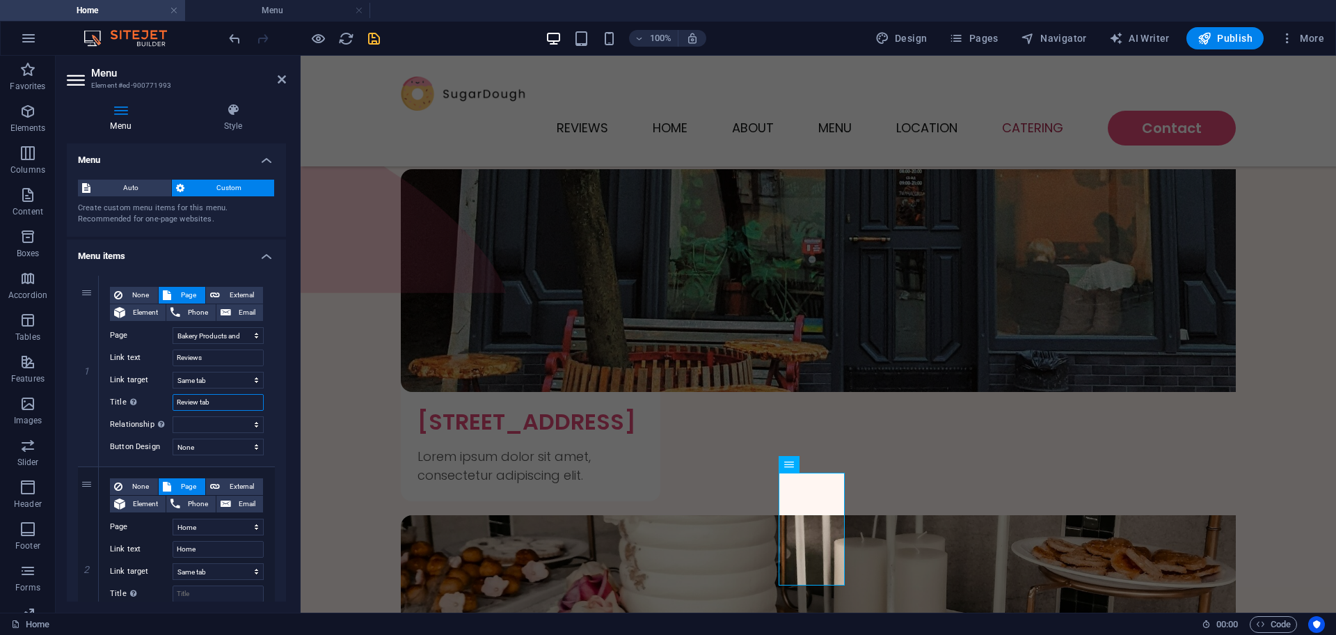
type input "Review tab"
click at [372, 38] on icon "save" at bounding box center [374, 39] width 16 height 16
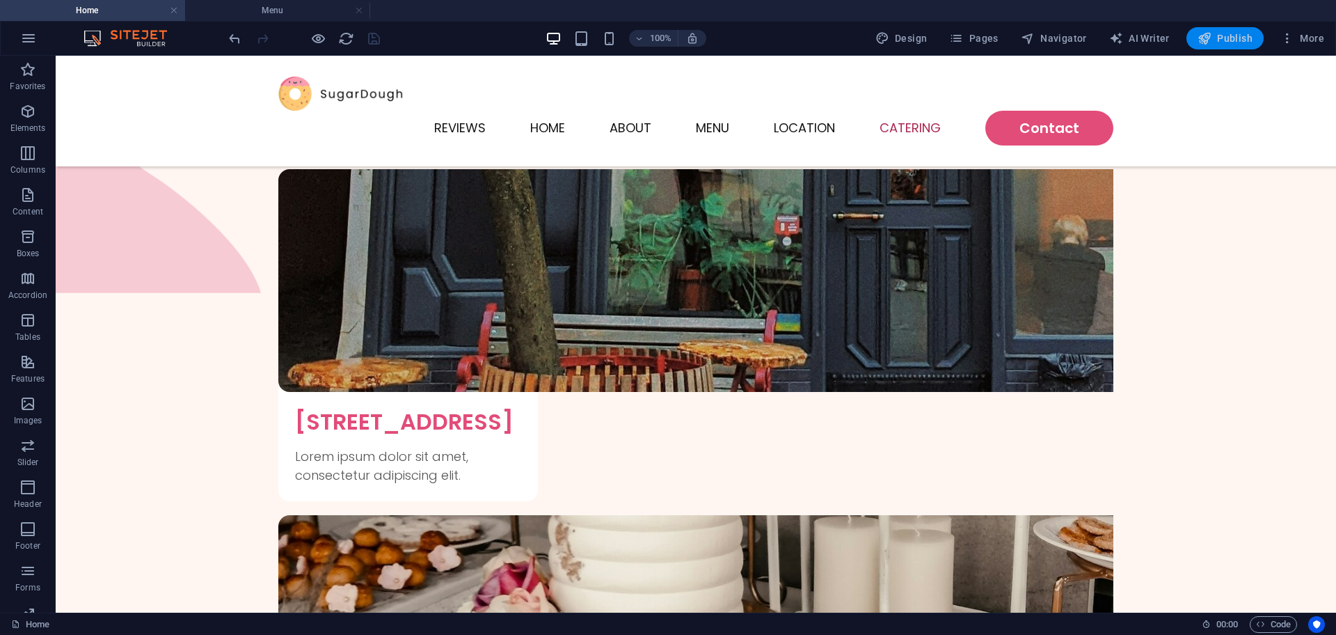
click at [1233, 33] on span "Publish" at bounding box center [1225, 38] width 55 height 14
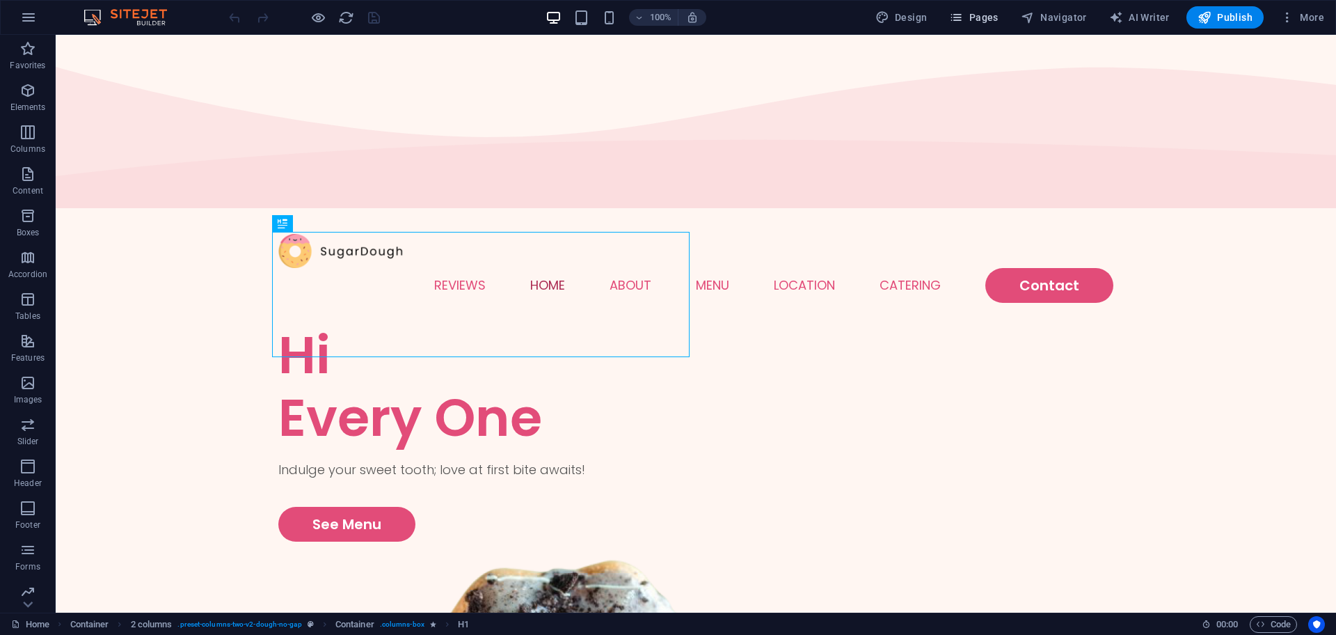
click at [988, 20] on span "Pages" at bounding box center [973, 17] width 49 height 14
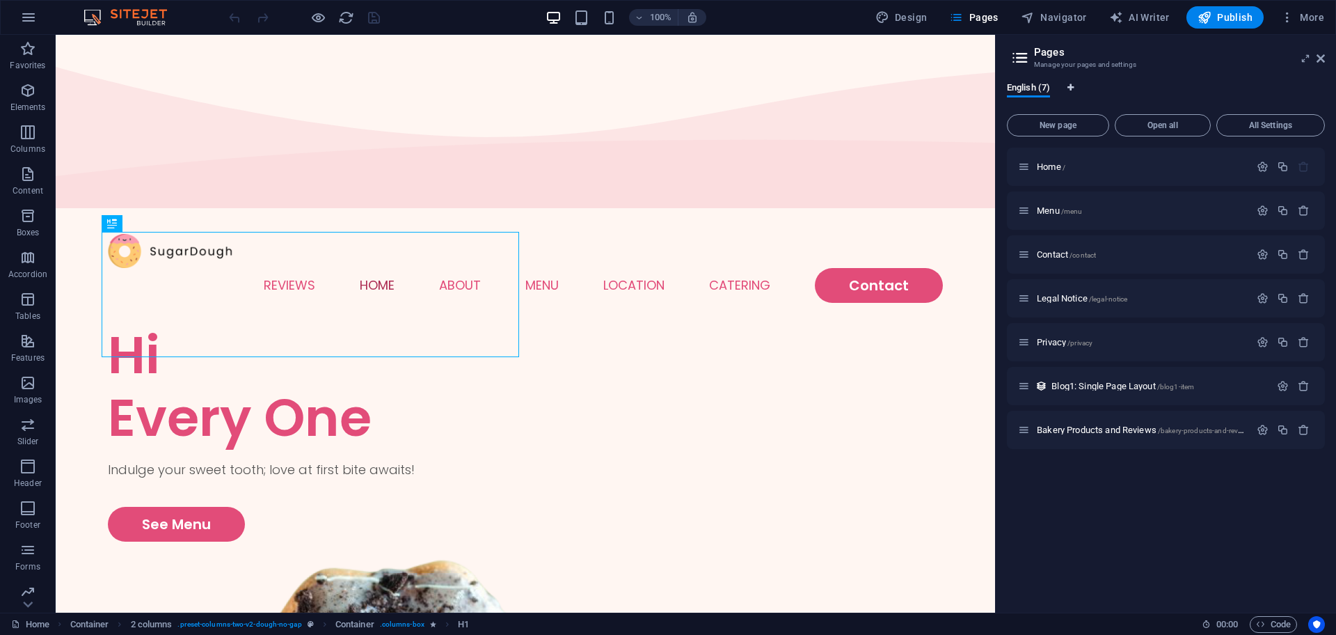
click at [1073, 86] on icon "Language Tabs" at bounding box center [1071, 88] width 6 height 8
select select "41"
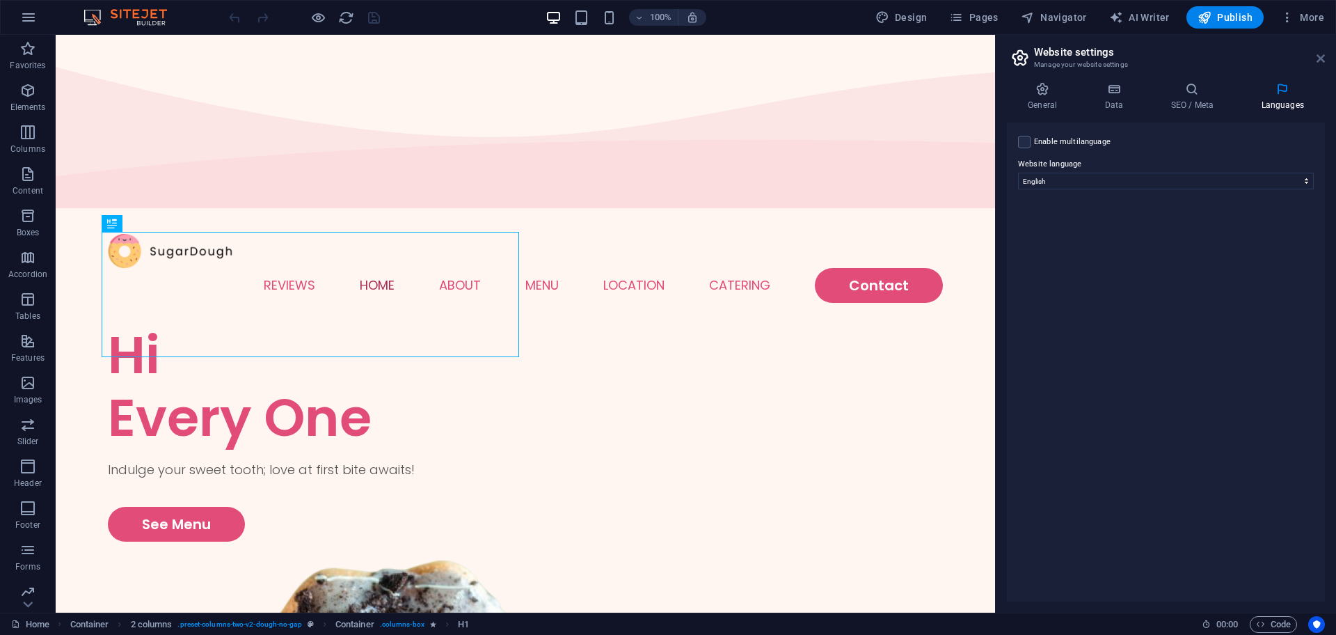
click at [1318, 60] on icon at bounding box center [1321, 58] width 8 height 11
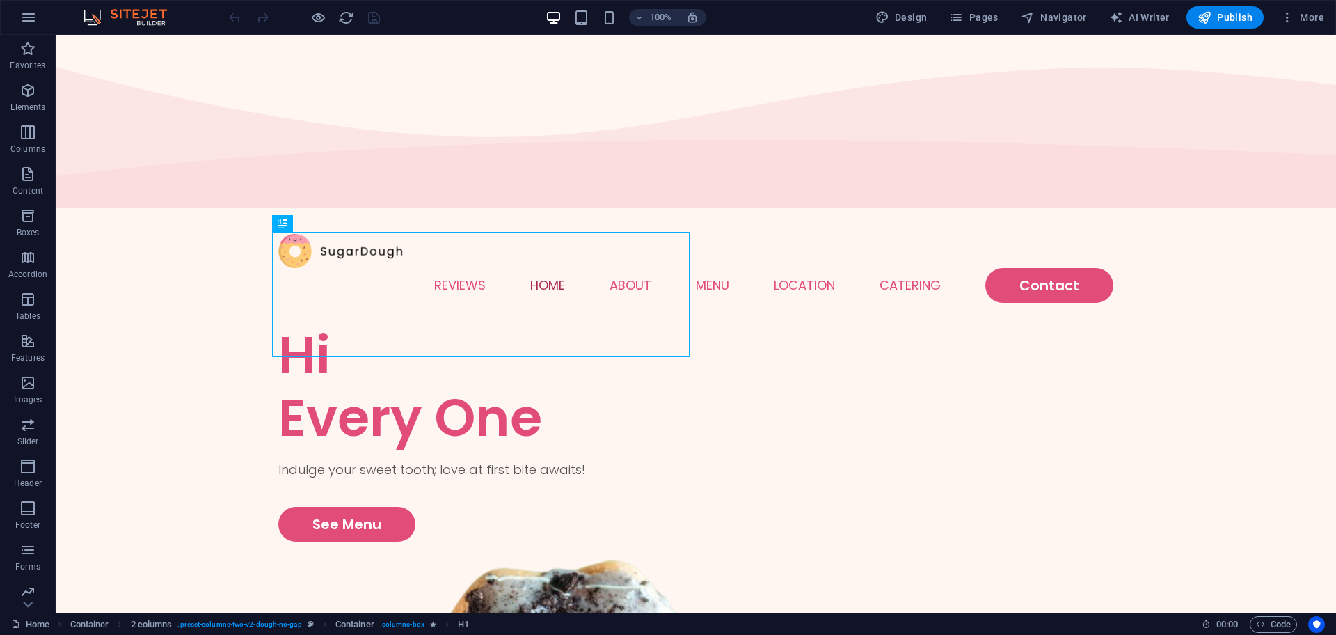
click at [939, 20] on div "Design Pages Navigator AI Writer Publish More" at bounding box center [1100, 17] width 460 height 22
click at [963, 18] on icon "button" at bounding box center [956, 17] width 14 height 14
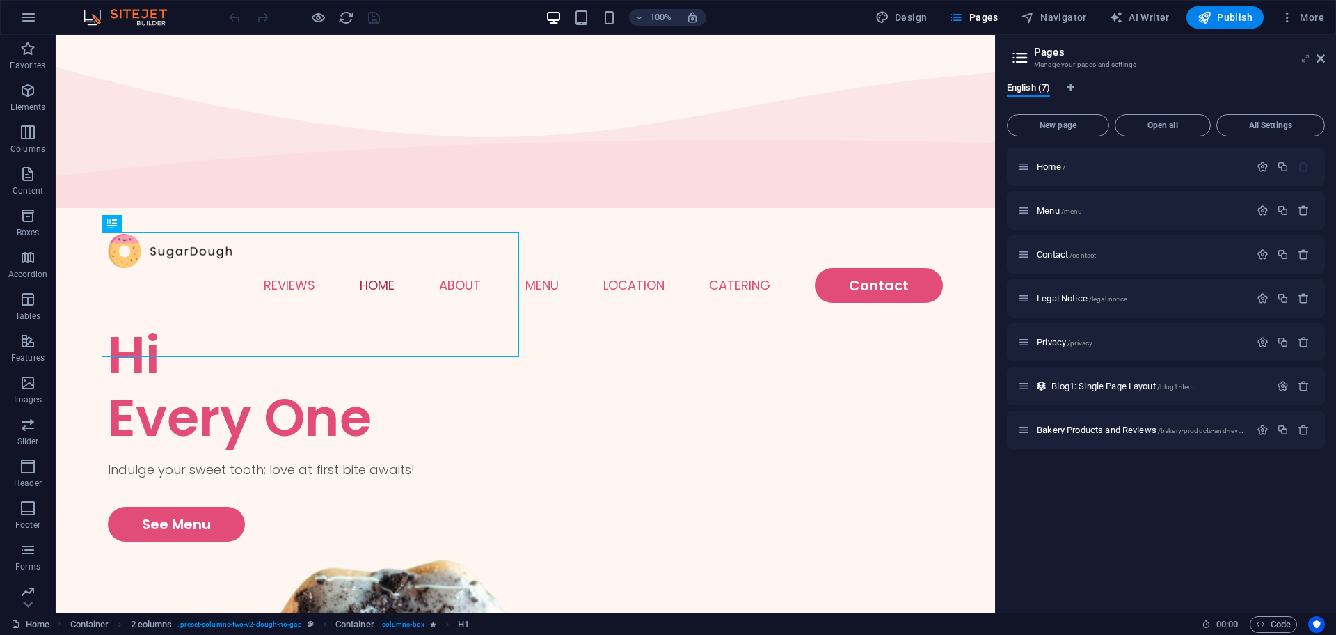
click at [1306, 58] on icon at bounding box center [1306, 58] width 0 height 11
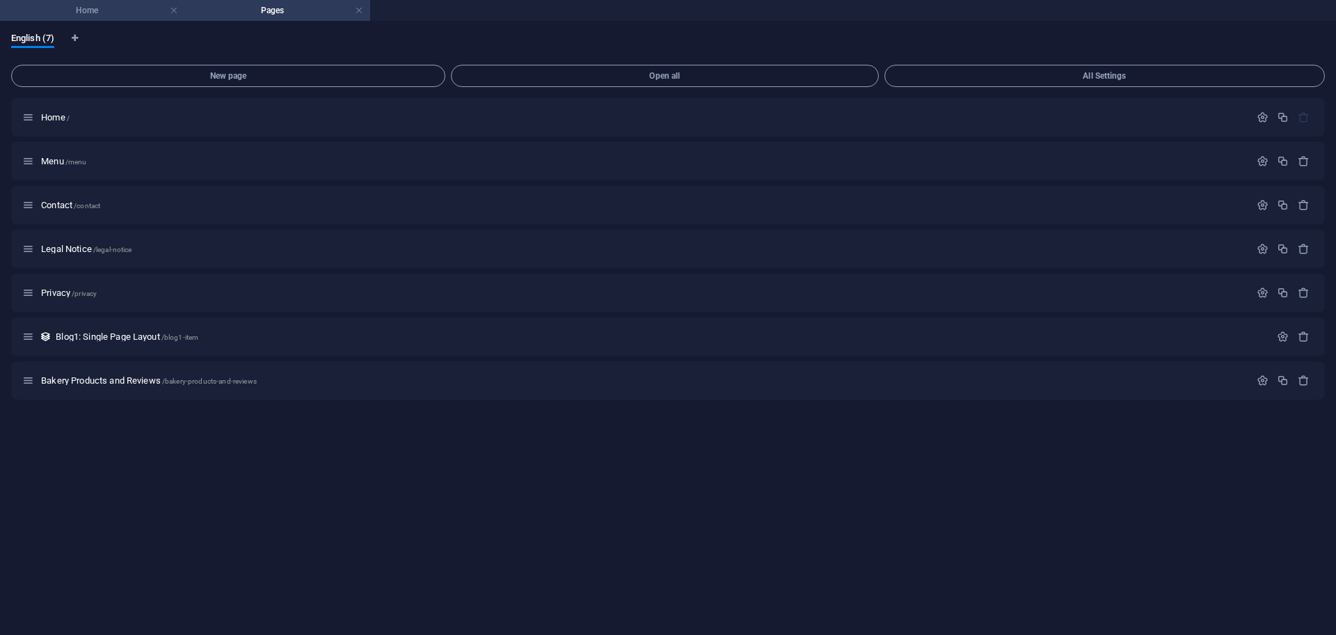
click at [119, 13] on h4 "Home" at bounding box center [92, 10] width 185 height 15
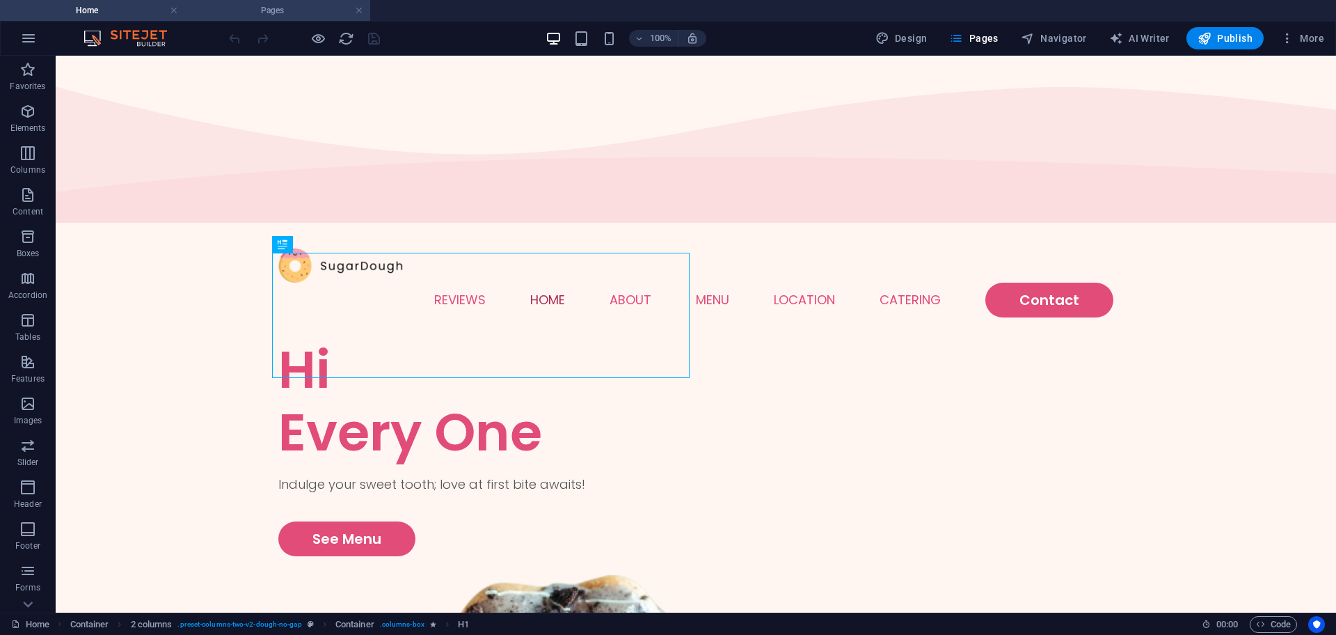
click at [348, 7] on h4 "Pages" at bounding box center [277, 10] width 185 height 15
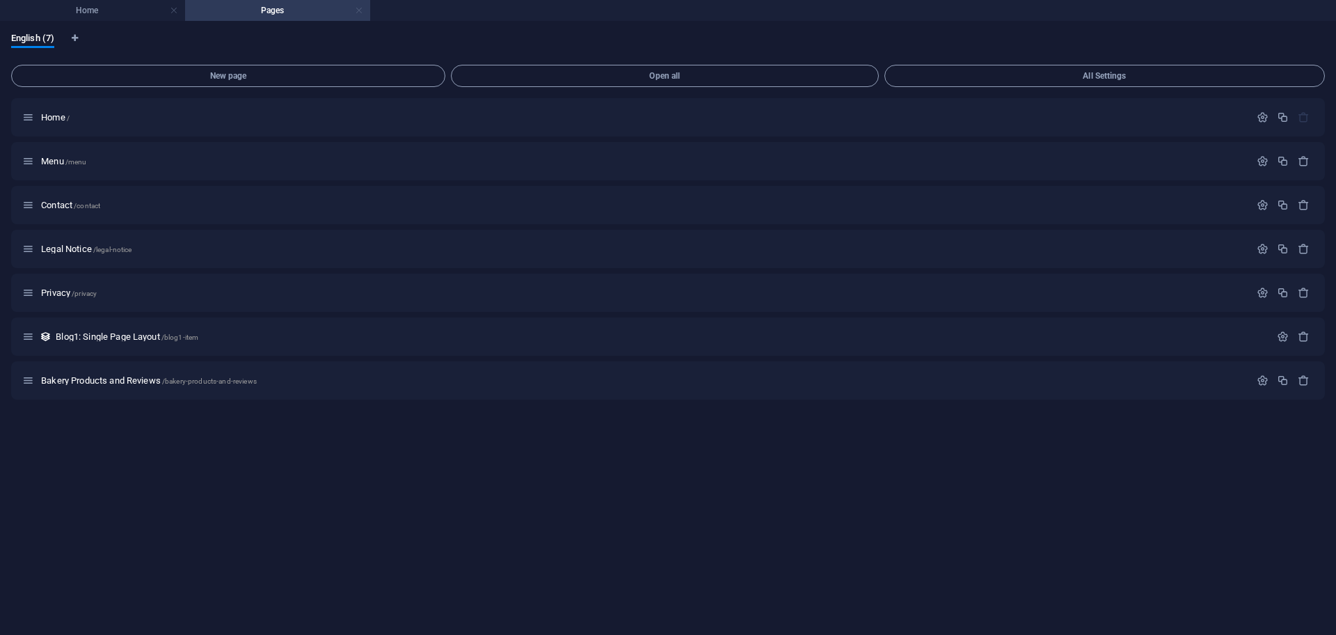
click at [358, 7] on link at bounding box center [359, 10] width 8 height 13
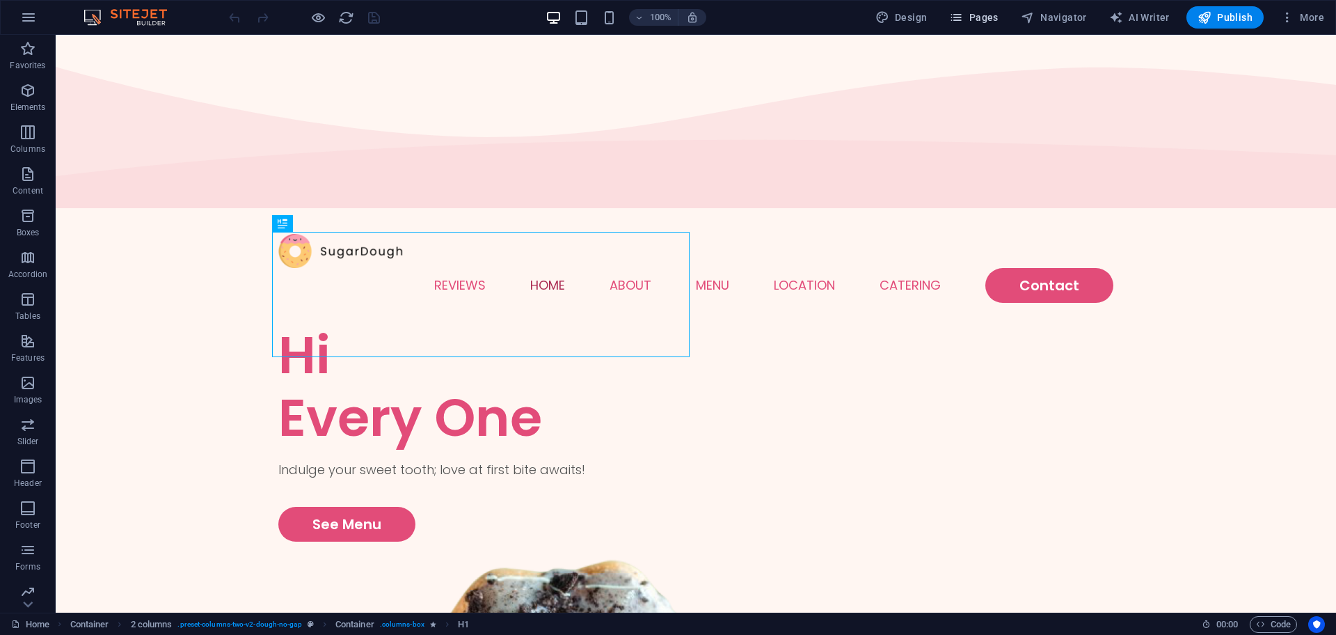
click at [974, 17] on span "Pages" at bounding box center [973, 17] width 49 height 14
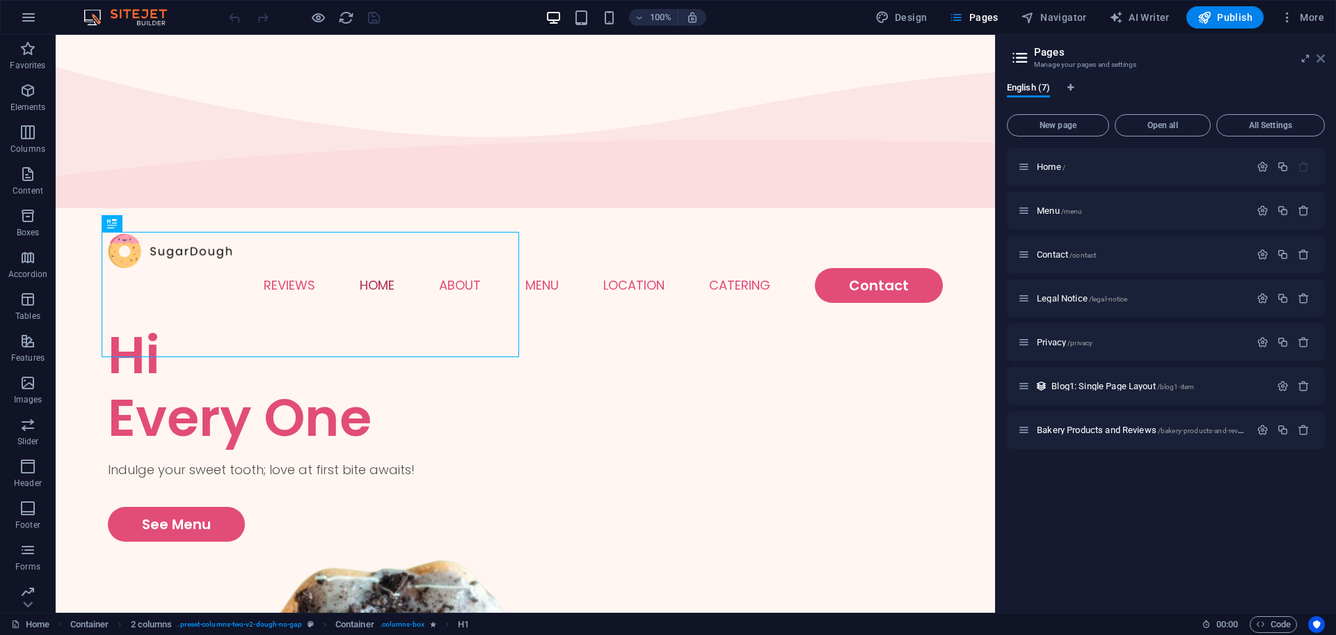
click at [1320, 61] on icon at bounding box center [1321, 58] width 8 height 11
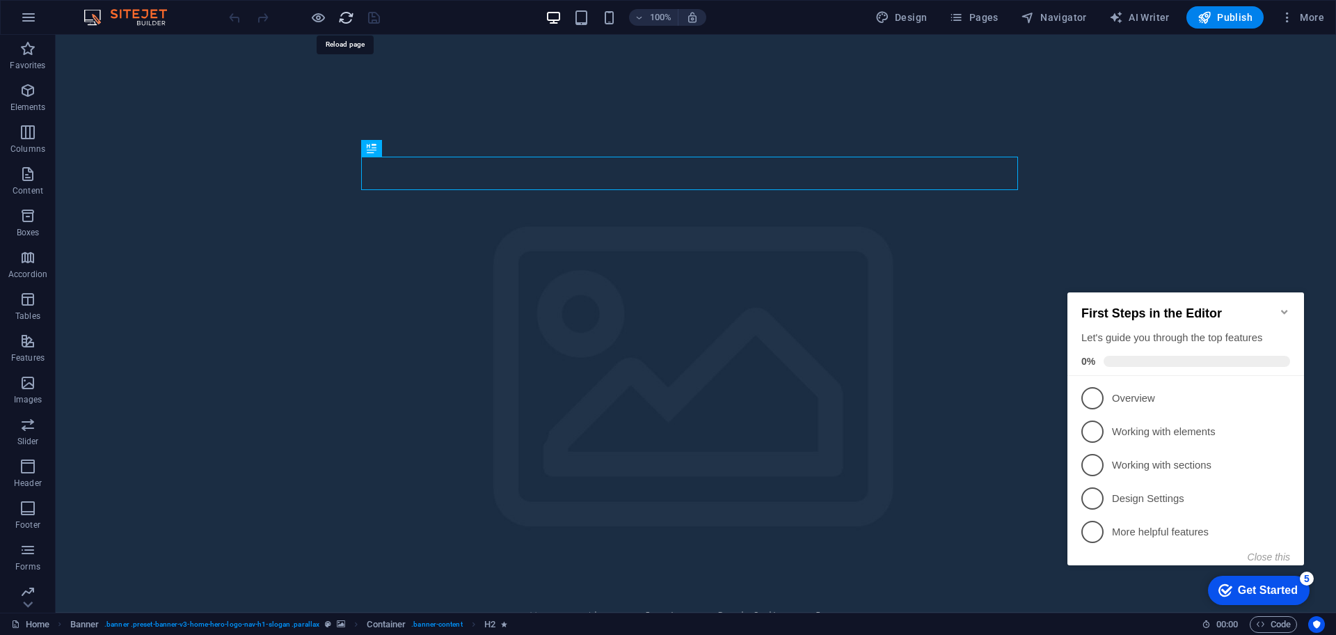
click at [345, 15] on icon "reload" at bounding box center [346, 18] width 16 height 16
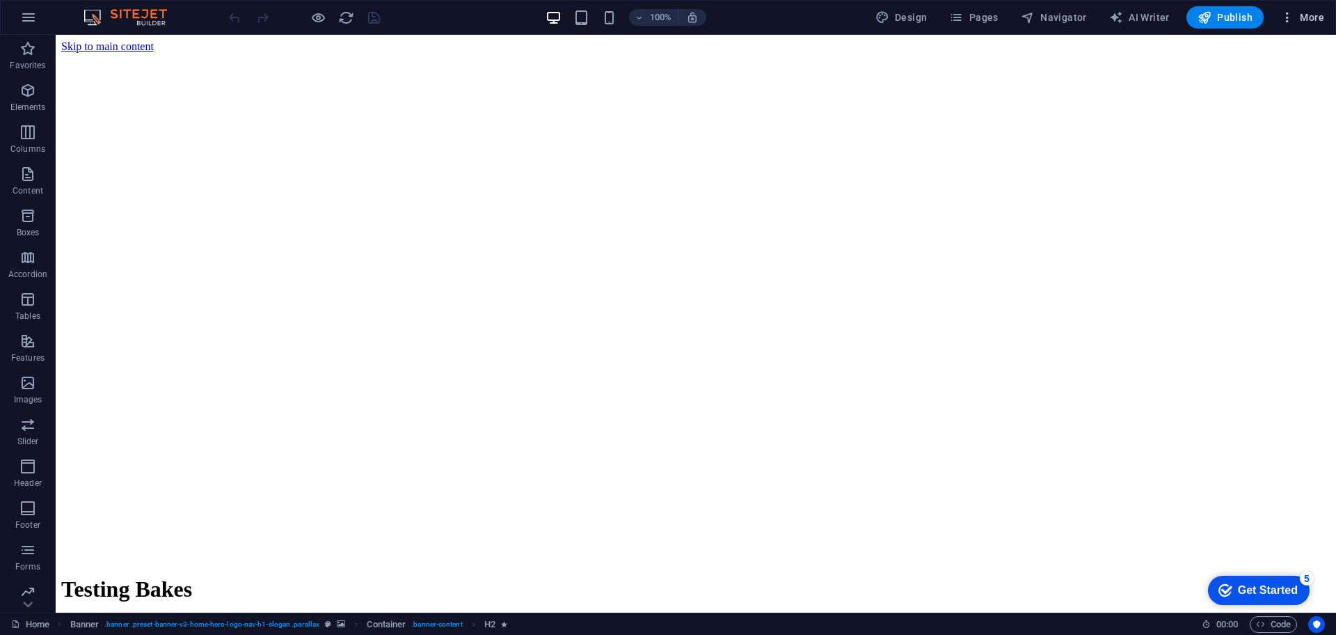
click at [1290, 15] on icon "button" at bounding box center [1288, 17] width 14 height 14
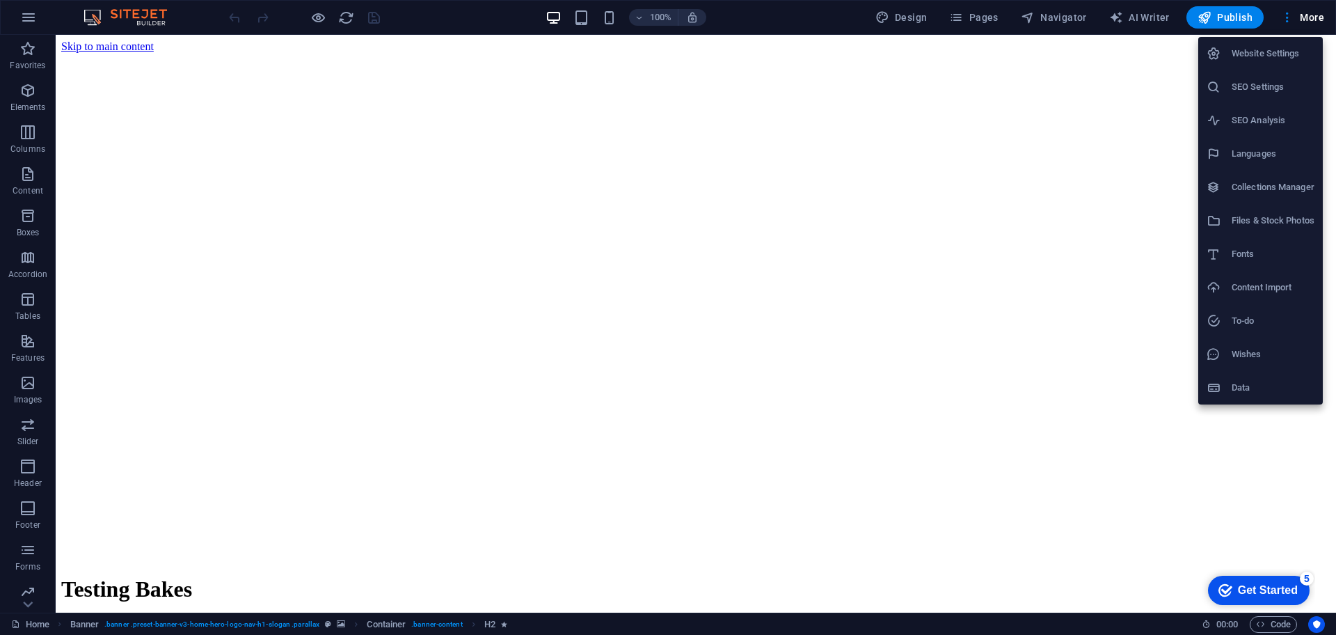
click at [1267, 52] on h6 "Website Settings" at bounding box center [1273, 53] width 83 height 17
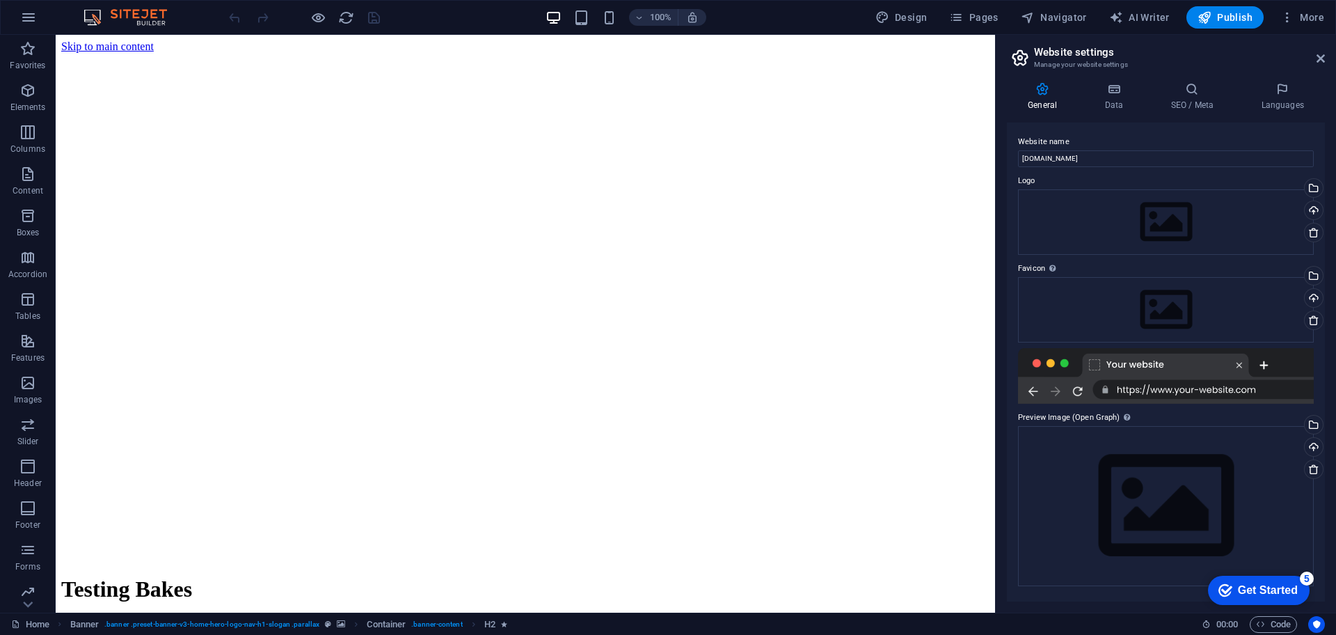
click at [1128, 377] on div at bounding box center [1166, 376] width 296 height 56
click at [1319, 58] on icon at bounding box center [1321, 58] width 8 height 11
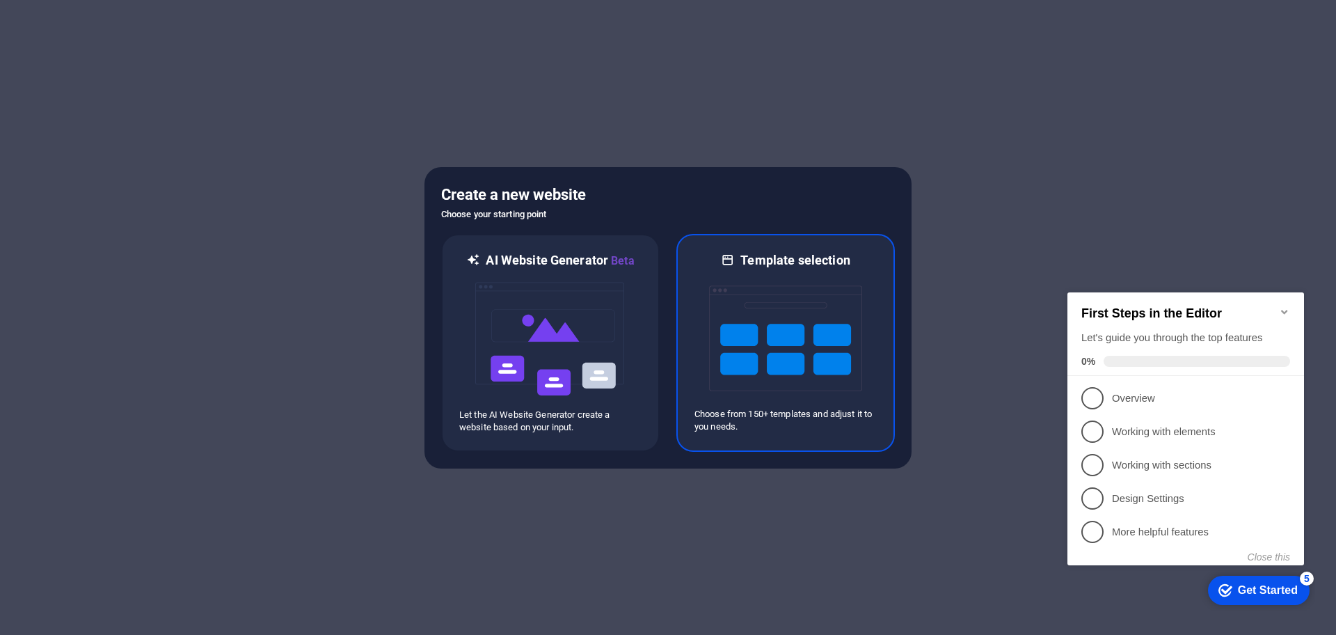
click at [750, 287] on img at bounding box center [785, 338] width 153 height 139
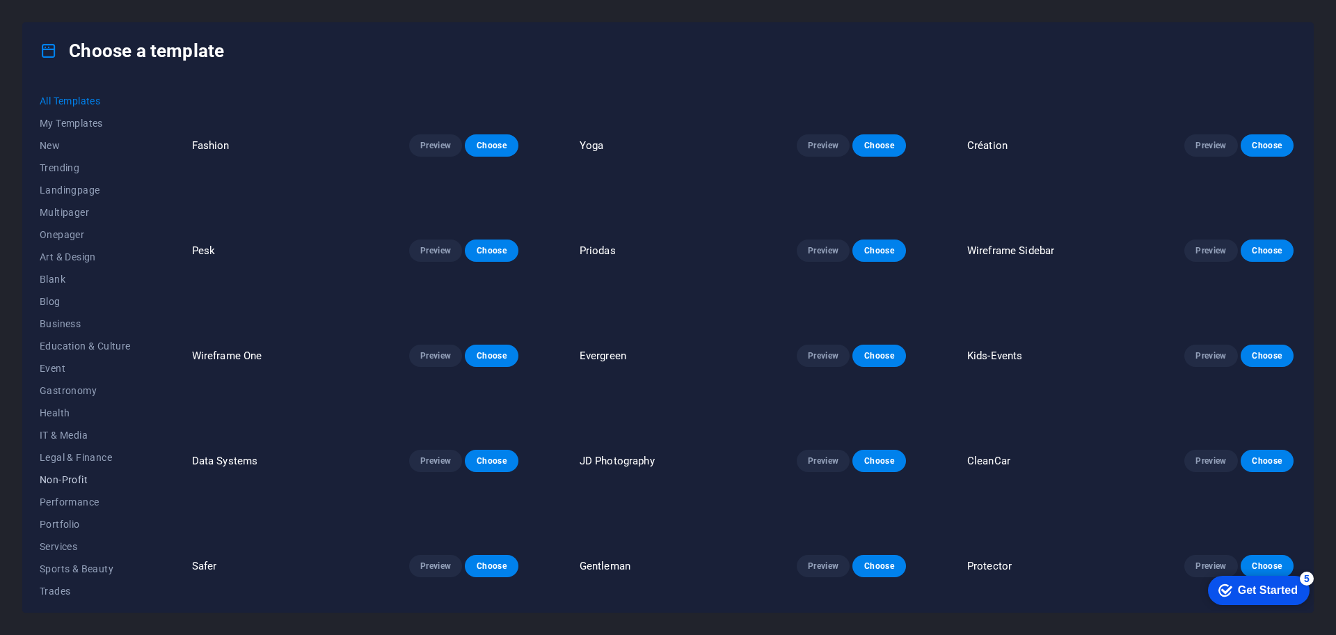
scroll to position [1558, 0]
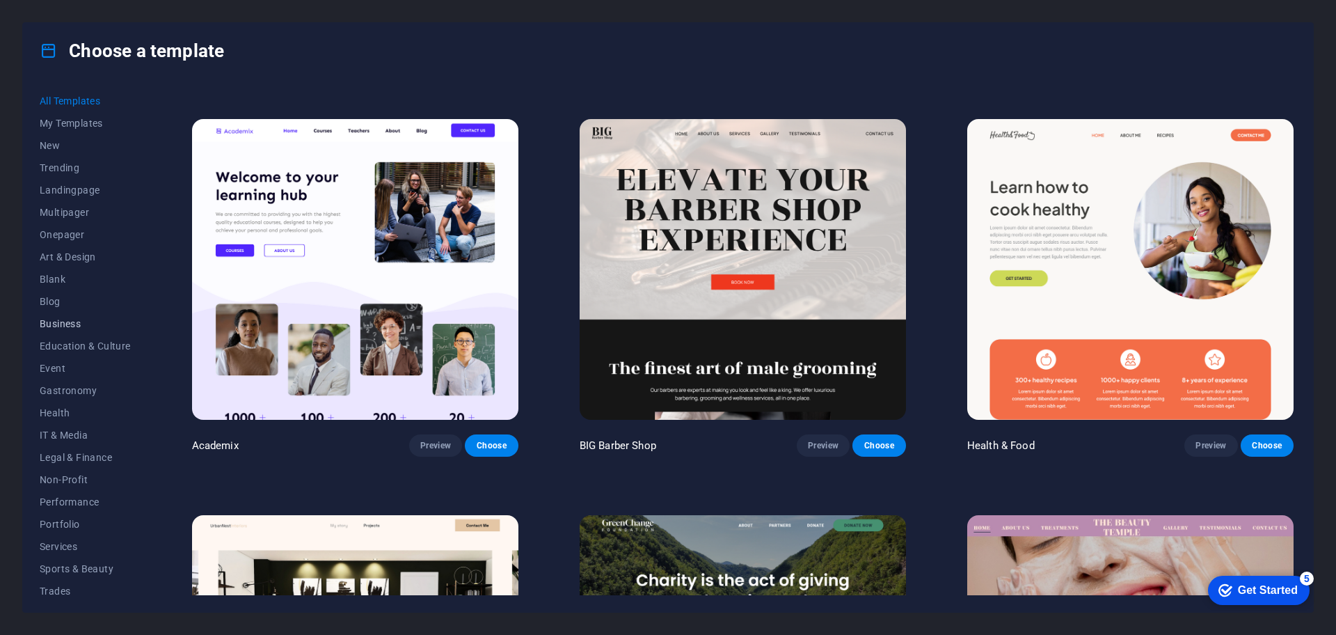
click at [49, 327] on span "Business" at bounding box center [85, 323] width 91 height 11
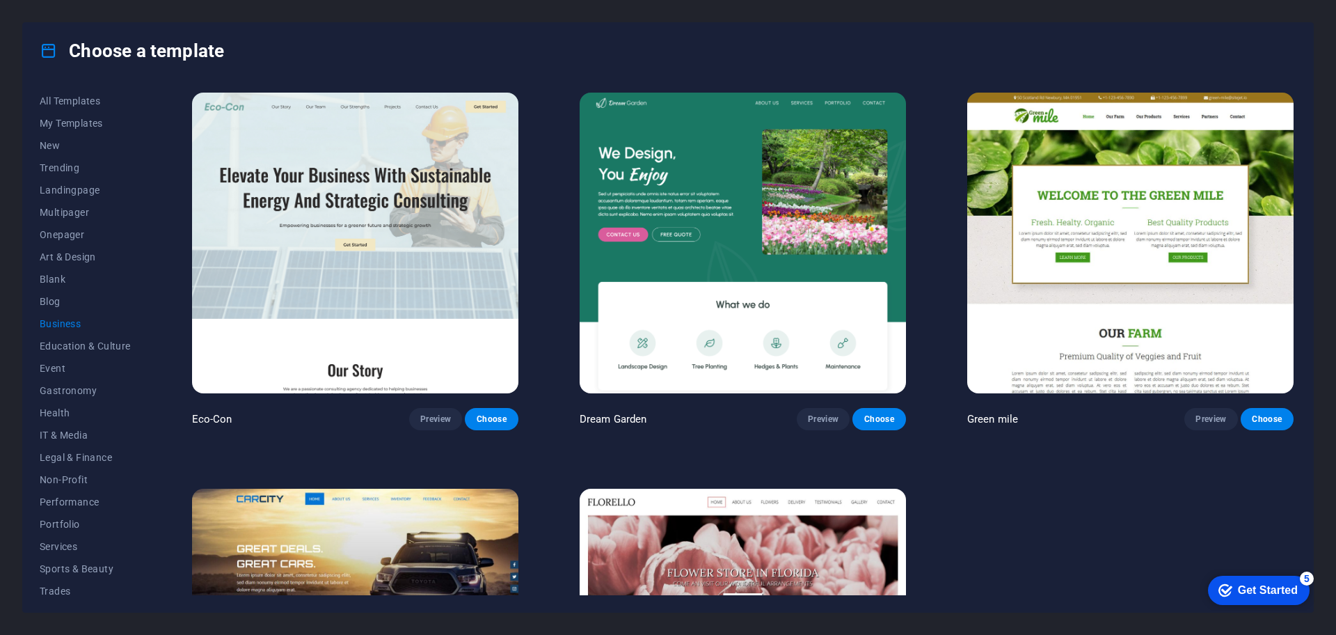
scroll to position [228, 0]
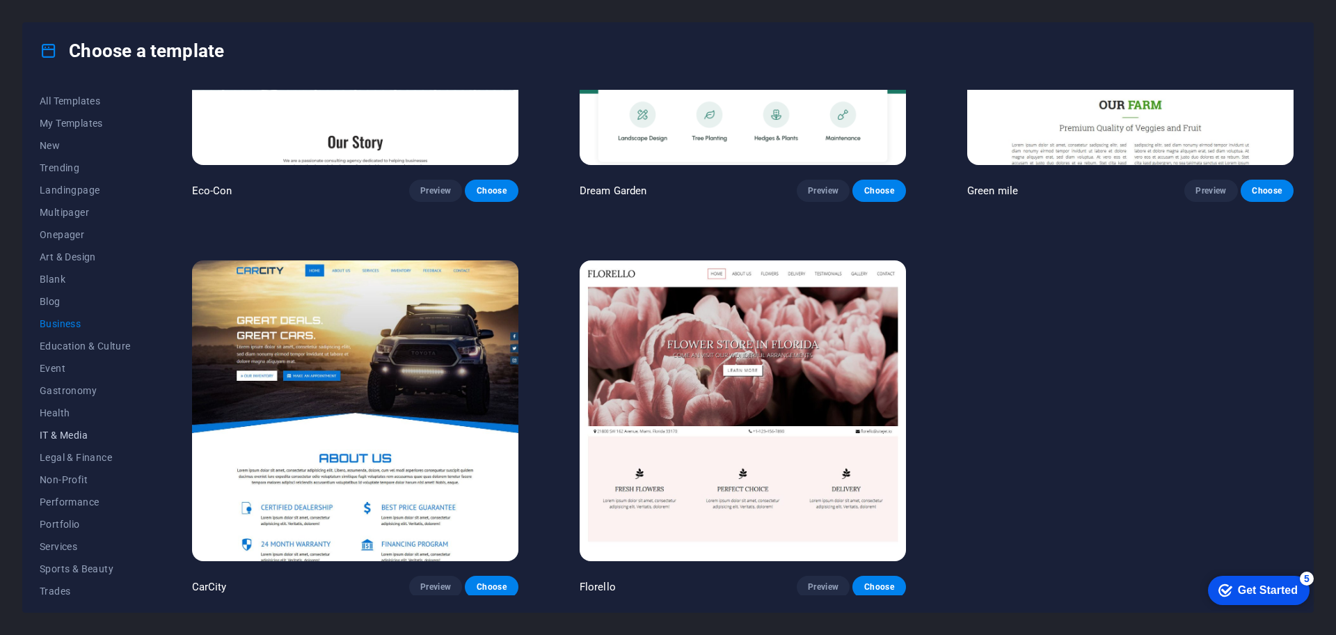
click at [70, 429] on span "IT & Media" at bounding box center [85, 434] width 91 height 11
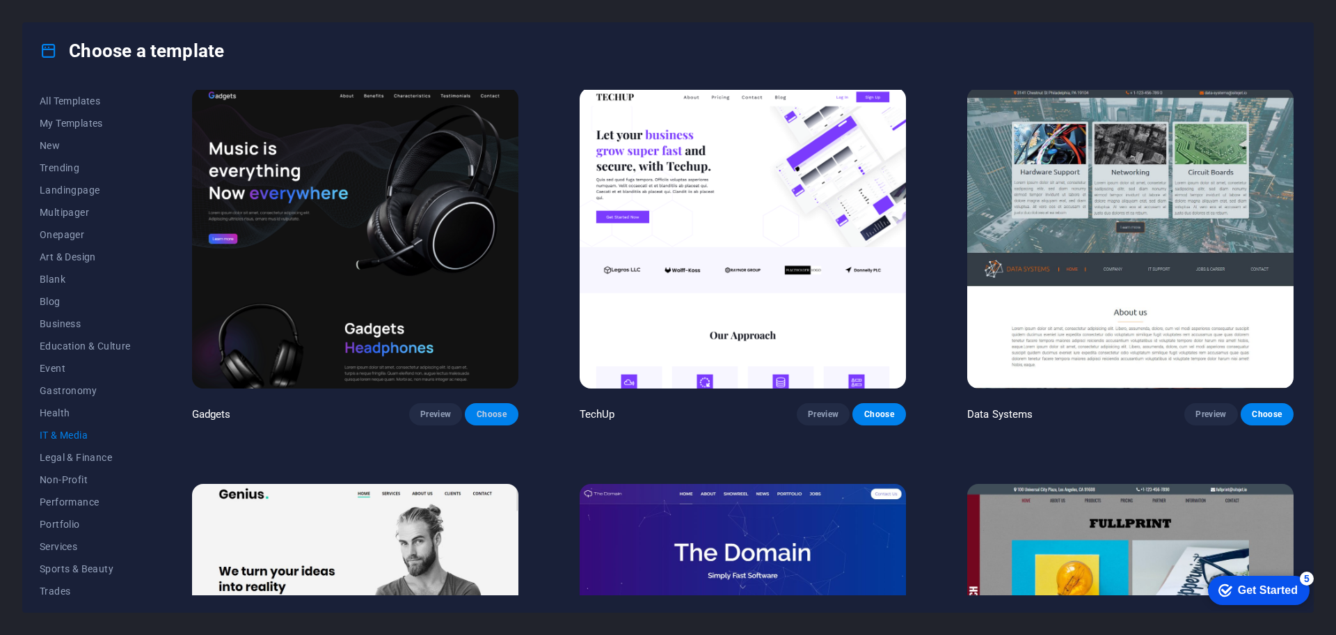
scroll to position [402, 0]
click at [496, 409] on span "Choose" at bounding box center [491, 413] width 31 height 11
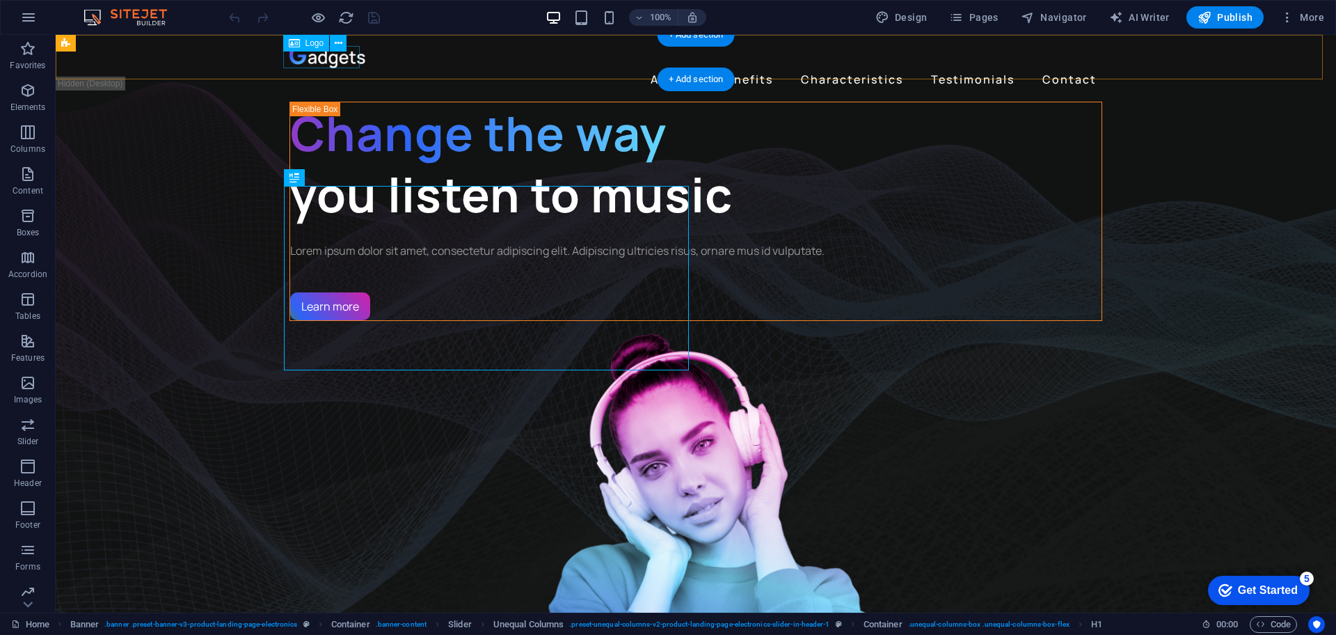
click at [327, 60] on div at bounding box center [696, 57] width 813 height 22
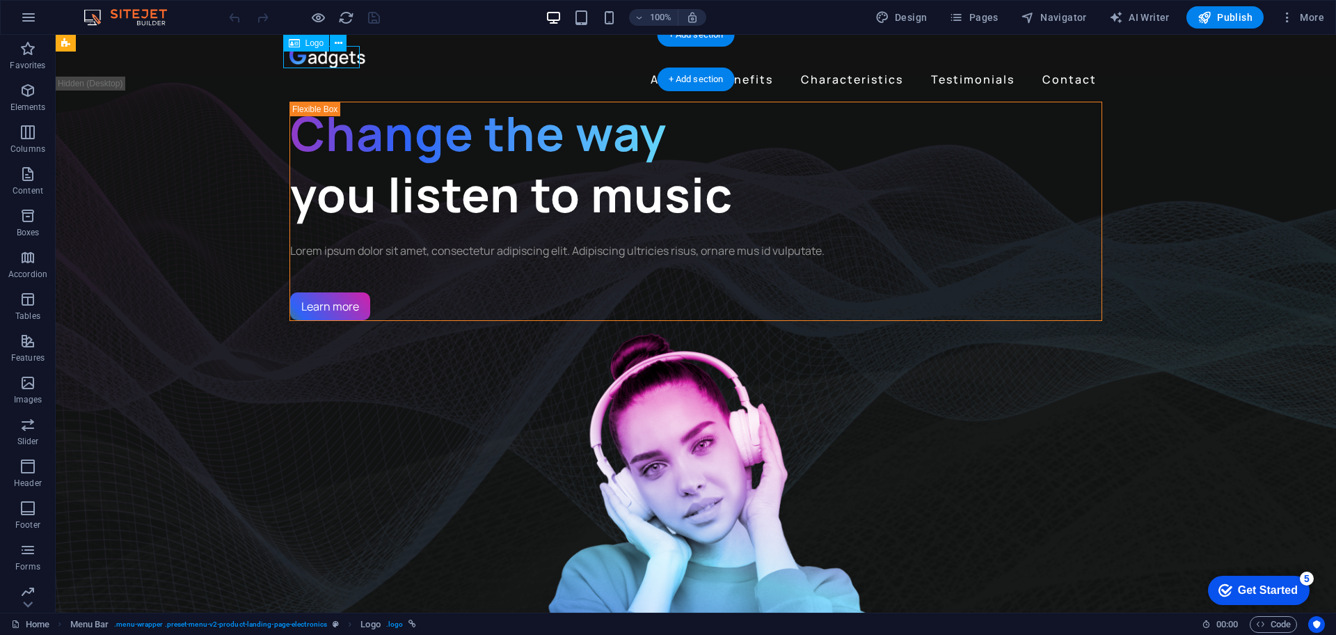
click at [327, 60] on div at bounding box center [696, 57] width 813 height 22
select select "px"
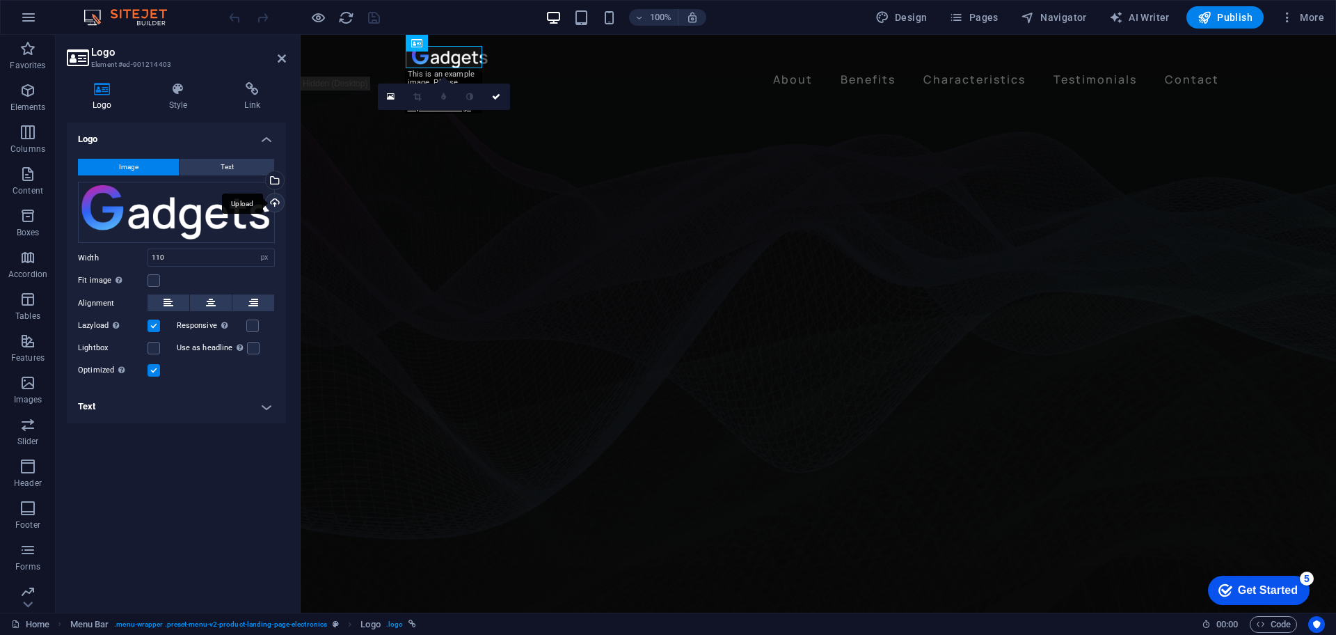
click at [271, 198] on div "Upload" at bounding box center [273, 203] width 21 height 21
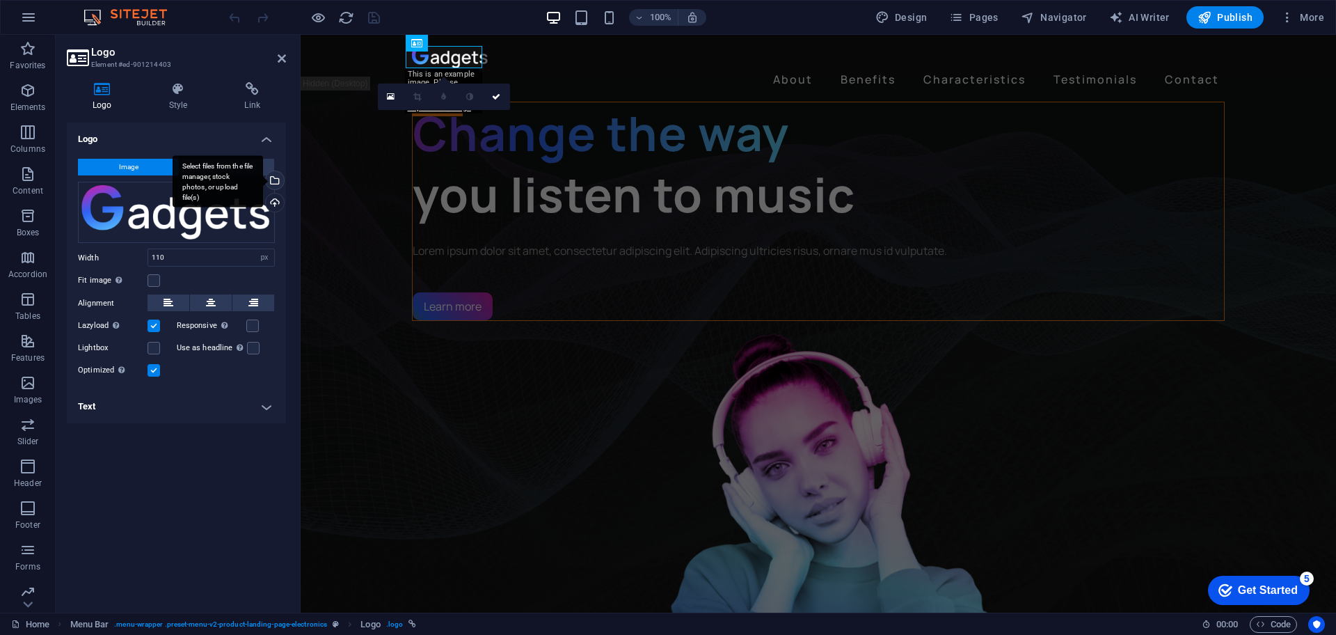
click at [277, 180] on div "Select files from the file manager, stock photos, or upload file(s)" at bounding box center [273, 181] width 21 height 21
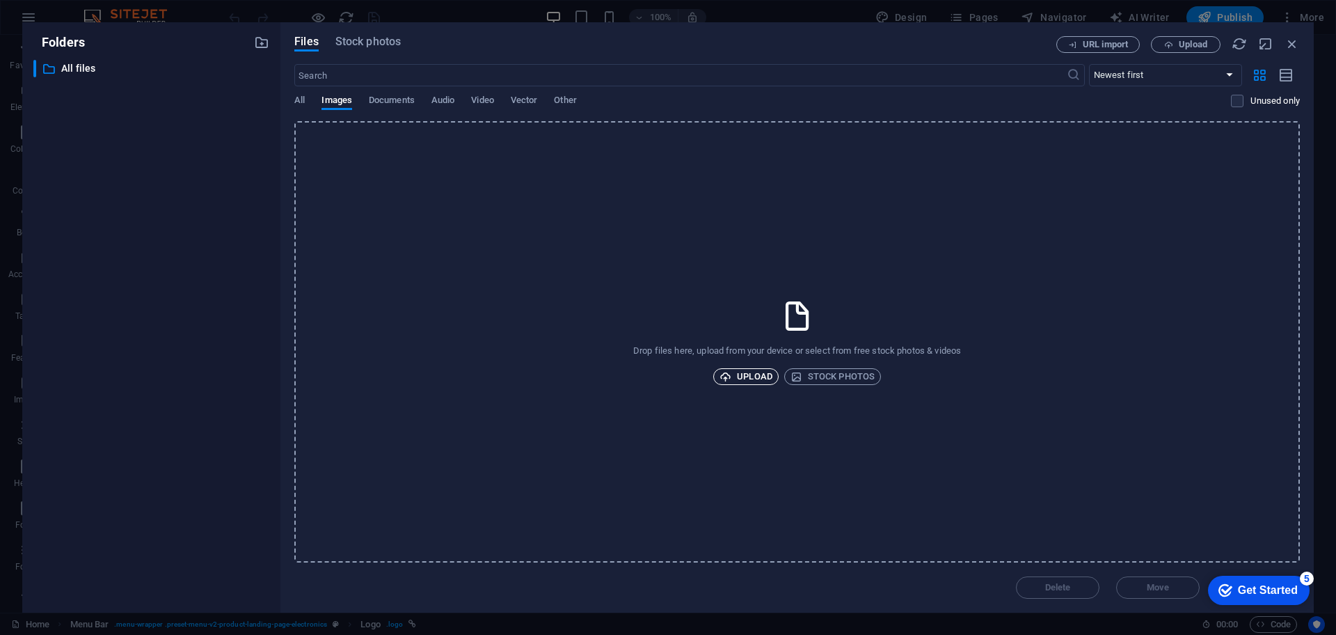
click at [750, 374] on span "Upload" at bounding box center [746, 376] width 53 height 17
click at [748, 376] on span "Upload" at bounding box center [746, 376] width 53 height 17
click at [358, 37] on span "Stock photos" at bounding box center [367, 41] width 65 height 17
click at [1289, 45] on icon "button" at bounding box center [1292, 43] width 15 height 15
click at [995, 45] on div "About Benefits Characteristics Testimonials Contact" at bounding box center [648, 68] width 695 height 67
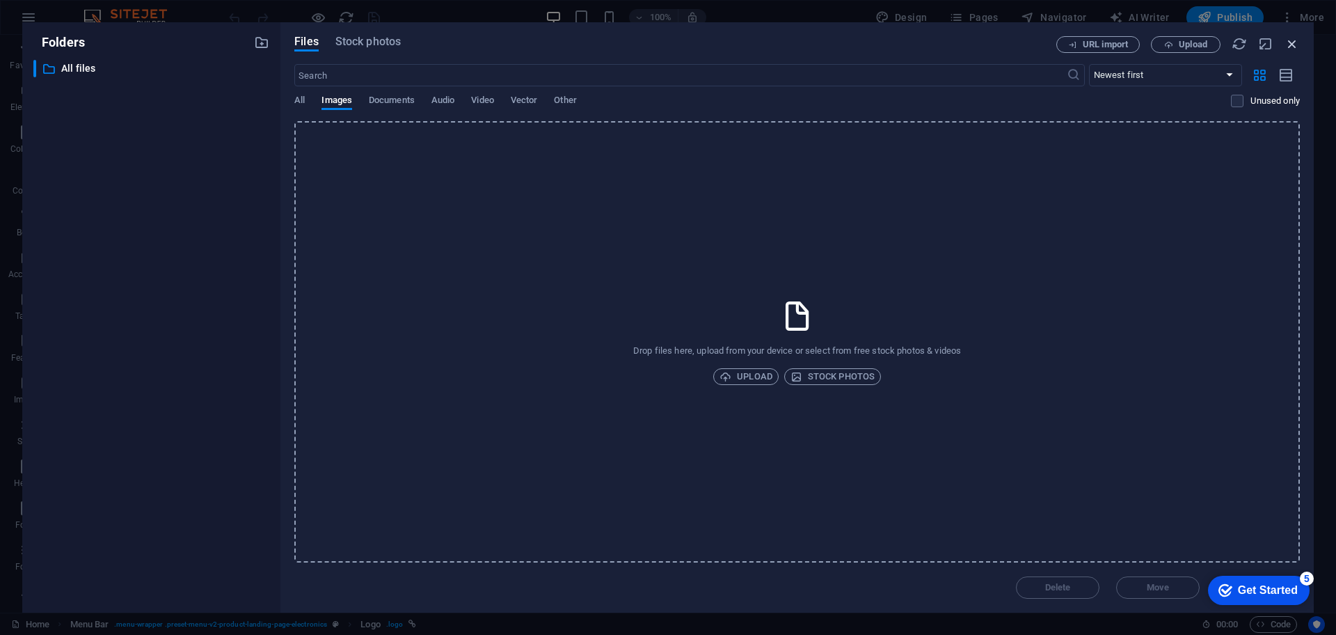
click at [995, 45] on div "About Benefits Characteristics Testimonials Contact" at bounding box center [648, 68] width 695 height 67
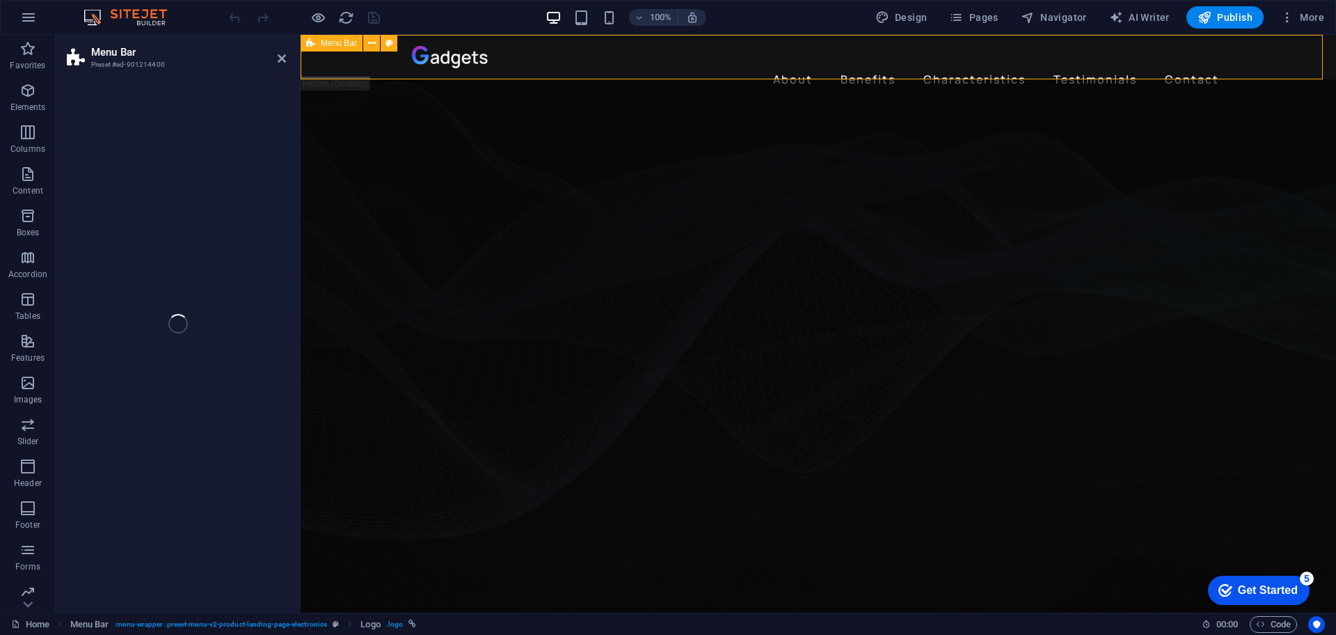
click at [444, 57] on div at bounding box center [818, 57] width 813 height 22
click at [0, 0] on icon at bounding box center [0, 0] width 0 height 0
select select "header"
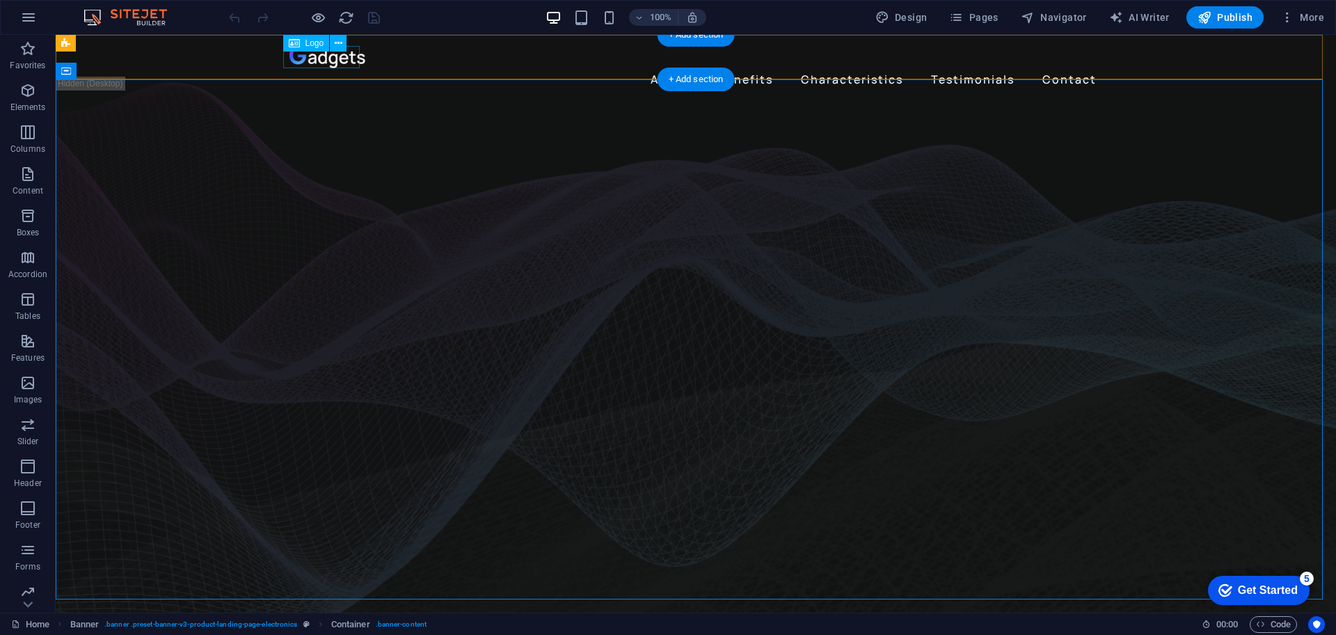
click at [303, 60] on div at bounding box center [696, 57] width 813 height 22
select select "px"
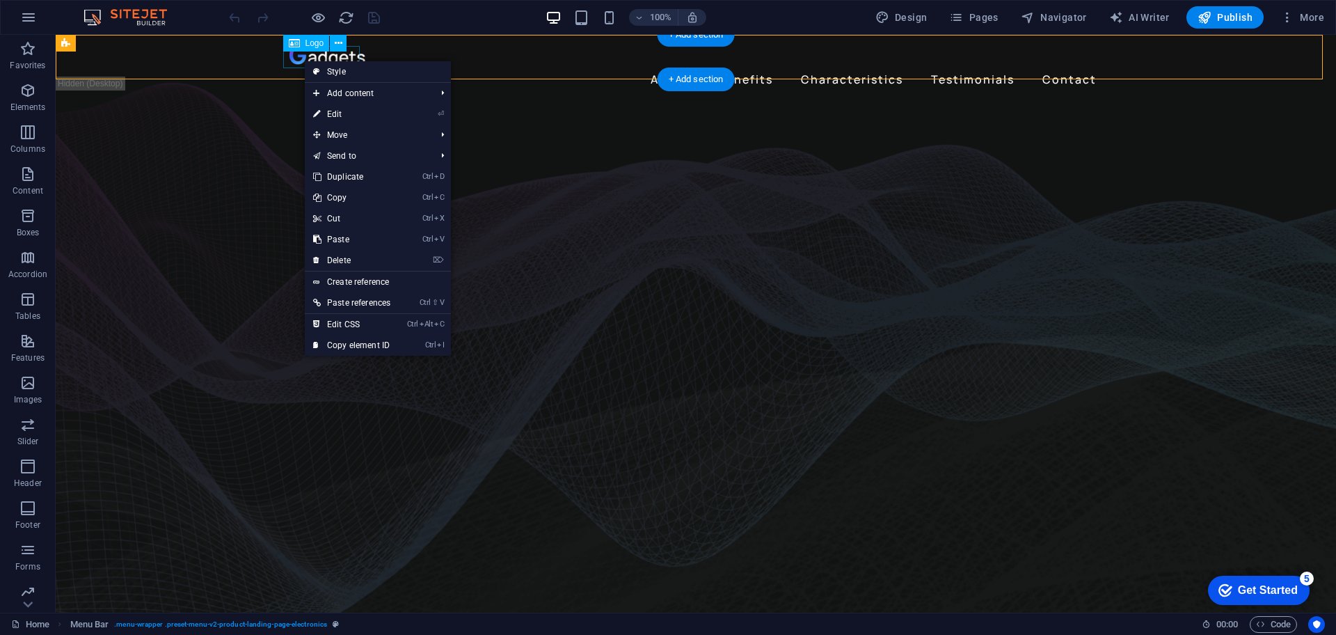
click at [301, 60] on div at bounding box center [696, 57] width 813 height 22
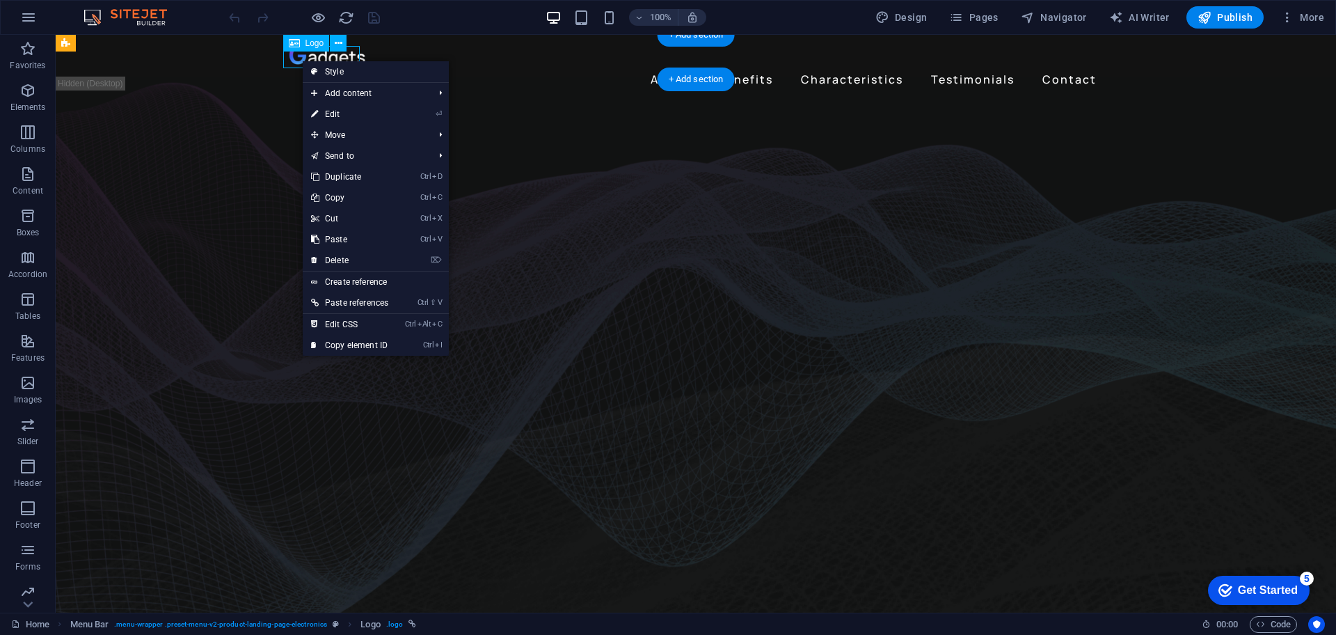
click at [301, 60] on div at bounding box center [696, 57] width 813 height 22
select select "px"
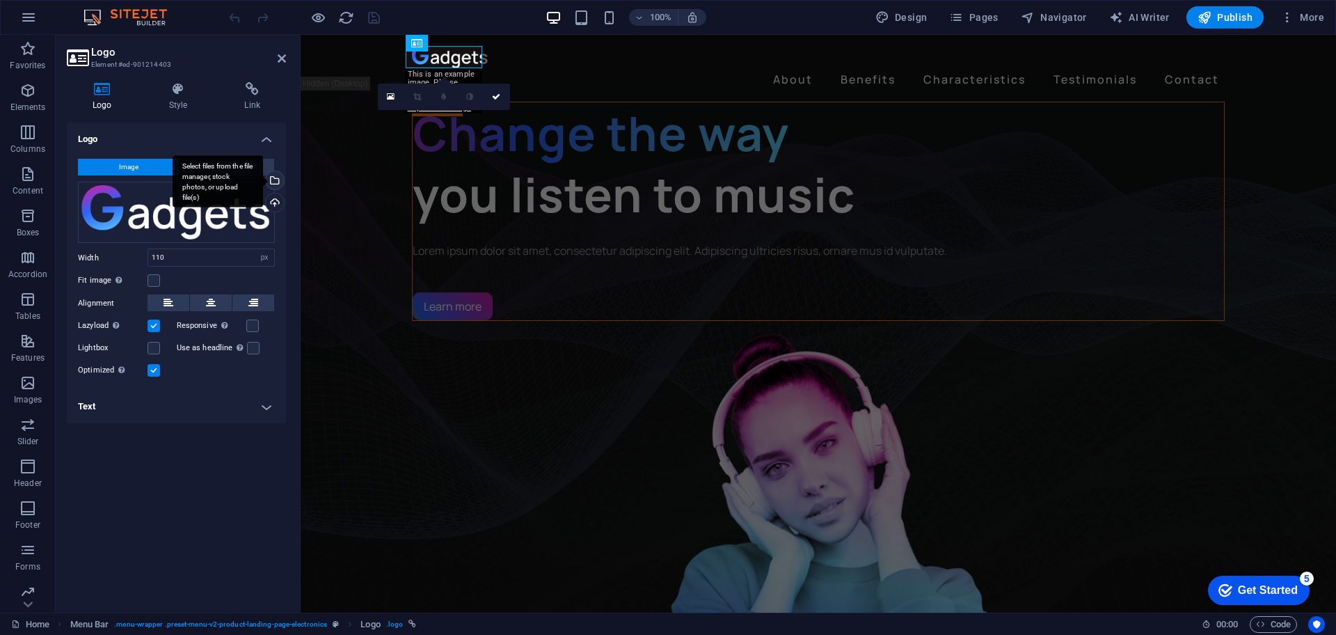
click at [275, 184] on div "Select files from the file manager, stock photos, or upload file(s)" at bounding box center [273, 181] width 21 height 21
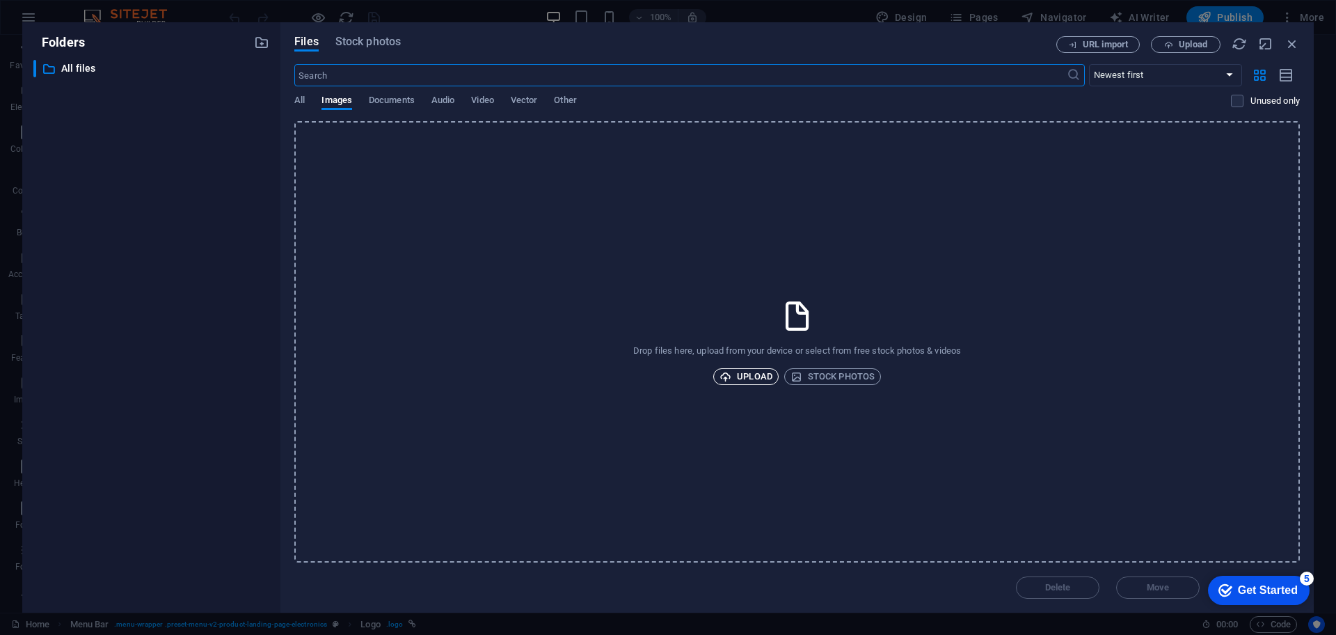
click at [731, 374] on icon "button" at bounding box center [726, 377] width 12 height 12
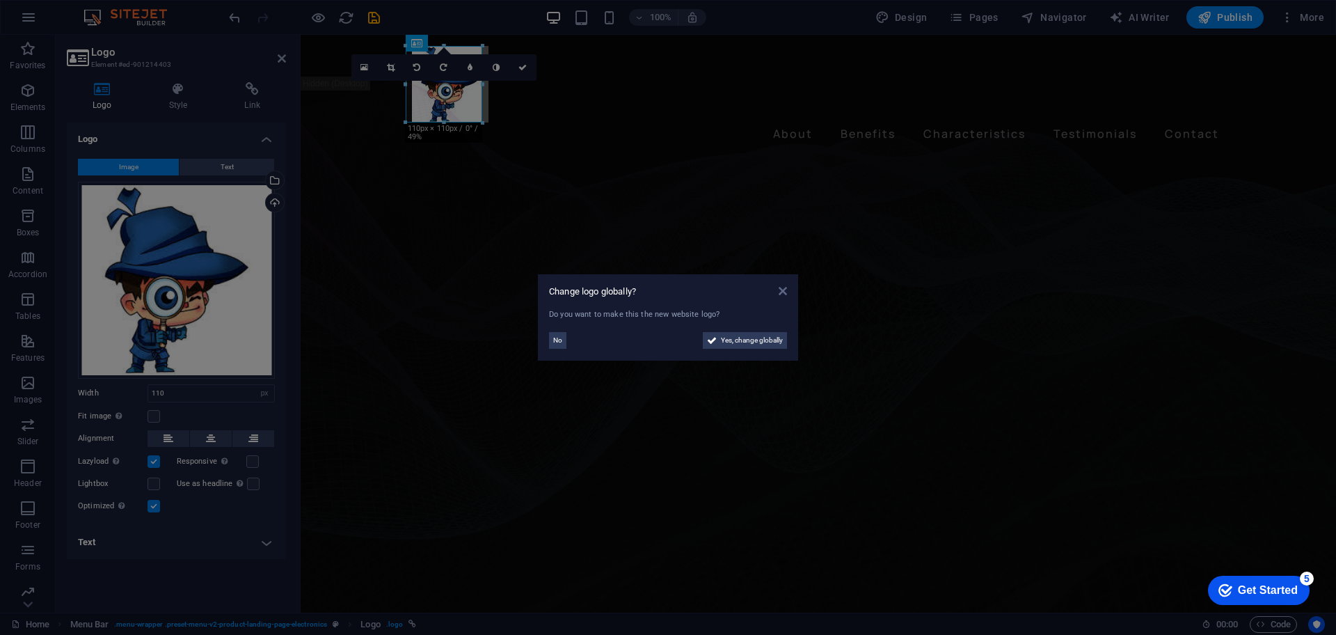
click at [784, 292] on icon at bounding box center [783, 290] width 8 height 11
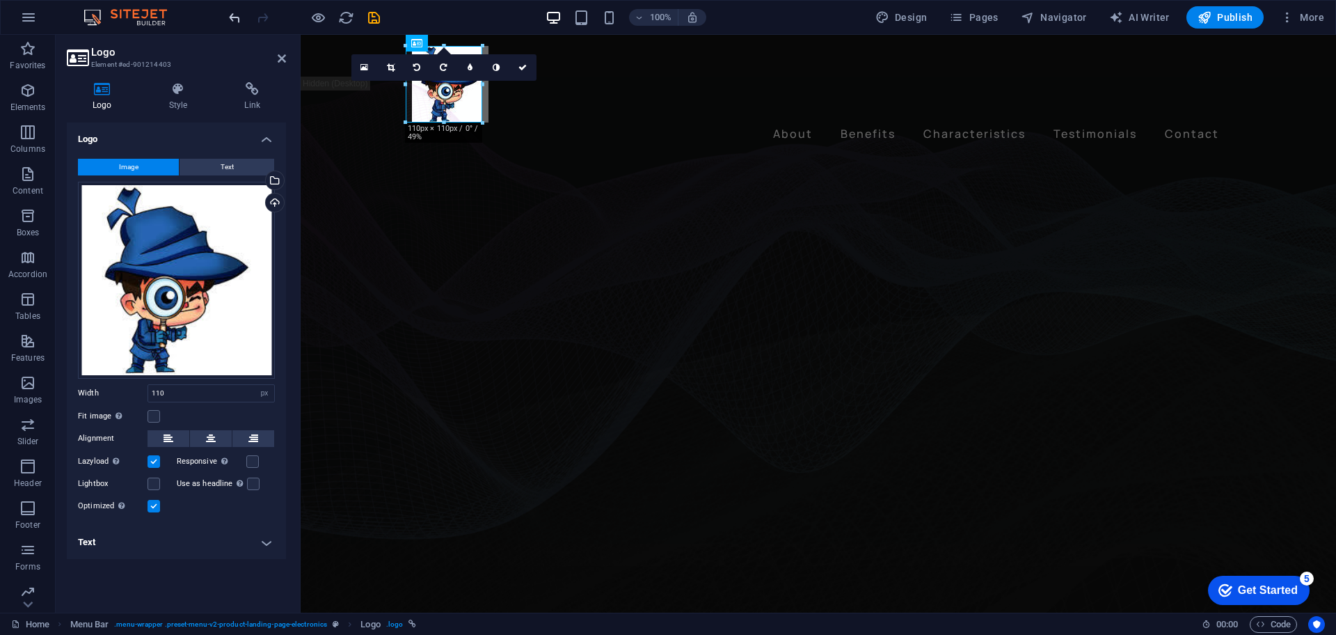
click at [234, 16] on icon "undo" at bounding box center [235, 18] width 16 height 16
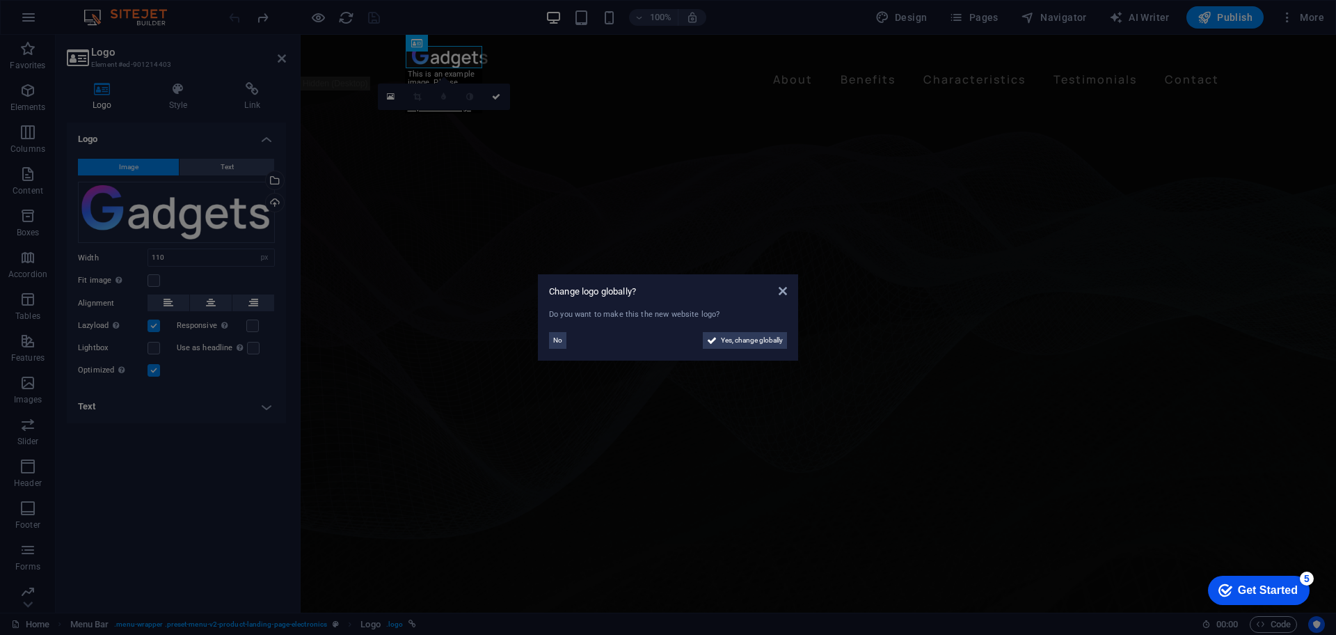
click at [601, 77] on aside "Change logo globally? Do you want to make this the new website logo? No Yes, ch…" at bounding box center [668, 317] width 1336 height 635
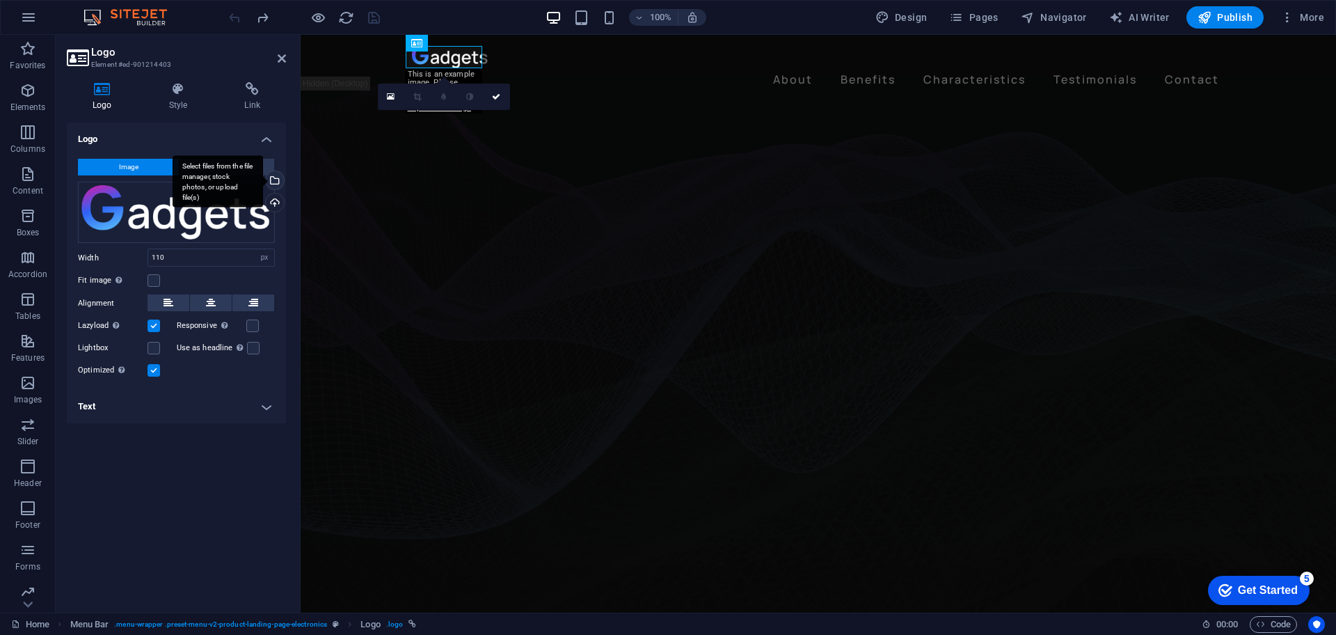
click at [276, 181] on div "Select files from the file manager, stock photos, or upload file(s)" at bounding box center [273, 181] width 21 height 21
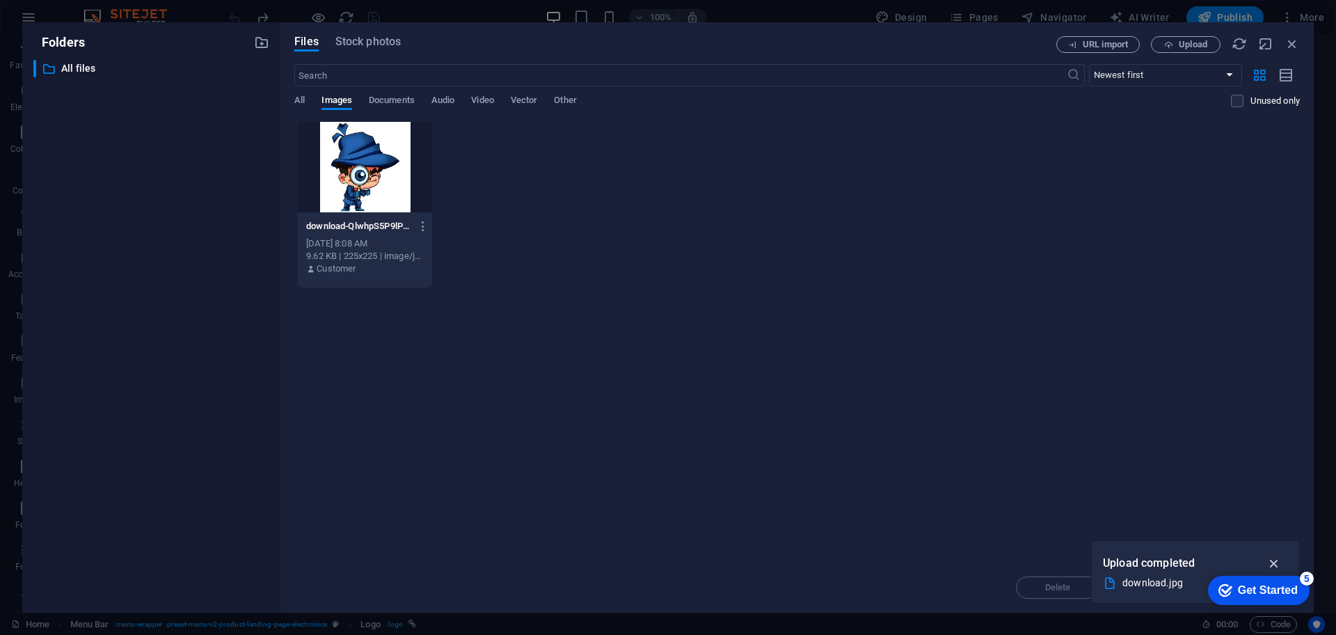
click at [1277, 562] on icon "button" at bounding box center [1275, 562] width 16 height 15
click at [1174, 38] on button "Upload" at bounding box center [1186, 44] width 70 height 17
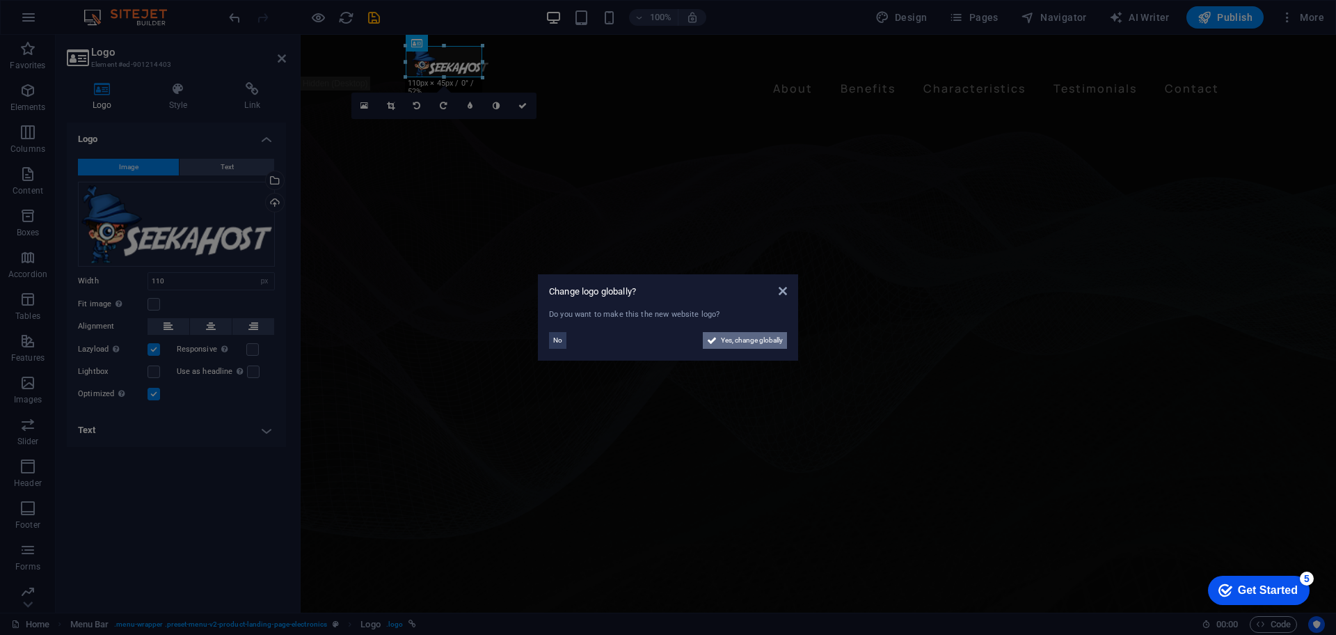
click at [734, 340] on span "Yes, change globally" at bounding box center [752, 340] width 62 height 17
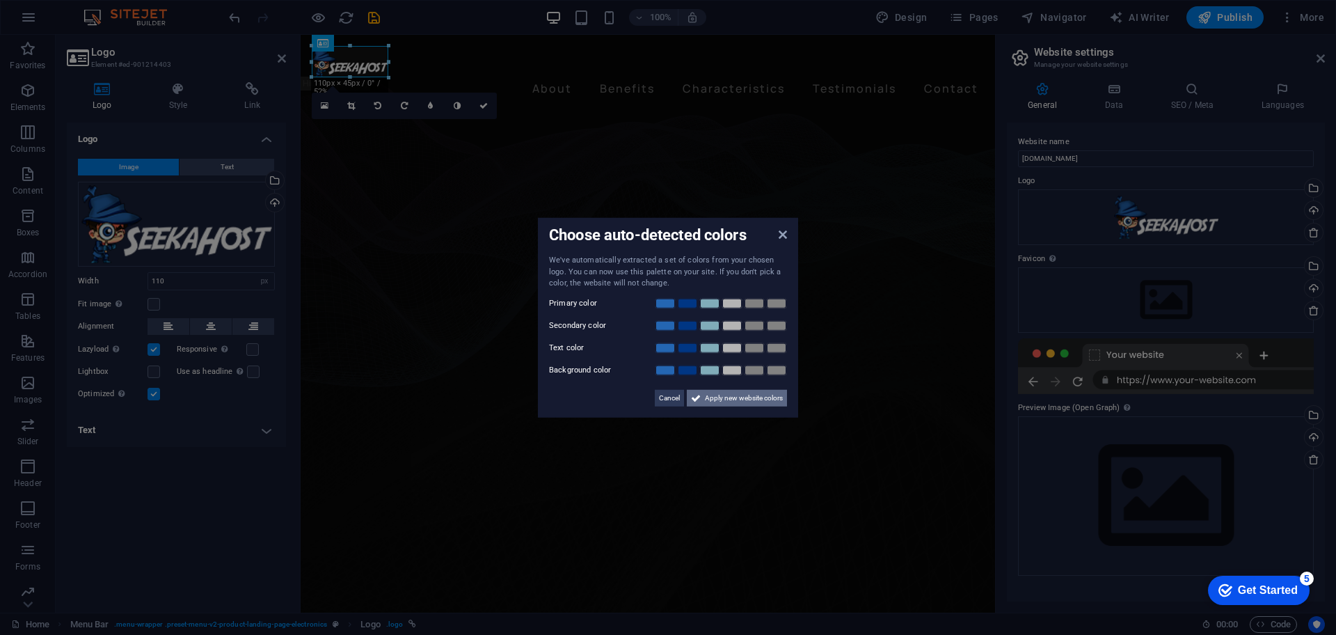
click at [711, 398] on span "Apply new website colors" at bounding box center [744, 397] width 78 height 17
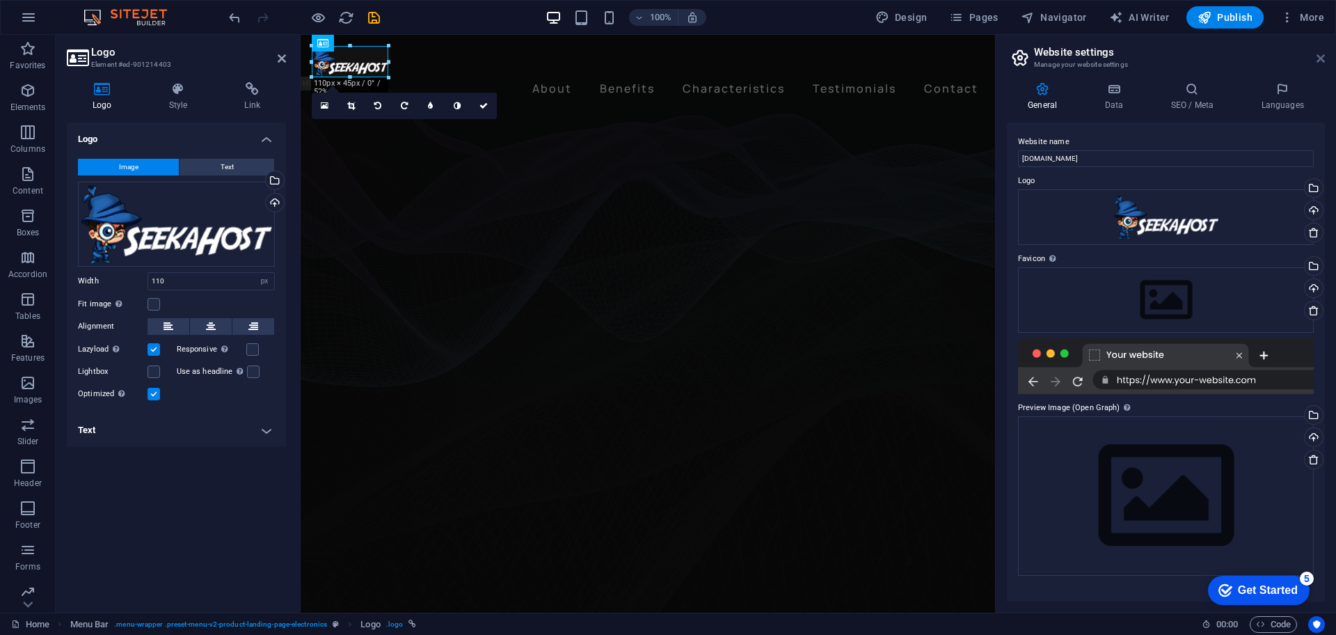
click at [1317, 58] on icon at bounding box center [1321, 58] width 8 height 11
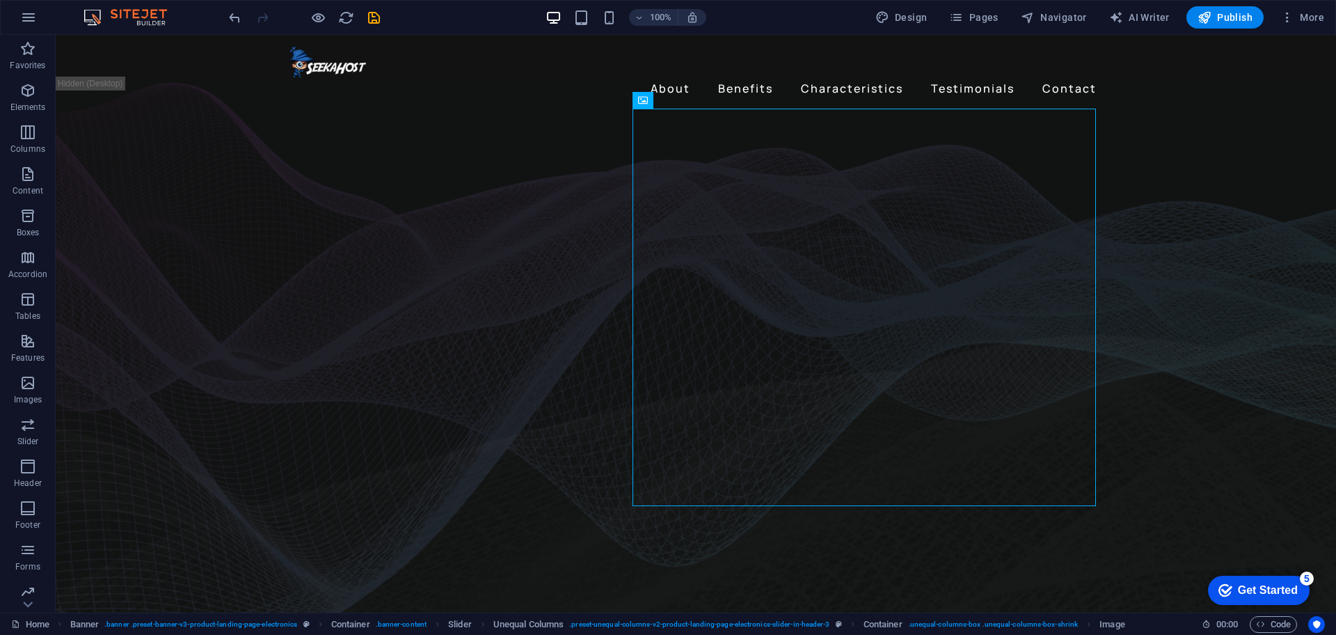
click at [365, 15] on div at bounding box center [304, 17] width 156 height 22
click at [368, 15] on icon "save" at bounding box center [374, 18] width 16 height 16
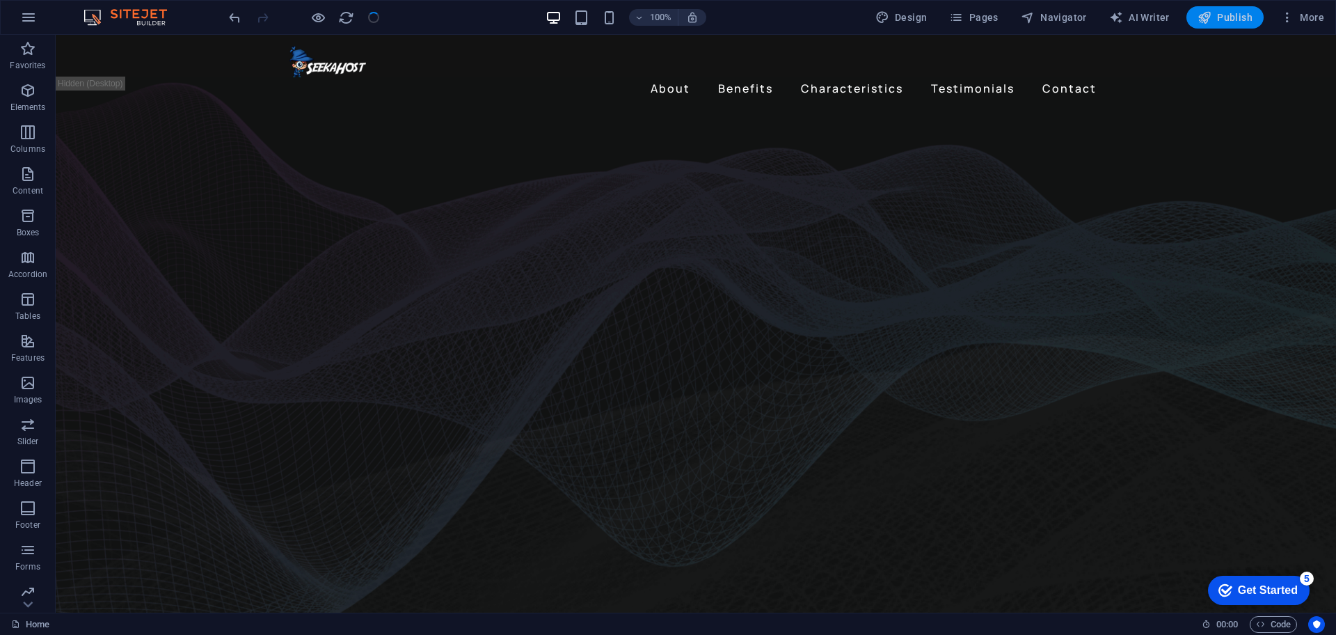
click at [1215, 15] on span "Publish" at bounding box center [1225, 17] width 55 height 14
